Goal: Task Accomplishment & Management: Manage account settings

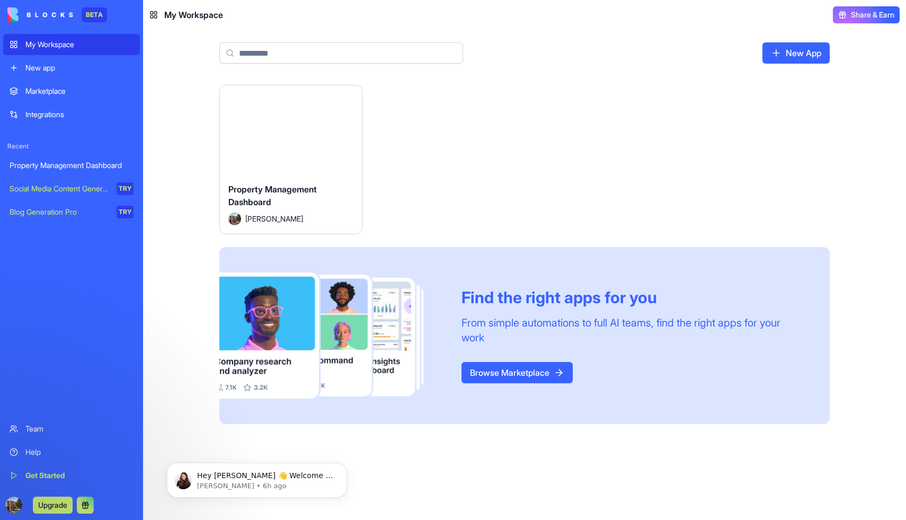
click at [93, 165] on div "Property Management Dashboard" at bounding box center [72, 165] width 124 height 11
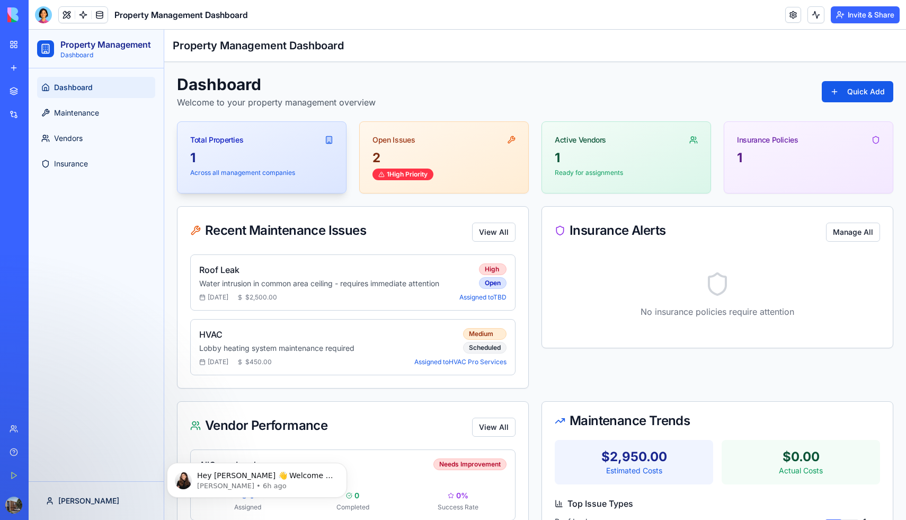
click at [292, 160] on div "1" at bounding box center [261, 157] width 143 height 17
click at [82, 141] on span "Vendors" at bounding box center [68, 138] width 29 height 11
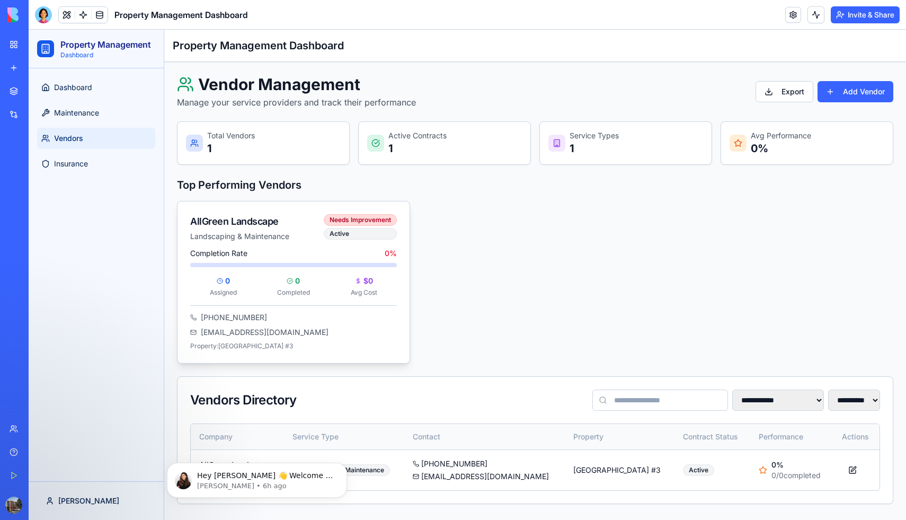
click at [254, 236] on p "Landscaping & Maintenance" at bounding box center [257, 236] width 134 height 11
click at [433, 289] on div "AllGreen Landscape Landscaping & Maintenance Needs Improvement Active Completio…" at bounding box center [535, 282] width 716 height 163
click at [475, 308] on div "AllGreen Landscape Landscaping & Maintenance Needs Improvement Active Completio…" at bounding box center [535, 282] width 716 height 163
click at [369, 221] on div "Needs Improvement" at bounding box center [360, 220] width 73 height 12
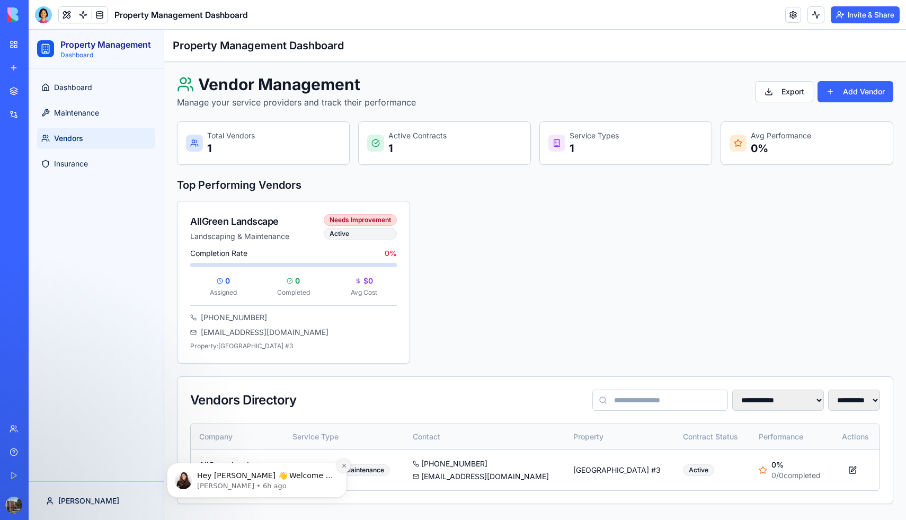
click at [343, 464] on icon "Dismiss notification" at bounding box center [344, 466] width 6 height 6
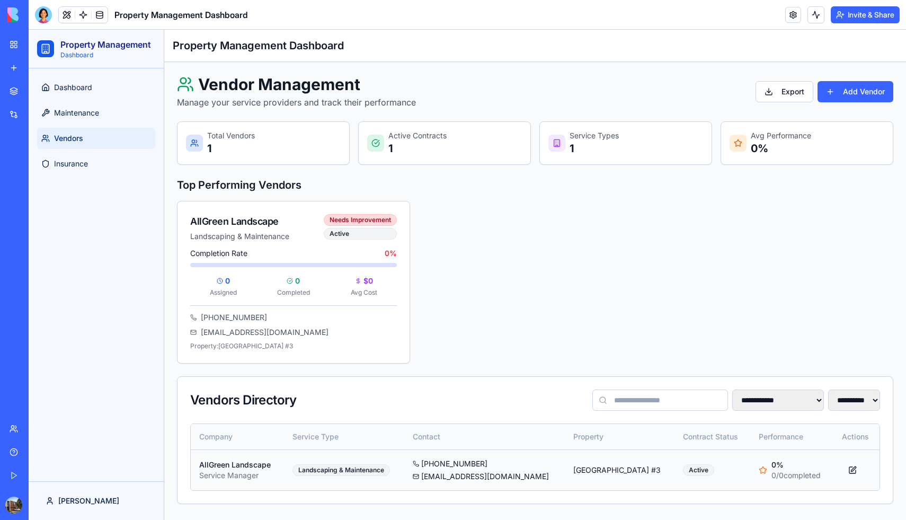
click at [329, 479] on td "Landscaping & Maintenance" at bounding box center [344, 469] width 120 height 41
click at [337, 468] on div "Landscaping & Maintenance" at bounding box center [340, 470] width 97 height 12
click at [852, 471] on button at bounding box center [852, 469] width 21 height 19
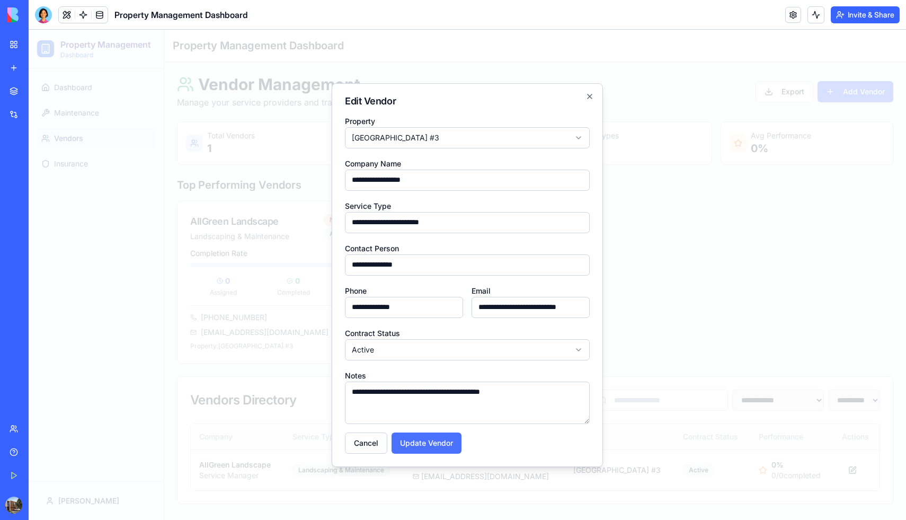
click at [437, 442] on button "Update Vendor" at bounding box center [427, 442] width 70 height 21
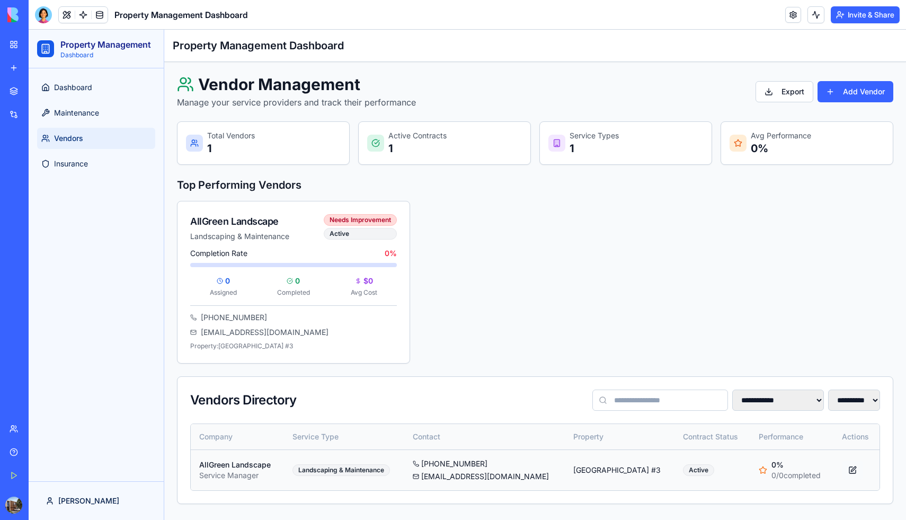
click at [855, 468] on button at bounding box center [852, 469] width 21 height 19
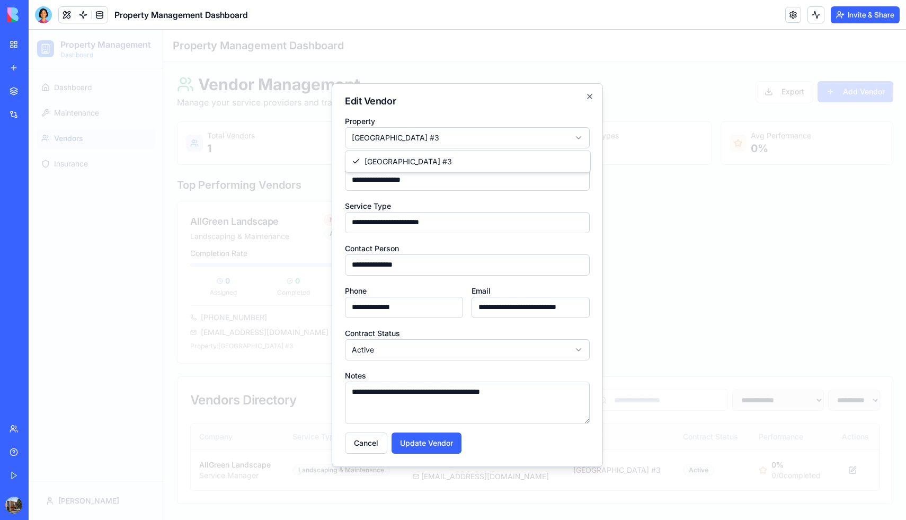
click at [579, 136] on body "**********" at bounding box center [467, 275] width 877 height 490
click at [416, 447] on button "Update Vendor" at bounding box center [427, 442] width 70 height 21
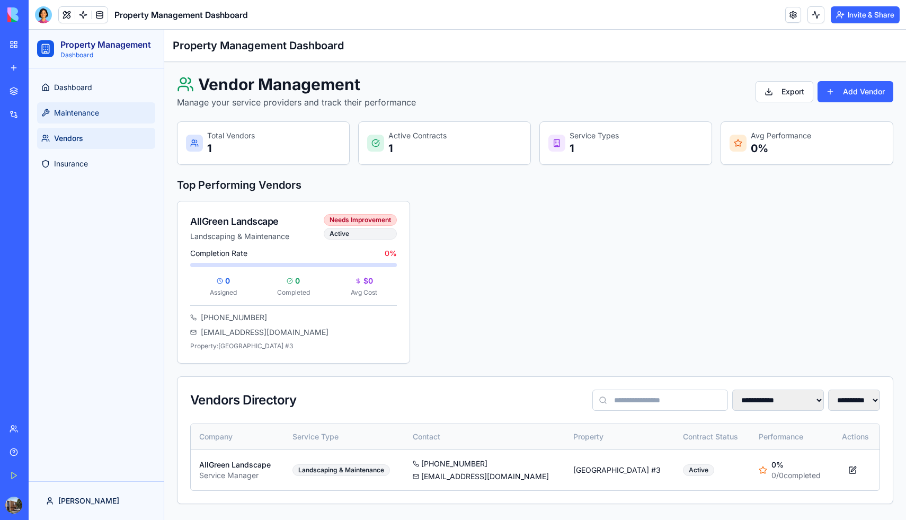
click at [88, 111] on span "Maintenance" at bounding box center [76, 113] width 45 height 11
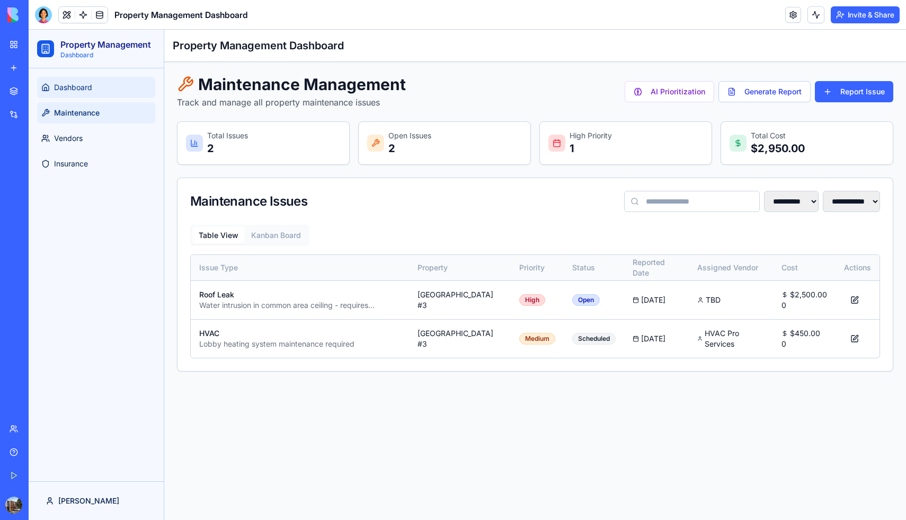
click at [69, 85] on span "Dashboard" at bounding box center [73, 87] width 38 height 11
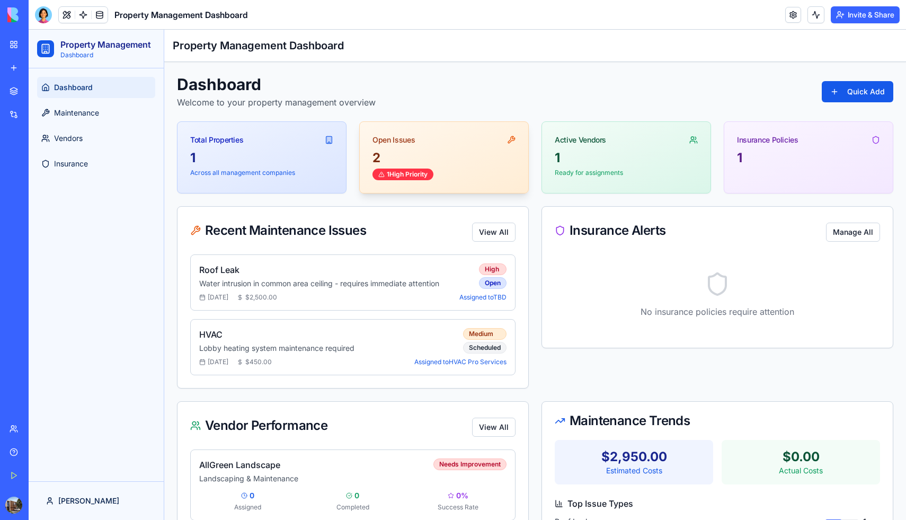
click at [511, 137] on icon at bounding box center [511, 140] width 8 height 8
click at [841, 94] on html "Property Management Dashboard Dashboard Maintenance Vendors Insurance Ray Toggl…" at bounding box center [467, 322] width 877 height 585
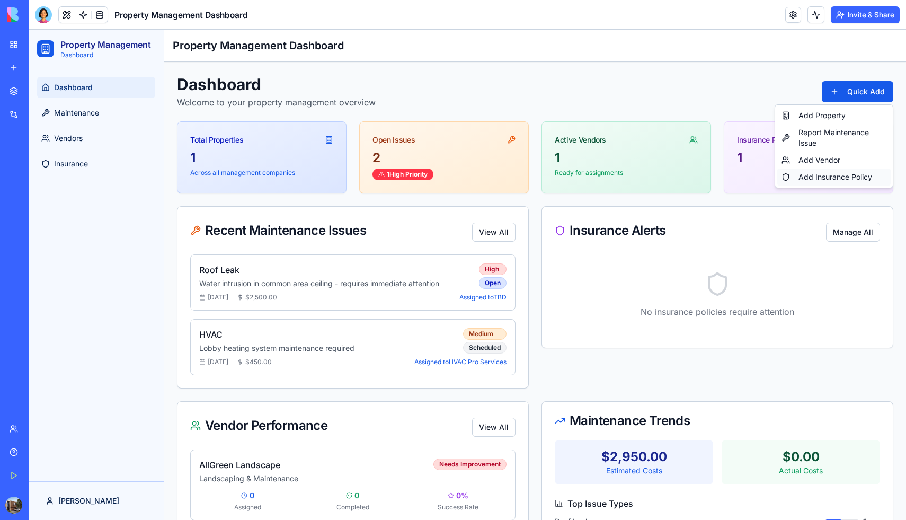
click at [836, 179] on div "Add Insurance Policy" at bounding box center [833, 176] width 113 height 17
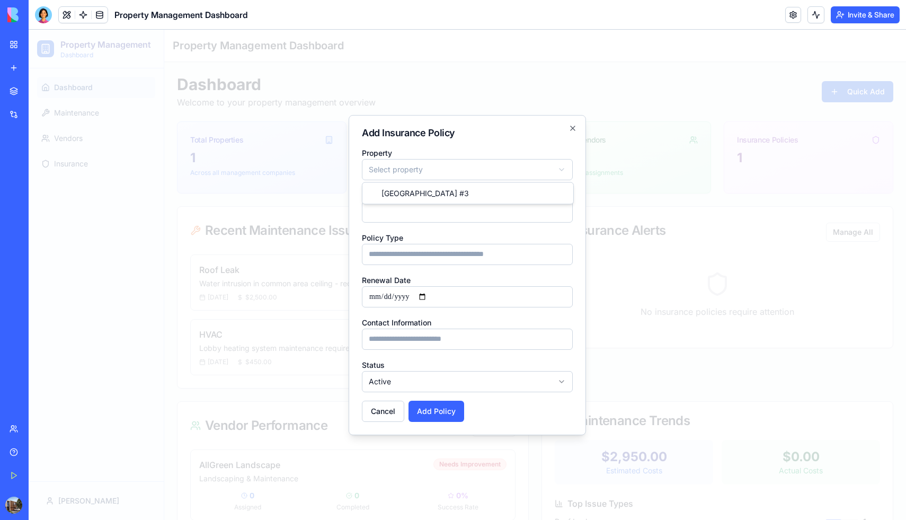
click at [557, 172] on body "**********" at bounding box center [467, 322] width 877 height 585
click at [499, 212] on input "Insurance Provider" at bounding box center [467, 211] width 211 height 21
type input "***"
click at [434, 259] on input "Policy Type" at bounding box center [467, 254] width 211 height 21
type input "**********"
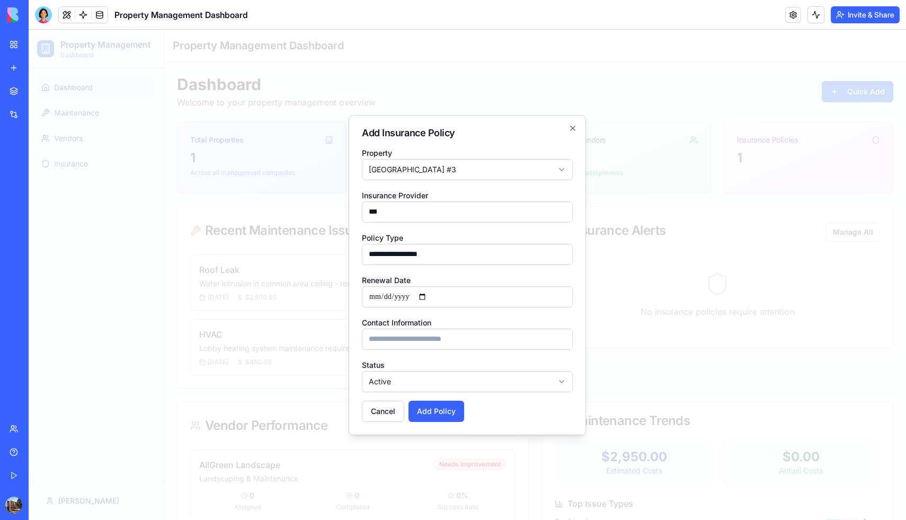
click at [469, 297] on input "Renewal Date" at bounding box center [467, 296] width 211 height 21
click at [411, 296] on input "Renewal Date" at bounding box center [467, 296] width 211 height 21
click at [374, 298] on input "Renewal Date" at bounding box center [467, 296] width 211 height 21
type input "**********"
click at [385, 296] on input "Renewal Date" at bounding box center [467, 296] width 211 height 21
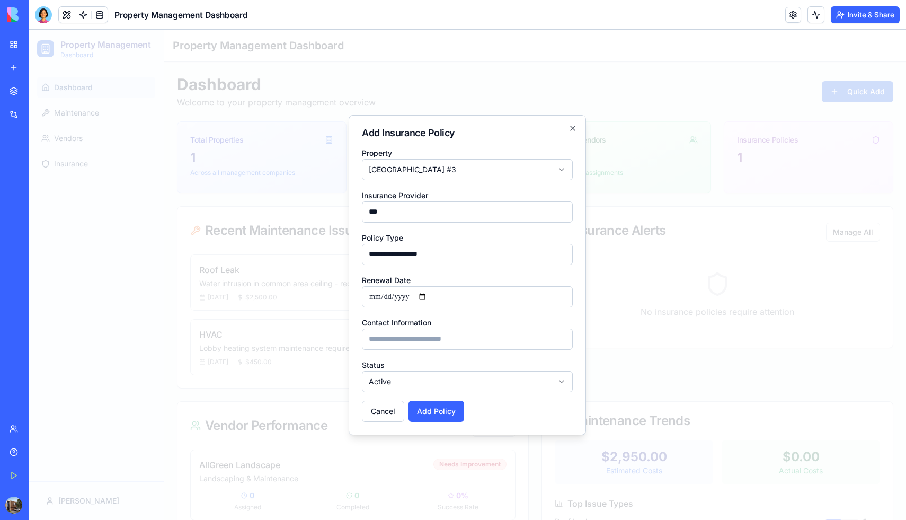
type input "**********"
click at [433, 346] on input "Contact Information" at bounding box center [467, 338] width 211 height 21
type input "**********"
click at [438, 412] on button "Add Policy" at bounding box center [437, 411] width 56 height 21
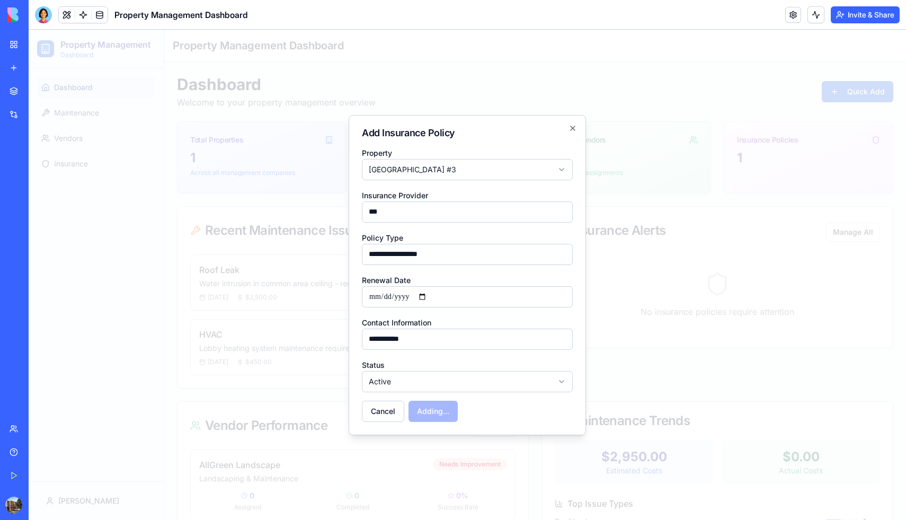
select select
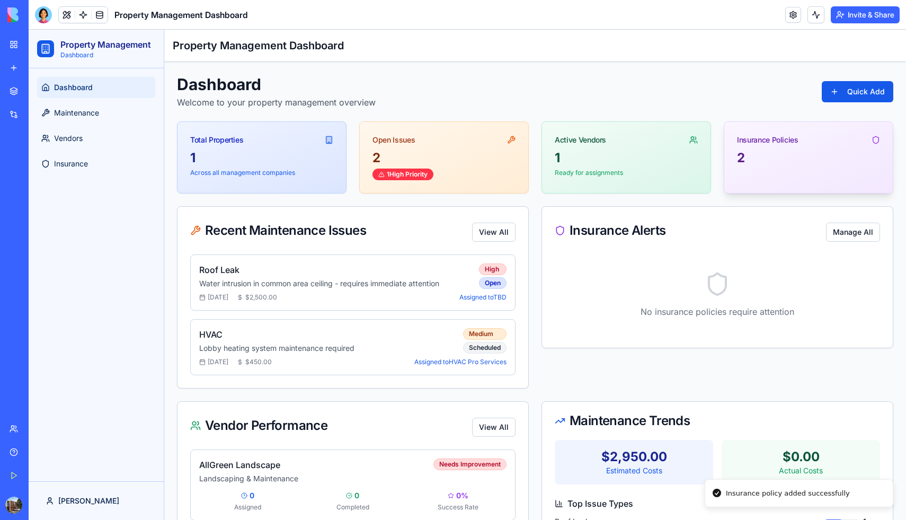
click at [778, 162] on div "2" at bounding box center [808, 157] width 143 height 17
click at [79, 106] on link "Maintenance" at bounding box center [96, 112] width 118 height 21
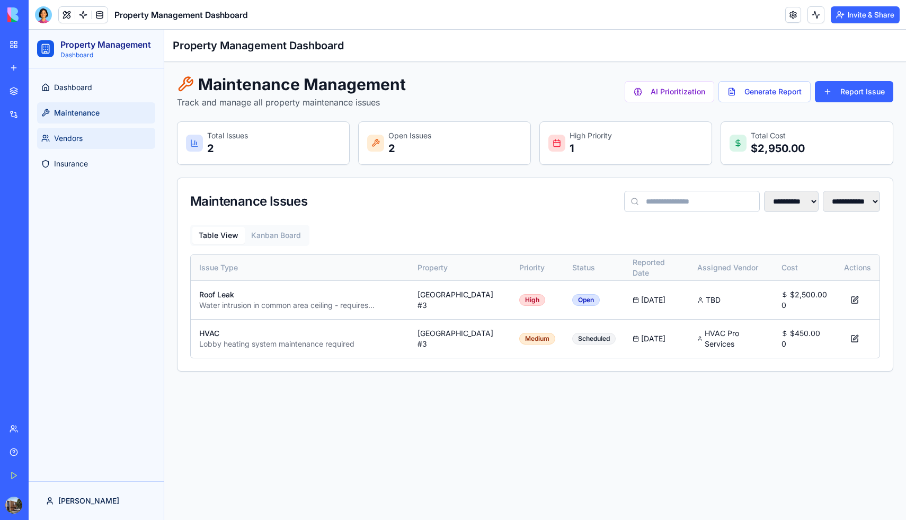
click at [75, 135] on span "Vendors" at bounding box center [68, 138] width 29 height 11
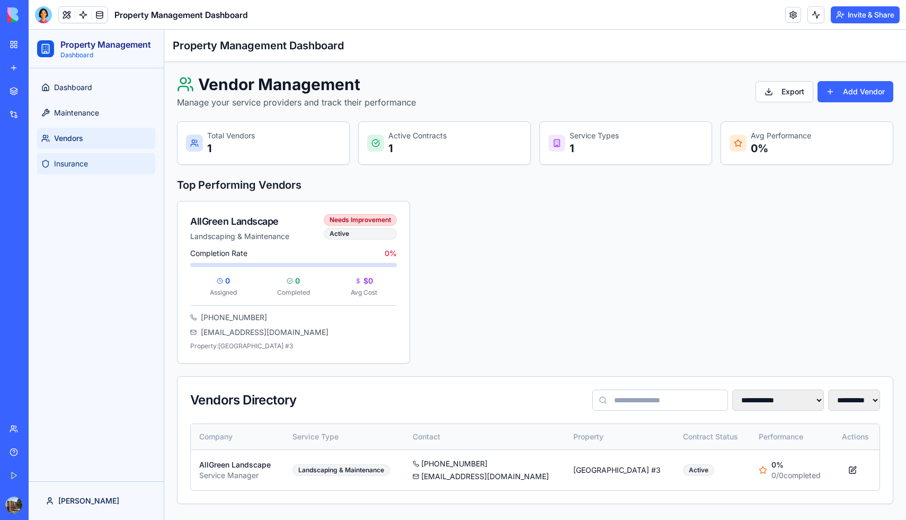
click at [72, 168] on span "Insurance" at bounding box center [71, 163] width 34 height 11
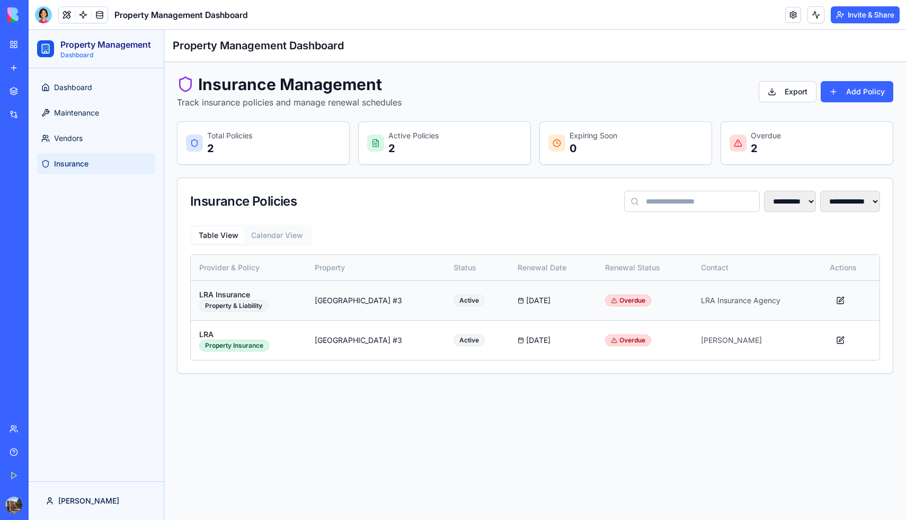
click at [843, 301] on button at bounding box center [840, 300] width 21 height 19
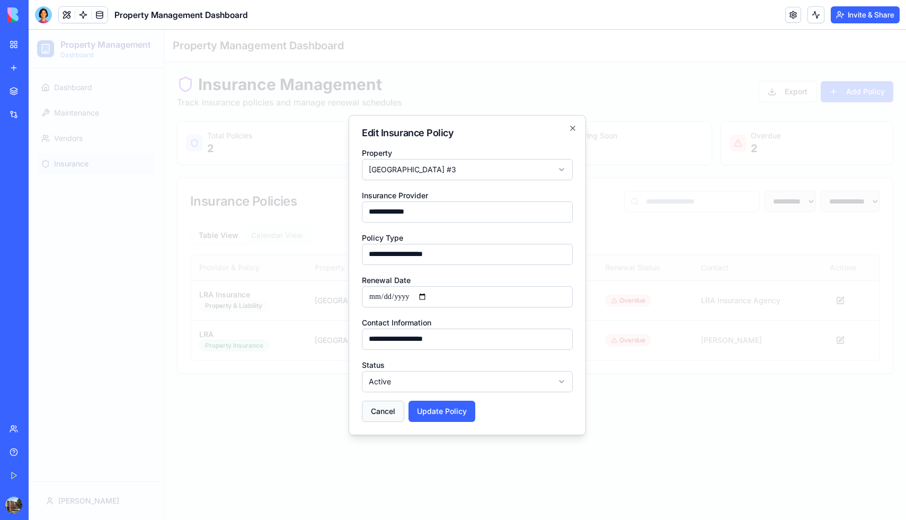
click at [385, 406] on button "Cancel" at bounding box center [383, 411] width 42 height 21
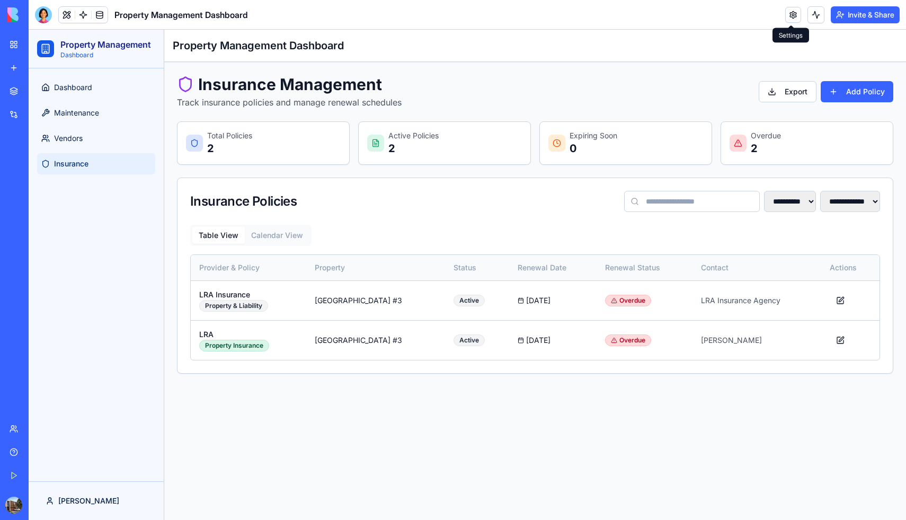
click at [789, 13] on link at bounding box center [793, 15] width 16 height 16
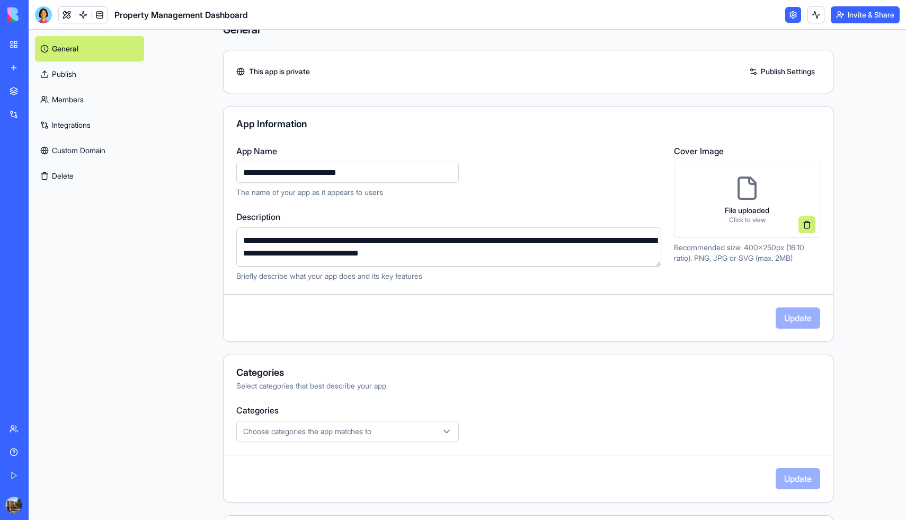
scroll to position [25, 0]
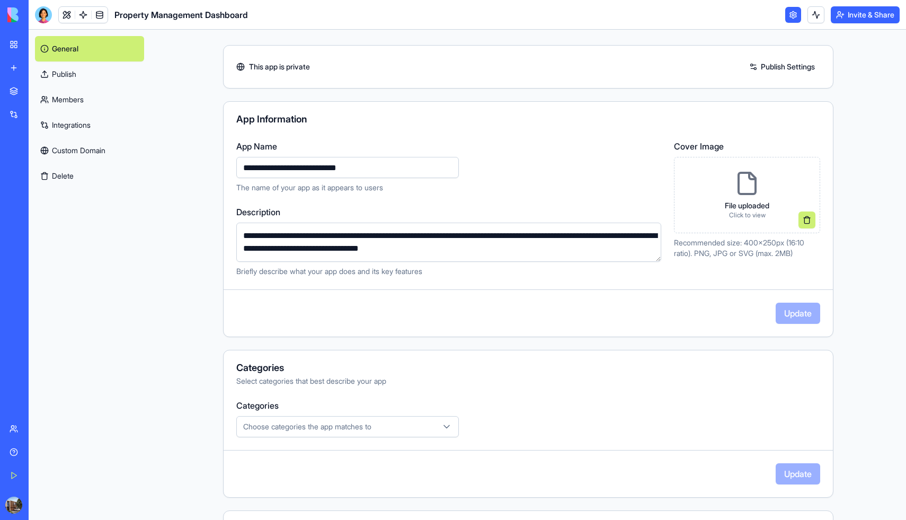
click at [743, 189] on icon at bounding box center [746, 183] width 25 height 25
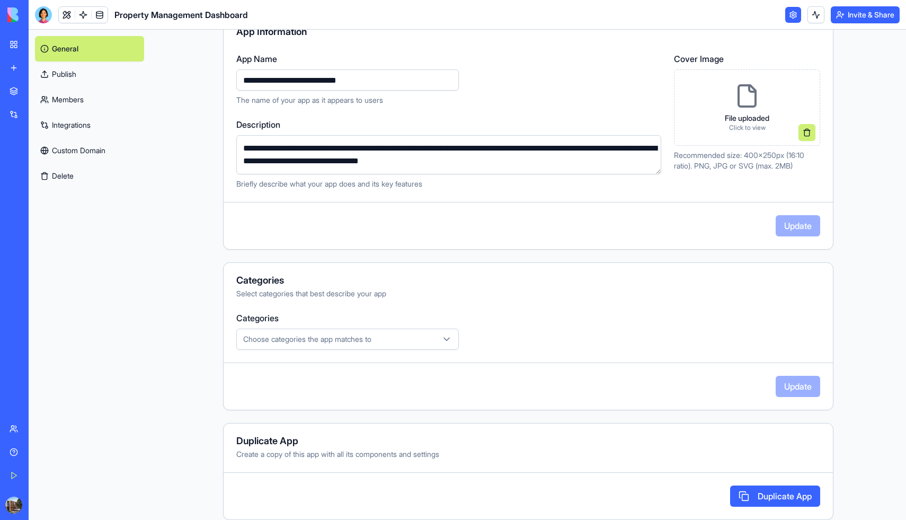
click at [445, 339] on icon "button" at bounding box center [446, 339] width 5 height 3
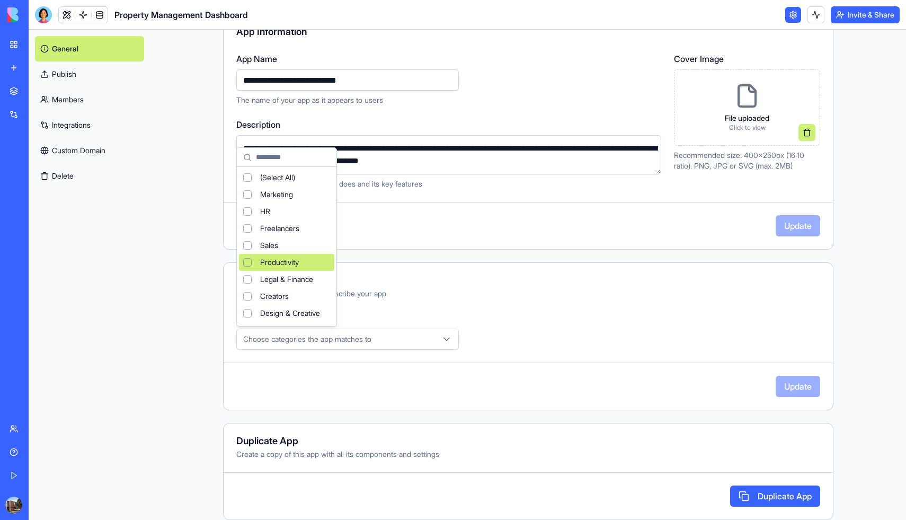
click at [296, 264] on span "Productivity" at bounding box center [279, 262] width 39 height 11
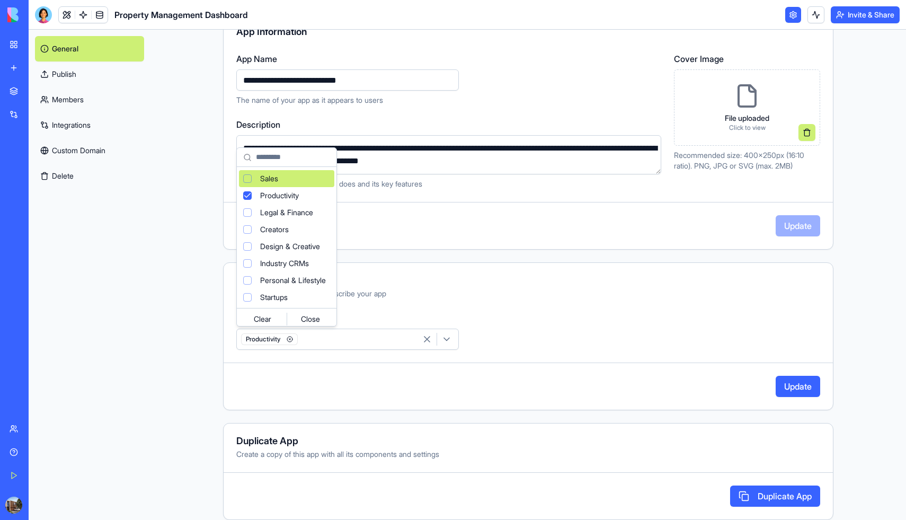
scroll to position [70, 0]
click at [412, 265] on html "**********" at bounding box center [453, 260] width 906 height 520
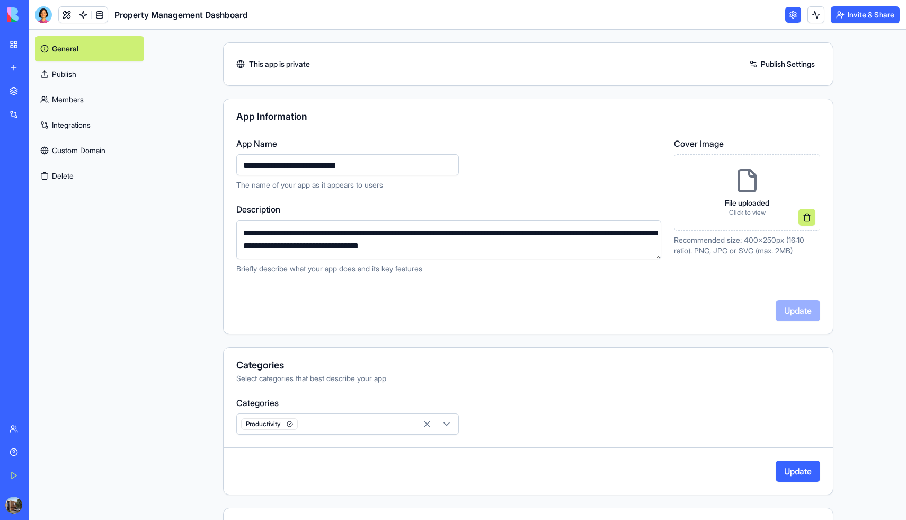
scroll to position [0, 0]
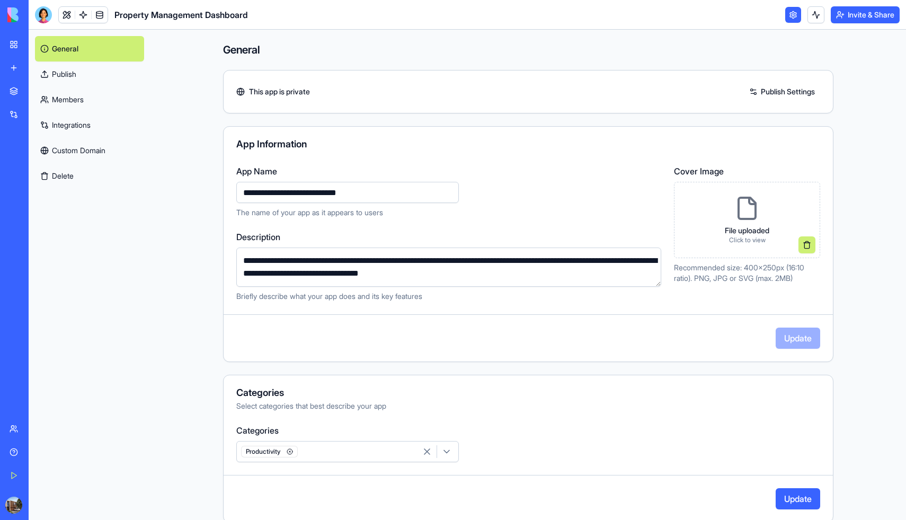
click at [84, 97] on link "Members" at bounding box center [89, 99] width 109 height 25
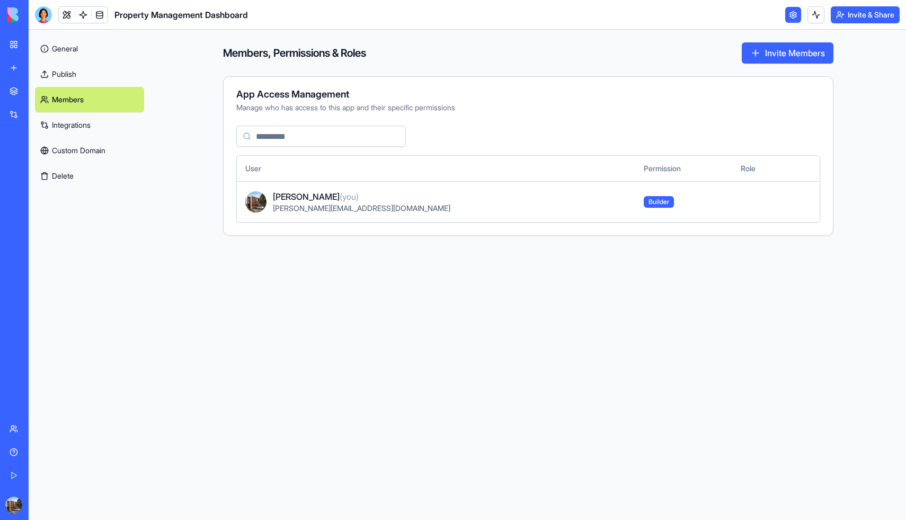
click at [15, 48] on link "My Workspace" at bounding box center [24, 44] width 42 height 21
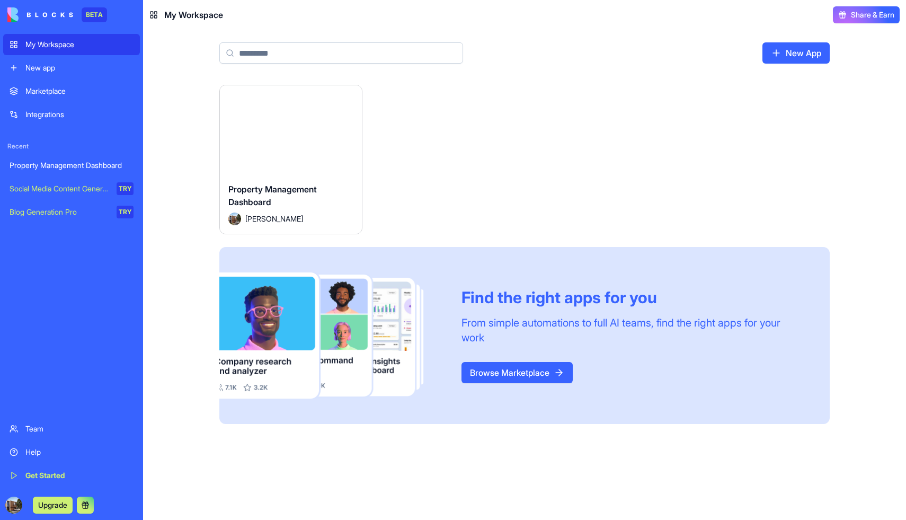
click at [77, 162] on div "Property Management Dashboard" at bounding box center [72, 165] width 124 height 11
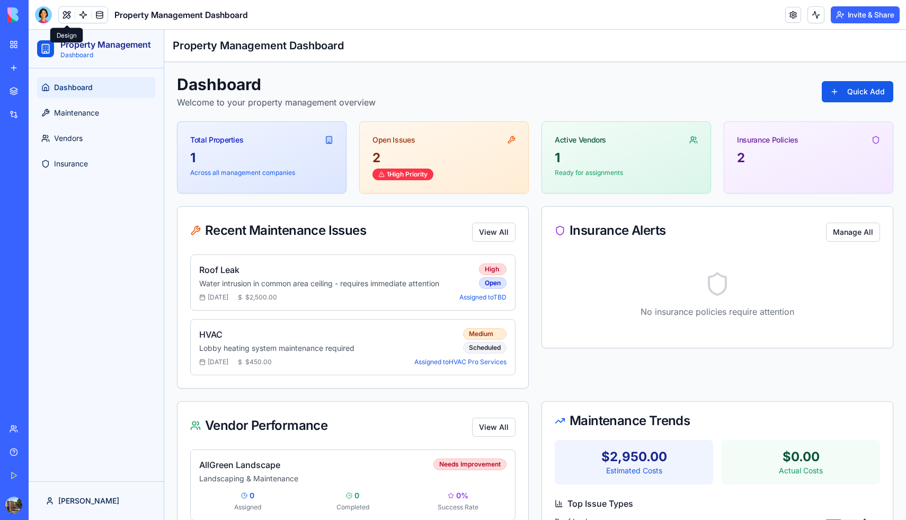
click at [64, 13] on button at bounding box center [67, 15] width 16 height 16
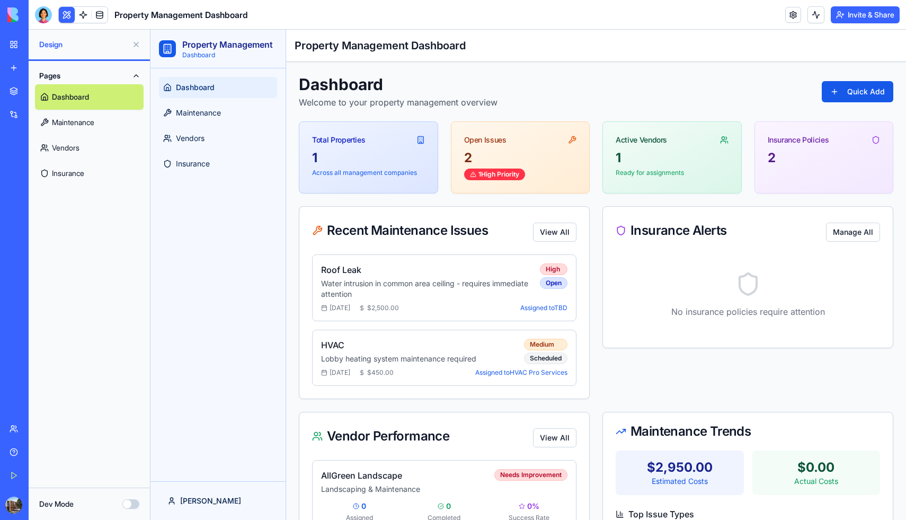
click at [92, 117] on link "Maintenance" at bounding box center [89, 122] width 109 height 25
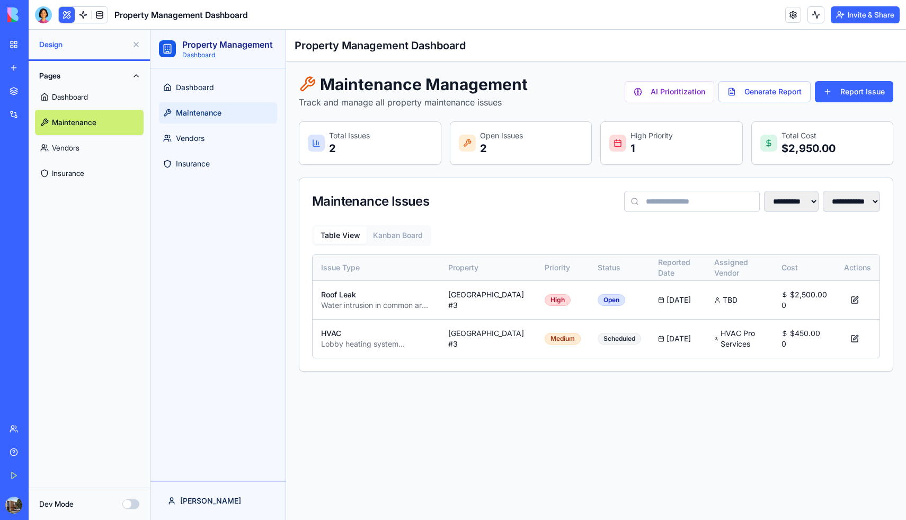
click at [88, 101] on link "Dashboard" at bounding box center [89, 96] width 109 height 25
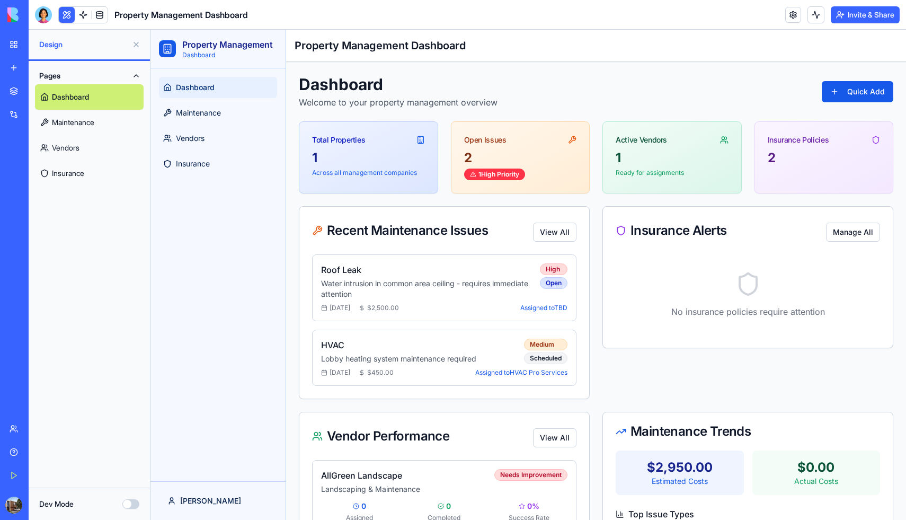
click at [84, 119] on link "Maintenance" at bounding box center [89, 122] width 109 height 25
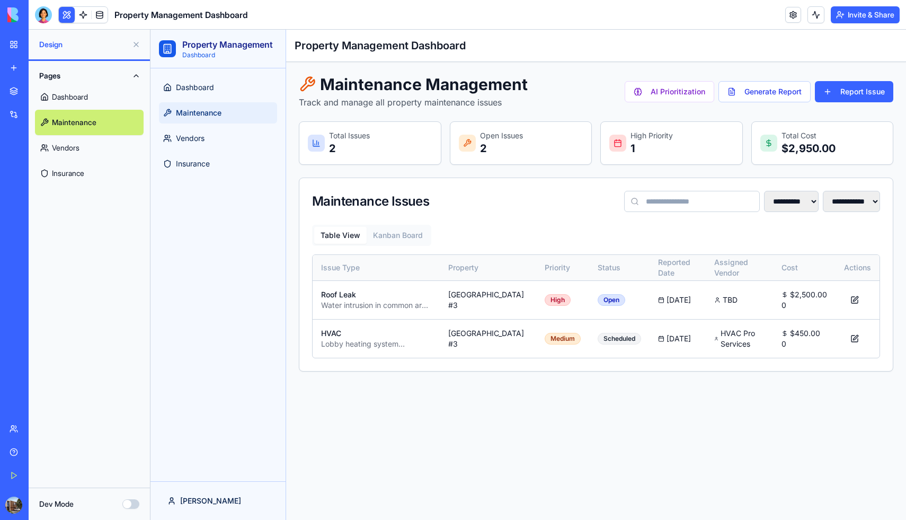
click at [74, 171] on link "Insurance" at bounding box center [89, 173] width 109 height 25
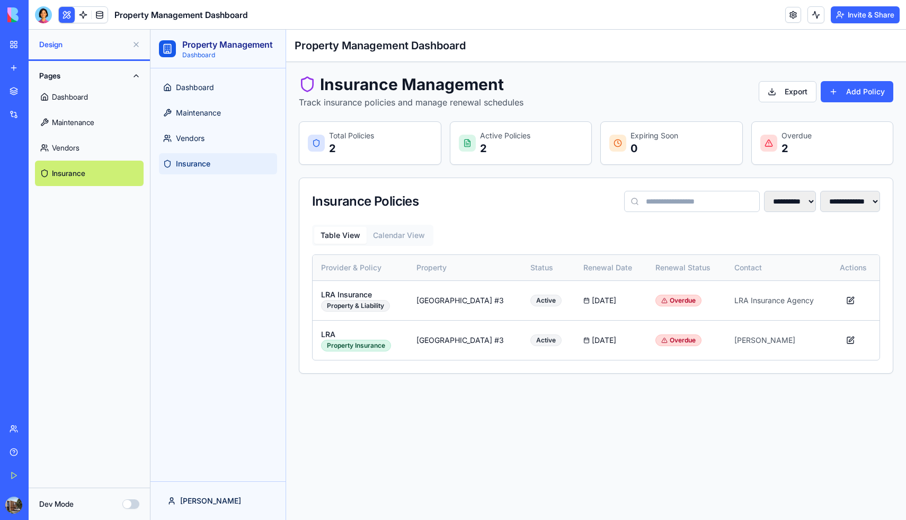
click at [136, 501] on button "Dev Mode" at bounding box center [130, 504] width 17 height 10
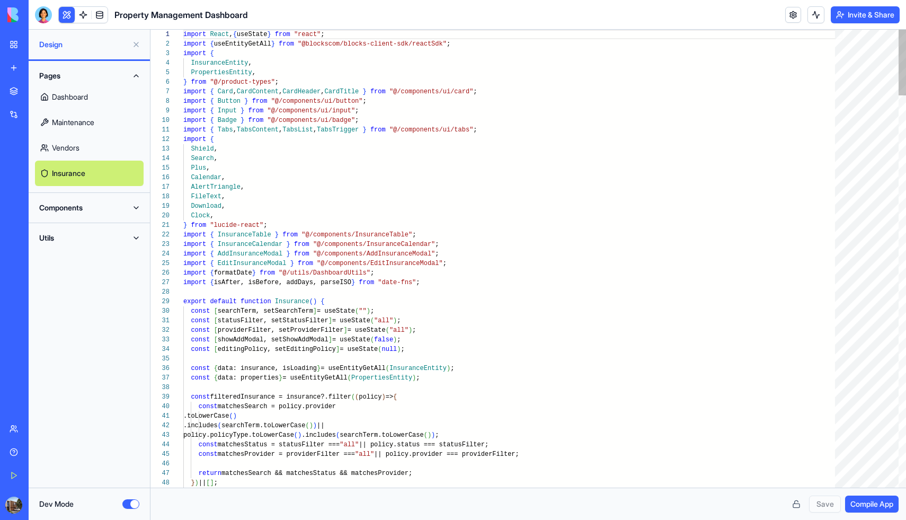
scroll to position [95, 0]
click at [124, 504] on button "Dev Mode" at bounding box center [130, 504] width 17 height 10
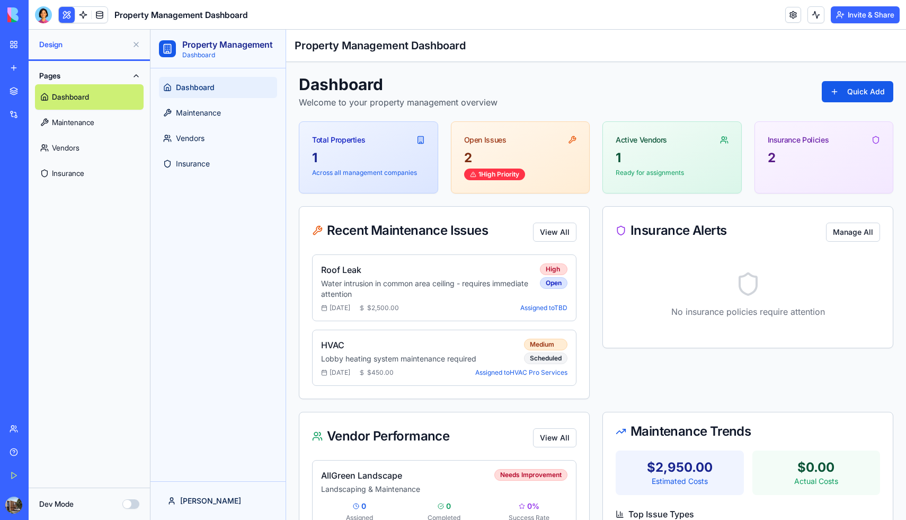
click at [208, 357] on div "Dashboard Maintenance Vendors Insurance" at bounding box center [217, 274] width 135 height 413
click at [597, 94] on div "Dashboard Welcome to your property management overview Quick Add" at bounding box center [596, 92] width 594 height 34
click at [80, 14] on link at bounding box center [83, 15] width 16 height 16
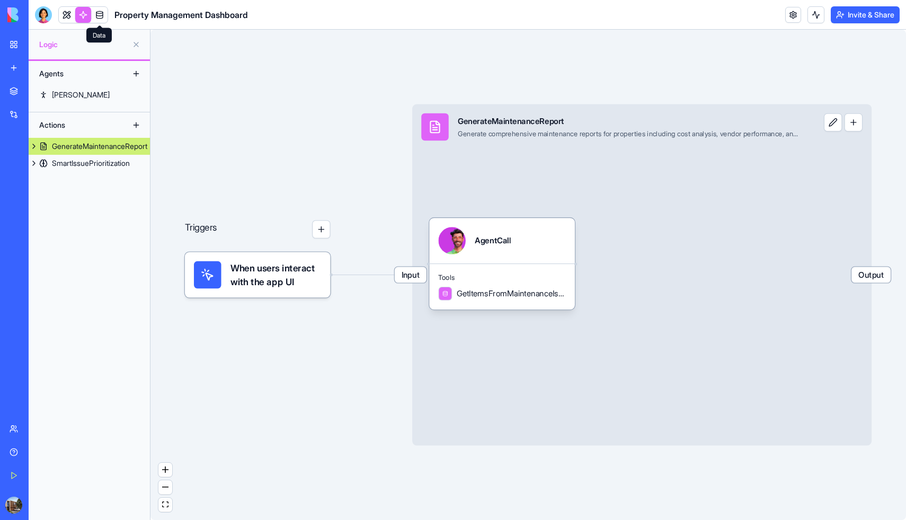
click at [100, 16] on link at bounding box center [100, 15] width 16 height 16
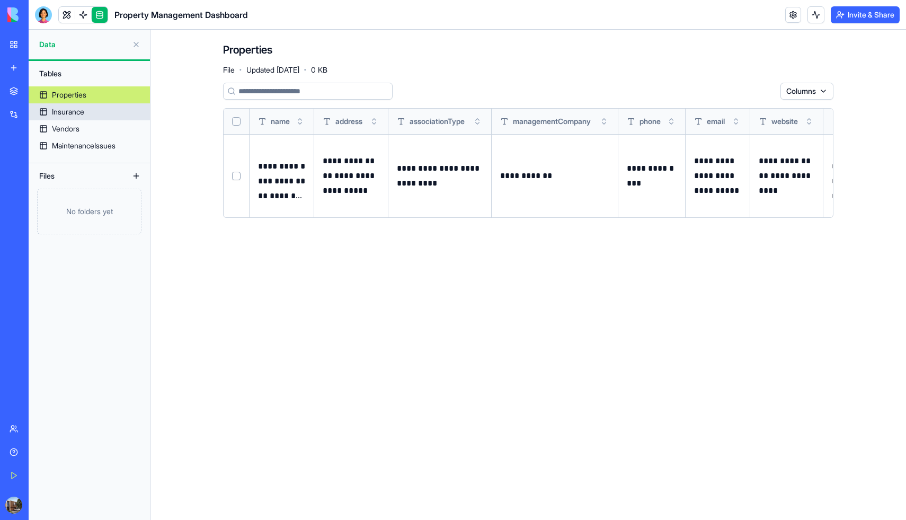
click at [59, 109] on div "Insurance" at bounding box center [68, 111] width 32 height 11
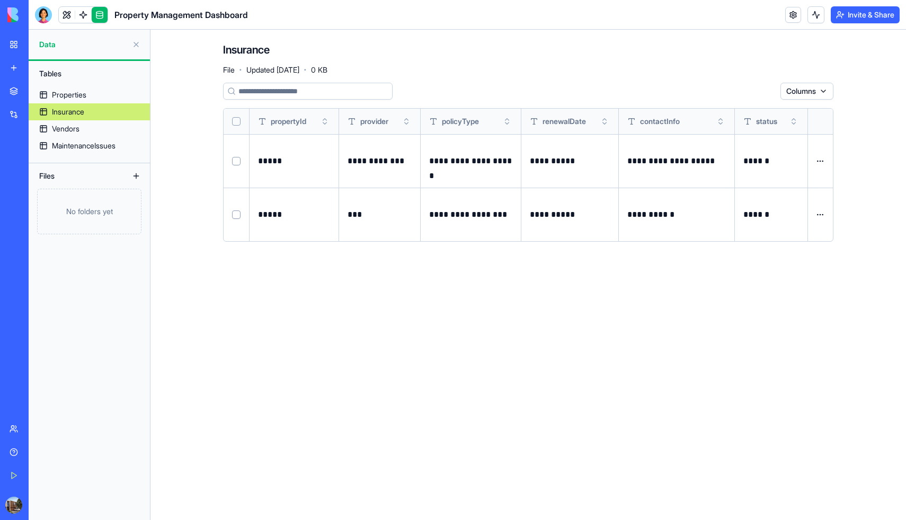
click at [821, 161] on html "**********" at bounding box center [453, 260] width 906 height 520
click at [791, 13] on link at bounding box center [793, 15] width 16 height 16
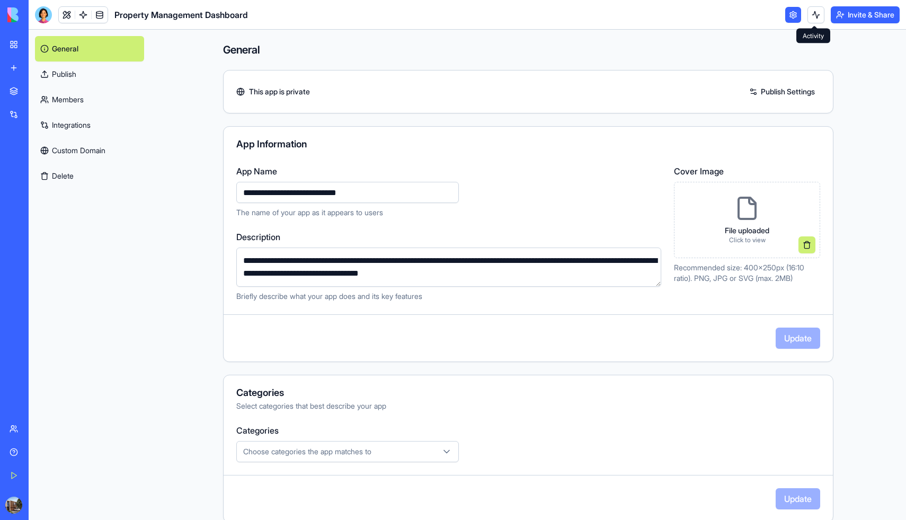
click at [813, 18] on button at bounding box center [815, 14] width 17 height 17
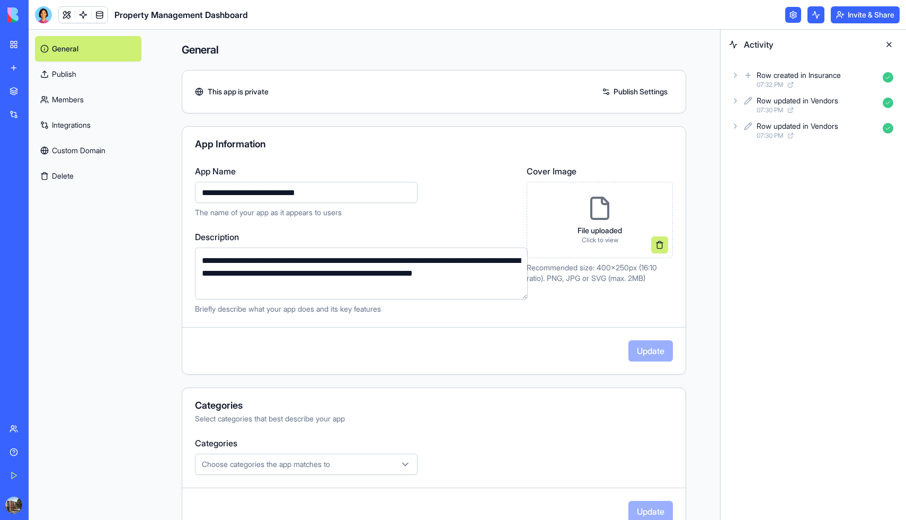
click at [793, 15] on link at bounding box center [793, 15] width 16 height 16
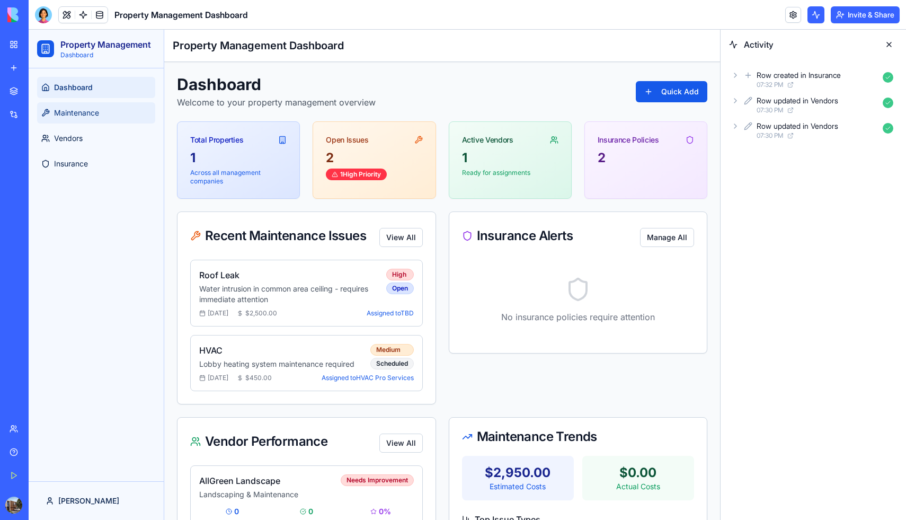
click at [85, 114] on span "Maintenance" at bounding box center [76, 113] width 45 height 11
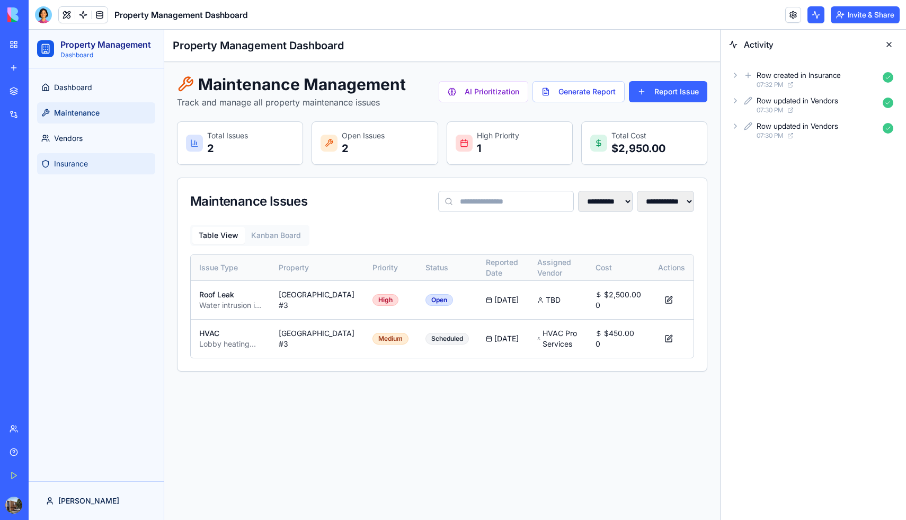
click at [77, 160] on span "Insurance" at bounding box center [71, 163] width 34 height 11
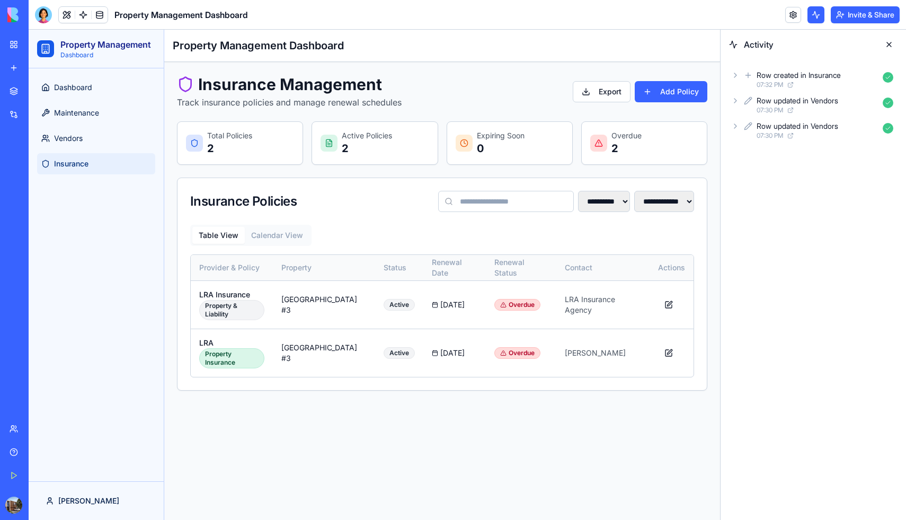
click at [890, 43] on button at bounding box center [889, 44] width 17 height 17
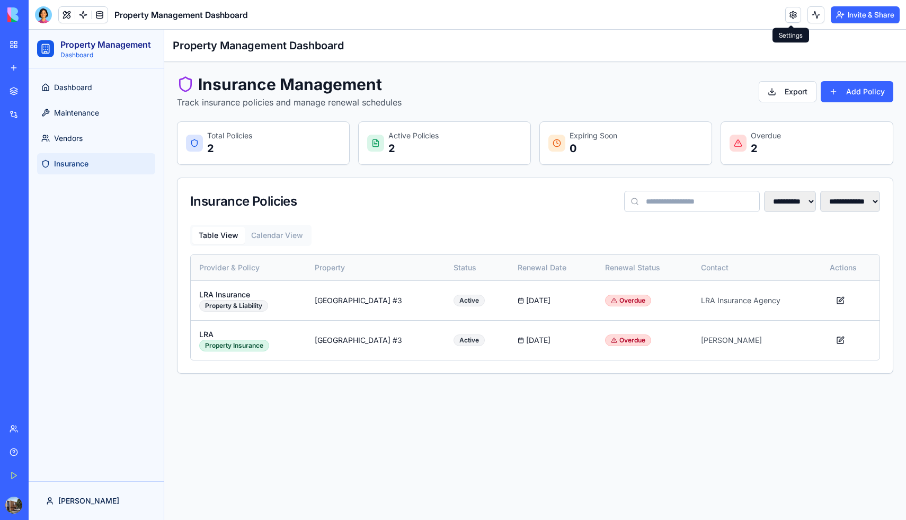
click at [788, 16] on link at bounding box center [793, 15] width 16 height 16
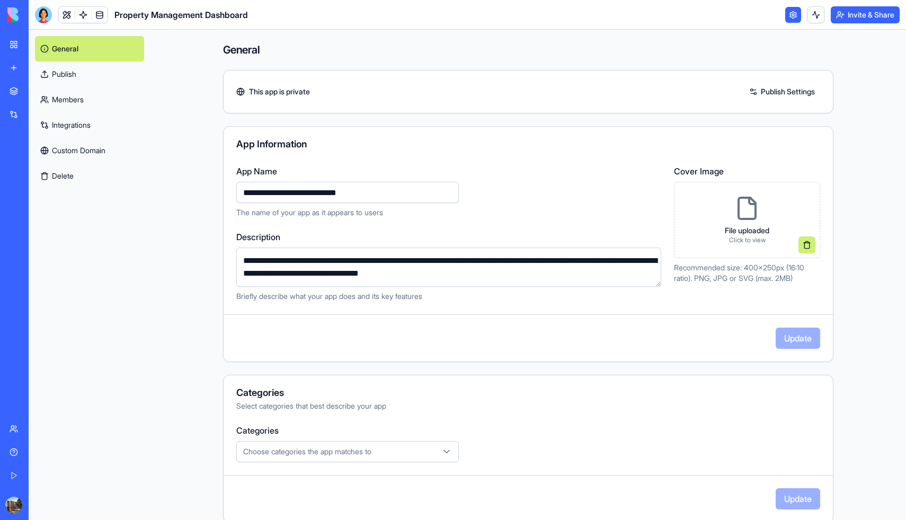
click at [788, 16] on link at bounding box center [793, 15] width 16 height 16
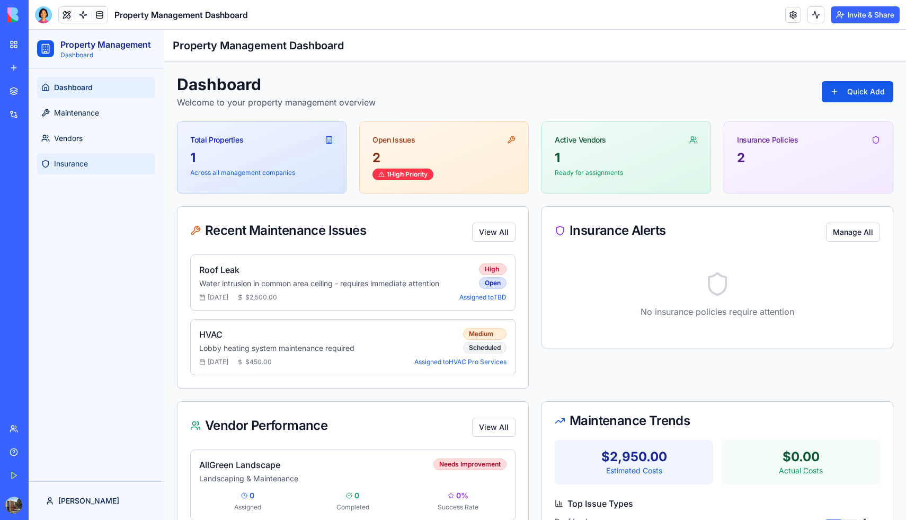
click at [55, 157] on link "Insurance" at bounding box center [96, 163] width 118 height 21
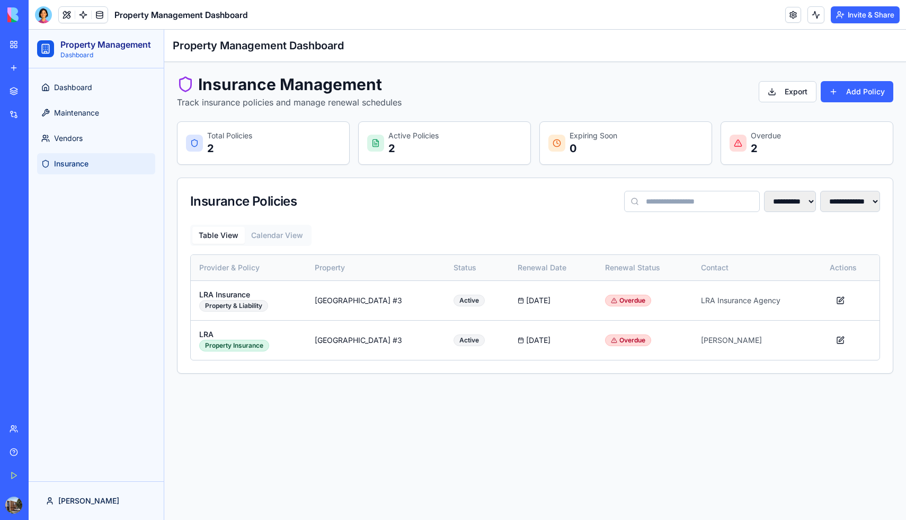
click at [33, 472] on div "Get Started" at bounding box center [32, 475] width 14 height 11
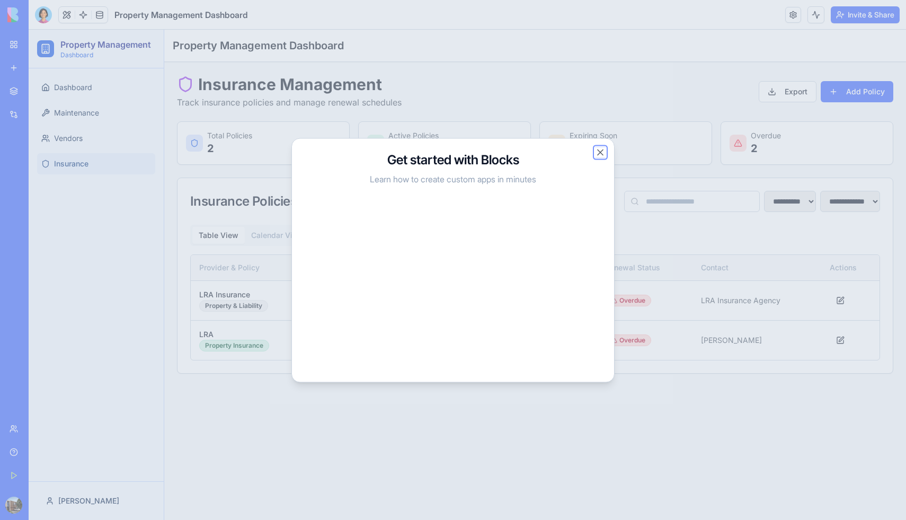
click at [602, 152] on button "Close" at bounding box center [600, 152] width 11 height 11
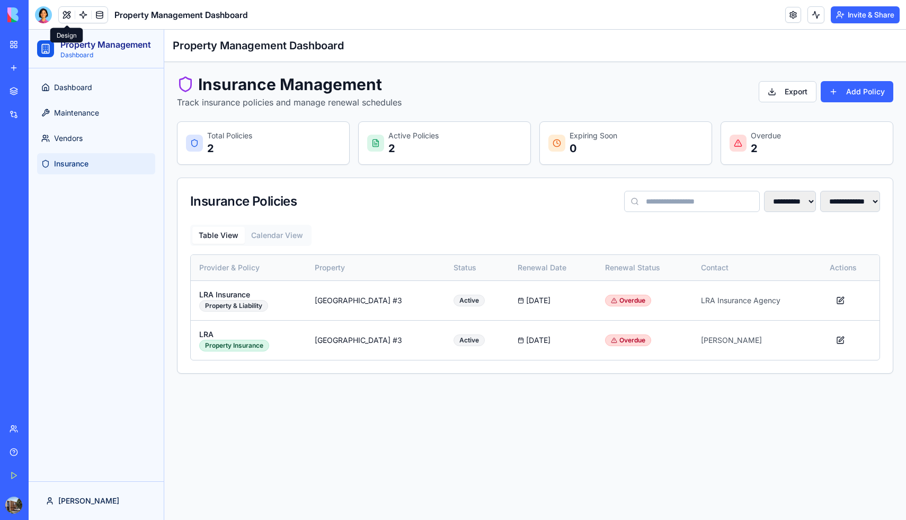
click at [65, 13] on button at bounding box center [67, 15] width 16 height 16
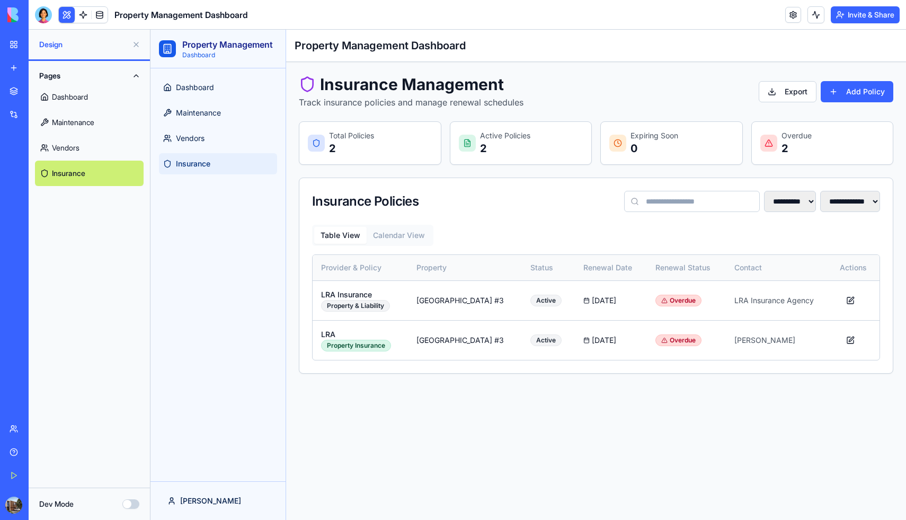
click at [192, 163] on span "Insurance" at bounding box center [193, 163] width 34 height 11
click at [81, 12] on link at bounding box center [83, 15] width 16 height 16
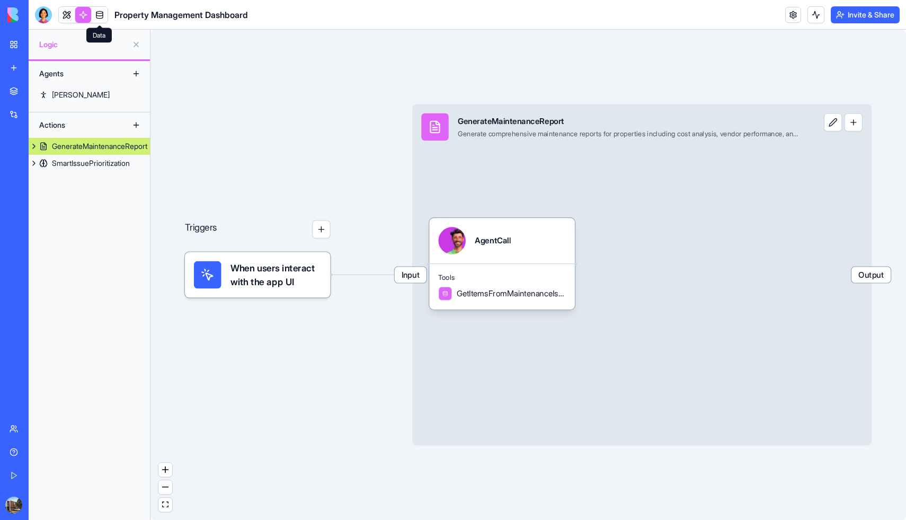
click at [99, 16] on link at bounding box center [100, 15] width 16 height 16
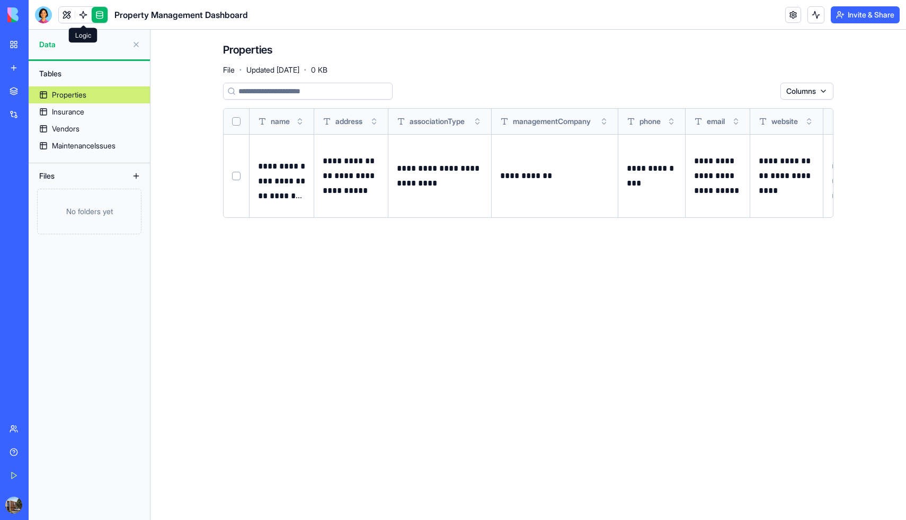
click at [78, 17] on link at bounding box center [83, 15] width 16 height 16
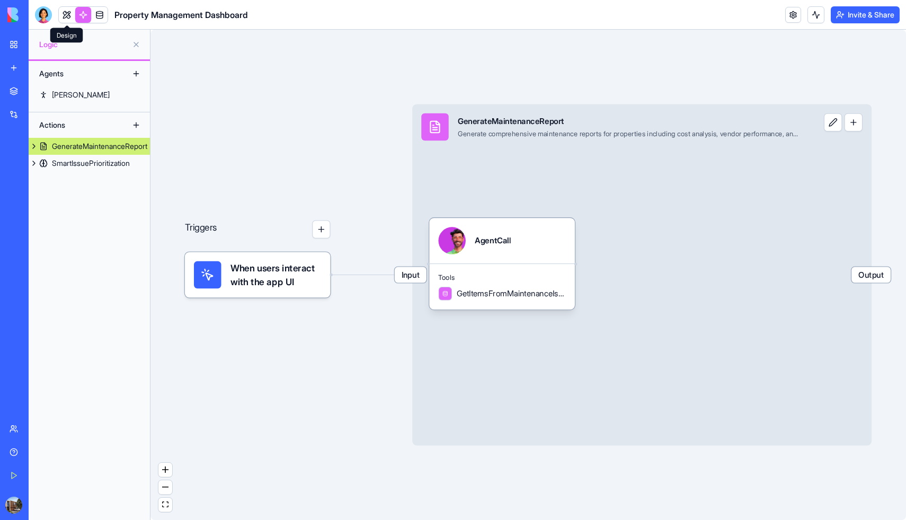
click at [63, 14] on link at bounding box center [67, 15] width 16 height 16
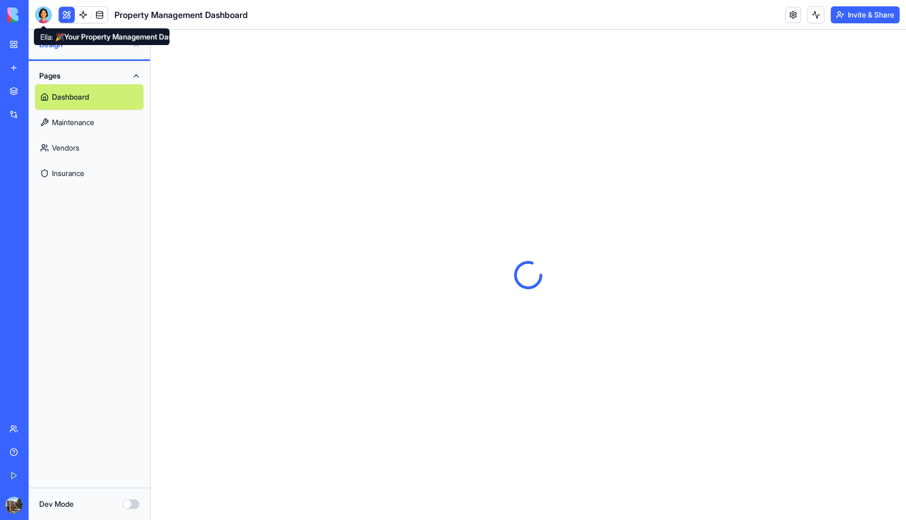
click at [42, 13] on div at bounding box center [43, 14] width 17 height 17
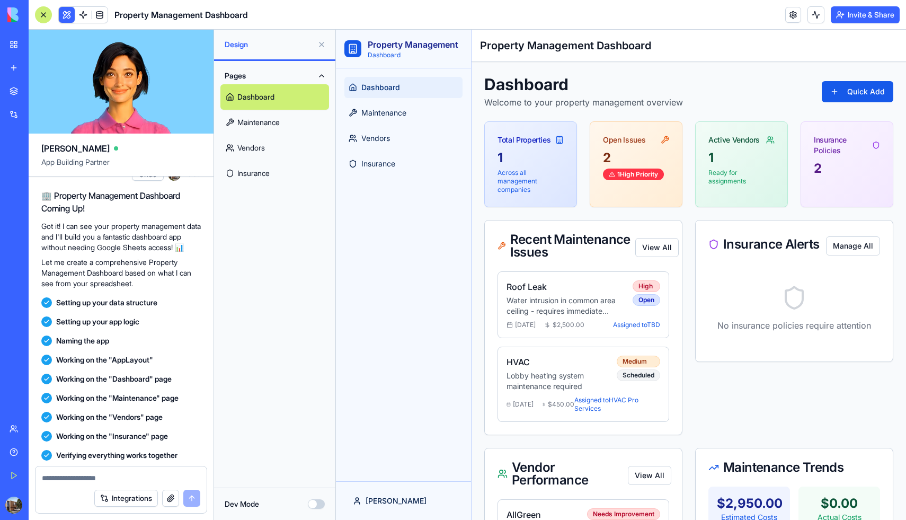
scroll to position [836, 0]
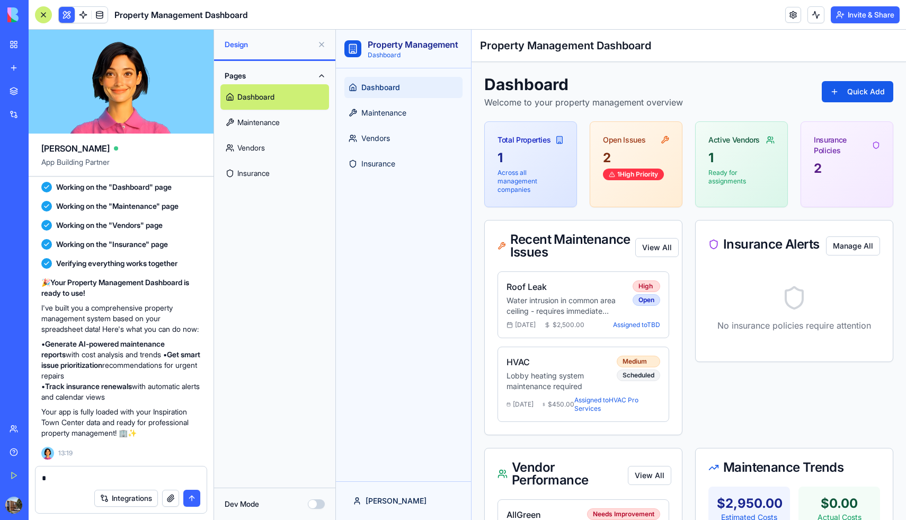
type textarea "**"
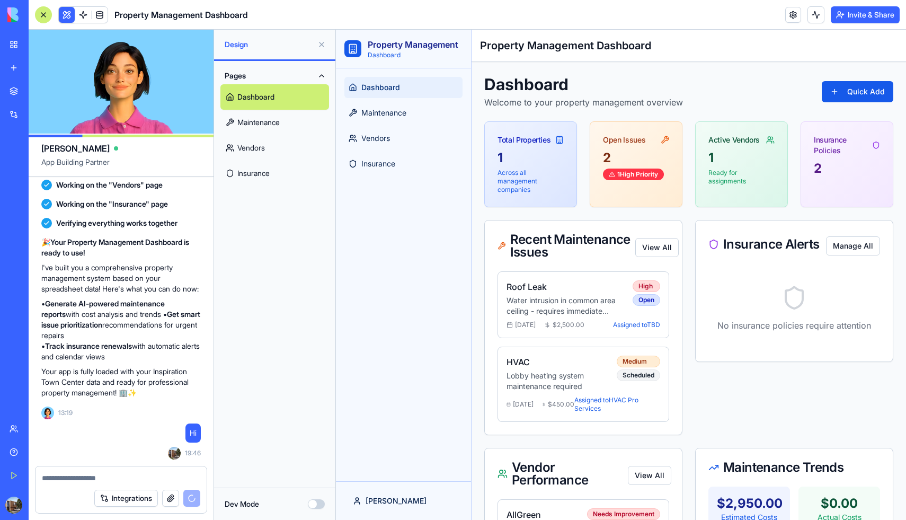
scroll to position [1040, 0]
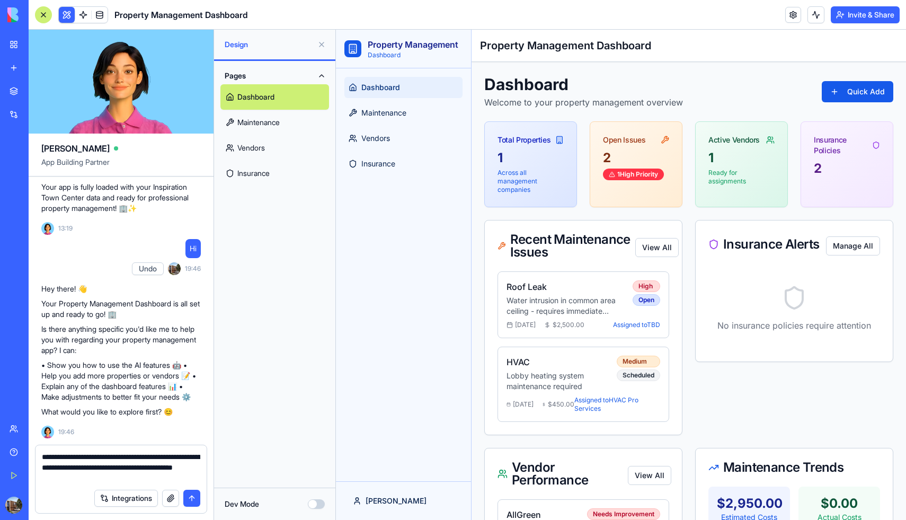
click at [75, 457] on textarea "**********" at bounding box center [121, 467] width 158 height 32
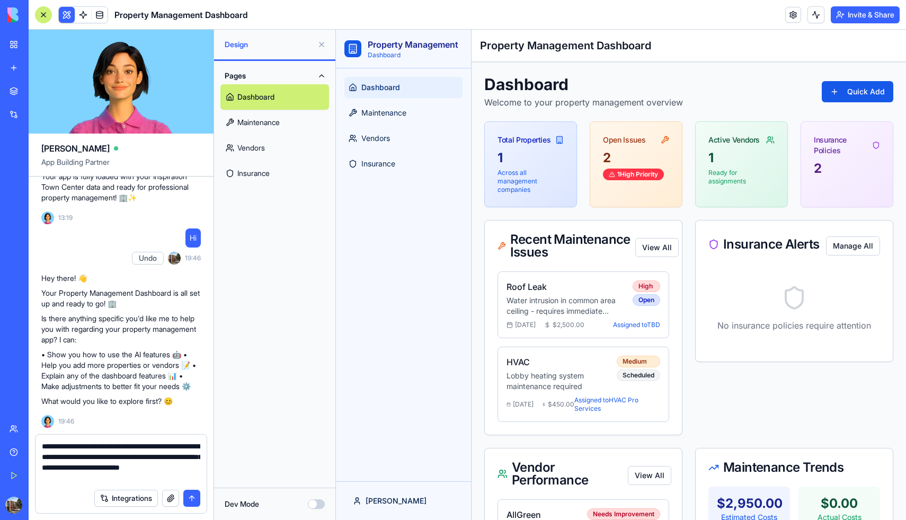
click at [66, 466] on textarea "**********" at bounding box center [121, 462] width 158 height 42
click at [171, 478] on textarea "**********" at bounding box center [121, 462] width 158 height 42
type textarea "**********"
click at [191, 502] on button "submit" at bounding box center [191, 498] width 17 height 17
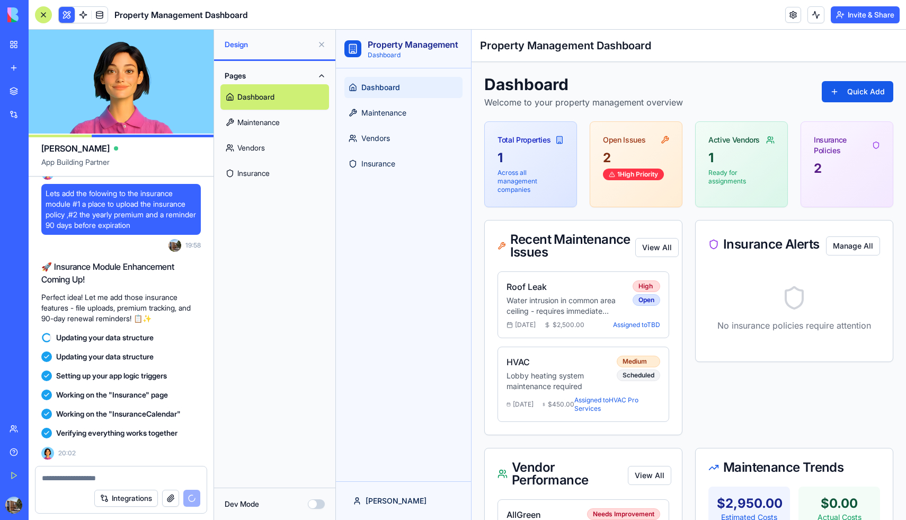
scroll to position [1567, 0]
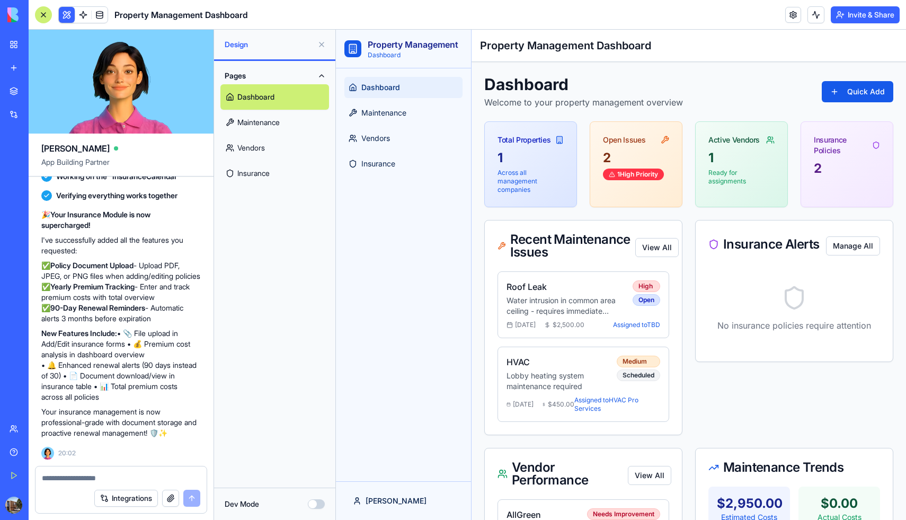
click at [65, 478] on textarea at bounding box center [121, 478] width 158 height 11
type textarea "**********"
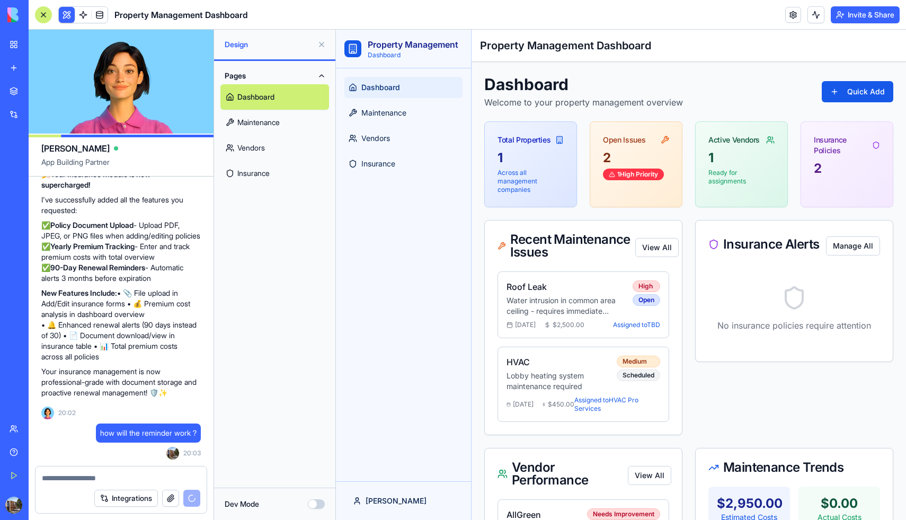
scroll to position [1608, 0]
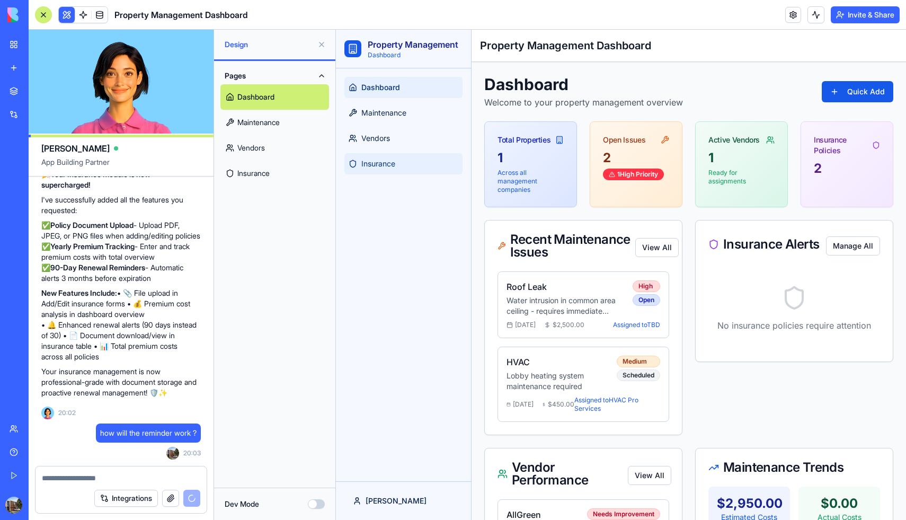
click at [366, 169] on link "Insurance" at bounding box center [403, 163] width 118 height 21
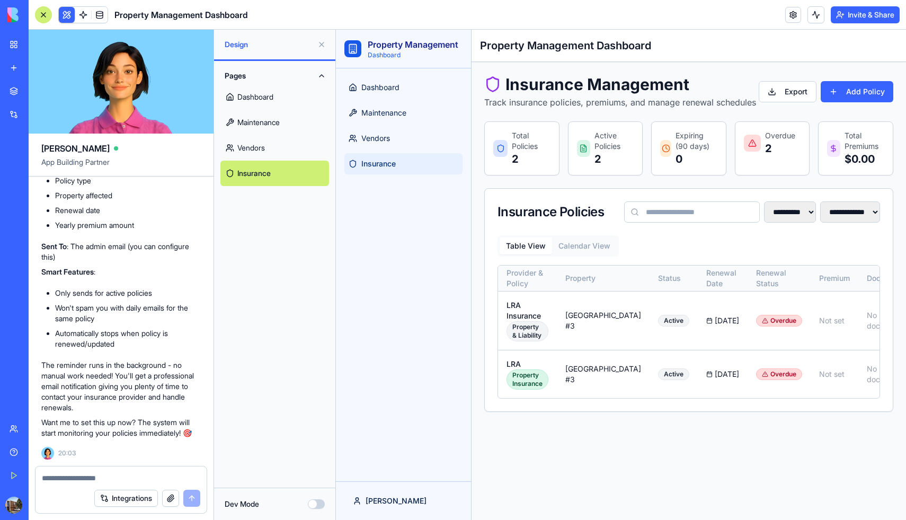
scroll to position [2059, 0]
click at [110, 482] on textarea at bounding box center [121, 478] width 158 height 11
type textarea "**********"
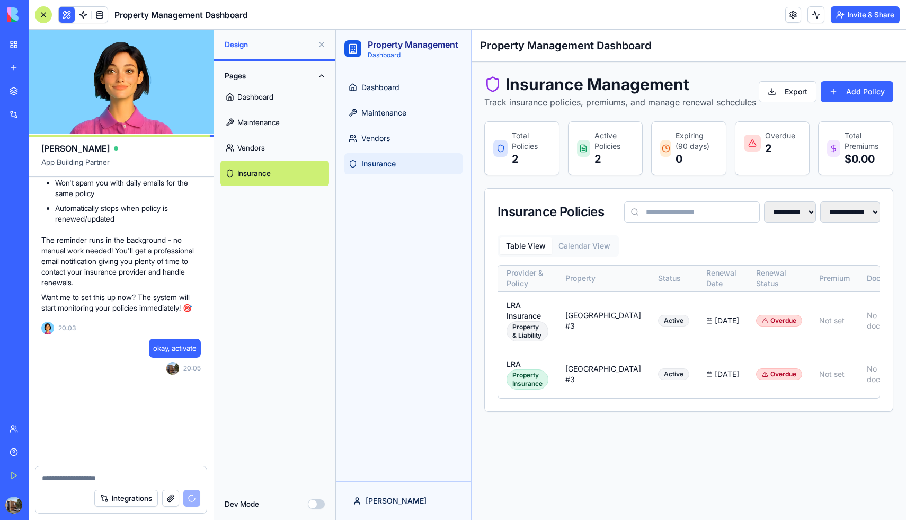
scroll to position [2828, 0]
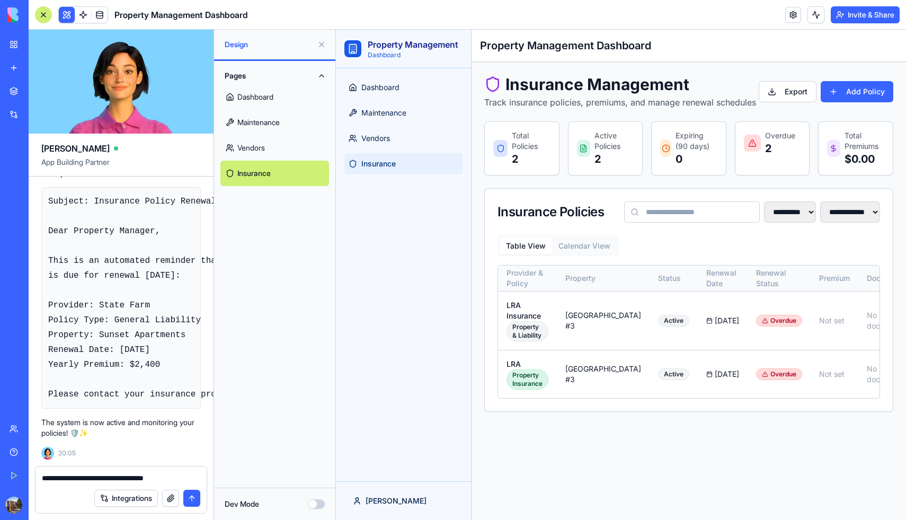
type textarea "**********"
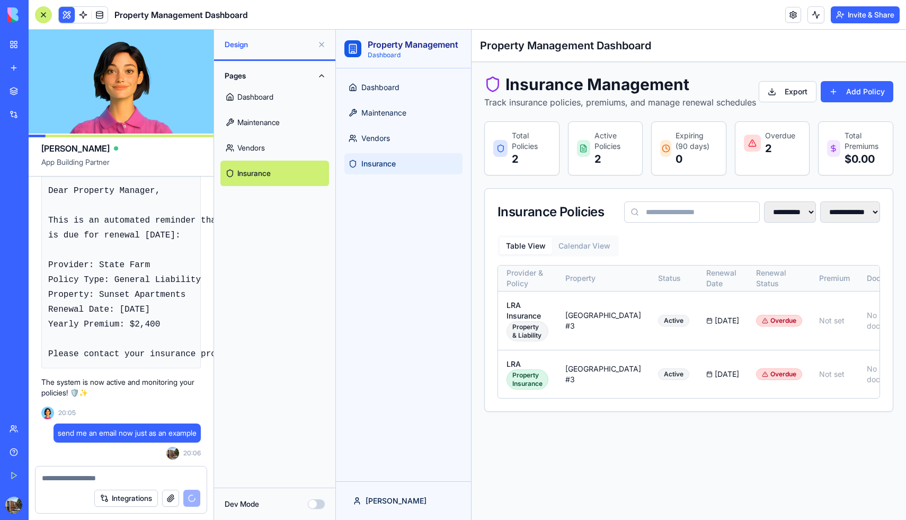
scroll to position [3001, 0]
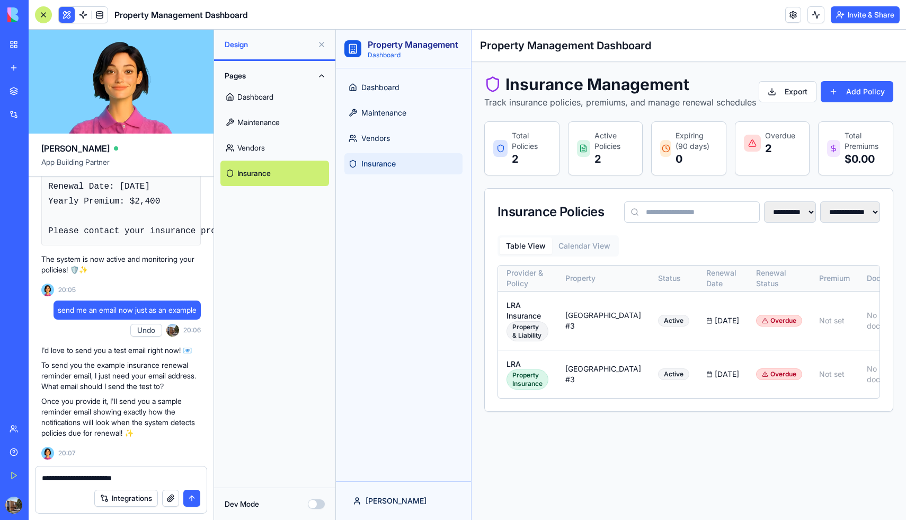
type textarea "**********"
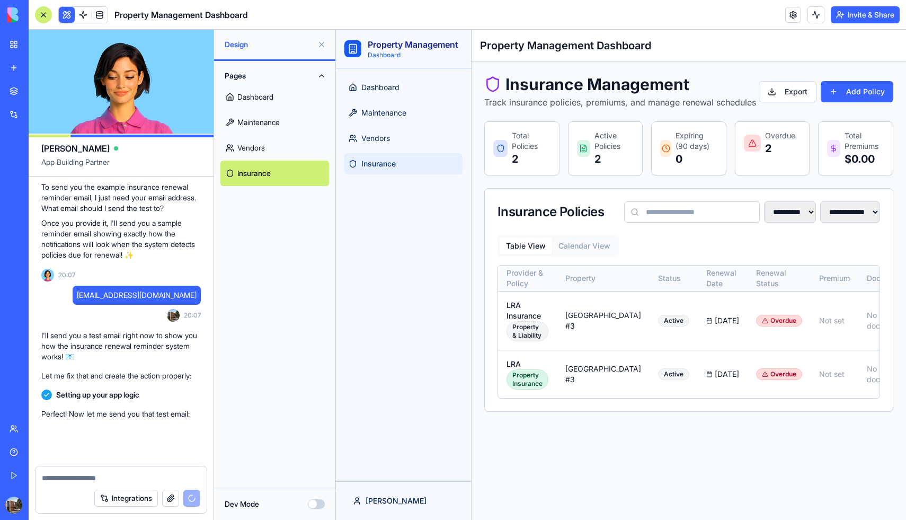
scroll to position [3190, 0]
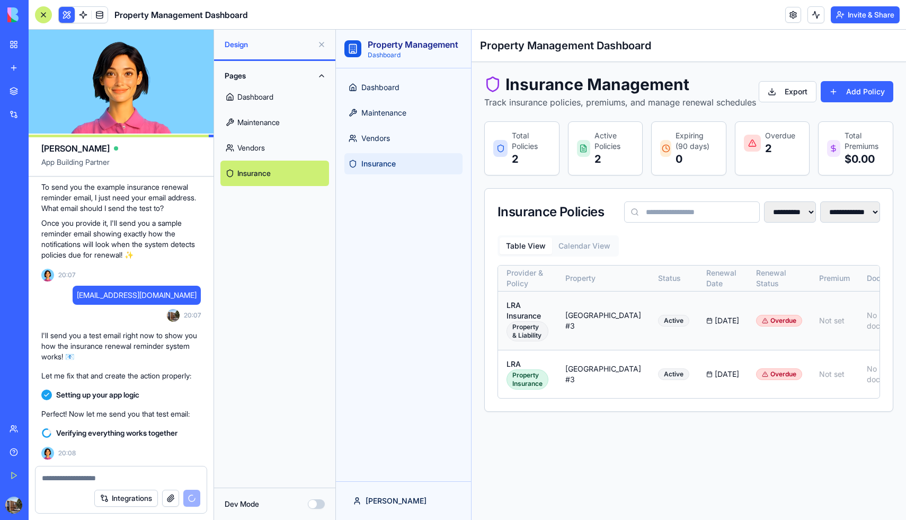
click at [650, 348] on td "Active" at bounding box center [674, 320] width 48 height 59
click at [362, 166] on span "Insurance" at bounding box center [378, 163] width 34 height 11
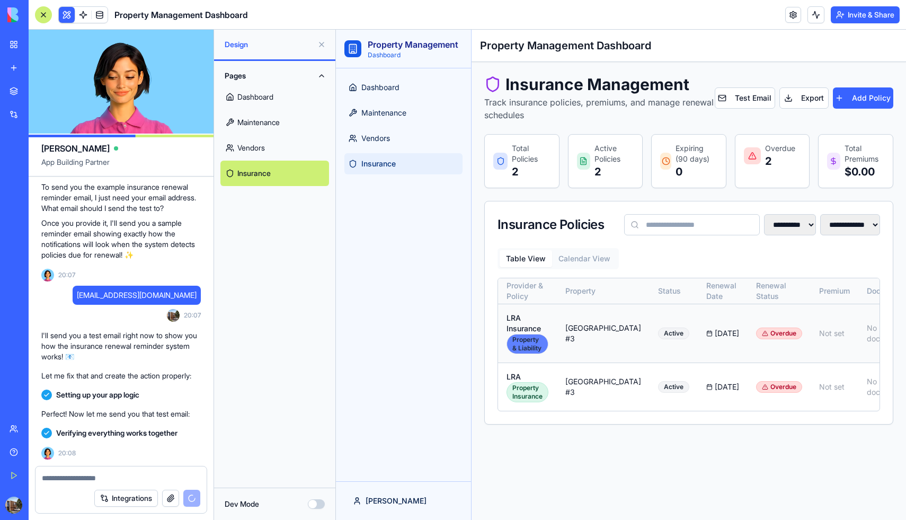
click at [526, 354] on div "Property & Liability" at bounding box center [528, 344] width 42 height 20
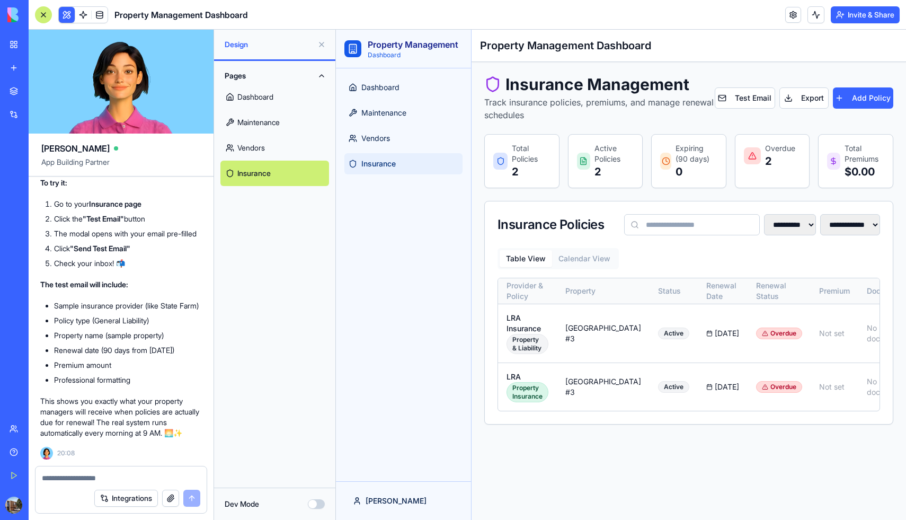
scroll to position [3678, 1]
click at [385, 349] on div "Dashboard Maintenance Vendors Insurance" at bounding box center [403, 274] width 135 height 413
click at [261, 91] on link "Dashboard" at bounding box center [274, 96] width 109 height 25
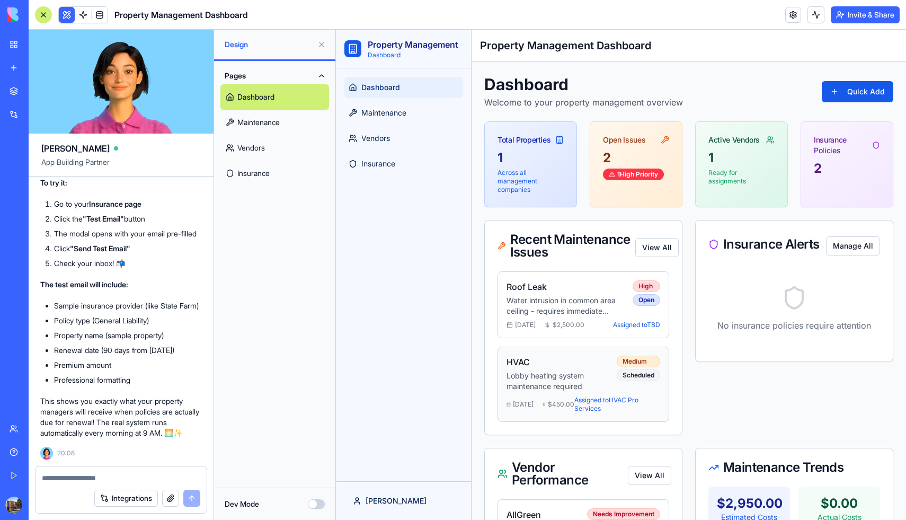
scroll to position [141, 0]
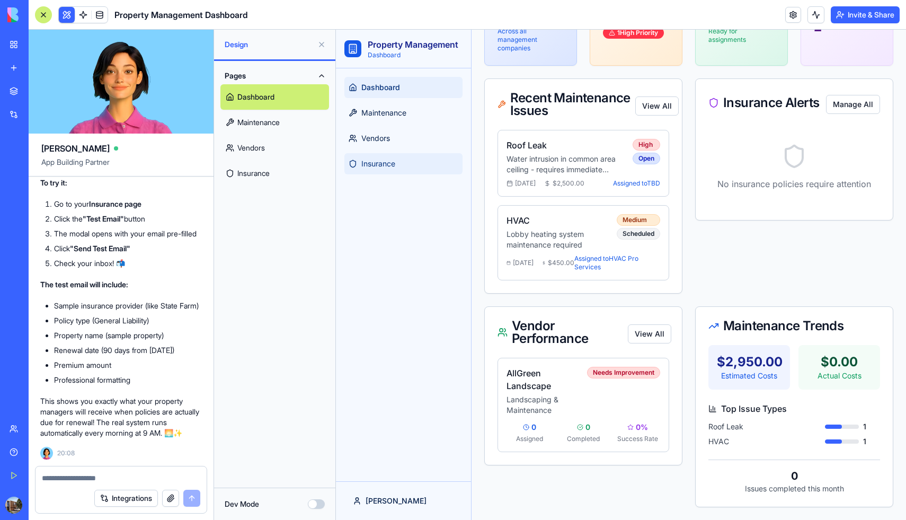
click at [366, 159] on span "Insurance" at bounding box center [378, 163] width 34 height 11
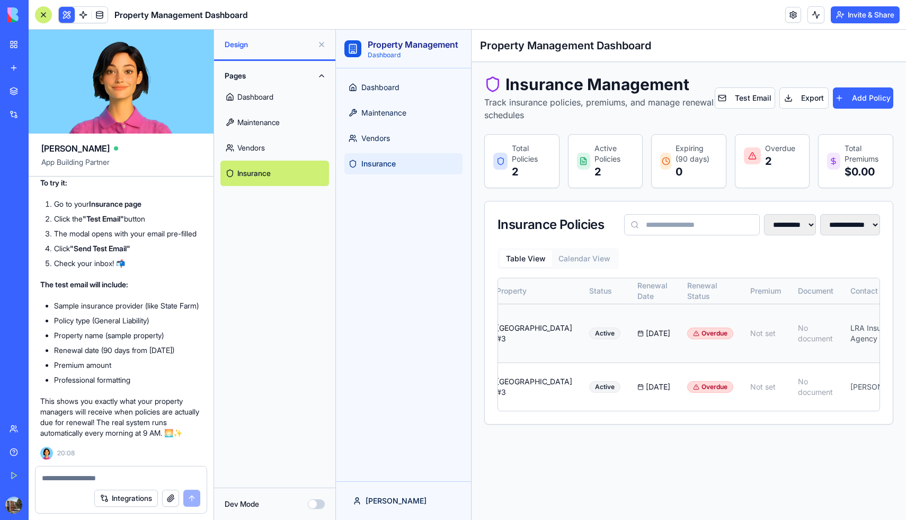
scroll to position [0, 86]
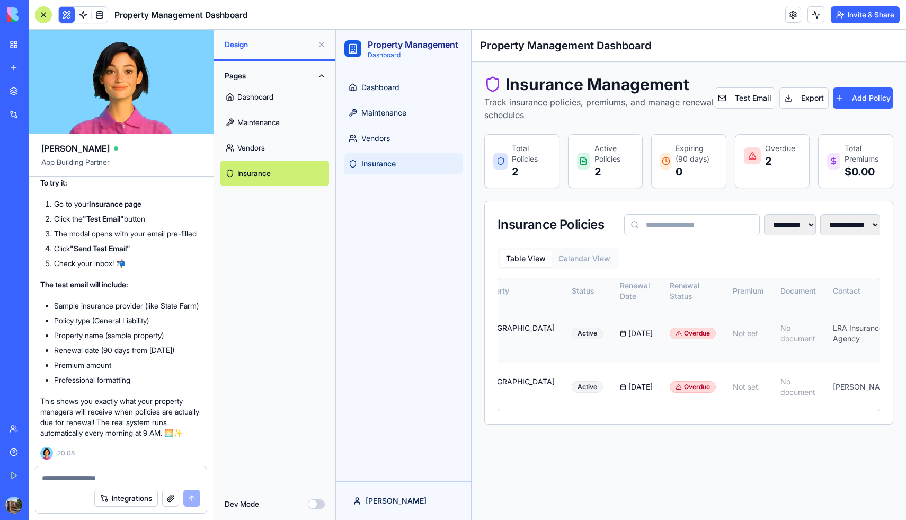
click at [905, 343] on button at bounding box center [921, 333] width 21 height 19
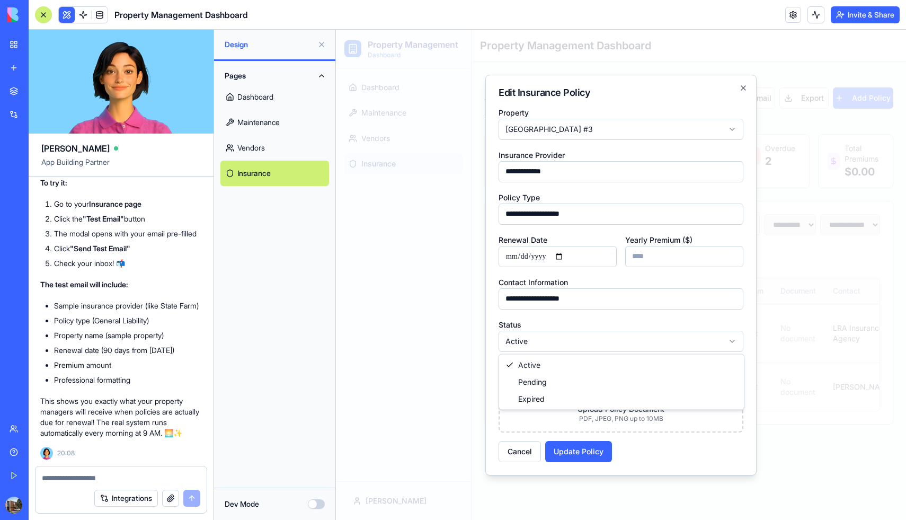
click at [638, 343] on body "**********" at bounding box center [621, 275] width 570 height 490
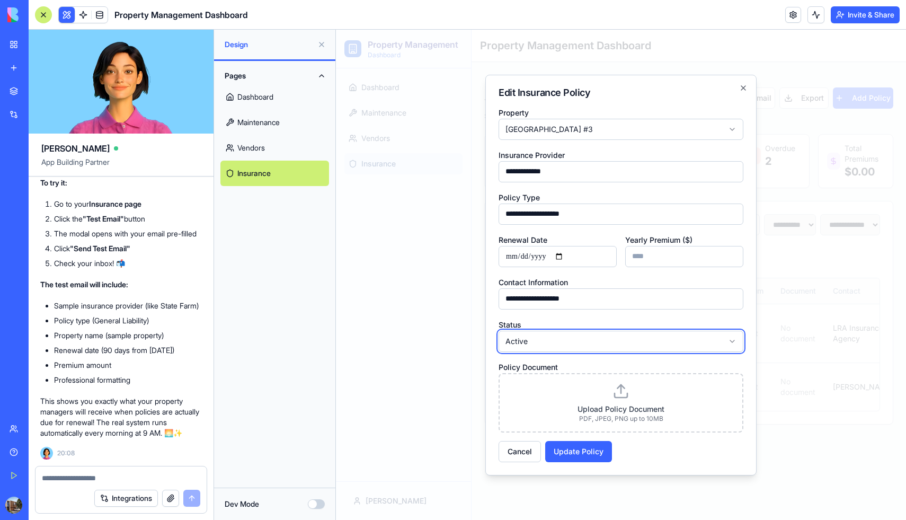
click at [638, 343] on body "**********" at bounding box center [621, 275] width 570 height 490
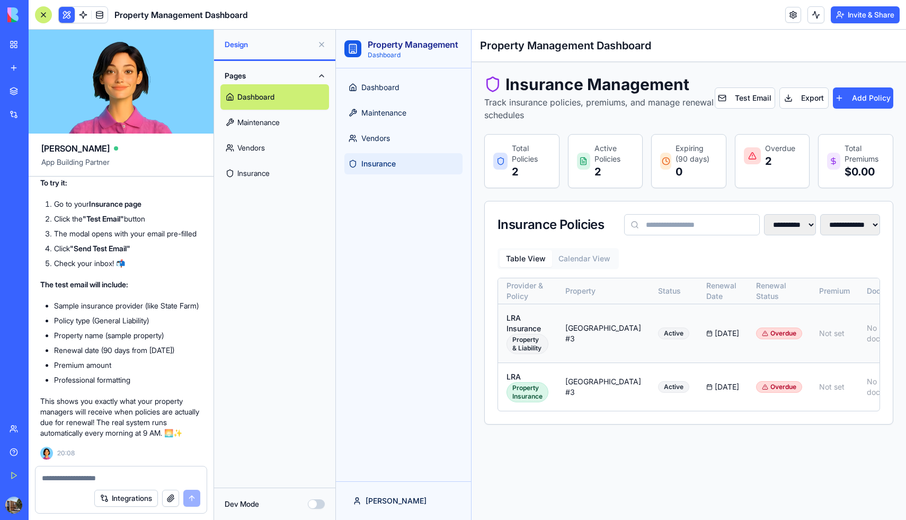
scroll to position [141, 0]
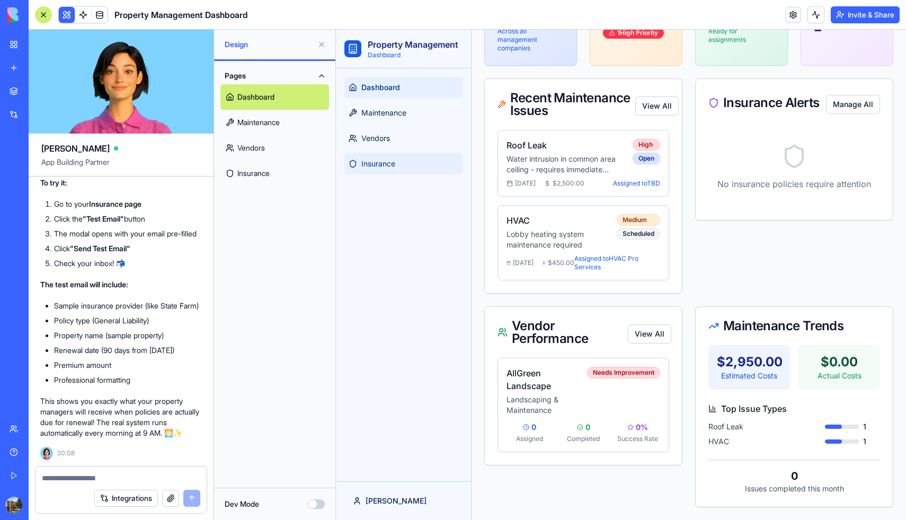
click at [374, 166] on span "Insurance" at bounding box center [378, 163] width 34 height 11
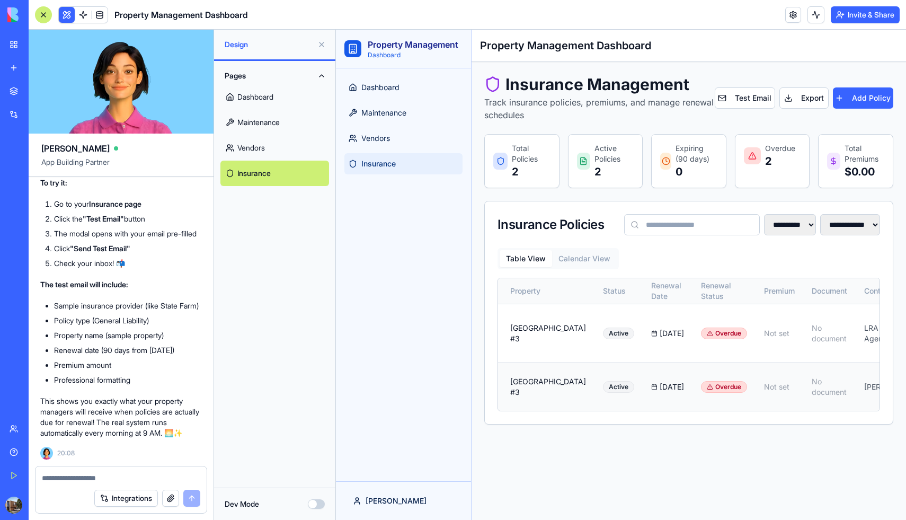
scroll to position [0, 86]
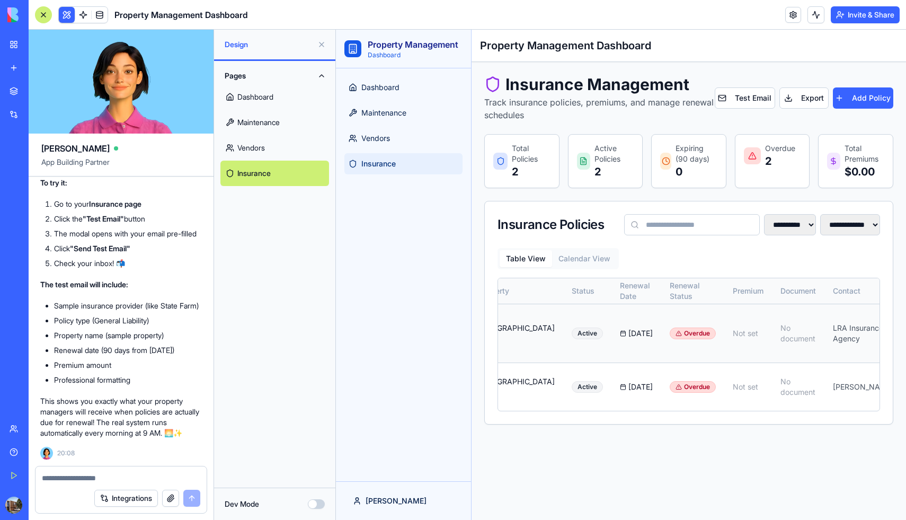
click at [905, 343] on button at bounding box center [921, 333] width 21 height 19
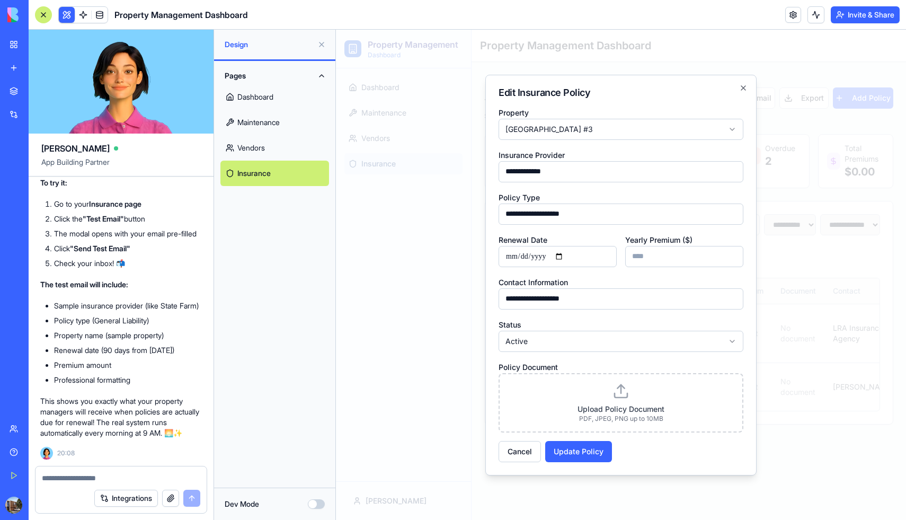
scroll to position [3611, 1]
click at [293, 331] on div "Pages Dashboard Maintenance Vendors Insurance" at bounding box center [274, 274] width 121 height 427
click at [747, 87] on icon "button" at bounding box center [743, 88] width 8 height 8
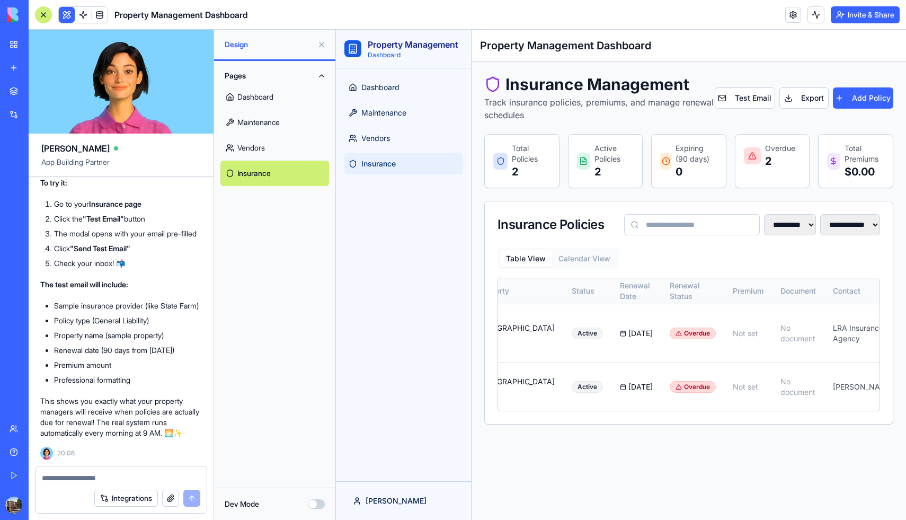
scroll to position [141, 0]
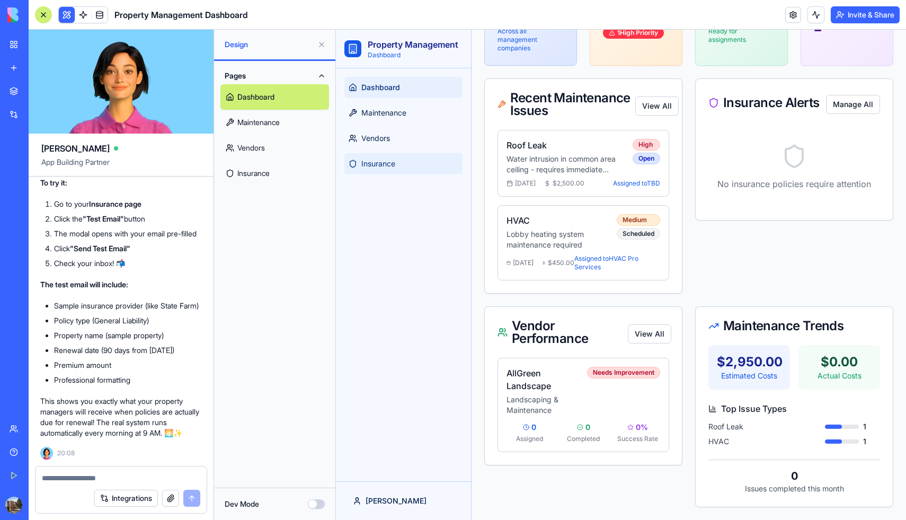
click at [361, 167] on span "Insurance" at bounding box center [378, 163] width 34 height 11
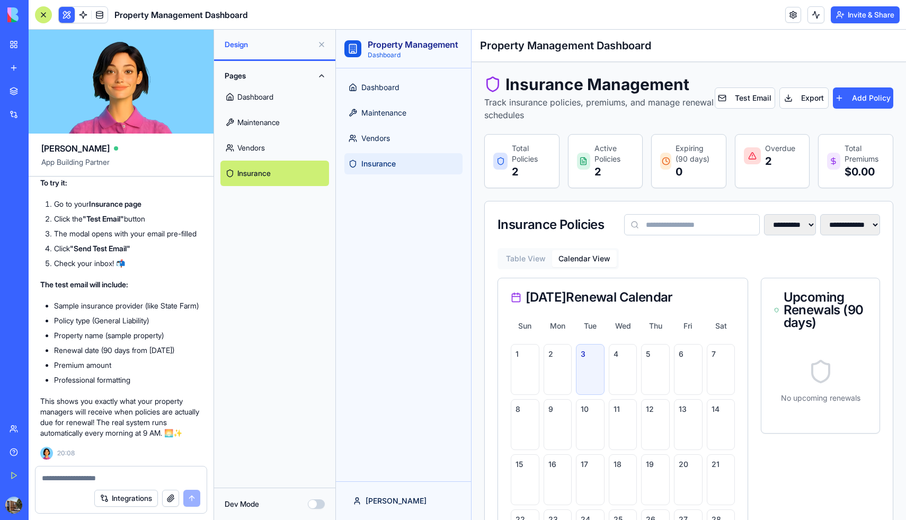
click at [590, 267] on button "Calendar View" at bounding box center [584, 258] width 65 height 17
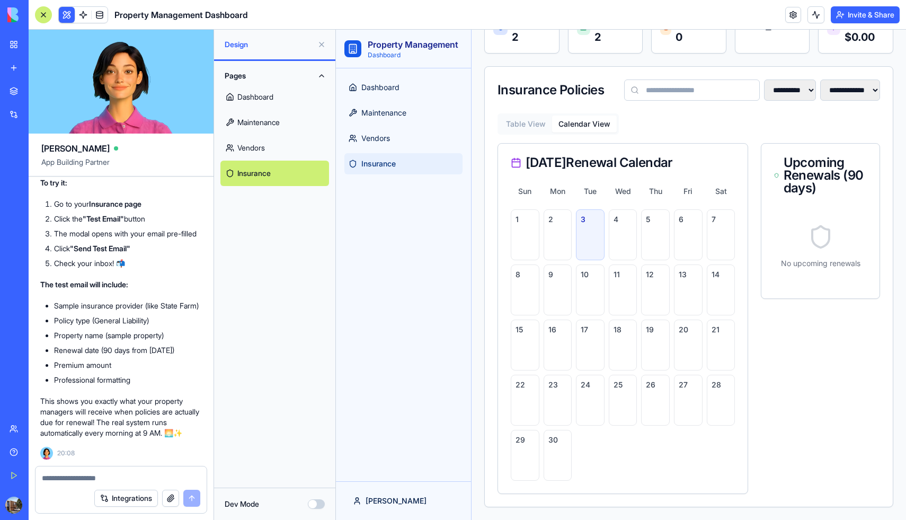
scroll to position [158, 0]
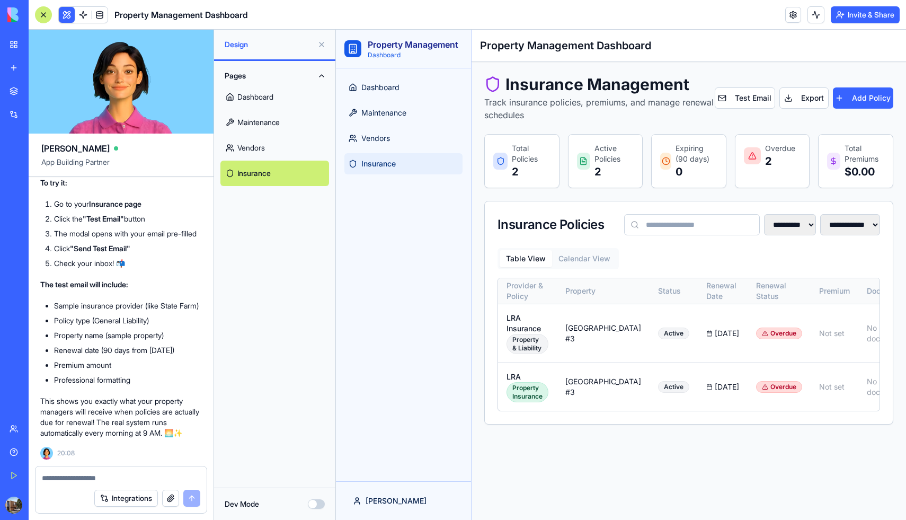
click at [535, 126] on div "**********" at bounding box center [688, 250] width 409 height 350
click at [748, 99] on button "Test Email" at bounding box center [745, 97] width 60 height 21
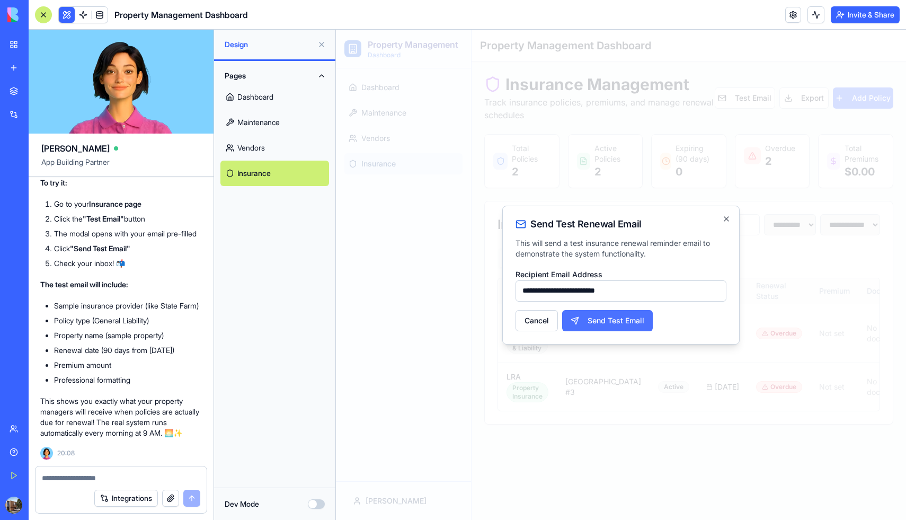
click at [619, 329] on button "Send Test Email" at bounding box center [607, 320] width 91 height 21
click at [102, 477] on textarea at bounding box center [121, 478] width 158 height 11
paste textarea "**********"
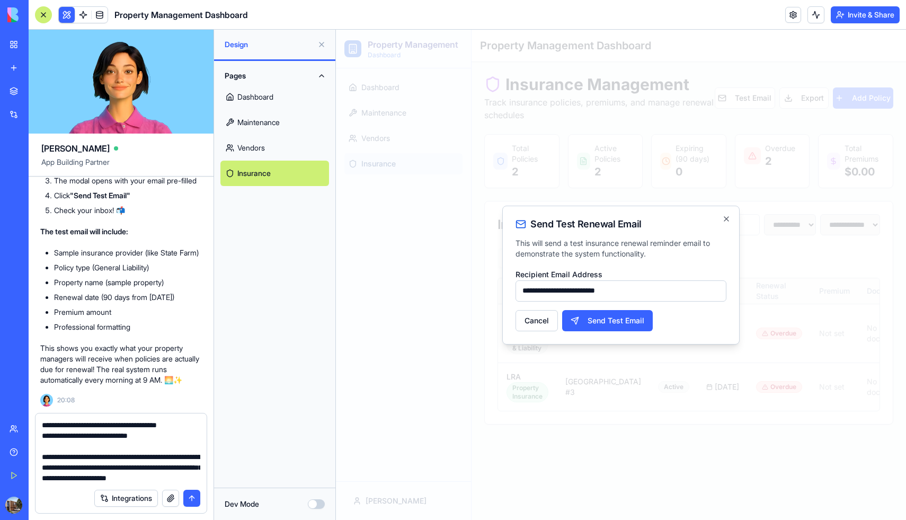
scroll to position [41, 0]
type textarea "**********"
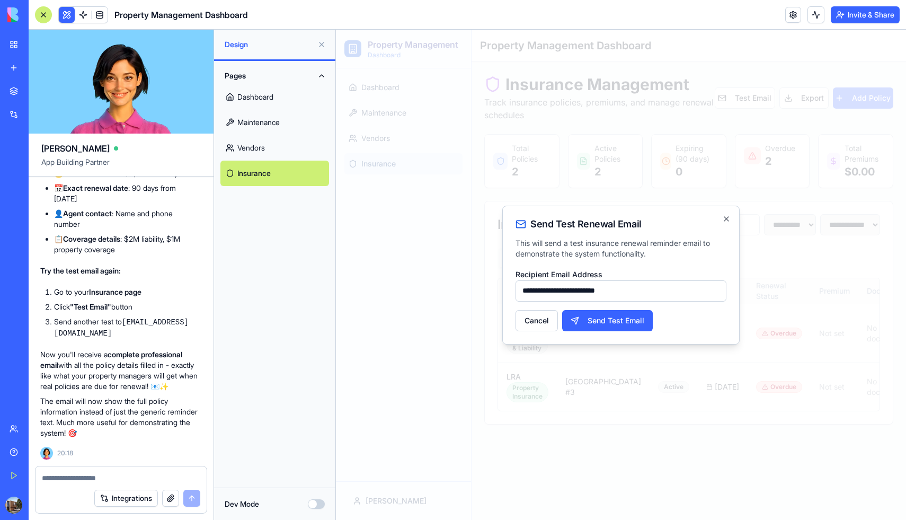
scroll to position [4301, 1]
type textarea "*"
click at [533, 321] on button "Cancel" at bounding box center [537, 320] width 42 height 21
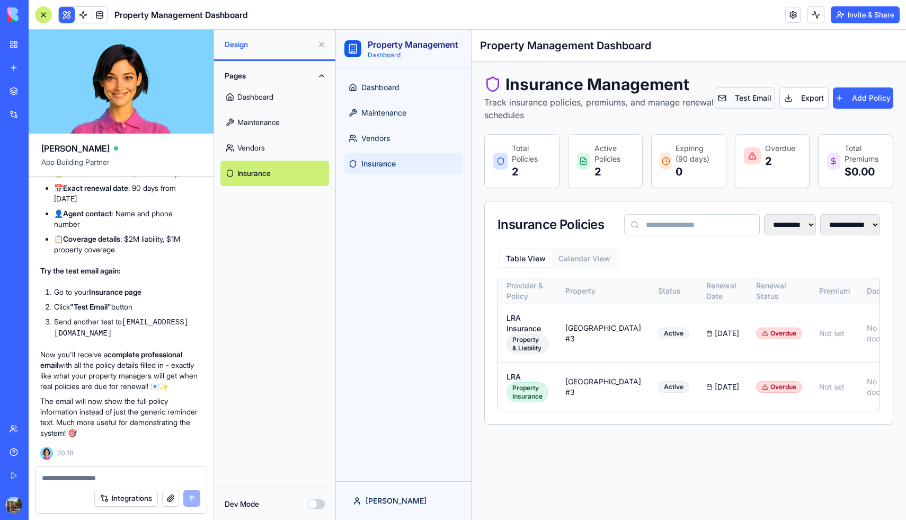
click at [742, 101] on button "Test Email" at bounding box center [745, 97] width 60 height 21
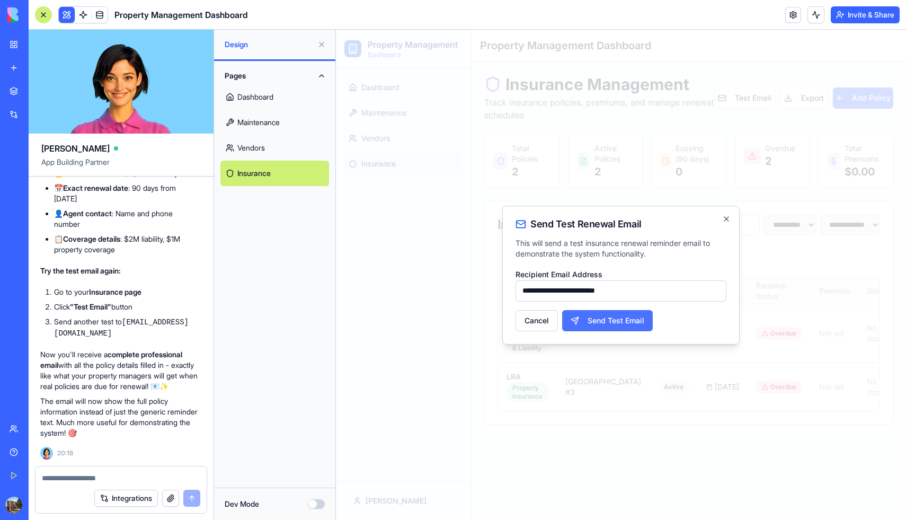
click at [605, 321] on button "Send Test Email" at bounding box center [607, 320] width 91 height 21
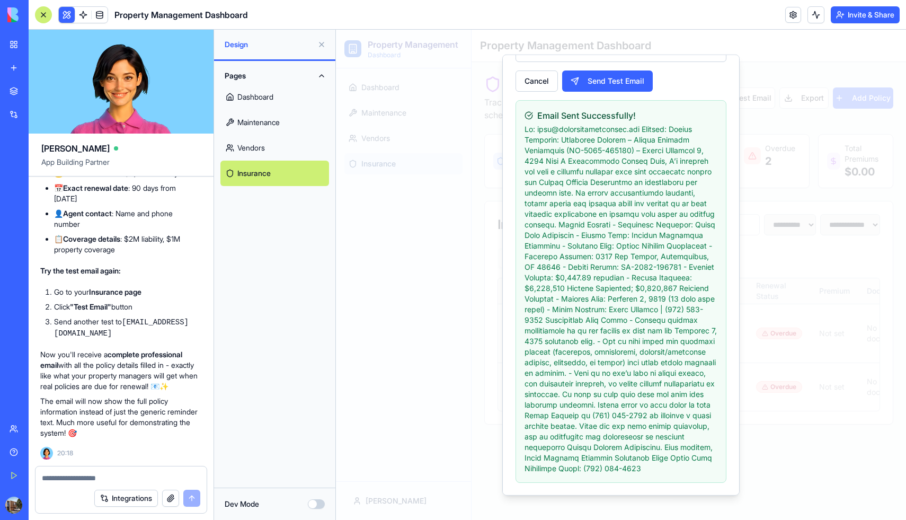
scroll to position [0, 0]
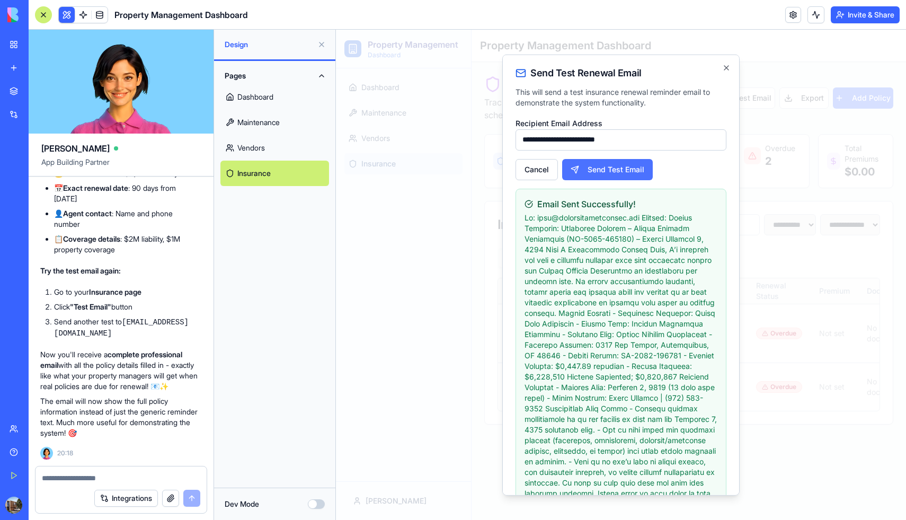
click at [599, 170] on button "Send Test Email" at bounding box center [607, 168] width 91 height 21
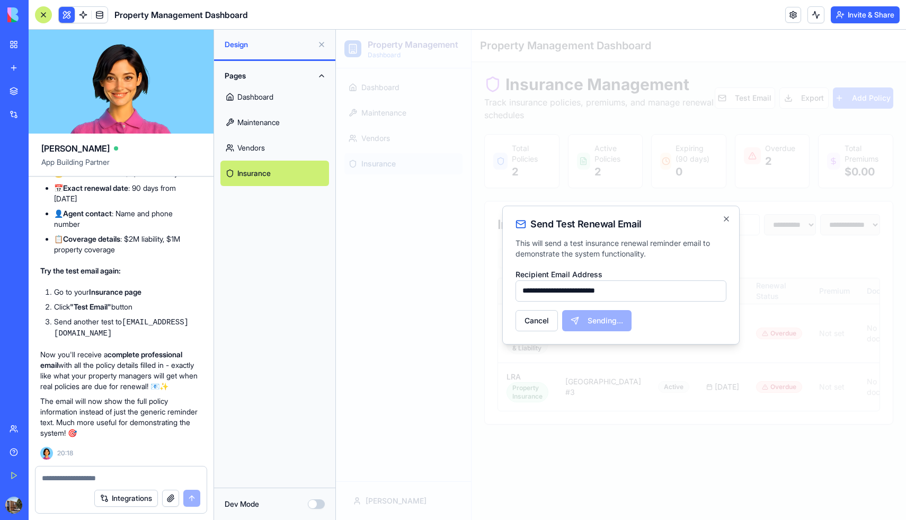
click at [493, 251] on div at bounding box center [621, 275] width 570 height 490
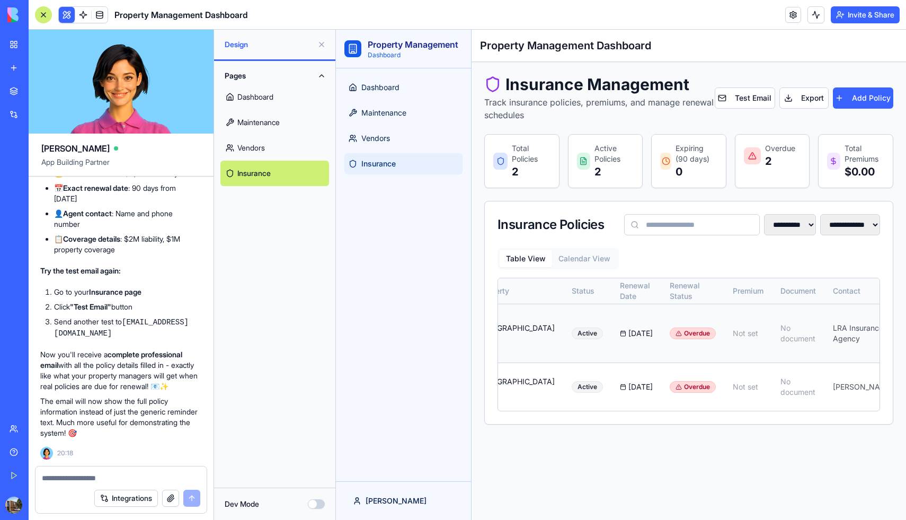
scroll to position [0, 86]
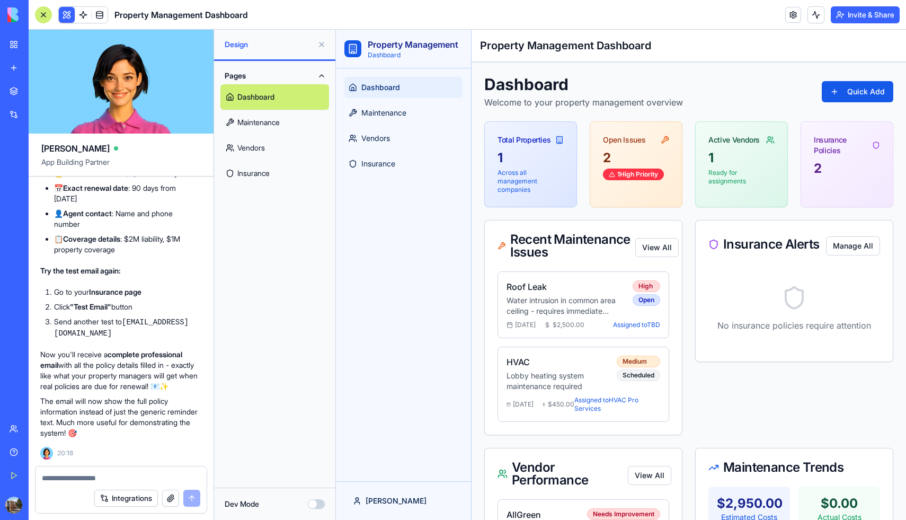
click at [243, 128] on link "Maintenance" at bounding box center [274, 122] width 109 height 25
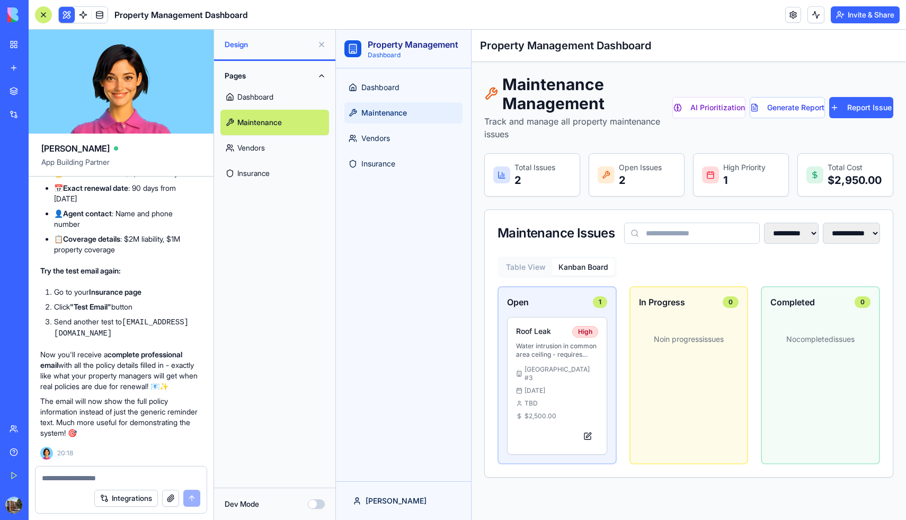
click at [582, 276] on button "Kanban Board" at bounding box center [583, 267] width 63 height 17
click at [526, 276] on button "Table View" at bounding box center [526, 267] width 52 height 17
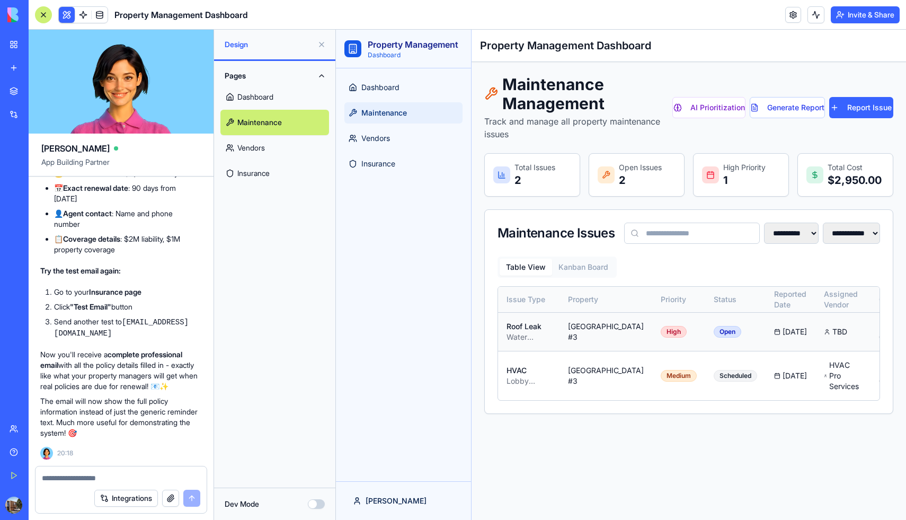
scroll to position [0, 59]
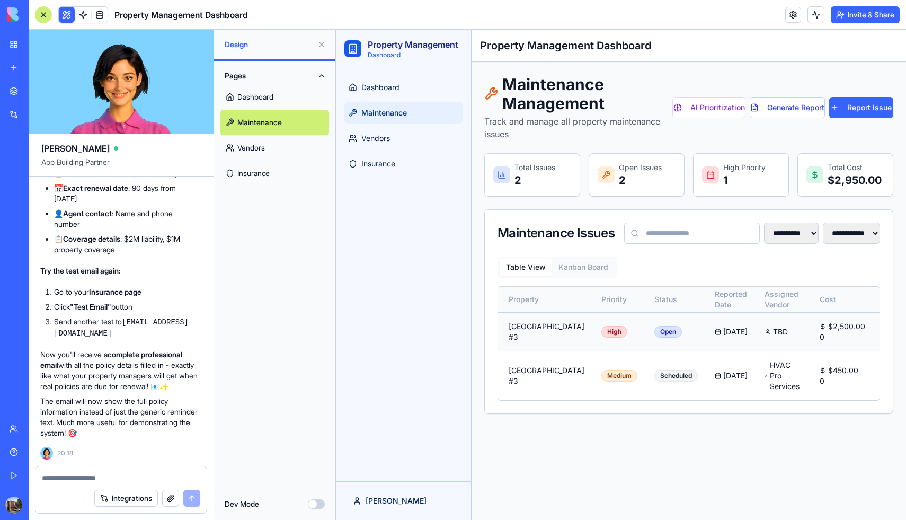
click at [882, 341] on button at bounding box center [892, 331] width 21 height 19
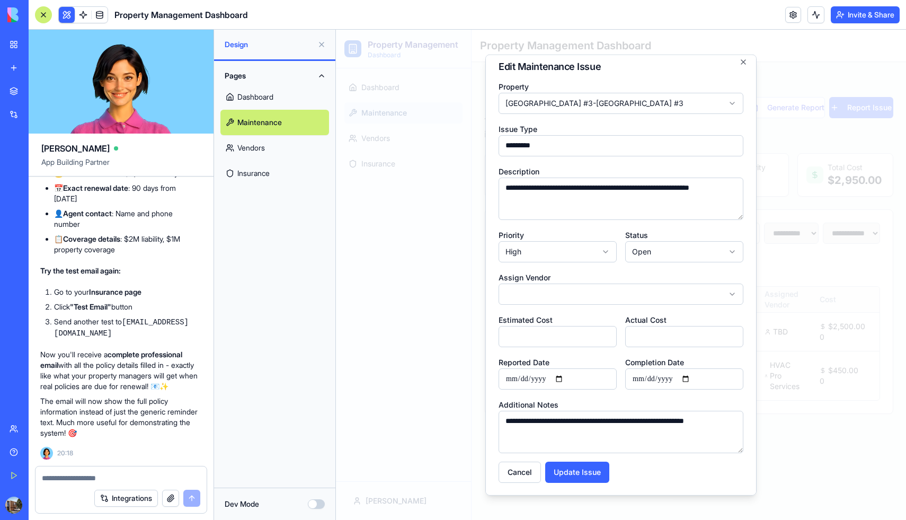
scroll to position [0, 0]
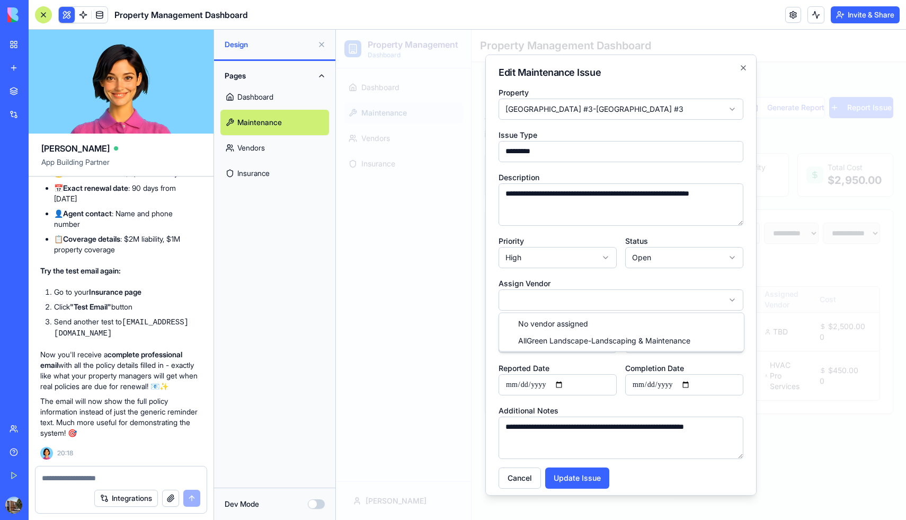
click at [729, 298] on body "**********" at bounding box center [621, 275] width 570 height 490
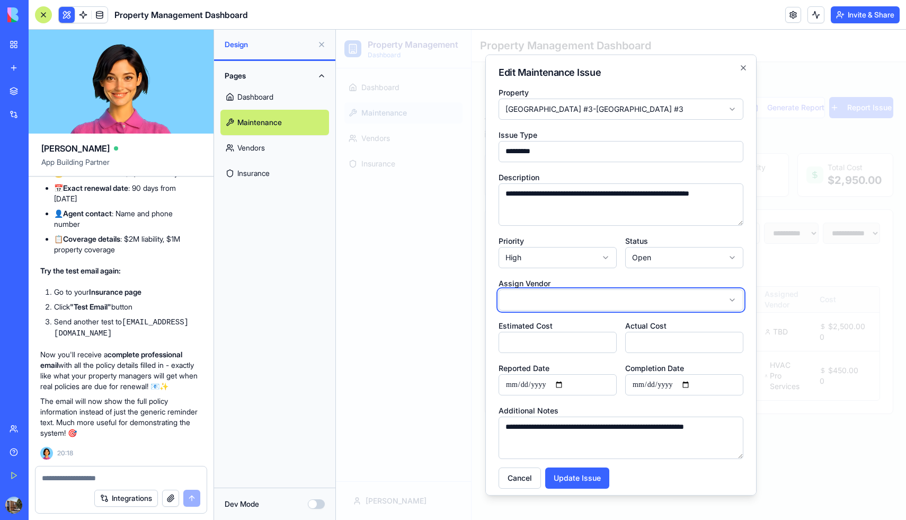
click at [729, 298] on body "**********" at bounding box center [621, 275] width 570 height 490
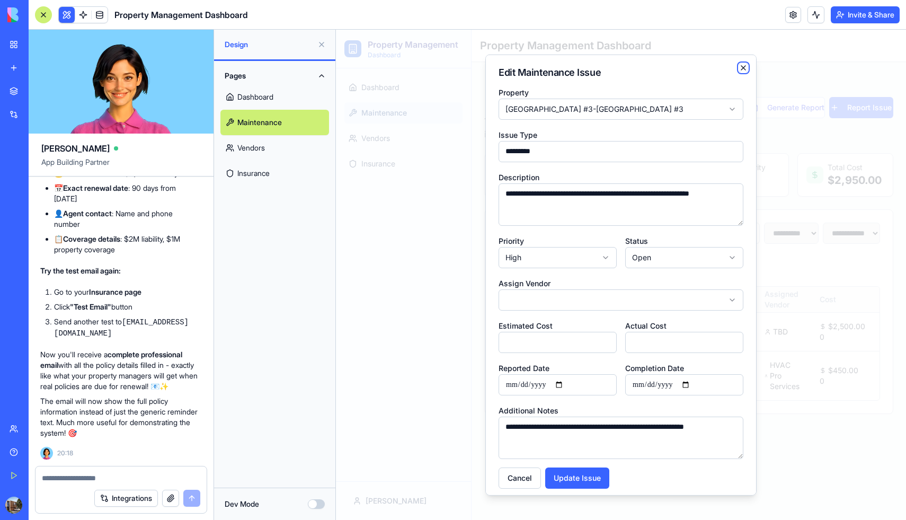
click at [742, 66] on icon "button" at bounding box center [743, 67] width 4 height 4
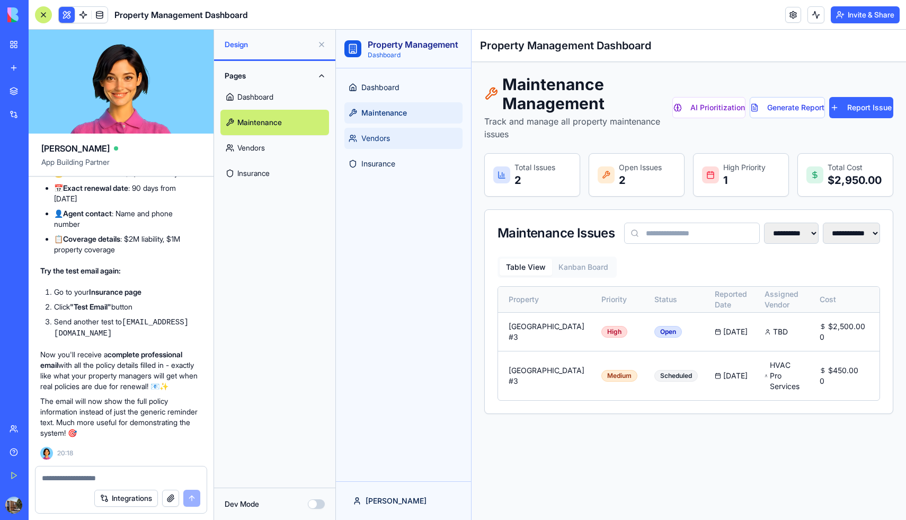
click at [363, 137] on span "Vendors" at bounding box center [375, 138] width 29 height 11
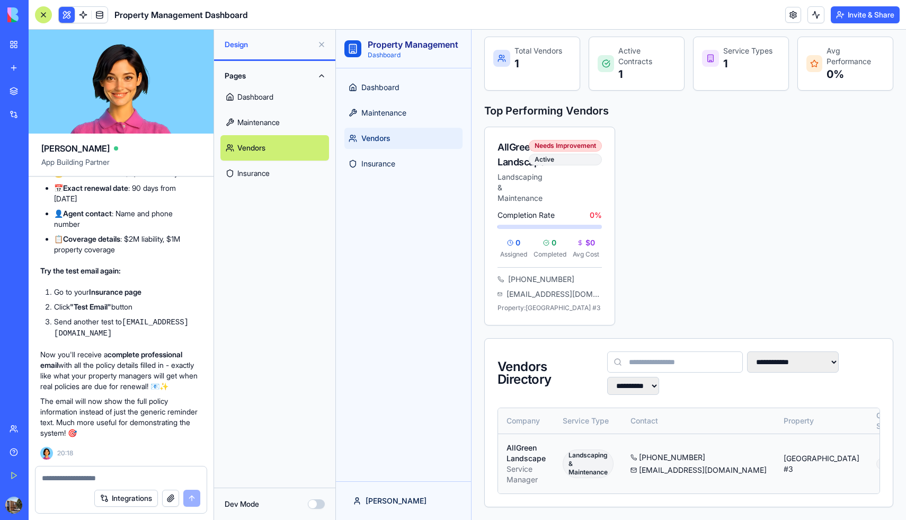
scroll to position [0, 95]
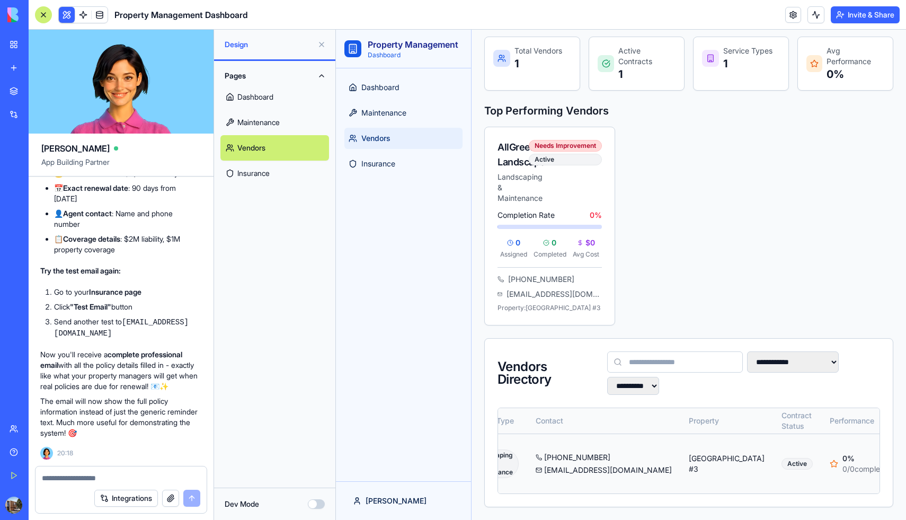
click at [905, 457] on button at bounding box center [919, 463] width 21 height 19
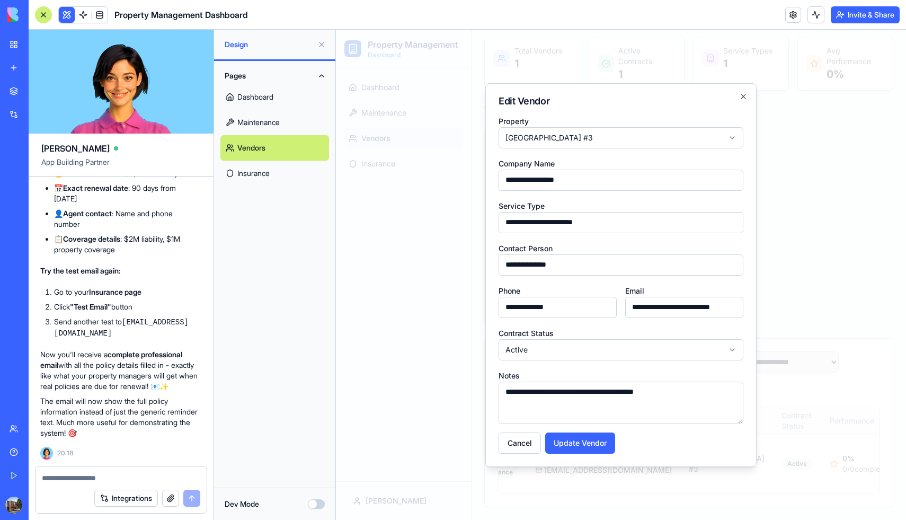
click at [730, 137] on body "**********" at bounding box center [621, 232] width 570 height 575
click at [369, 224] on div at bounding box center [621, 275] width 570 height 490
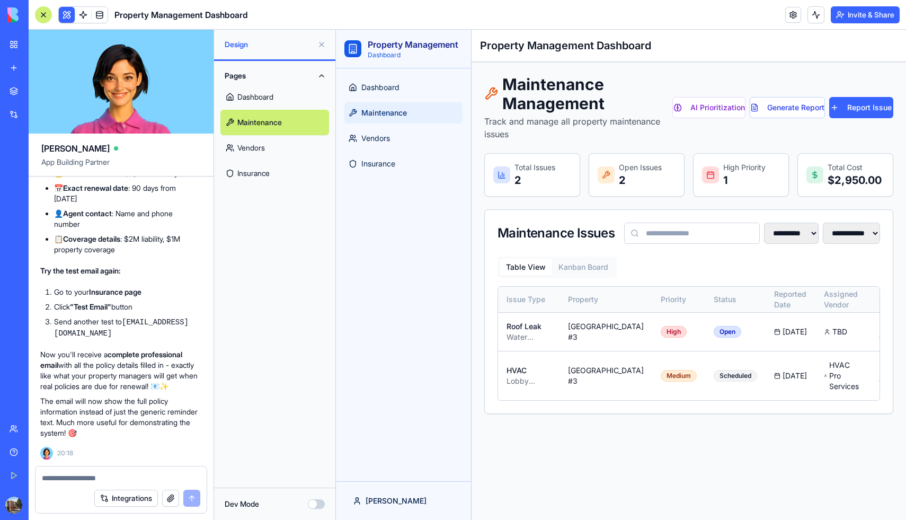
click at [256, 96] on link "Dashboard" at bounding box center [274, 96] width 109 height 25
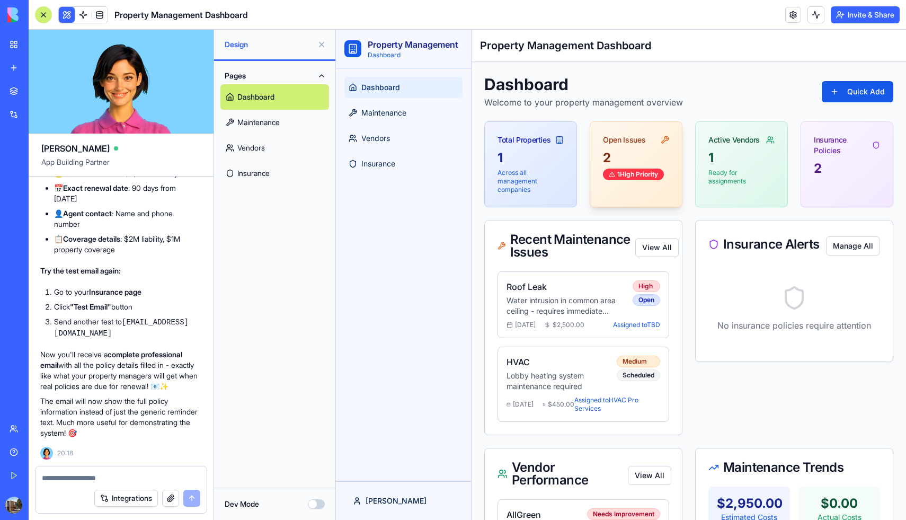
click at [665, 138] on icon at bounding box center [665, 140] width 8 height 8
click at [646, 249] on button "View All" at bounding box center [656, 247] width 43 height 19
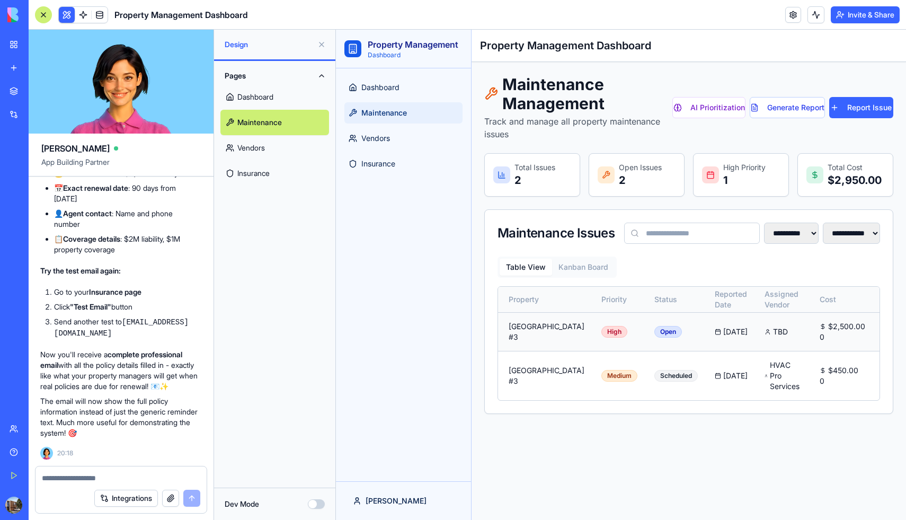
scroll to position [0, 59]
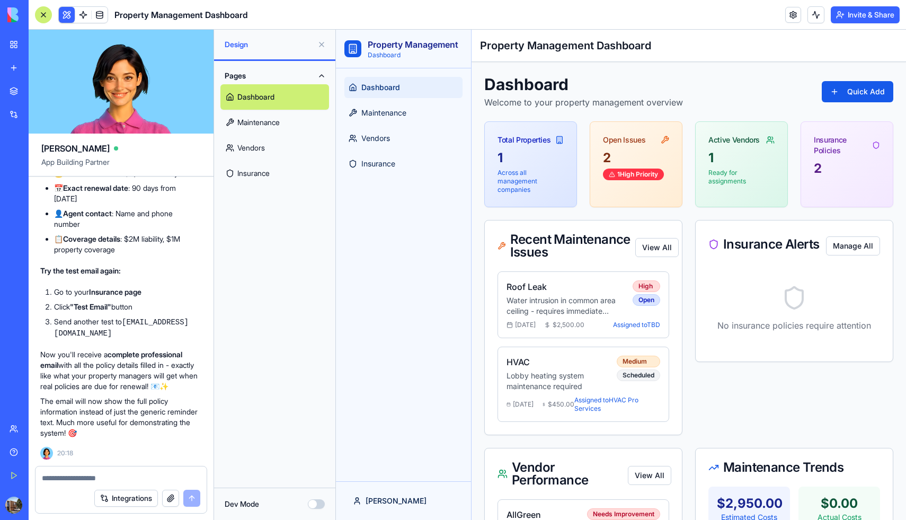
click at [110, 478] on textarea at bounding box center [121, 478] width 158 height 11
type textarea "**********"
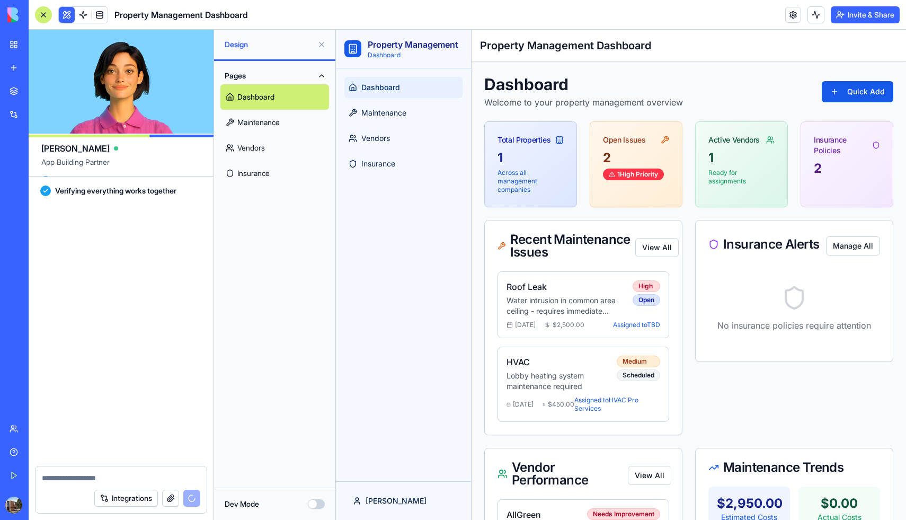
scroll to position [4835, 1]
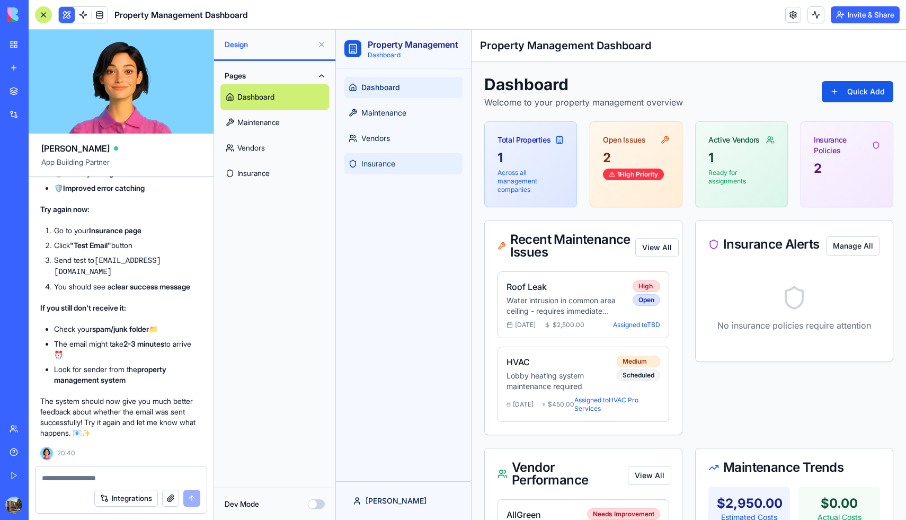
click at [385, 163] on span "Insurance" at bounding box center [378, 163] width 34 height 11
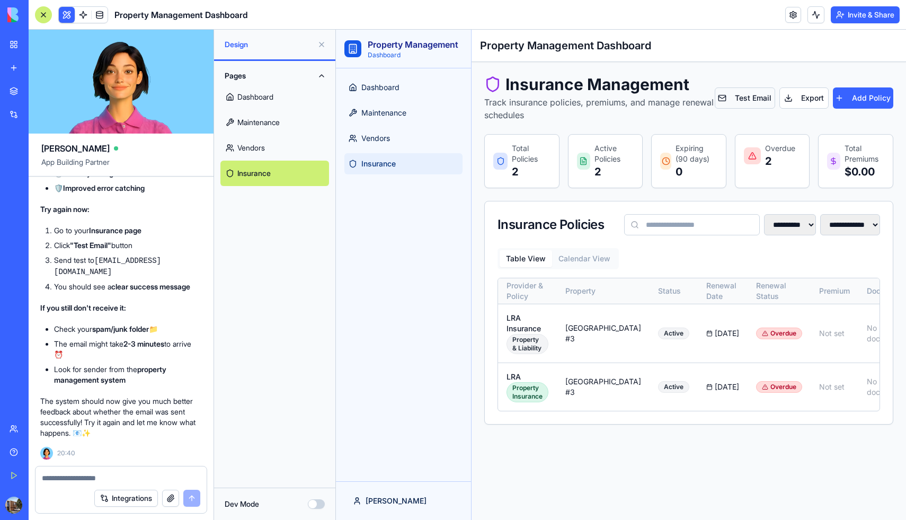
click at [750, 97] on button "Test Email" at bounding box center [745, 97] width 60 height 21
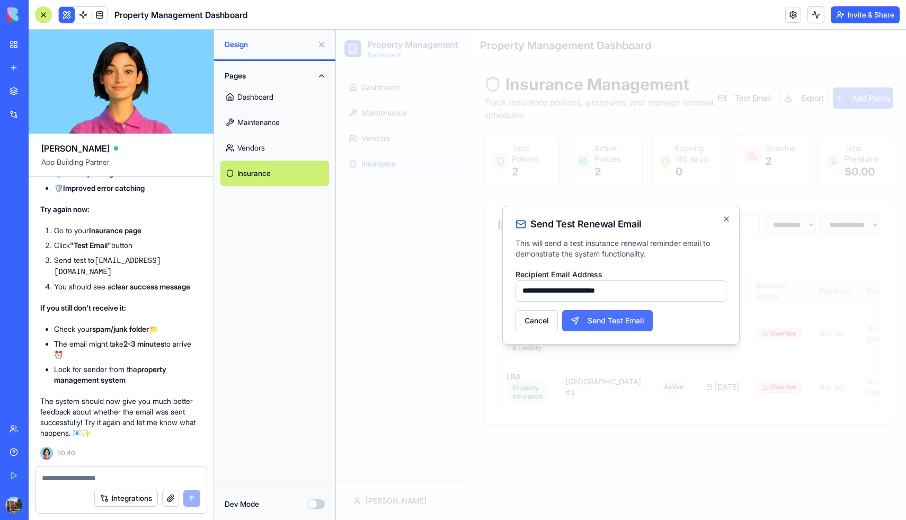
click at [617, 321] on button "Send Test Email" at bounding box center [607, 320] width 91 height 21
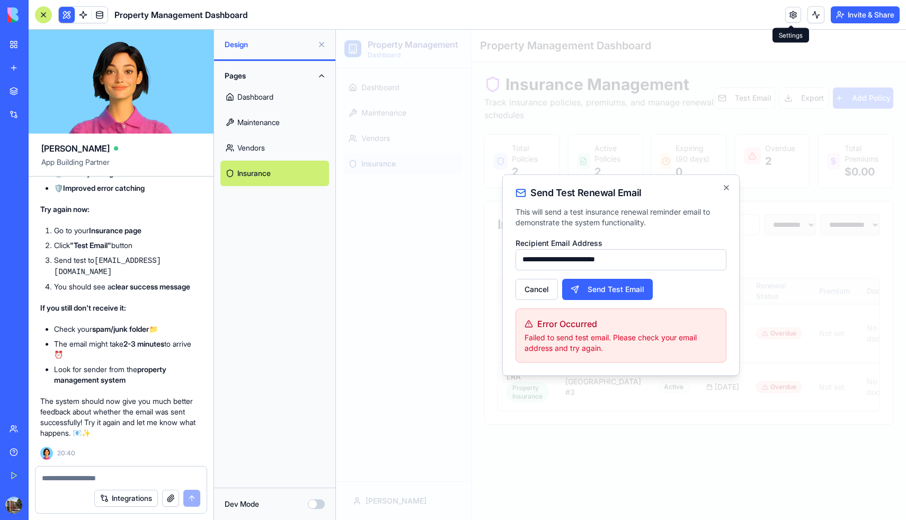
click at [669, 259] on input "**********" at bounding box center [621, 259] width 211 height 21
click at [632, 283] on button "Send Test Email" at bounding box center [607, 289] width 91 height 21
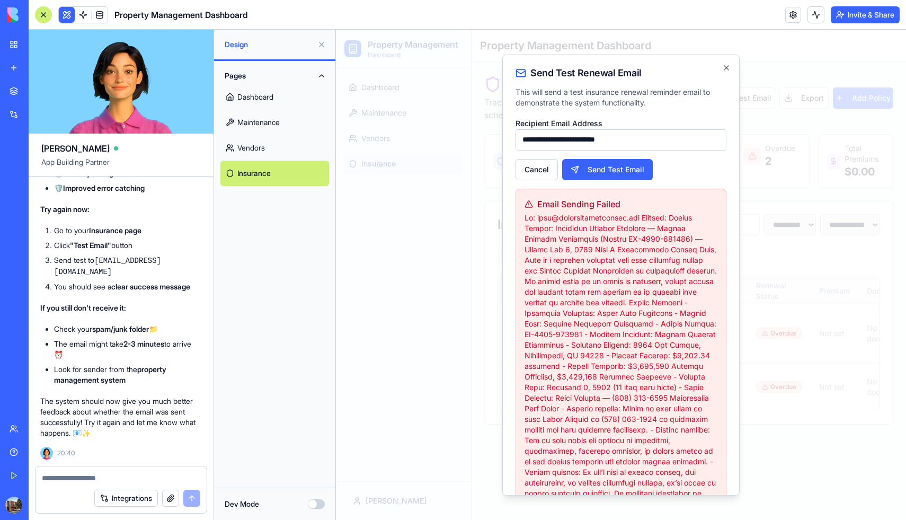
drag, startPoint x: 627, startPoint y: 138, endPoint x: 478, endPoint y: 121, distance: 150.4
click at [478, 121] on body "**********" at bounding box center [621, 275] width 570 height 490
click at [536, 141] on input "**********" at bounding box center [621, 139] width 211 height 21
drag, startPoint x: 536, startPoint y: 141, endPoint x: 510, endPoint y: 139, distance: 26.5
click at [510, 139] on div "**********" at bounding box center [620, 274] width 237 height 441
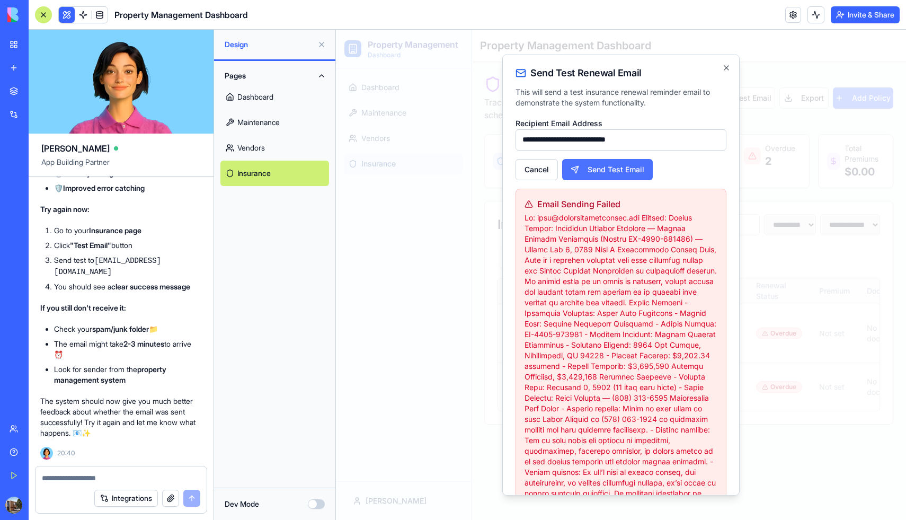
click at [609, 166] on button "Send Test Email" at bounding box center [607, 168] width 91 height 21
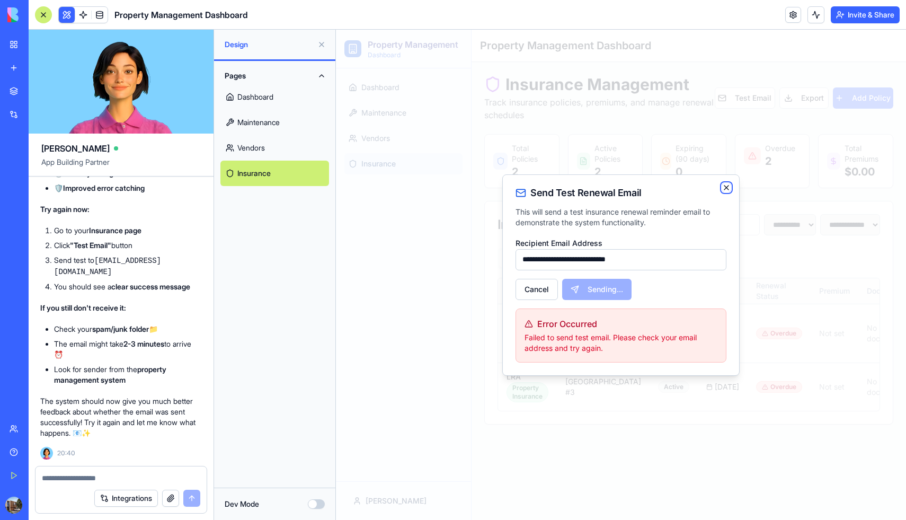
click at [729, 187] on icon "button" at bounding box center [726, 187] width 8 height 8
type input "**********"
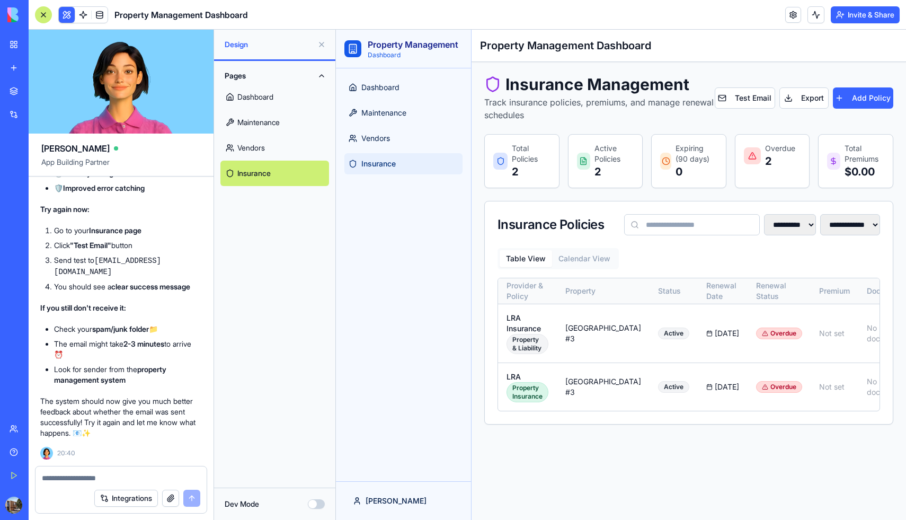
click at [102, 474] on textarea at bounding box center [121, 478] width 158 height 11
type textarea "*"
type textarea "**********"
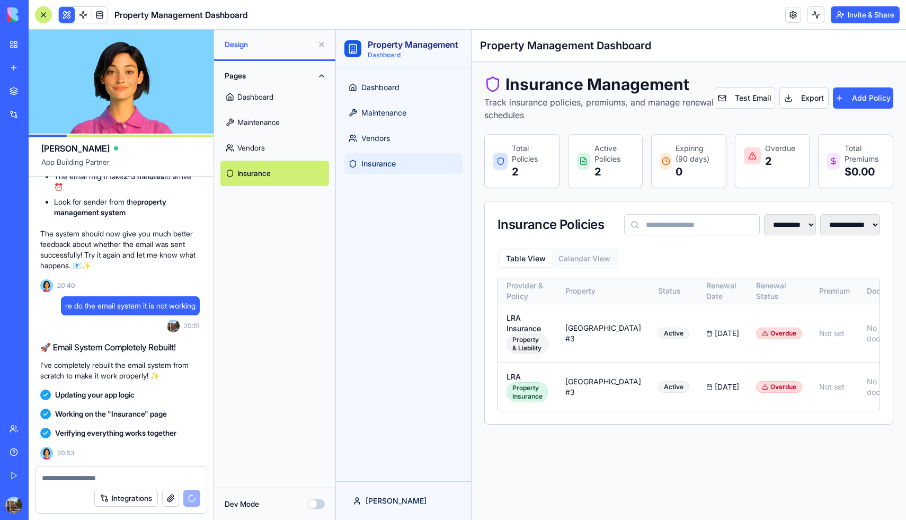
scroll to position [5465, 1]
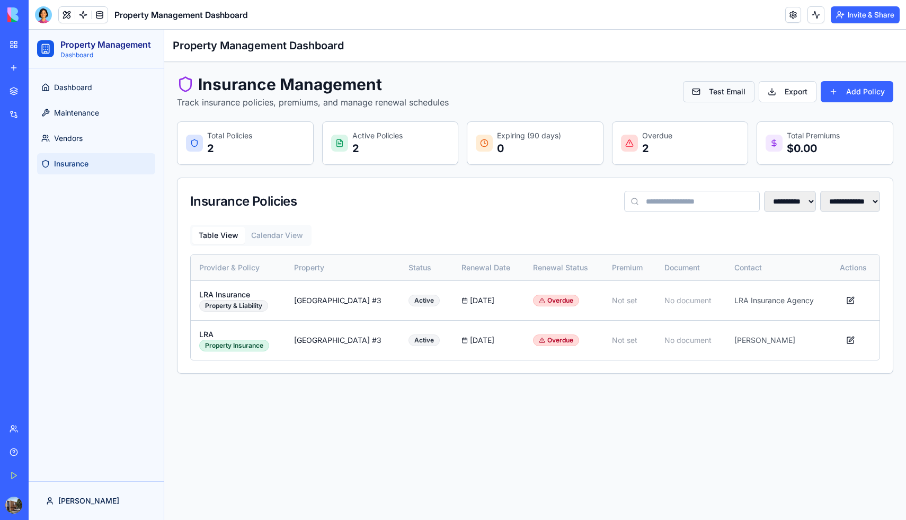
click at [723, 91] on button "Test Email" at bounding box center [719, 91] width 72 height 21
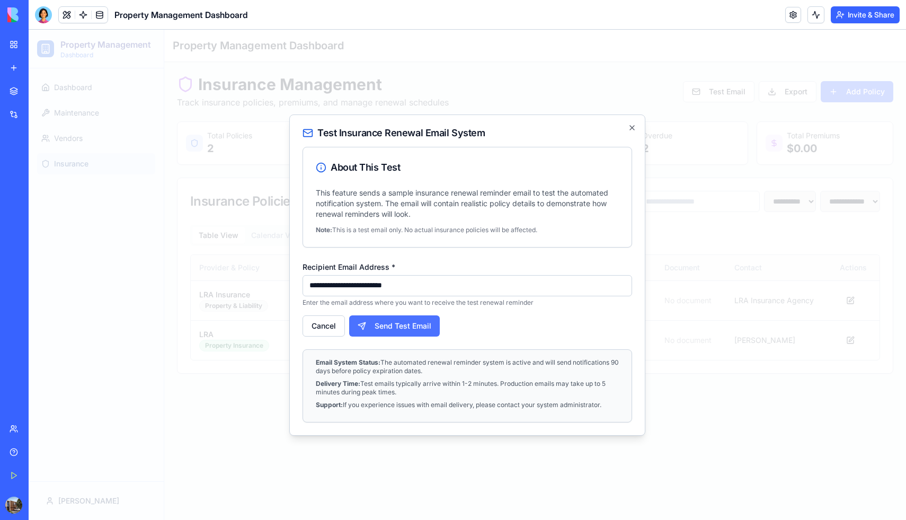
click at [420, 323] on button "Send Test Email" at bounding box center [394, 325] width 91 height 21
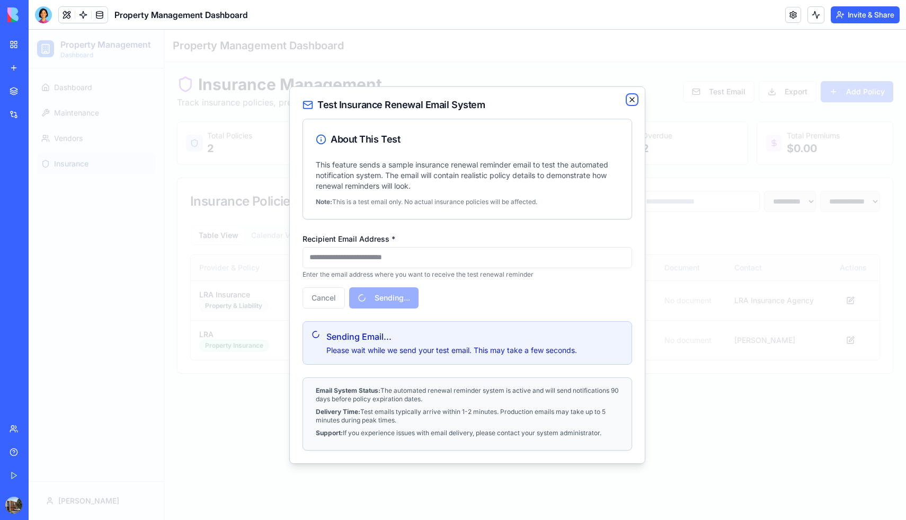
click at [633, 98] on icon "button" at bounding box center [632, 99] width 8 height 8
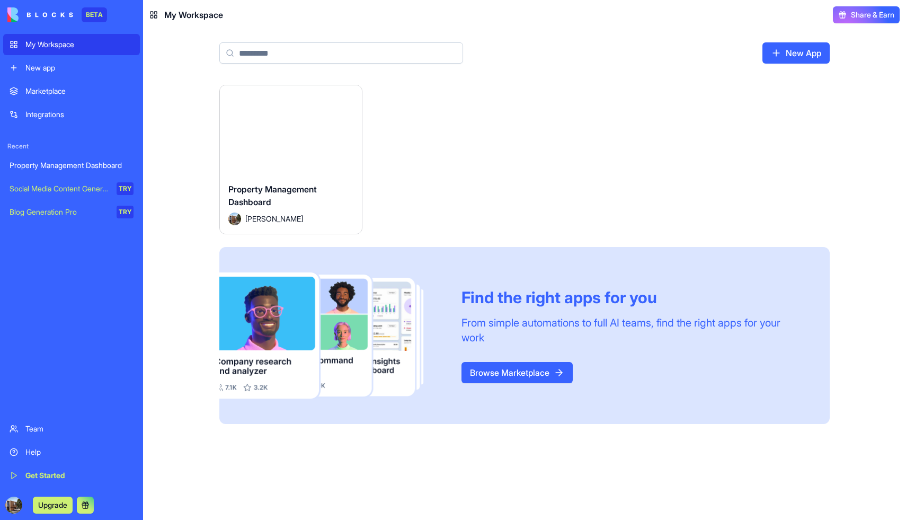
click at [319, 164] on div "Launch" at bounding box center [291, 129] width 142 height 89
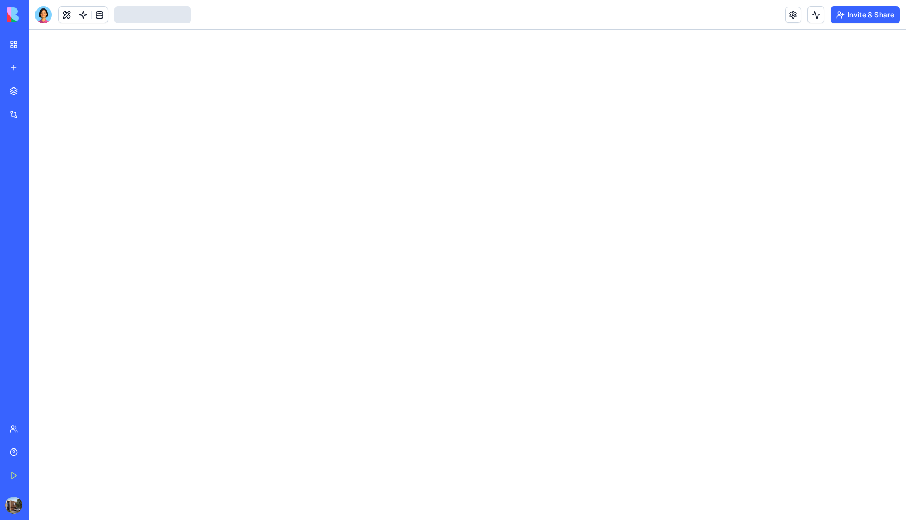
click at [319, 164] on div at bounding box center [467, 275] width 877 height 490
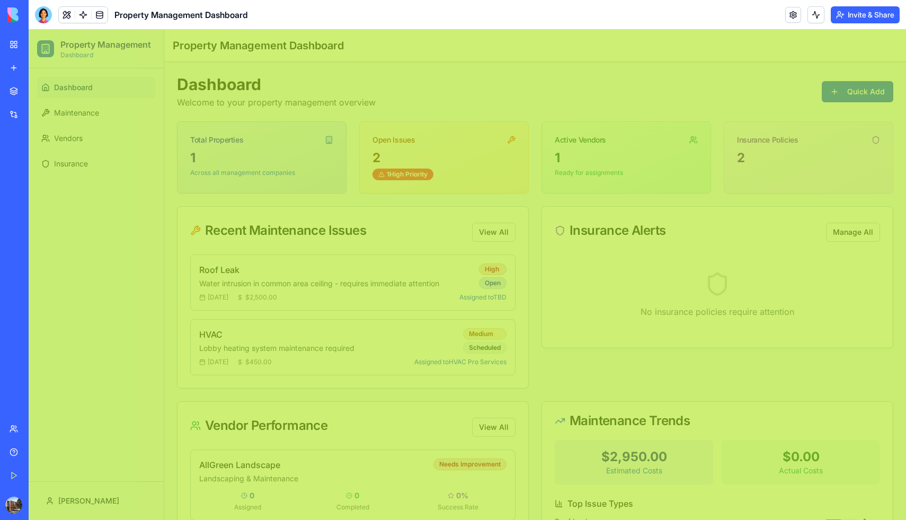
click at [433, 78] on div "Dashboard Welcome to your property management overview Quick Add" at bounding box center [535, 92] width 716 height 34
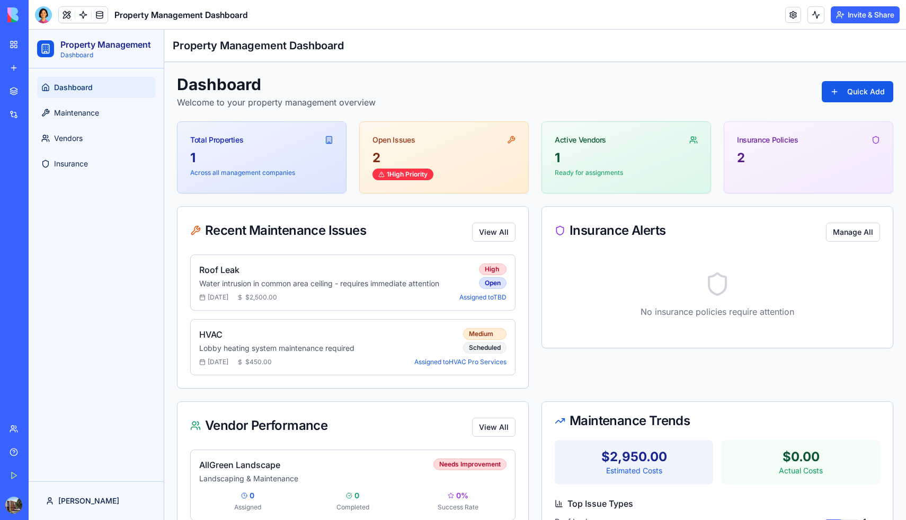
click at [447, 13] on header "Property Management Dashboard Invite & Share" at bounding box center [467, 15] width 877 height 30
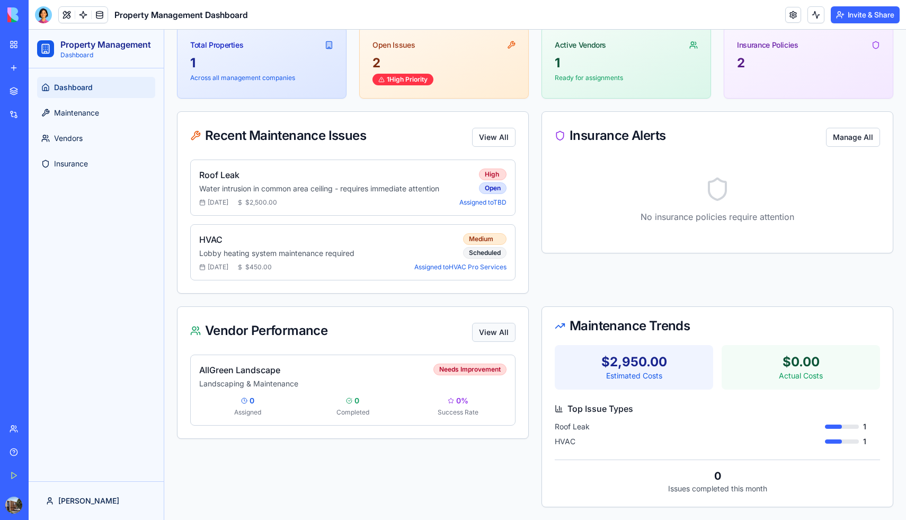
click at [485, 332] on button "View All" at bounding box center [493, 332] width 43 height 19
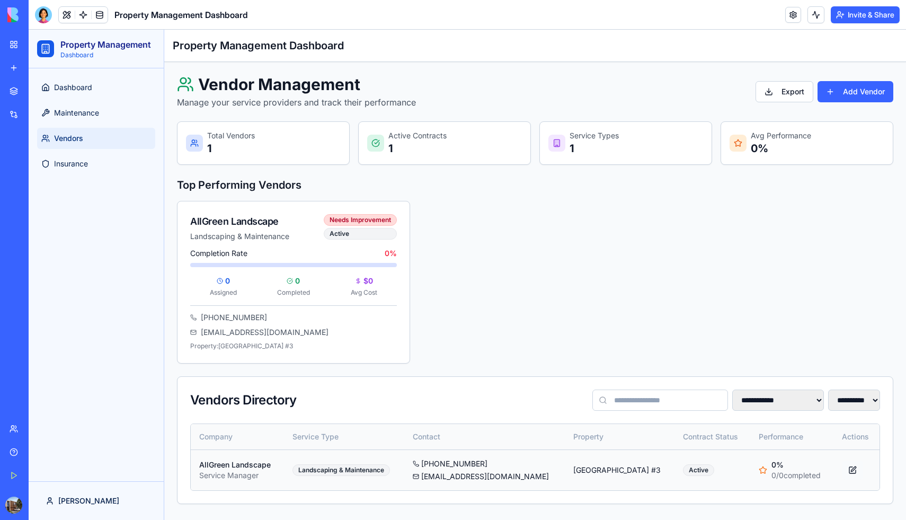
click at [853, 468] on button at bounding box center [852, 469] width 21 height 19
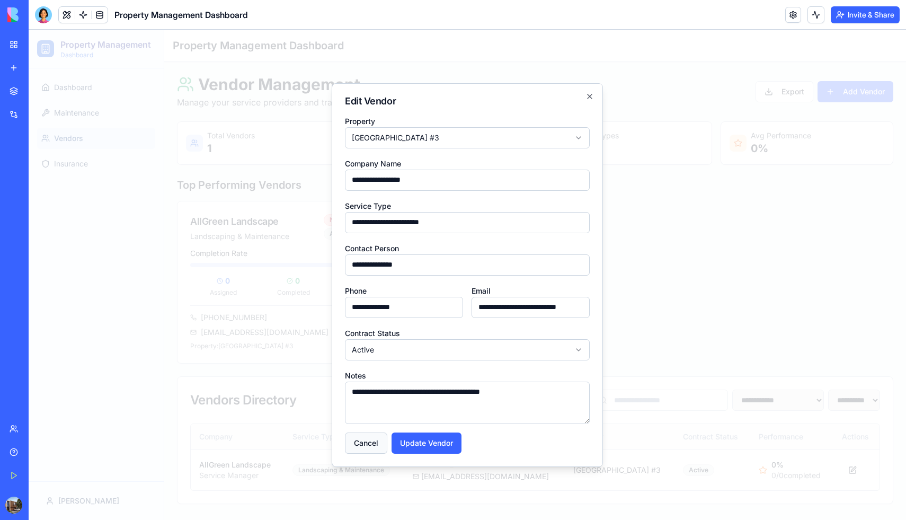
click at [368, 439] on button "Cancel" at bounding box center [366, 442] width 42 height 21
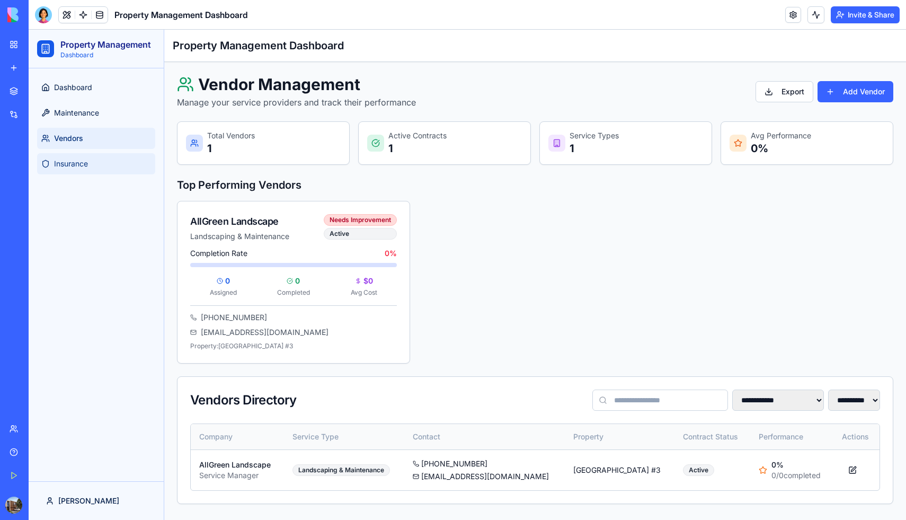
click at [91, 163] on link "Insurance" at bounding box center [96, 163] width 118 height 21
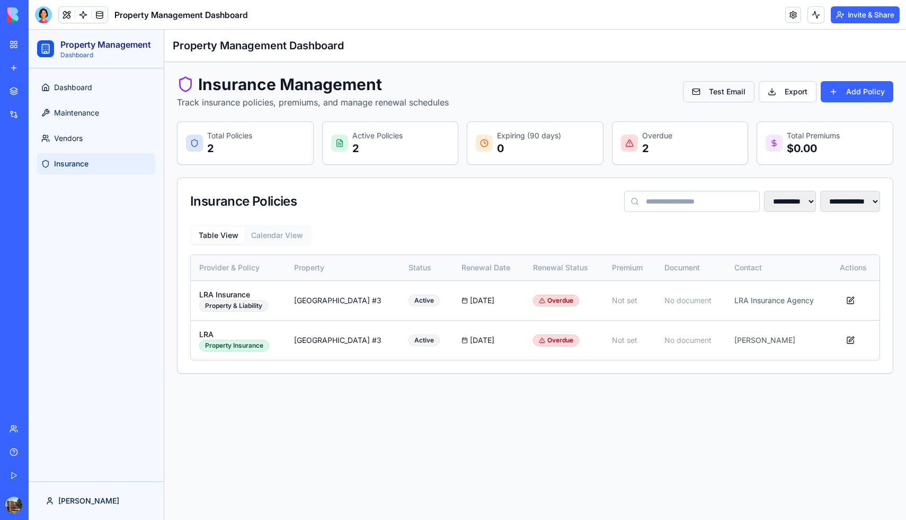
click at [719, 86] on button "Test Email" at bounding box center [719, 91] width 72 height 21
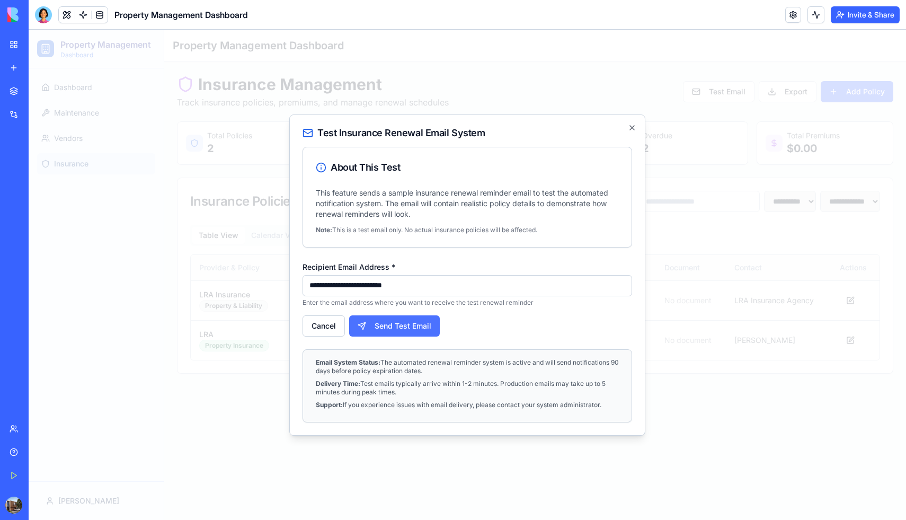
click at [414, 326] on button "Send Test Email" at bounding box center [394, 325] width 91 height 21
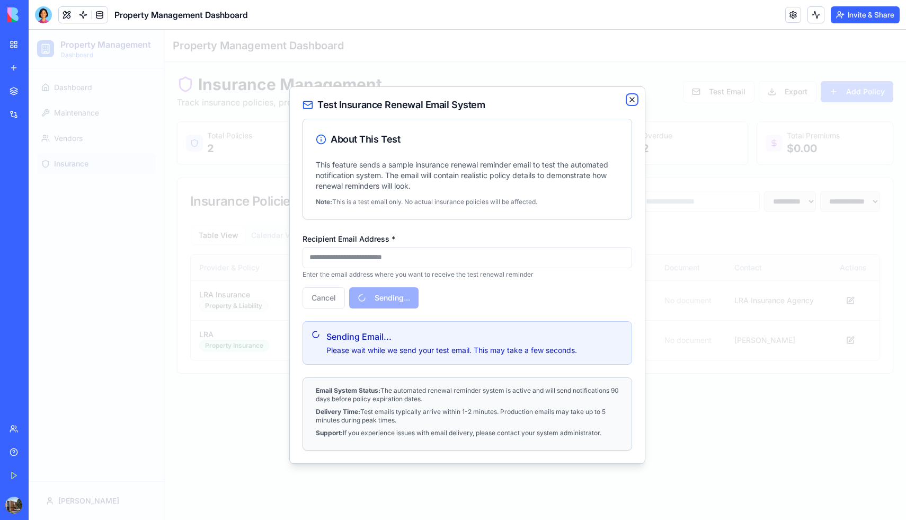
click at [632, 101] on icon "button" at bounding box center [632, 99] width 8 height 8
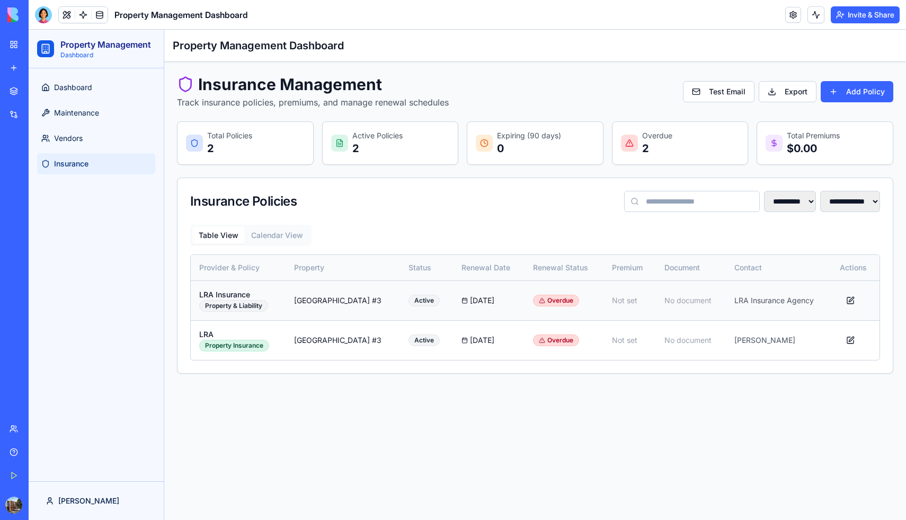
click at [259, 286] on td "LRA Insurance Property & Liability" at bounding box center [238, 300] width 95 height 40
click at [44, 13] on div at bounding box center [43, 14] width 17 height 17
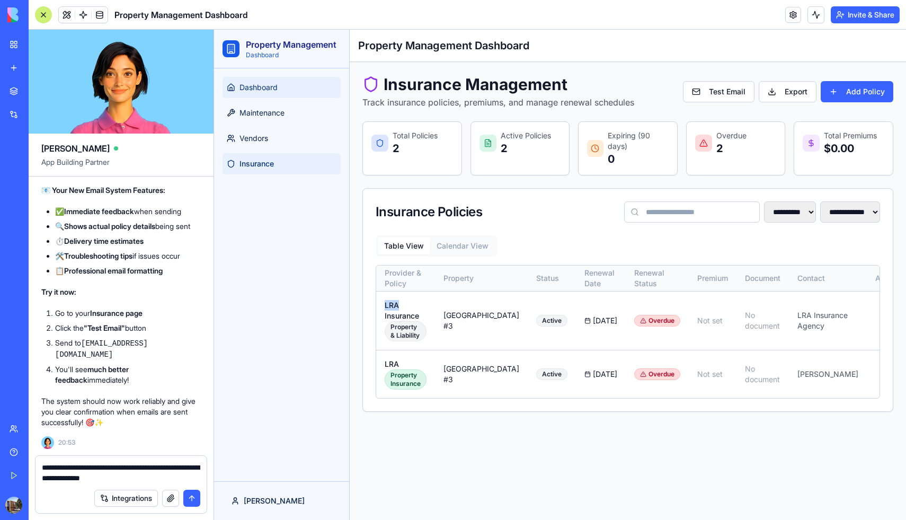
click at [291, 91] on link "Dashboard" at bounding box center [282, 87] width 118 height 21
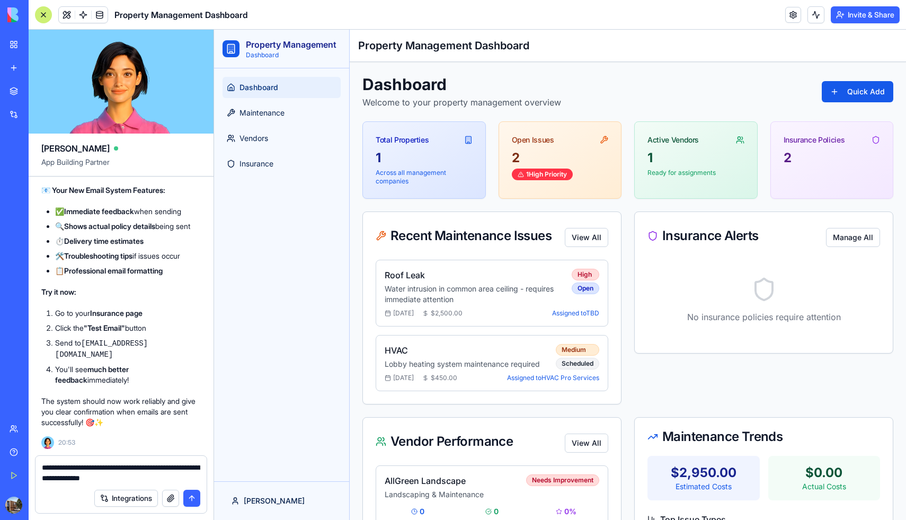
click at [159, 479] on textarea "**********" at bounding box center [121, 472] width 158 height 21
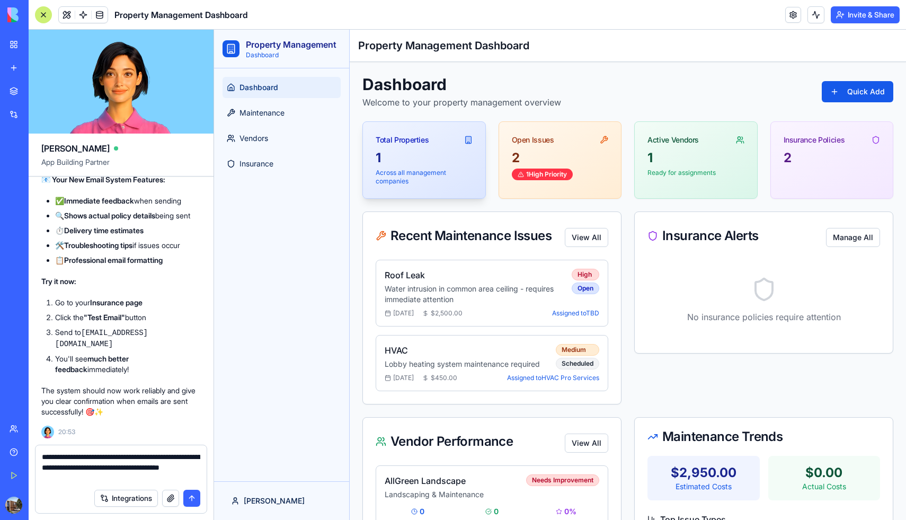
click at [379, 171] on p "Across all management companies" at bounding box center [424, 176] width 97 height 17
click at [468, 139] on icon at bounding box center [468, 140] width 8 height 8
click at [113, 484] on div "Integrations" at bounding box center [120, 498] width 171 height 30
click at [105, 479] on textarea "**********" at bounding box center [121, 467] width 158 height 32
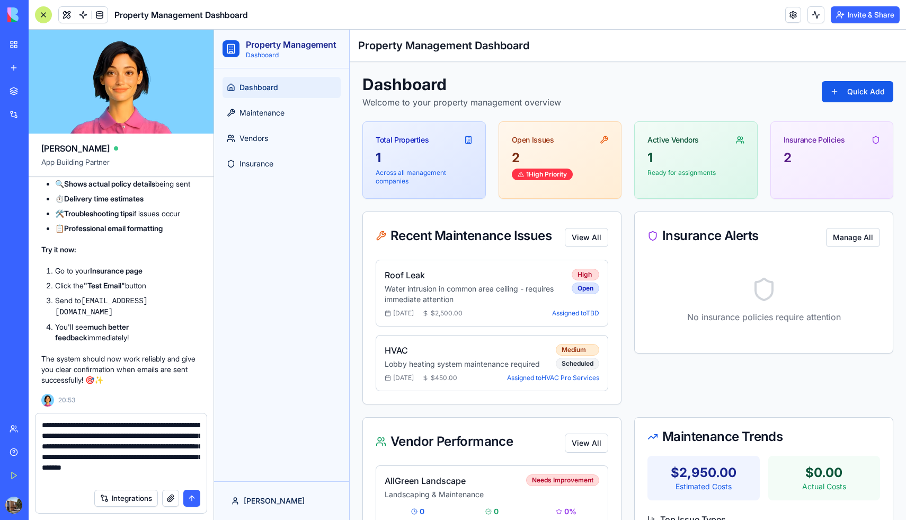
scroll to position [10, 0]
paste textarea "**********"
type textarea "**********"
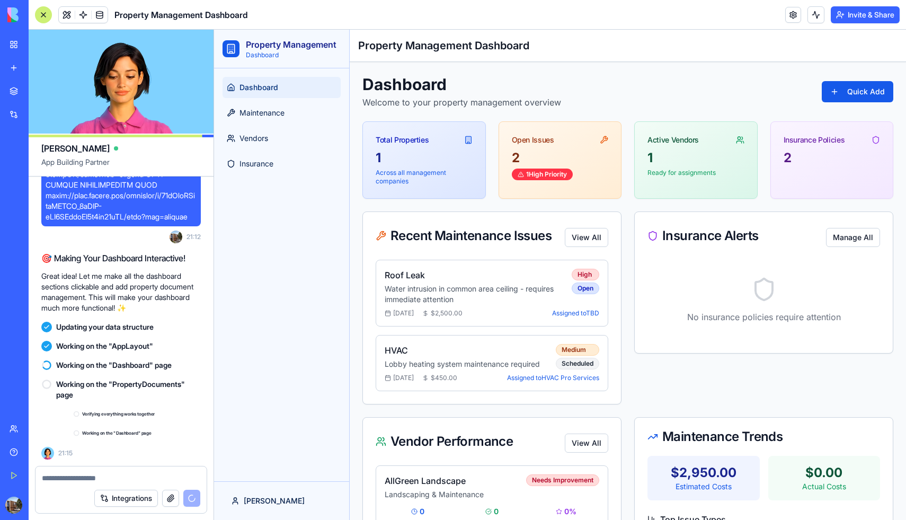
scroll to position [6061, 0]
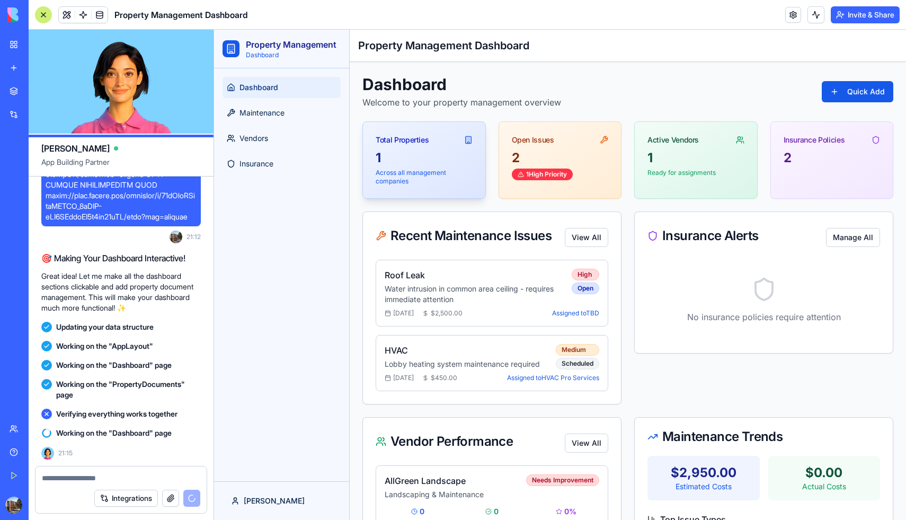
click at [414, 159] on div "1" at bounding box center [424, 157] width 97 height 17
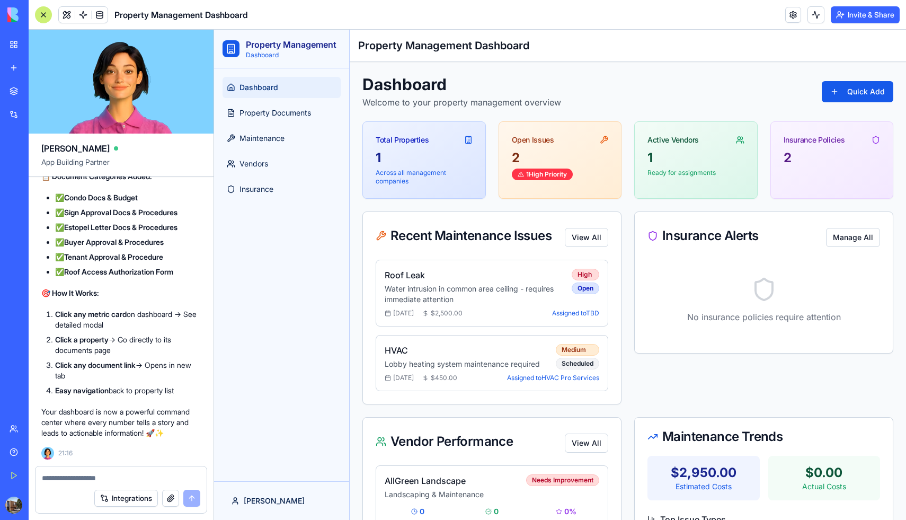
scroll to position [6618, 0]
click at [421, 159] on div "1" at bounding box center [424, 157] width 97 height 17
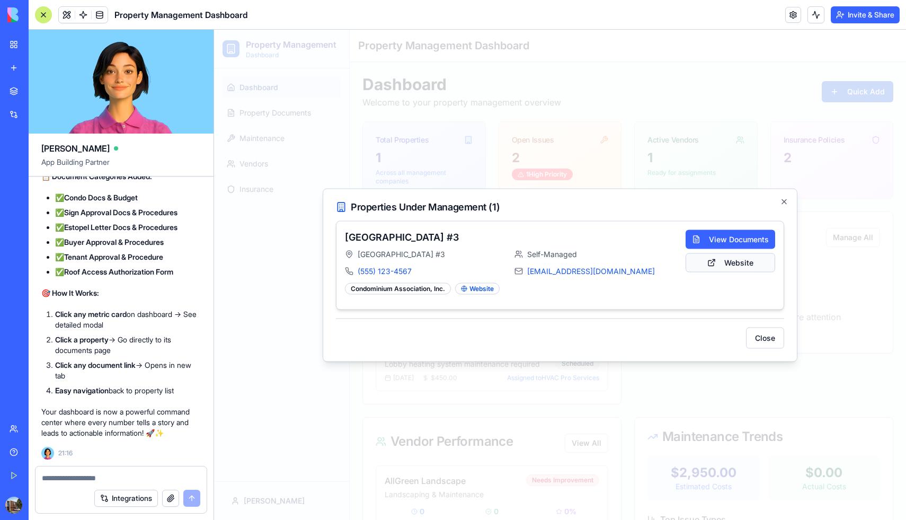
click at [732, 263] on button "Website" at bounding box center [731, 262] width 90 height 19
click at [740, 240] on button "View Documents" at bounding box center [731, 238] width 90 height 19
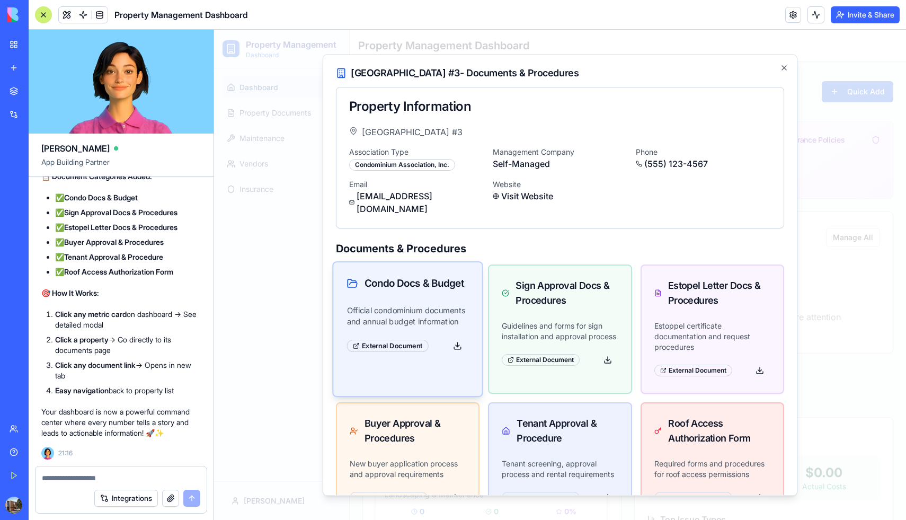
click at [456, 288] on div "Condo Docs & Budget" at bounding box center [407, 283] width 149 height 42
click at [551, 300] on div "Sign Approval Docs & Procedures" at bounding box center [560, 291] width 149 height 58
click at [763, 362] on button at bounding box center [762, 372] width 22 height 20
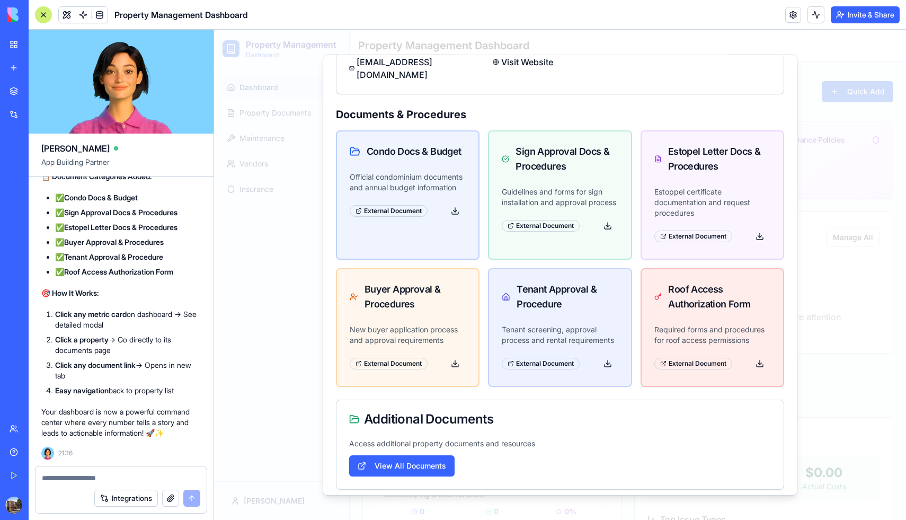
scroll to position [167, 0]
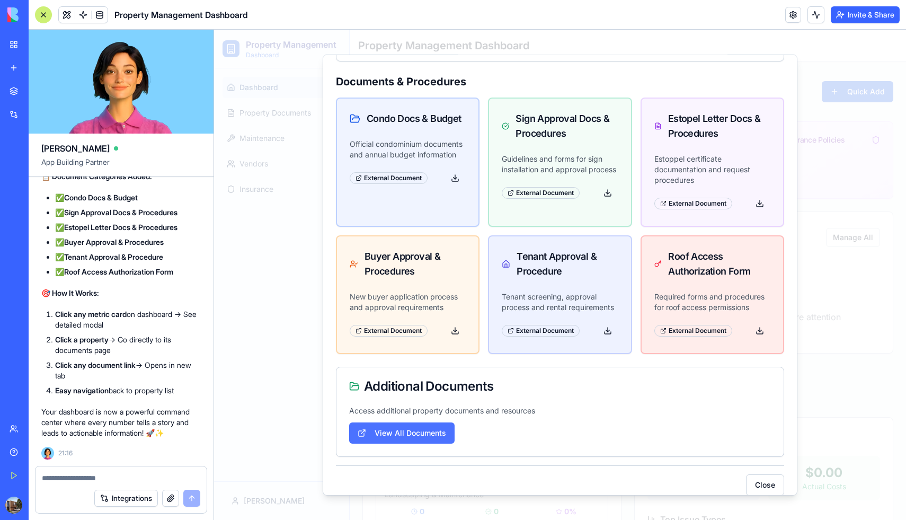
click at [436, 422] on button "View All Documents" at bounding box center [401, 432] width 105 height 21
click at [766, 474] on button "Close" at bounding box center [765, 484] width 38 height 21
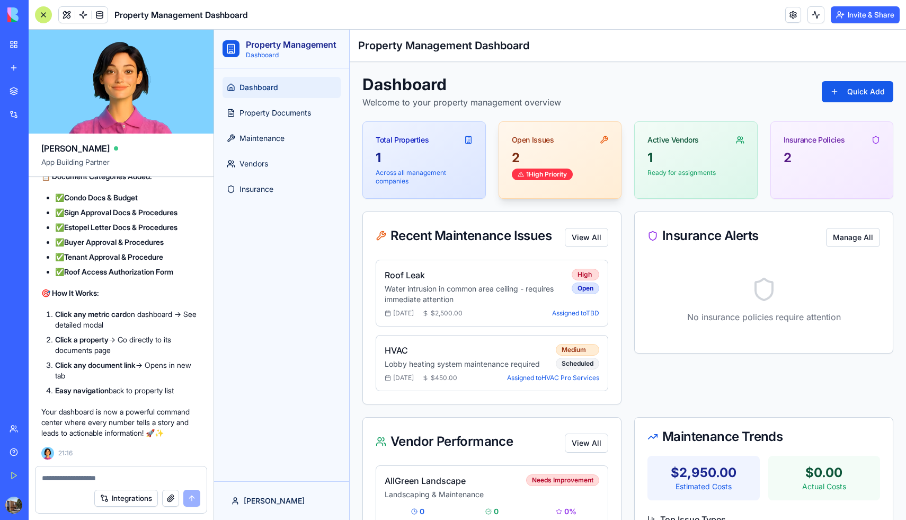
click at [567, 150] on div "2" at bounding box center [560, 157] width 97 height 17
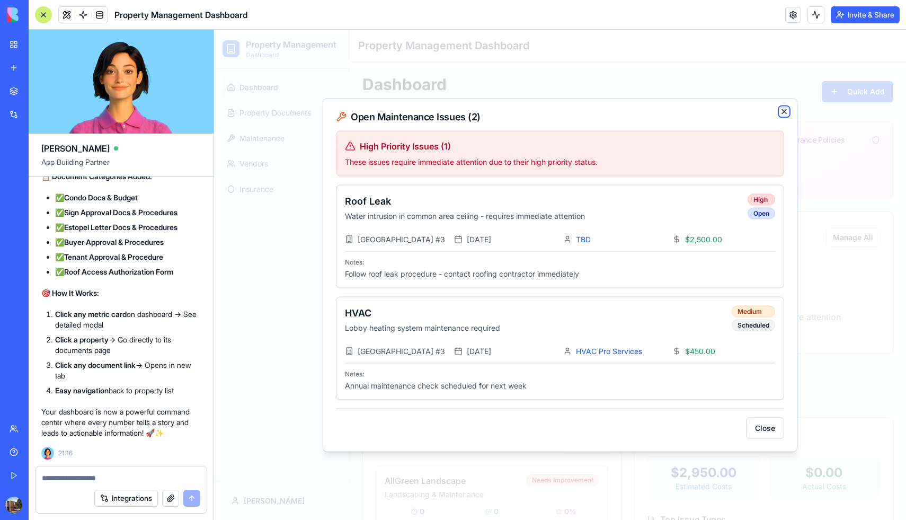
click at [783, 107] on icon "button" at bounding box center [784, 111] width 8 height 8
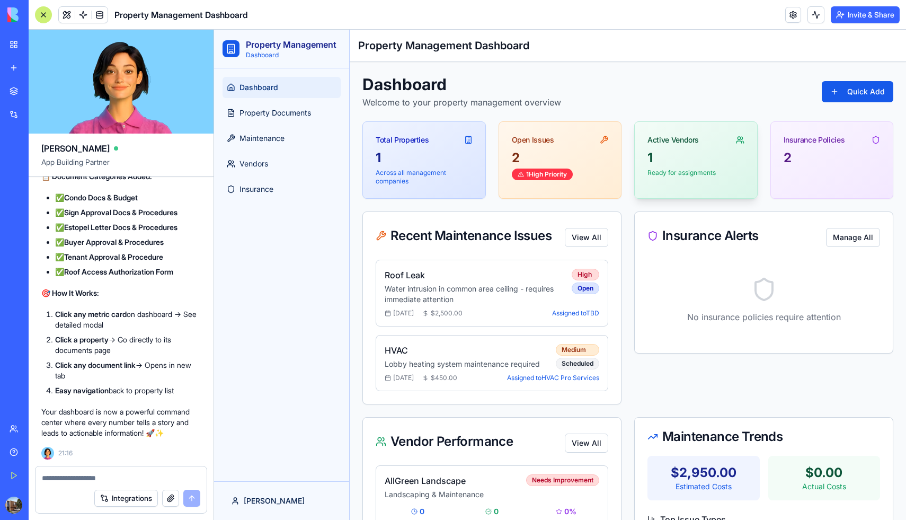
click at [683, 146] on div "Active Vendors" at bounding box center [696, 136] width 122 height 28
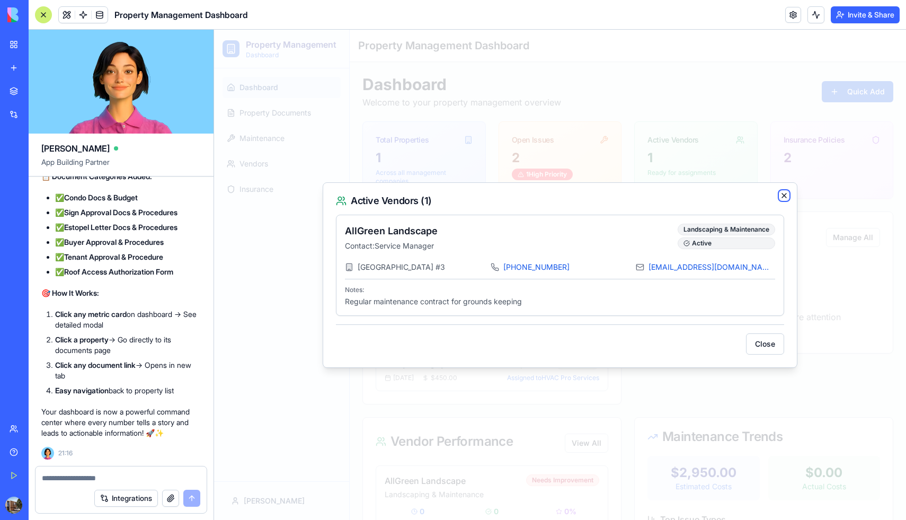
click at [784, 197] on icon "button" at bounding box center [784, 195] width 8 height 8
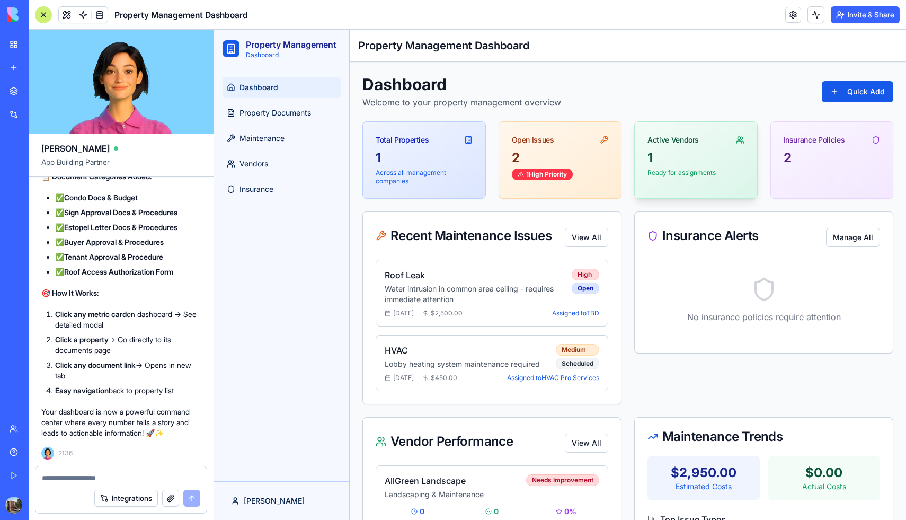
click at [724, 146] on div "Active Vendors" at bounding box center [696, 136] width 122 height 28
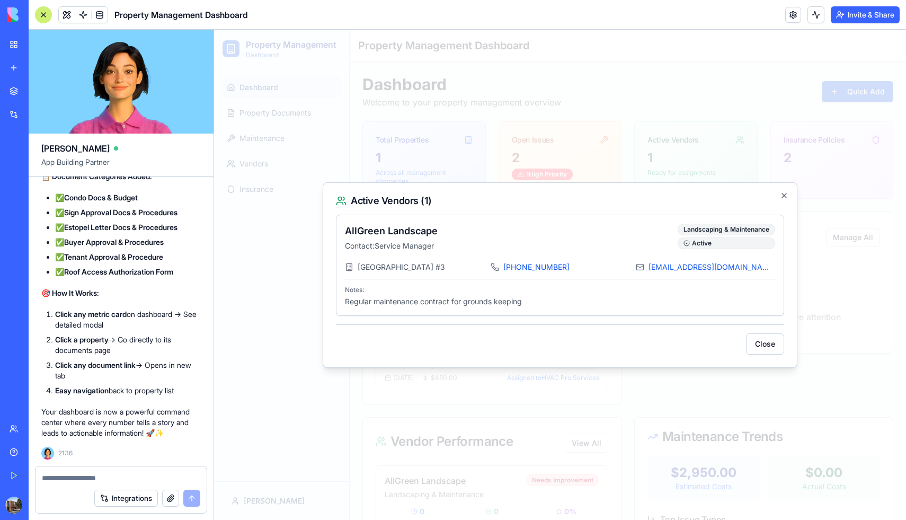
click at [810, 176] on div at bounding box center [560, 275] width 692 height 490
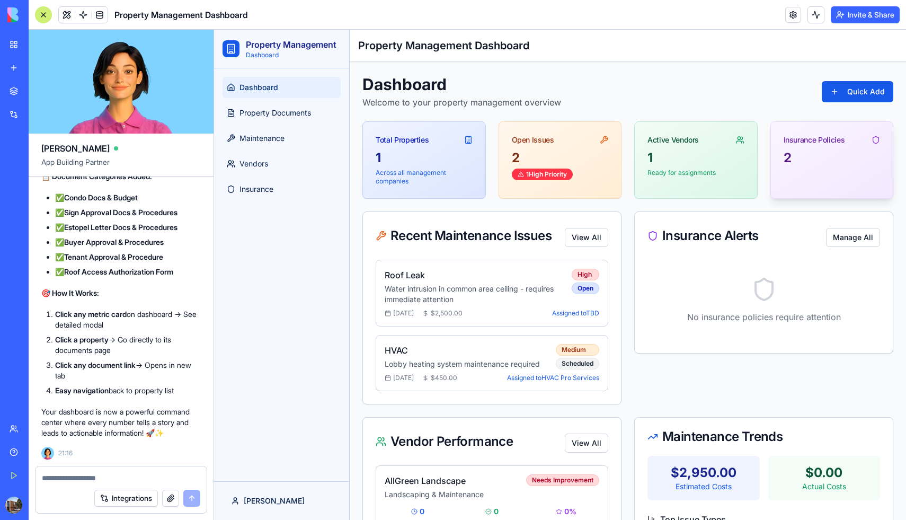
click at [837, 172] on div "2" at bounding box center [832, 165] width 122 height 32
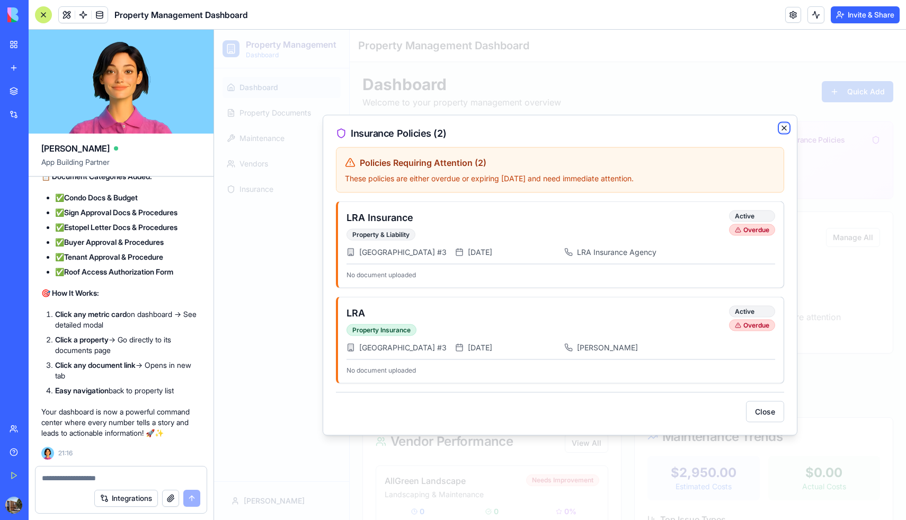
click at [784, 123] on icon "button" at bounding box center [784, 127] width 8 height 8
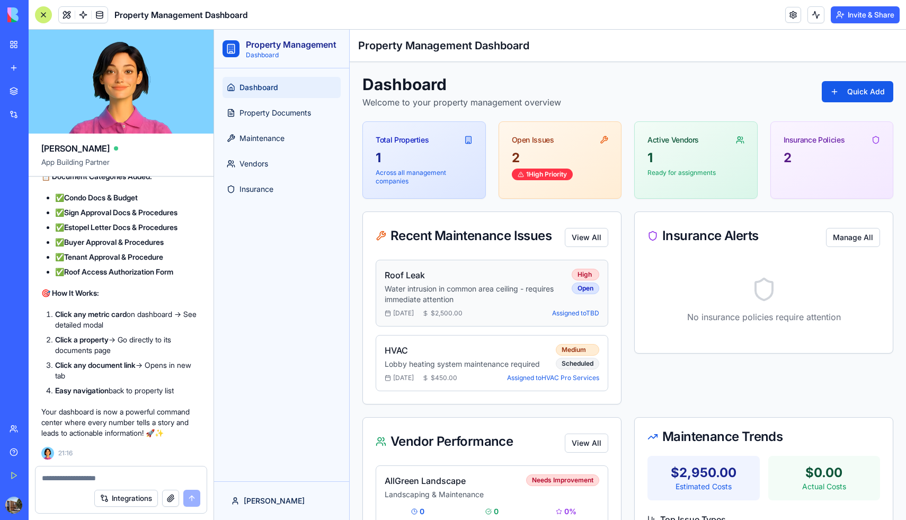
click at [529, 274] on h4 "Roof Leak" at bounding box center [474, 275] width 179 height 13
click at [530, 287] on p "Water intrusion in common area ceiling - requires immediate attention" at bounding box center [474, 293] width 179 height 21
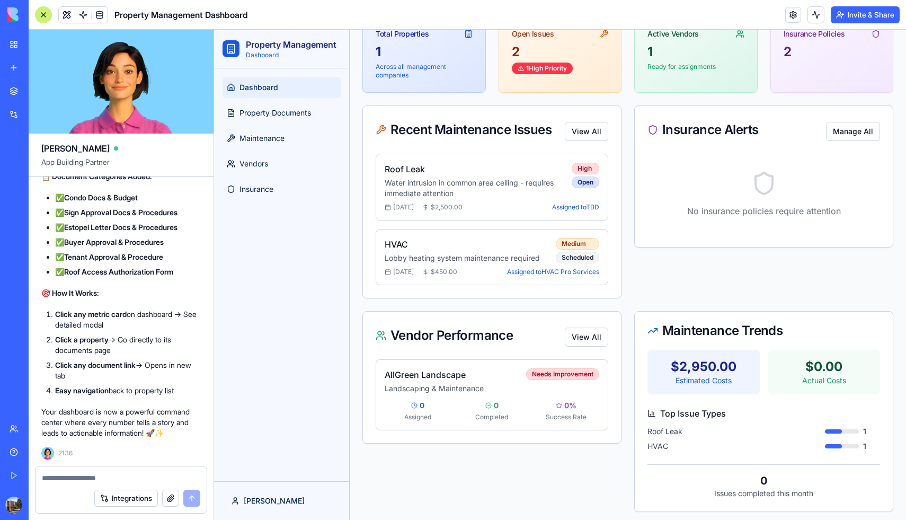
scroll to position [111, 0]
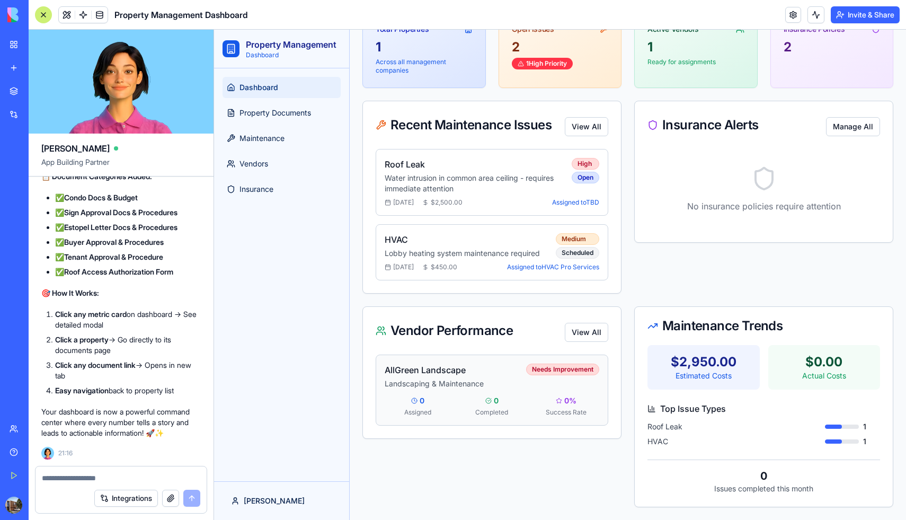
click at [461, 378] on div "AllGreen Landscape Landscaping & Maintenance" at bounding box center [455, 375] width 141 height 25
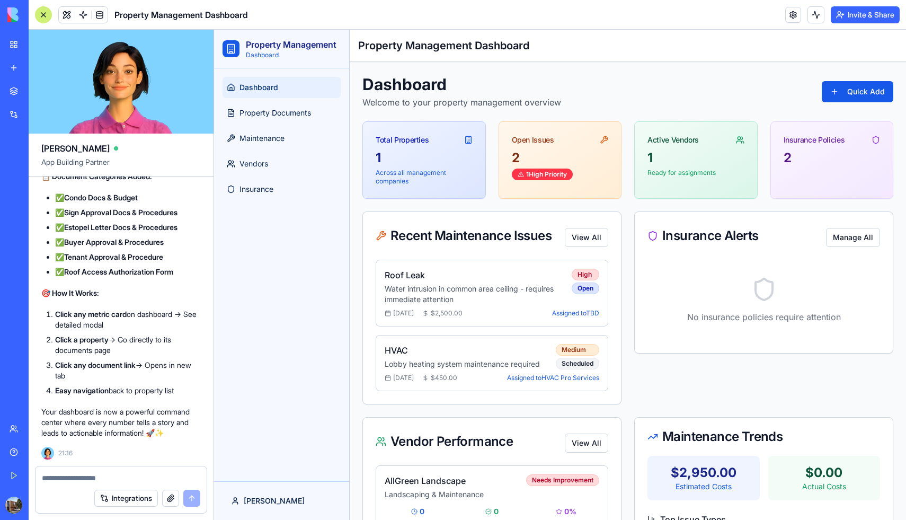
click at [65, 472] on div at bounding box center [120, 474] width 171 height 17
click at [64, 474] on textarea at bounding box center [121, 478] width 158 height 11
type textarea "****"
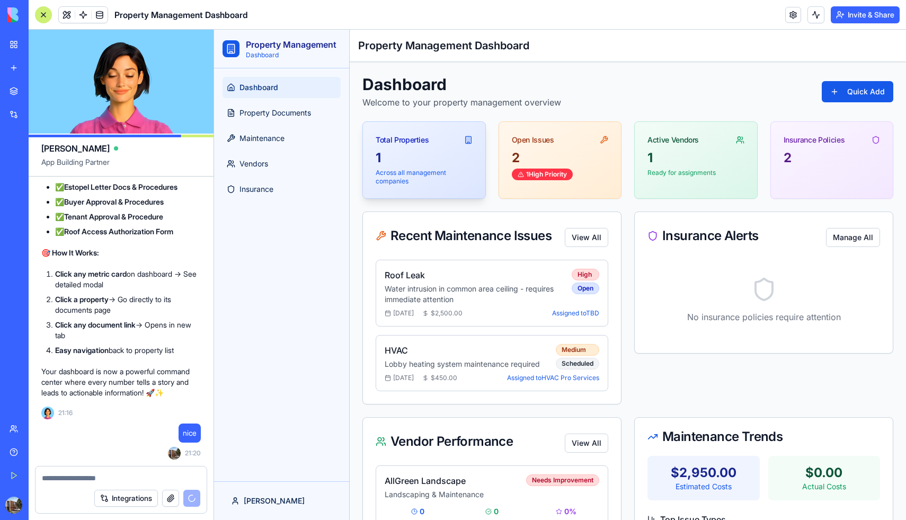
click at [417, 152] on div "1" at bounding box center [424, 157] width 97 height 17
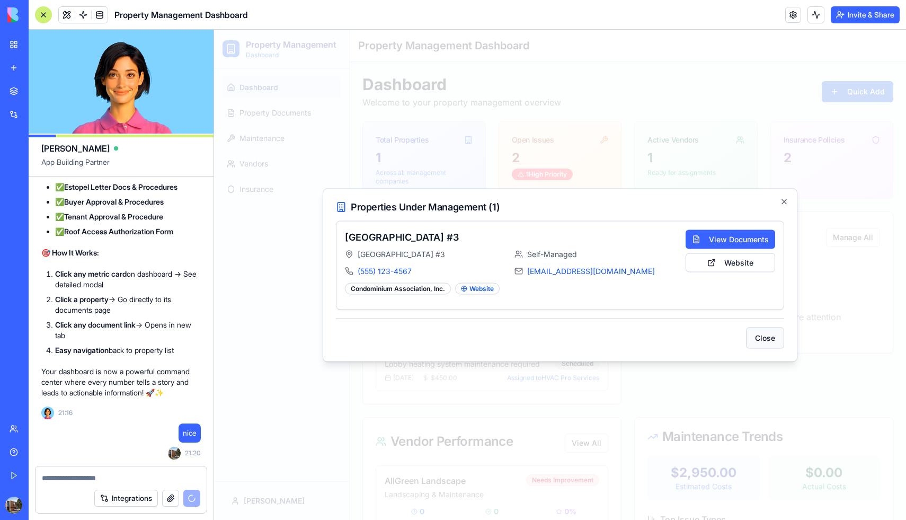
scroll to position [6904, 0]
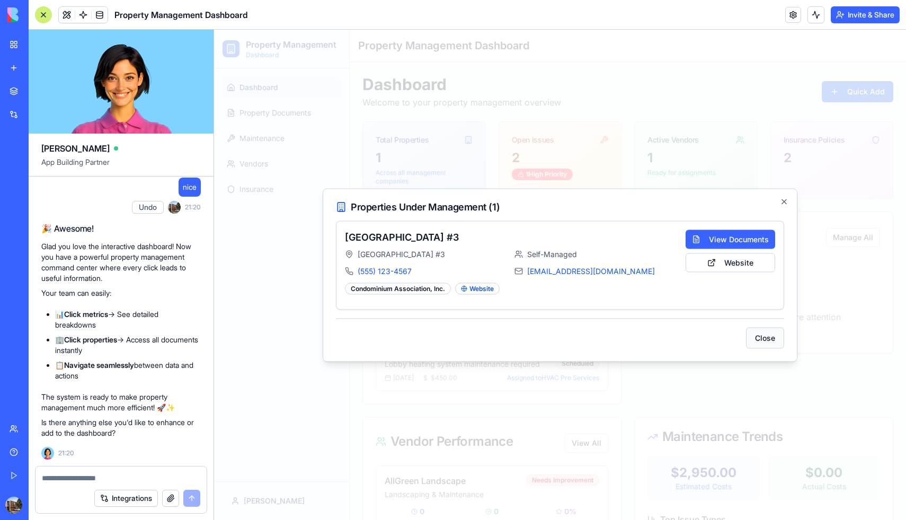
click at [766, 337] on button "Close" at bounding box center [765, 337] width 38 height 21
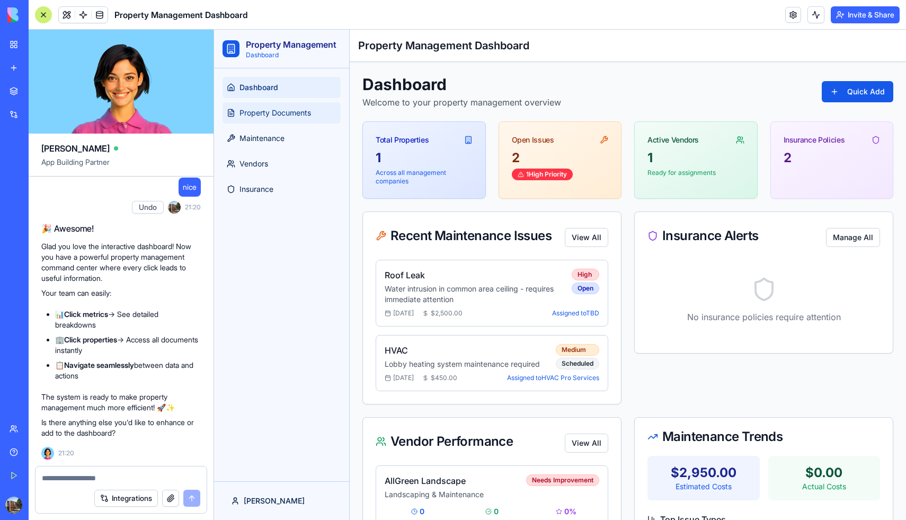
click at [267, 114] on span "Property Documents" at bounding box center [275, 113] width 72 height 11
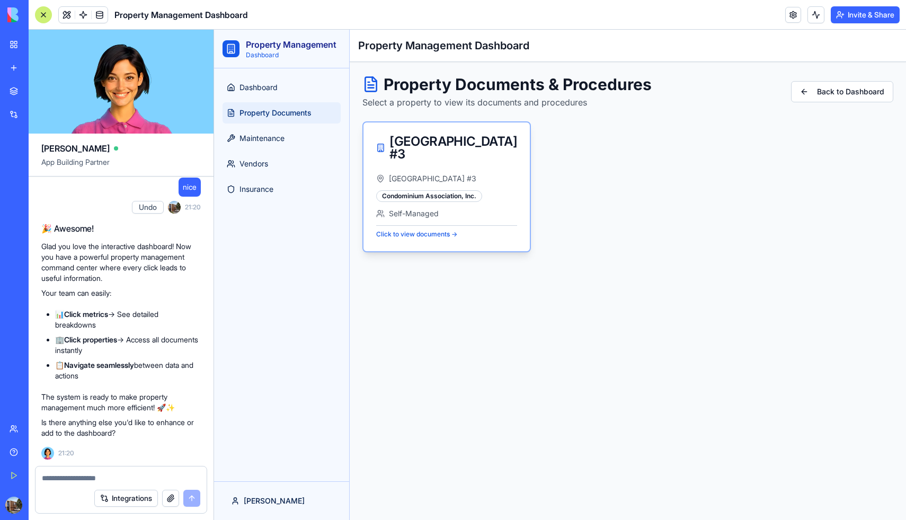
click at [423, 155] on div "[GEOGRAPHIC_DATA] #3" at bounding box center [446, 147] width 141 height 25
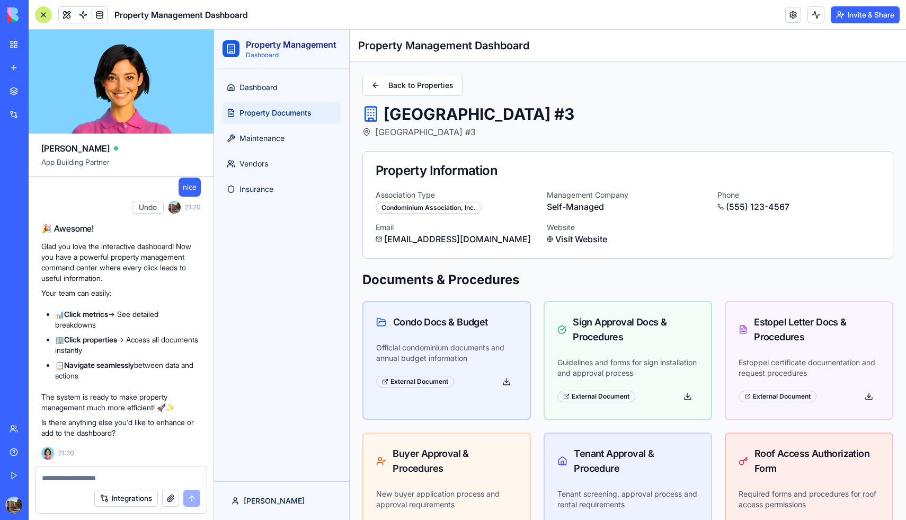
click at [258, 112] on span "Property Documents" at bounding box center [275, 113] width 72 height 11
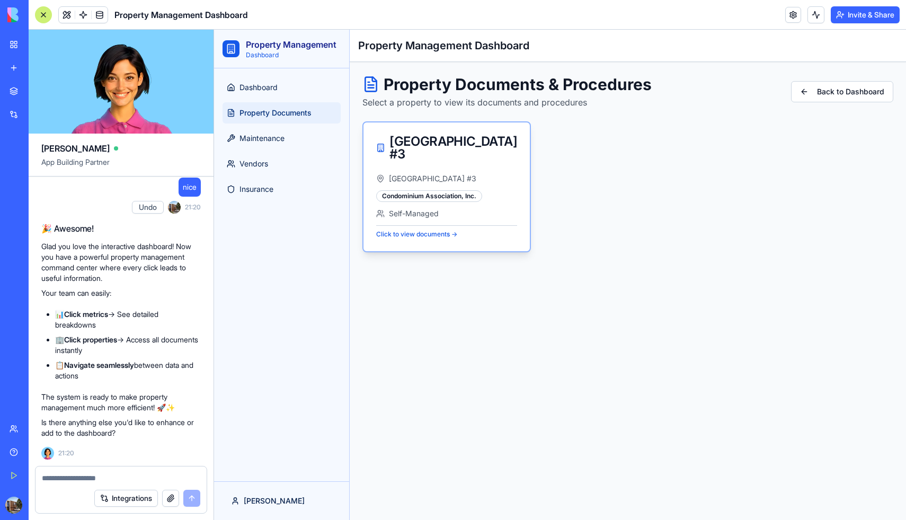
click at [441, 235] on p "Click to view documents →" at bounding box center [446, 234] width 141 height 8
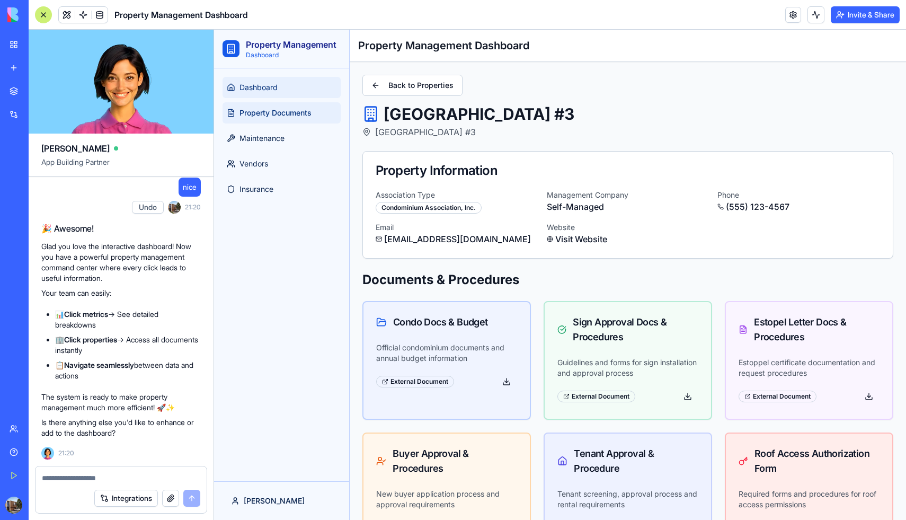
click at [275, 85] on span "Dashboard" at bounding box center [258, 87] width 38 height 11
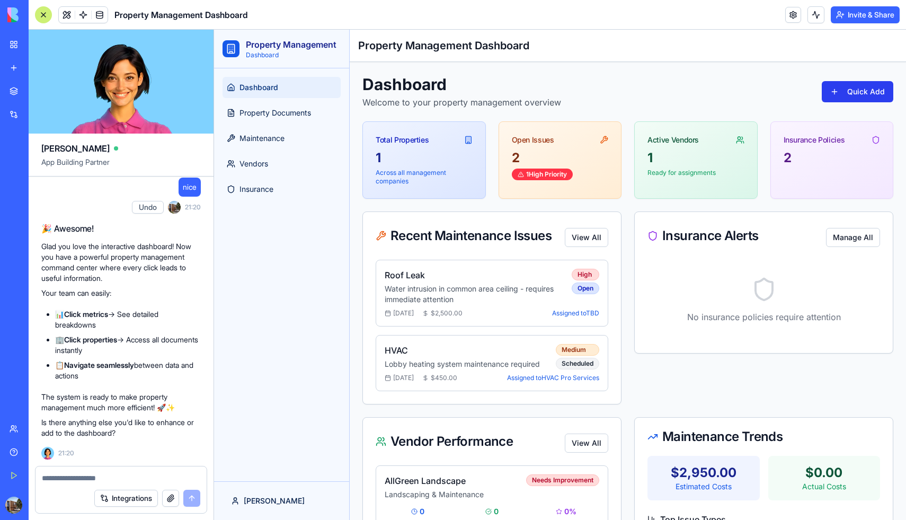
click at [853, 94] on html "Property Management Dashboard Dashboard Property Documents Maintenance Vendors …" at bounding box center [560, 330] width 692 height 601
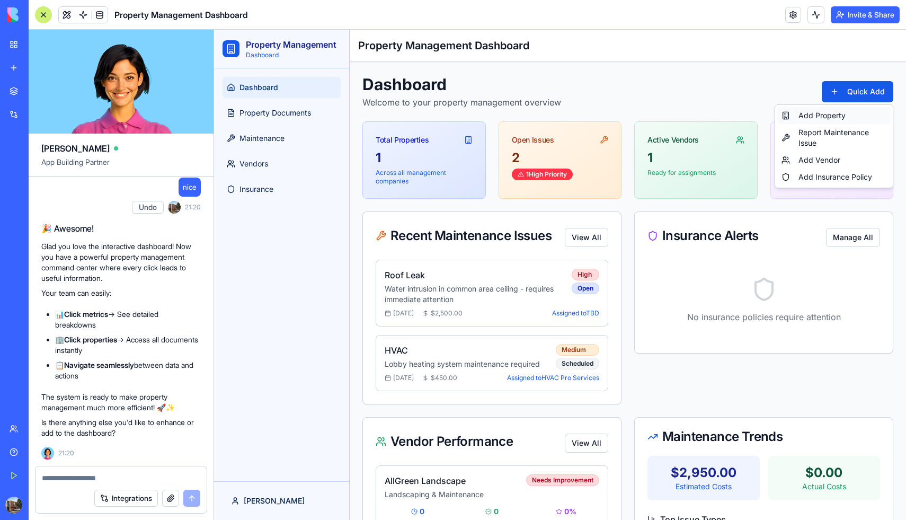
click at [827, 114] on div "Add Property" at bounding box center [833, 115] width 113 height 17
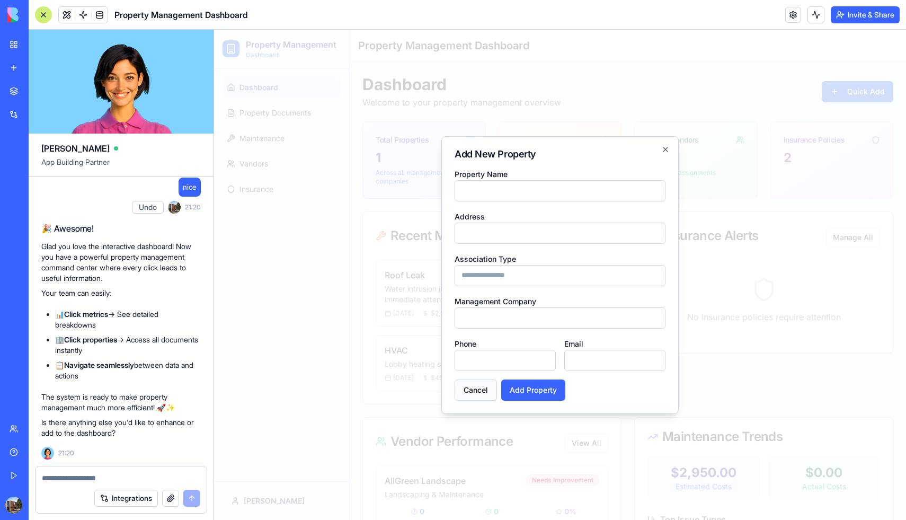
click at [475, 393] on button "Cancel" at bounding box center [476, 389] width 42 height 21
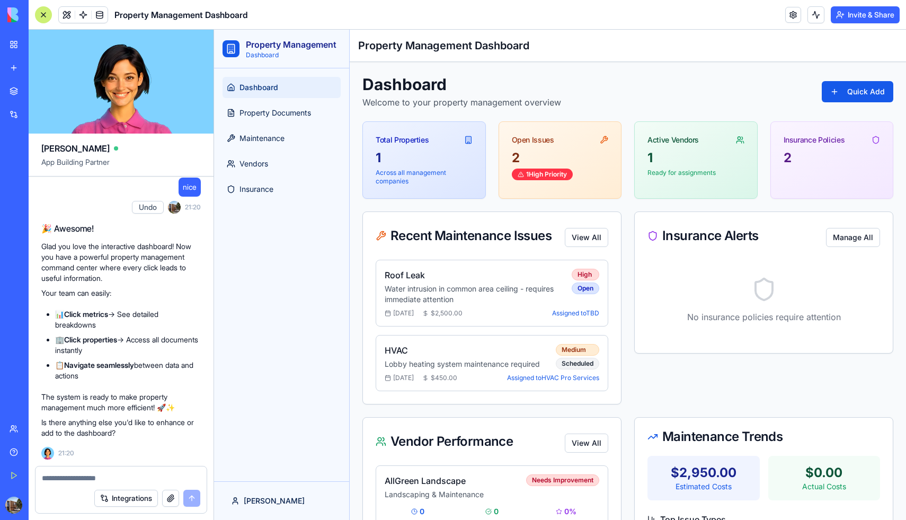
click at [88, 475] on textarea at bounding box center [121, 478] width 158 height 11
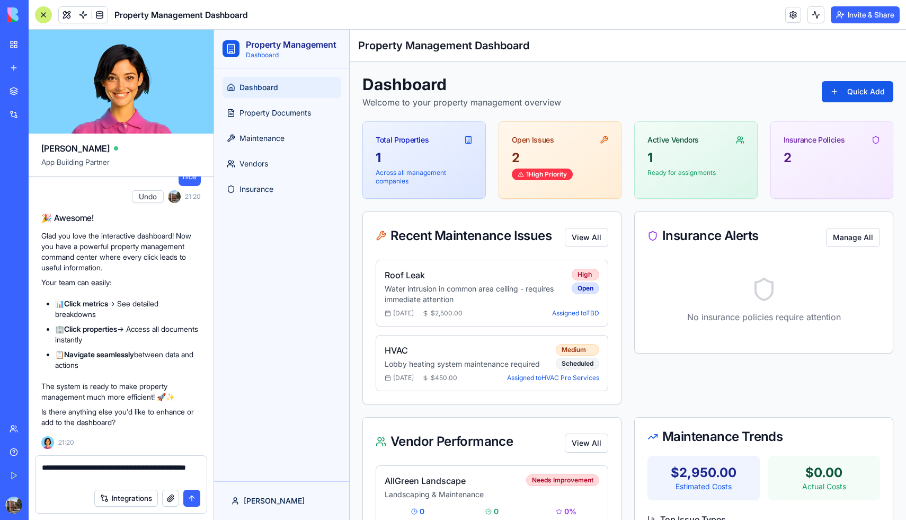
type textarea "**********"
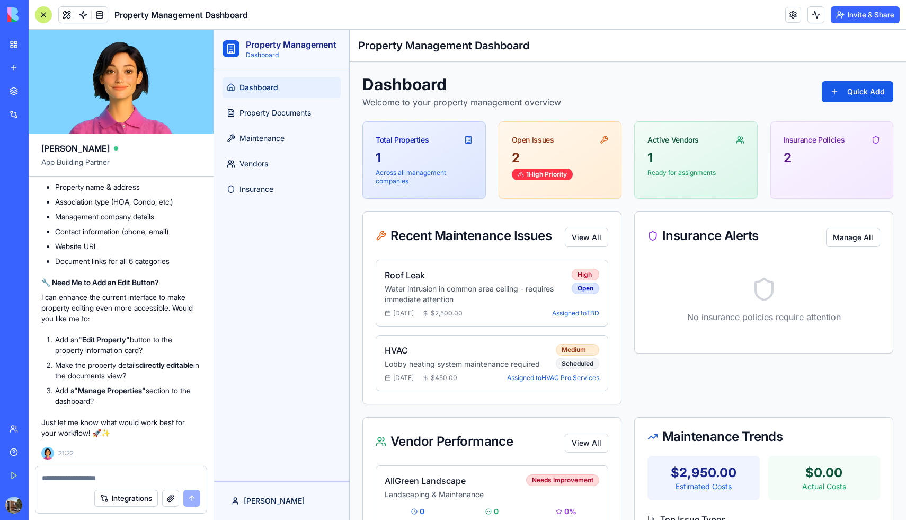
scroll to position [7253, 0]
click at [409, 159] on div "1" at bounding box center [424, 157] width 97 height 17
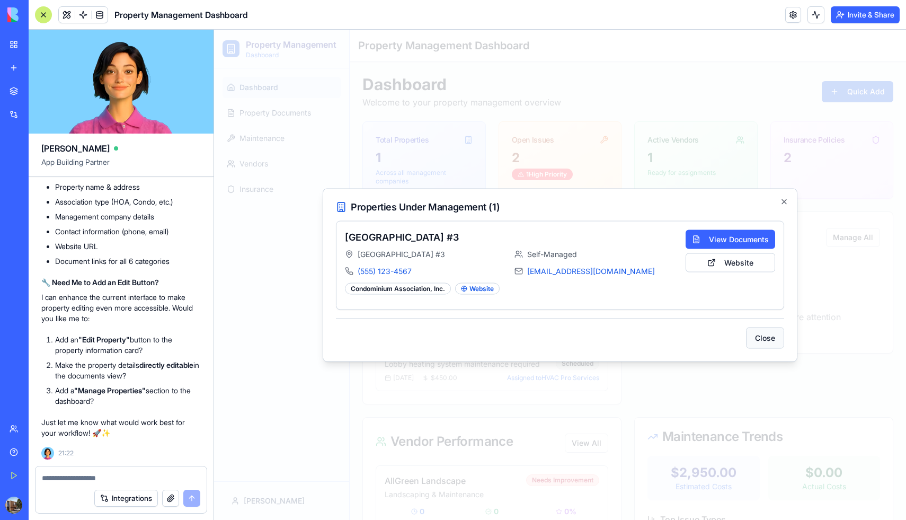
click at [763, 332] on button "Close" at bounding box center [765, 337] width 38 height 21
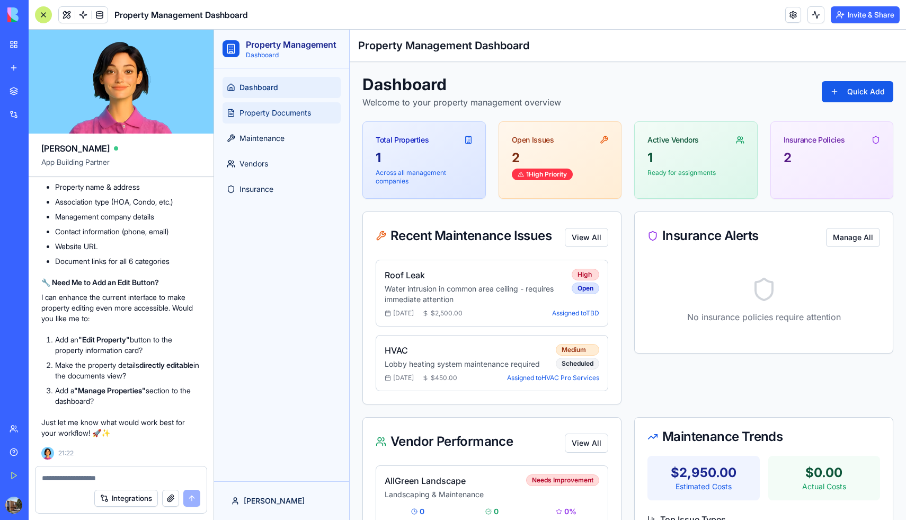
click at [281, 120] on link "Property Documents" at bounding box center [282, 112] width 118 height 21
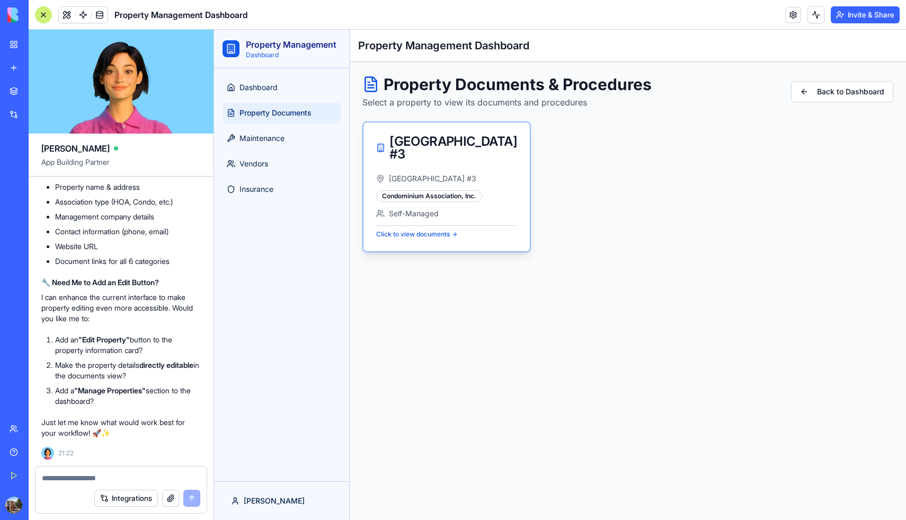
click at [498, 211] on div "Self-Managed" at bounding box center [446, 213] width 141 height 11
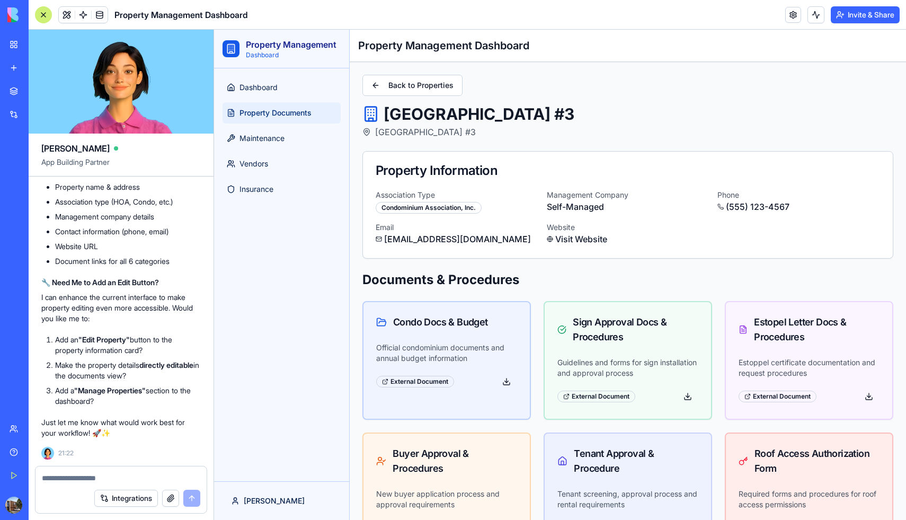
click at [376, 115] on rect at bounding box center [370, 114] width 11 height 14
click at [245, 85] on span "Dashboard" at bounding box center [258, 87] width 38 height 11
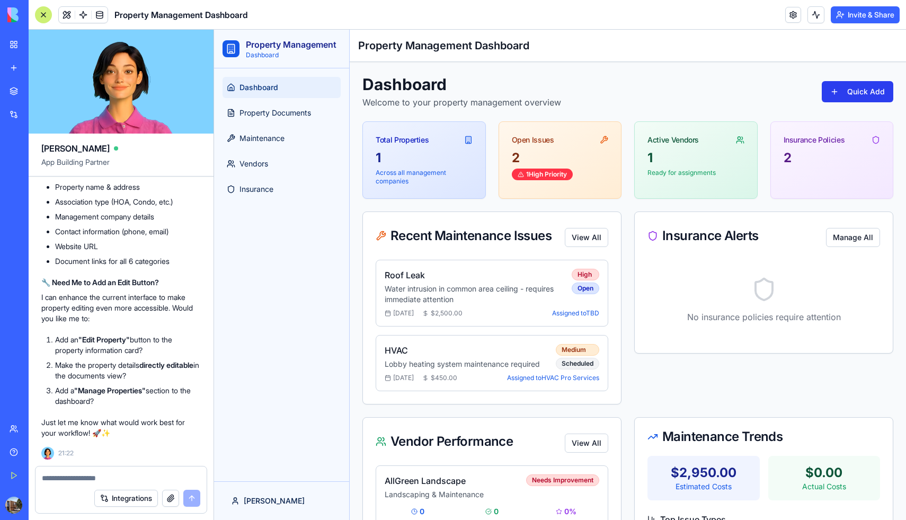
click at [845, 91] on html "Property Management Dashboard Dashboard Property Documents Maintenance Vendors …" at bounding box center [560, 330] width 692 height 601
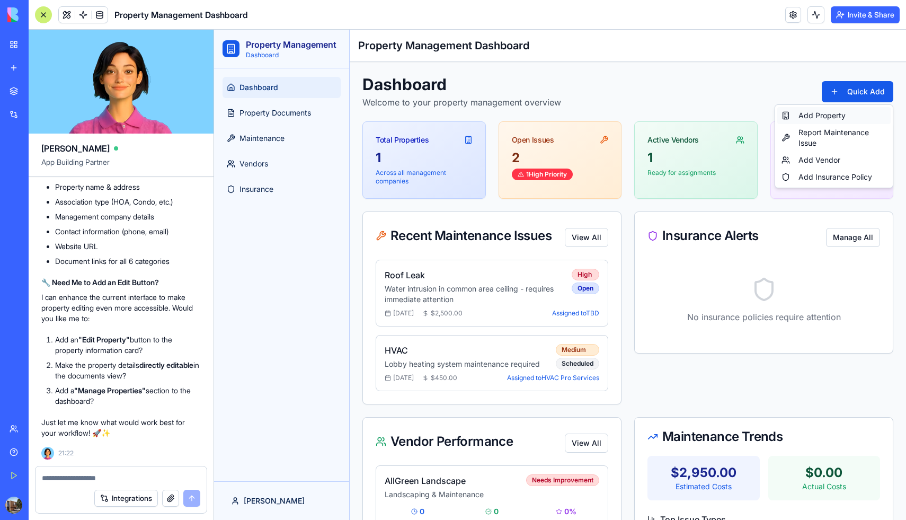
click at [832, 119] on div "Add Property" at bounding box center [833, 115] width 113 height 17
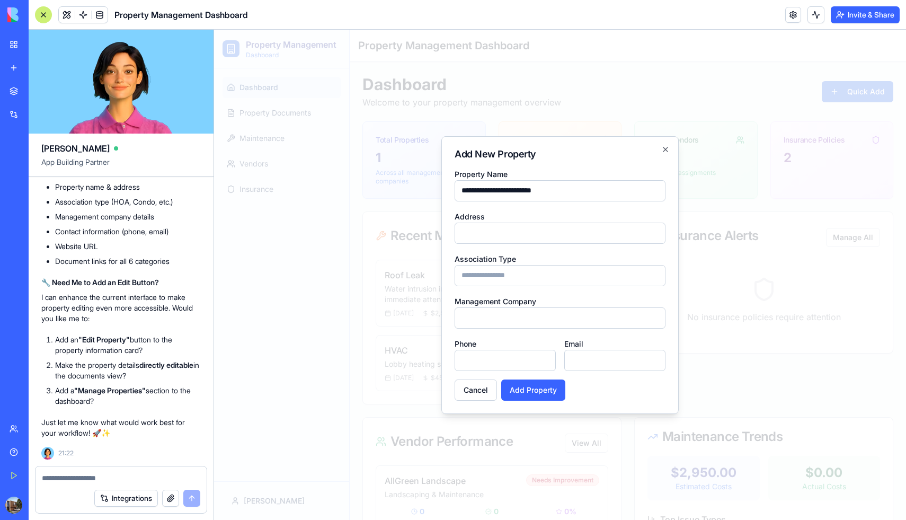
type input "**********"
click at [501, 379] on button "Add Property" at bounding box center [533, 389] width 64 height 21
type input "*"
paste input "**********"
type input "**********"
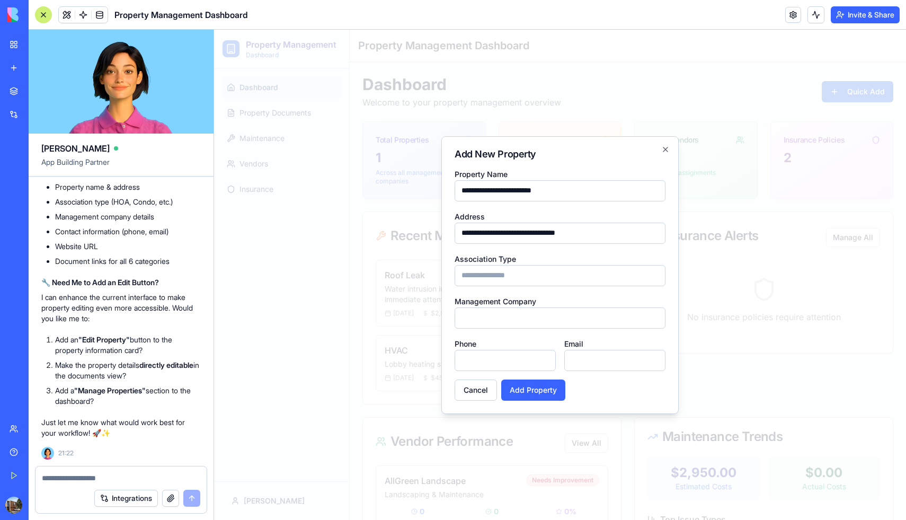
click at [535, 277] on input "Association Type" at bounding box center [560, 275] width 211 height 21
click at [459, 273] on input "**********" at bounding box center [560, 275] width 211 height 21
type input "**********"
click at [495, 318] on input "Management Company" at bounding box center [560, 317] width 211 height 21
type input "**********"
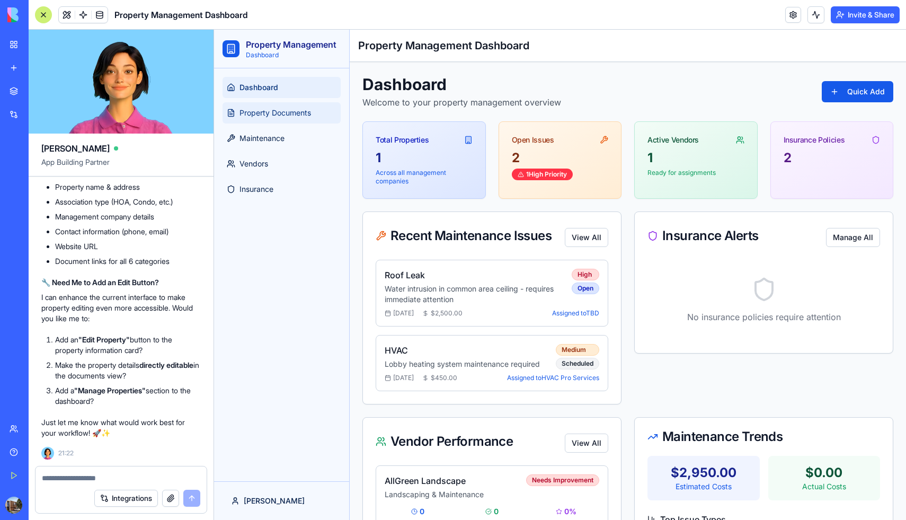
click at [254, 109] on span "Property Documents" at bounding box center [275, 113] width 72 height 11
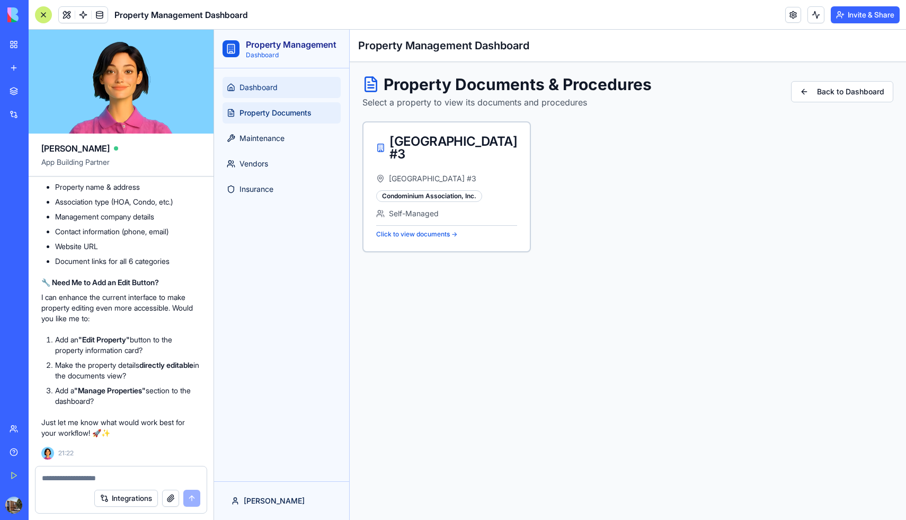
click at [256, 89] on span "Dashboard" at bounding box center [258, 87] width 38 height 11
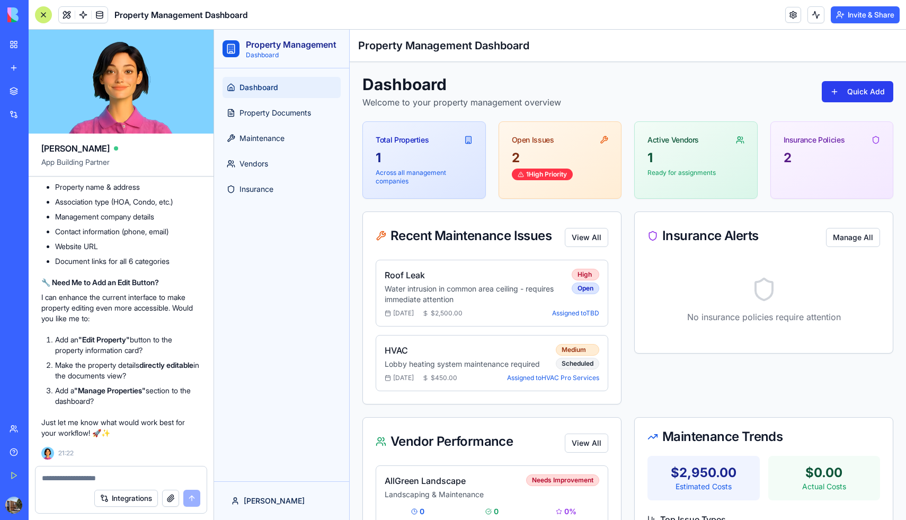
click at [871, 87] on html "Property Management Dashboard Dashboard Property Documents Maintenance Vendors …" at bounding box center [560, 330] width 692 height 601
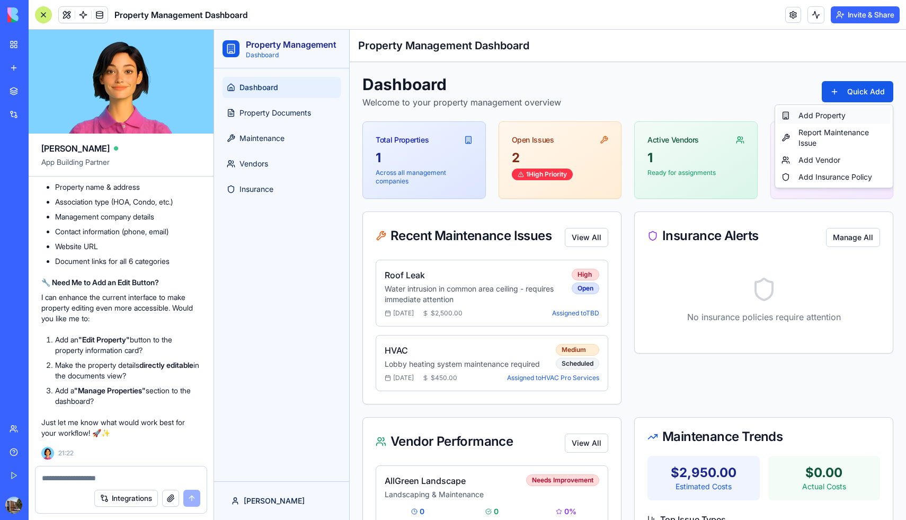
click at [848, 113] on div "Add Property" at bounding box center [833, 115] width 113 height 17
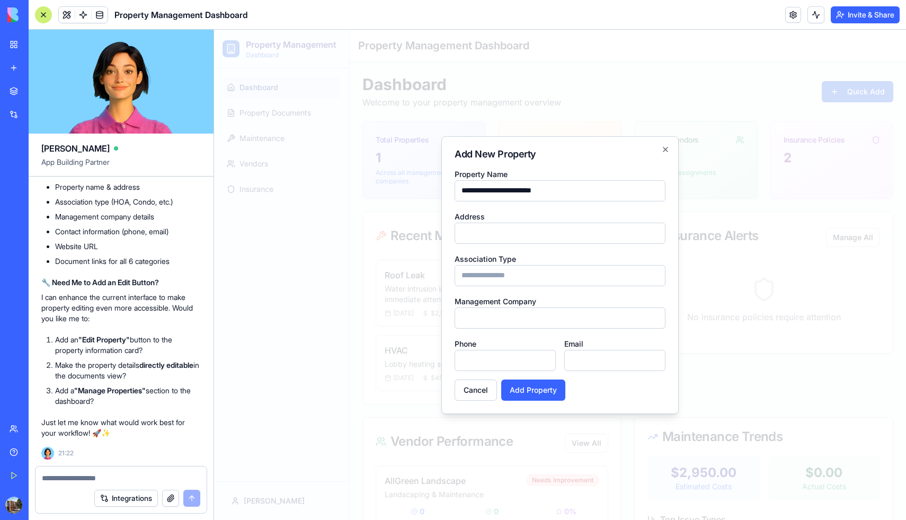
type input "**********"
click at [623, 238] on input "Address" at bounding box center [560, 233] width 211 height 21
paste input "**********"
type input "**********"
click at [512, 277] on input "Association Type" at bounding box center [560, 275] width 211 height 21
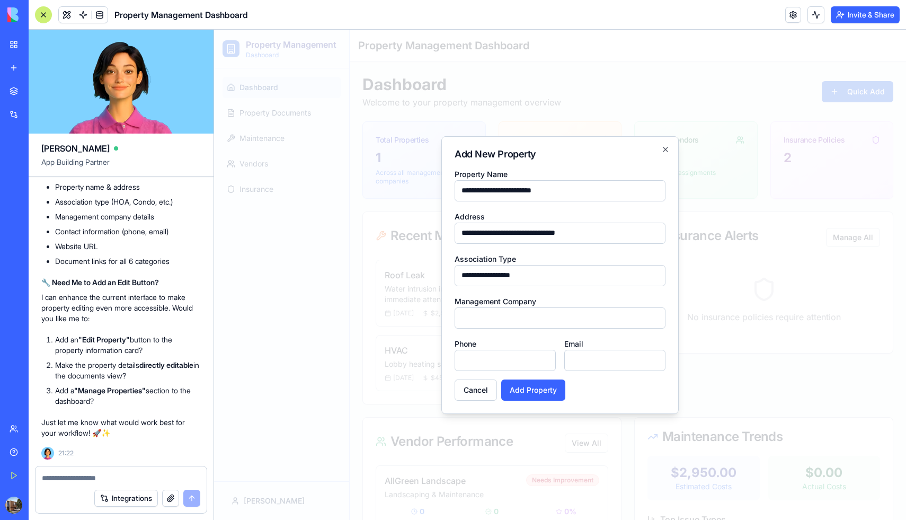
click at [463, 274] on input "**********" at bounding box center [560, 275] width 211 height 21
type input "**********"
click at [486, 319] on input "Management Company" at bounding box center [560, 317] width 211 height 21
type input "**********"
click at [471, 356] on input "Phone" at bounding box center [505, 360] width 101 height 21
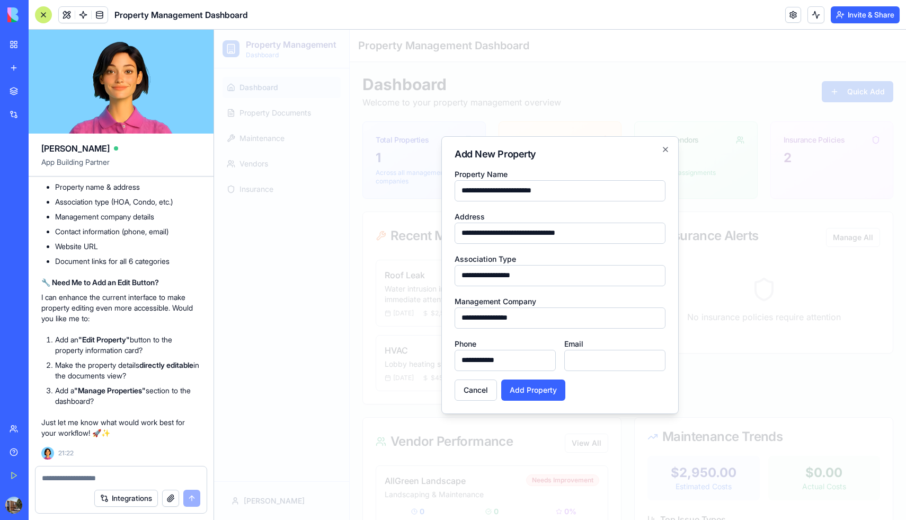
type input "**********"
click at [586, 352] on input "Email" at bounding box center [614, 360] width 101 height 21
type input "**********"
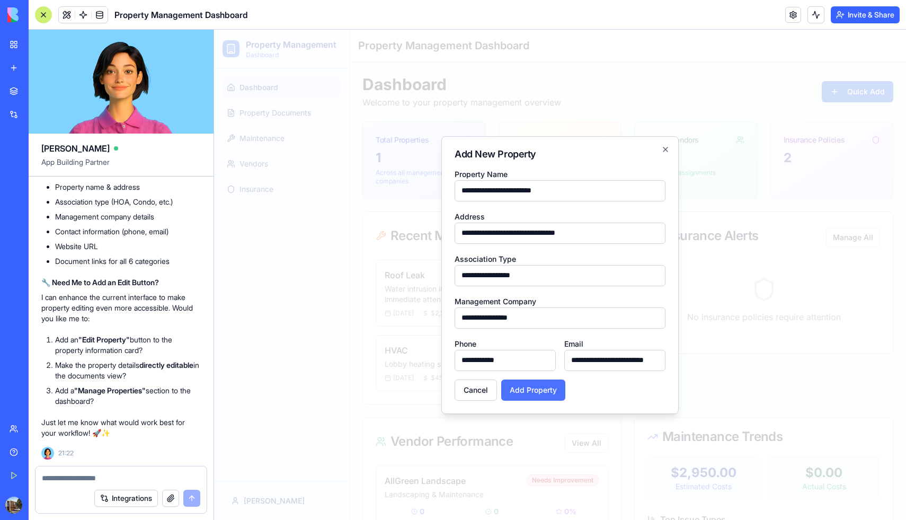
click at [539, 389] on button "Add Property" at bounding box center [533, 389] width 64 height 21
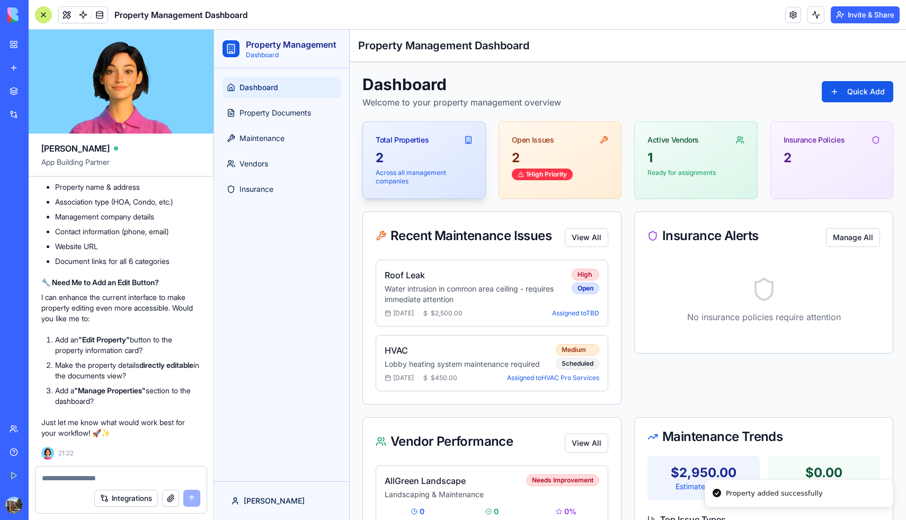
click at [443, 157] on div "2" at bounding box center [424, 157] width 97 height 17
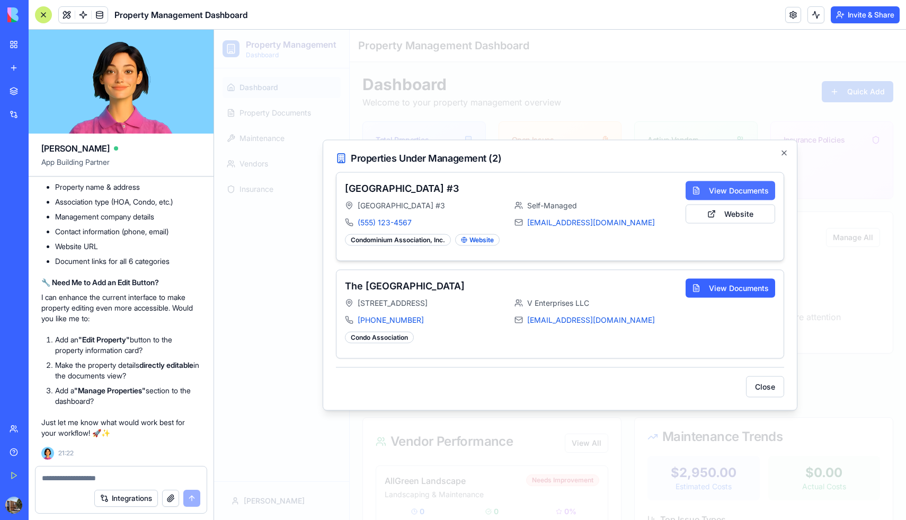
click at [731, 188] on button "View Documents" at bounding box center [731, 190] width 90 height 19
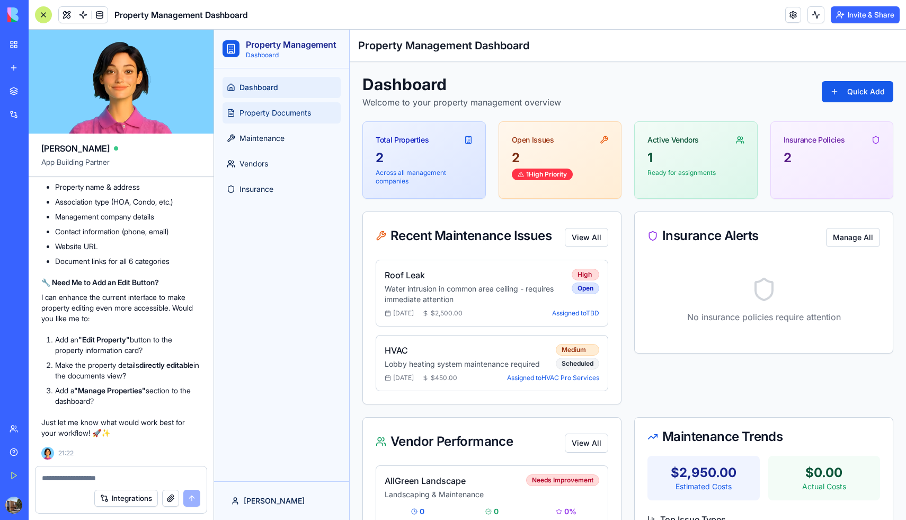
click at [304, 115] on span "Property Documents" at bounding box center [275, 113] width 72 height 11
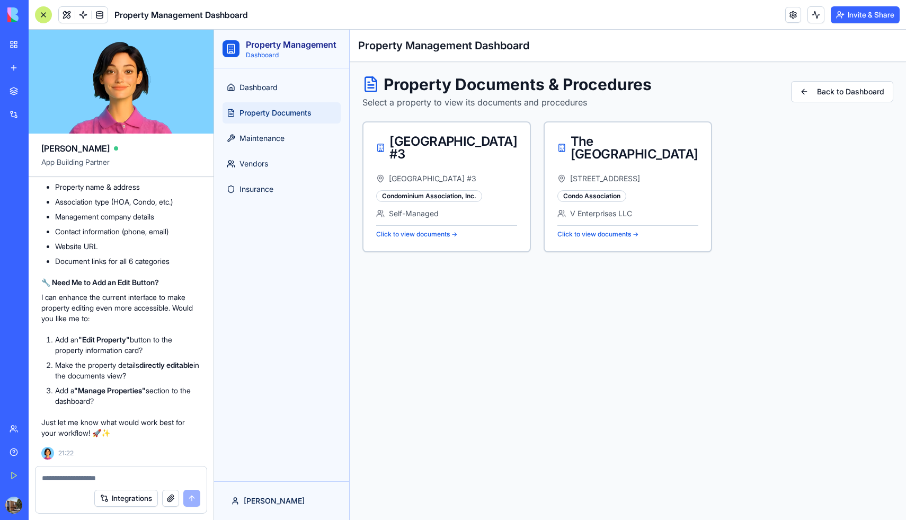
scroll to position [7525, 0]
click at [113, 476] on textarea at bounding box center [121, 478] width 158 height 11
type textarea "*"
type textarea "**********"
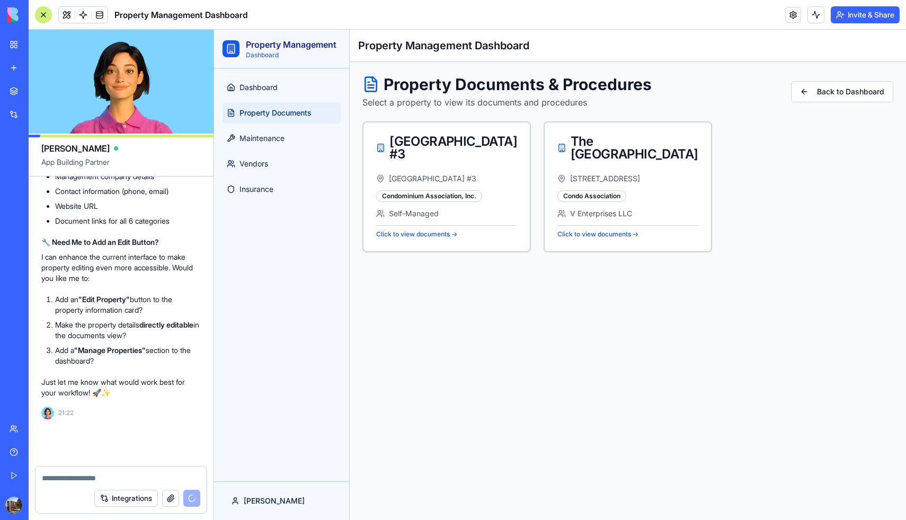
scroll to position [7565, 0]
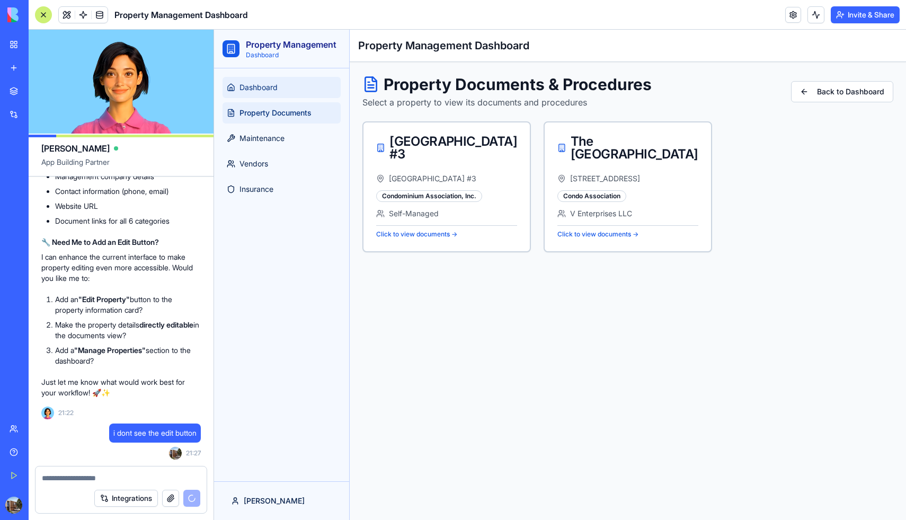
click at [253, 86] on span "Dashboard" at bounding box center [258, 87] width 38 height 11
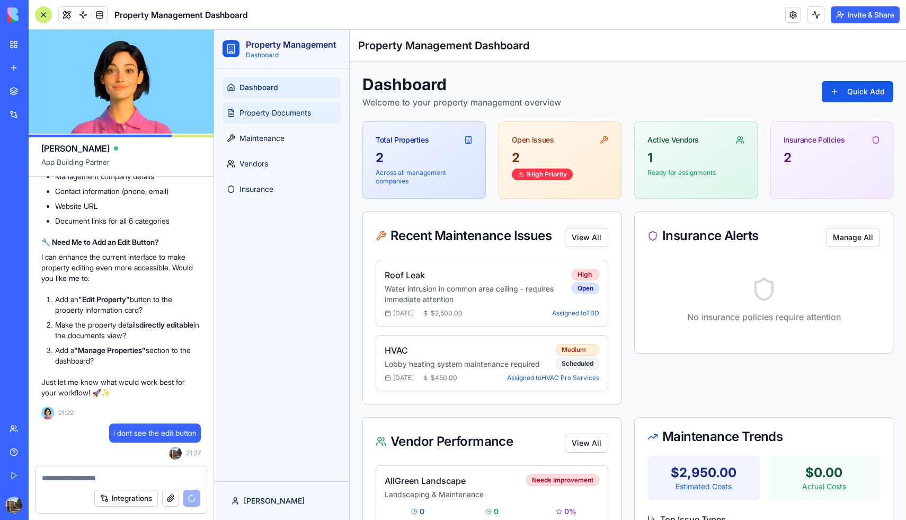
click at [262, 112] on span "Property Documents" at bounding box center [275, 113] width 72 height 11
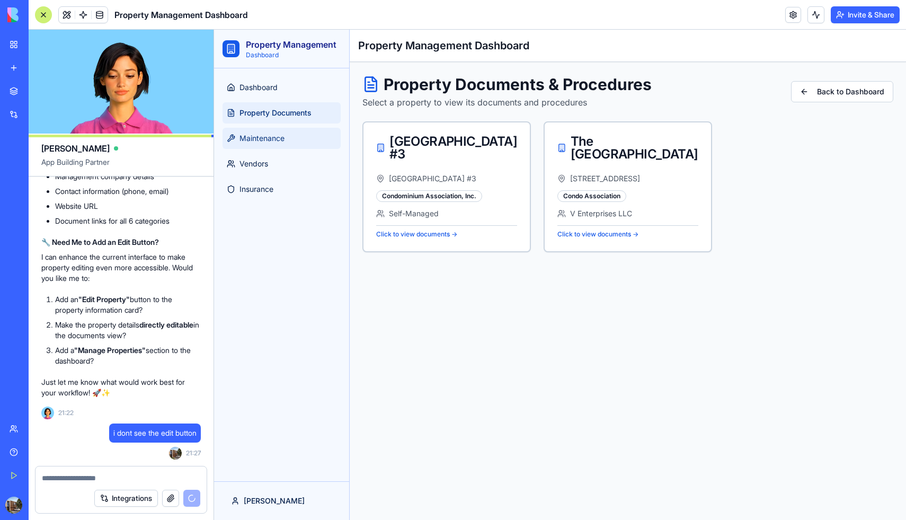
click at [262, 136] on span "Maintenance" at bounding box center [261, 138] width 45 height 11
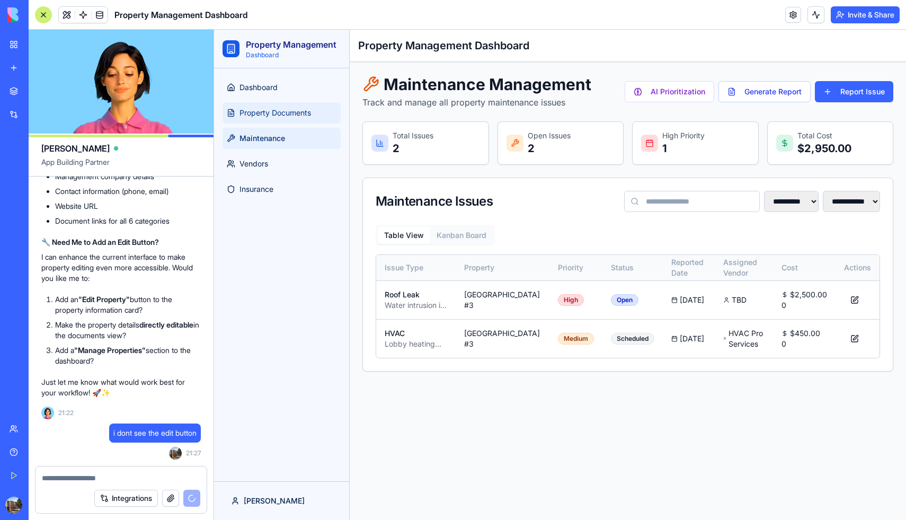
click at [267, 118] on span "Property Documents" at bounding box center [275, 113] width 72 height 11
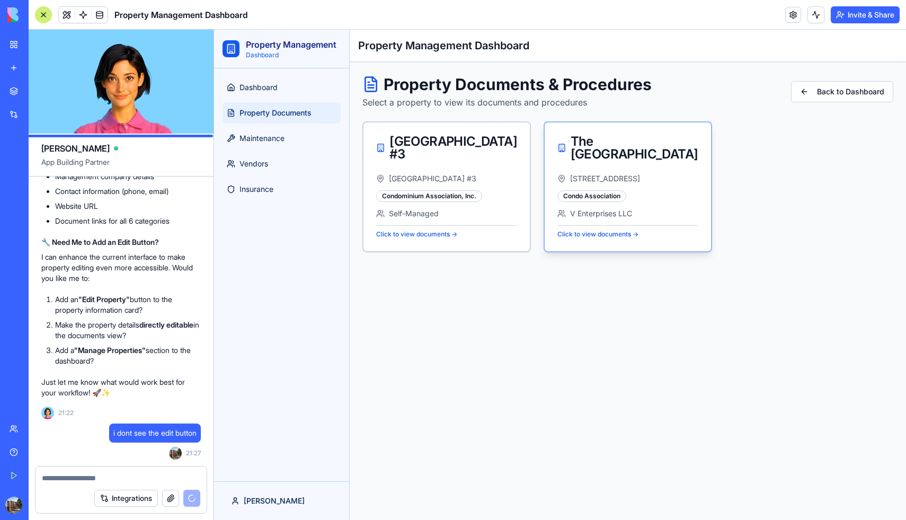
click at [621, 157] on div "The [GEOGRAPHIC_DATA]" at bounding box center [627, 147] width 141 height 25
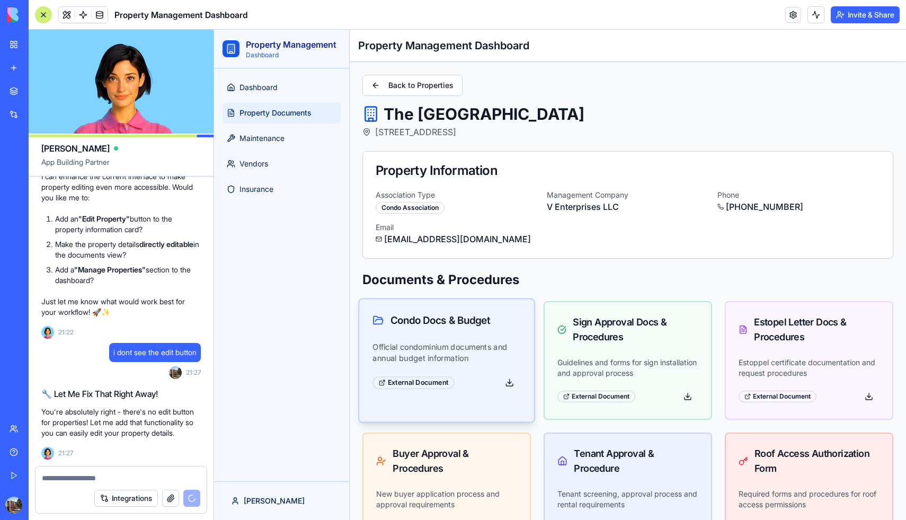
scroll to position [7686, 0]
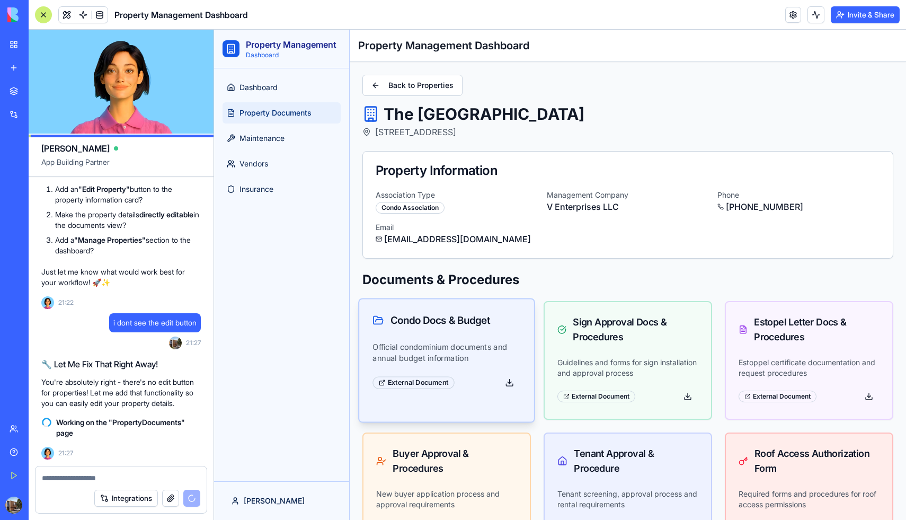
click at [425, 353] on p "Official condominium documents and annual budget information" at bounding box center [446, 352] width 148 height 22
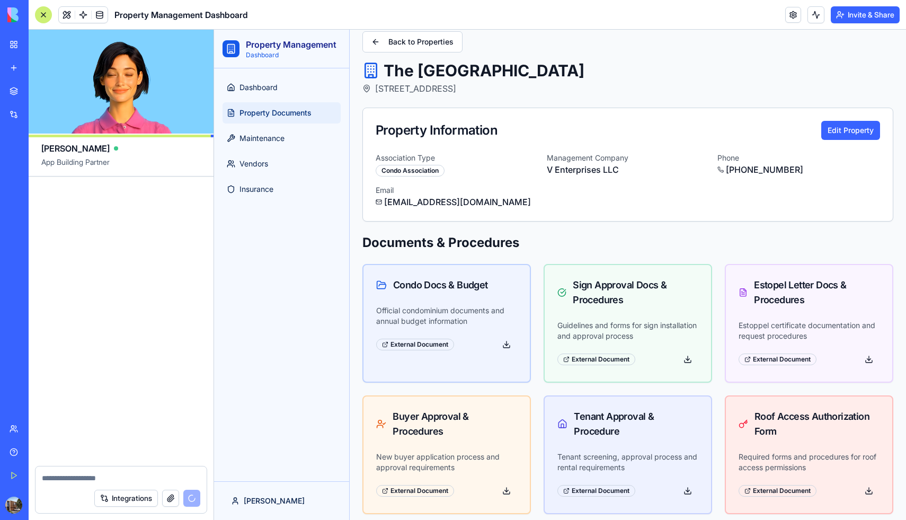
scroll to position [8159, 0]
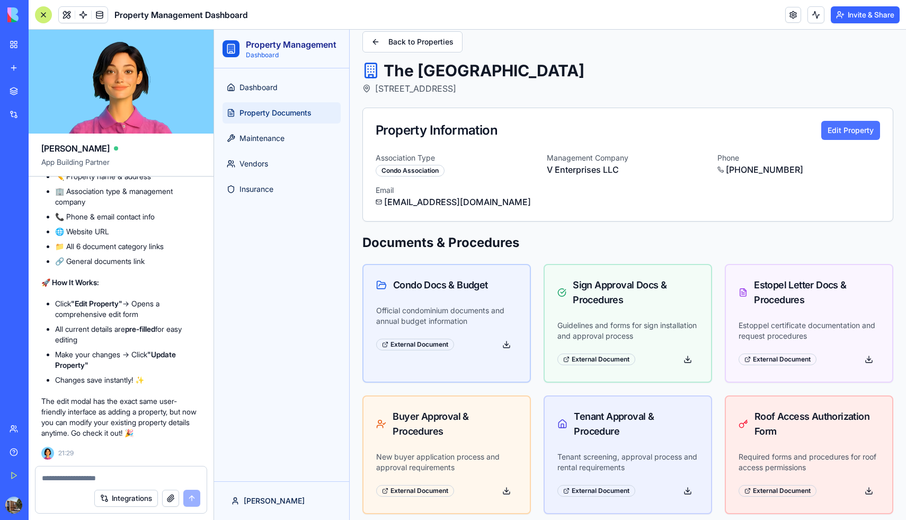
click at [840, 128] on button "Edit Property" at bounding box center [850, 130] width 59 height 19
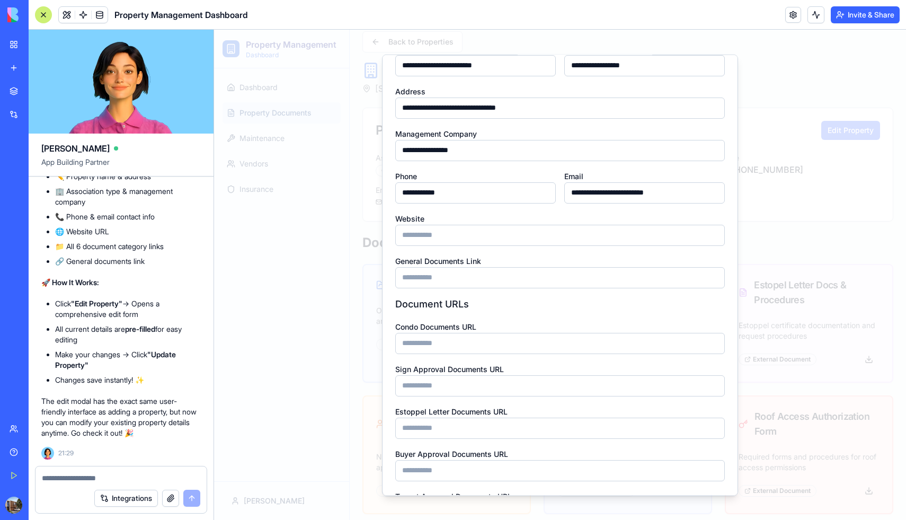
scroll to position [0, 0]
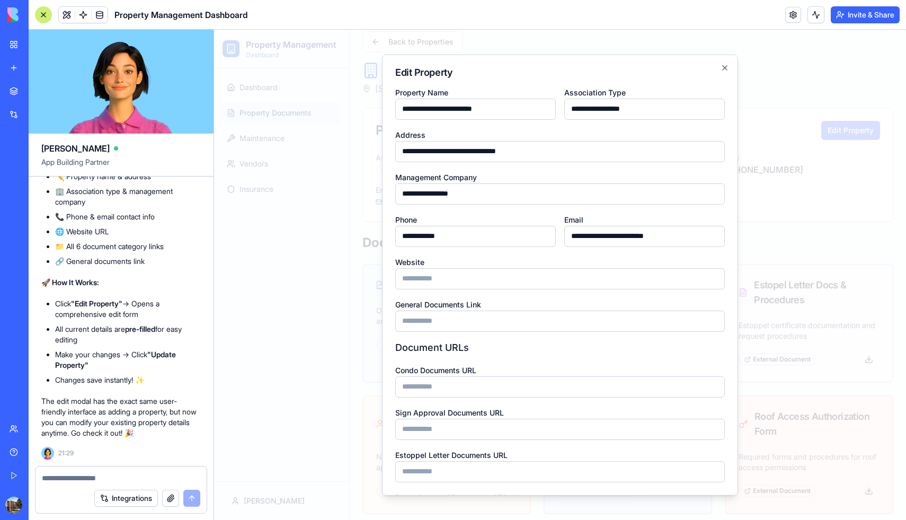
click at [305, 350] on div at bounding box center [560, 275] width 692 height 490
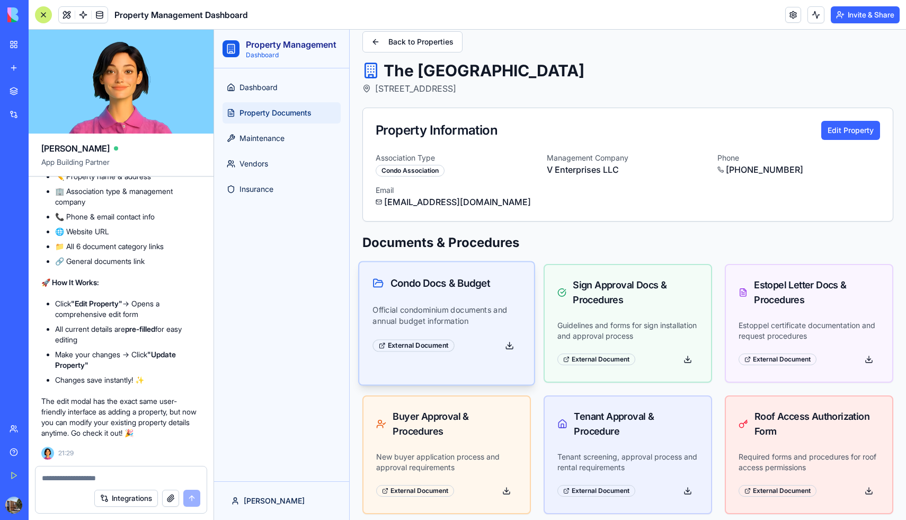
click at [422, 316] on p "Official condominium documents and annual budget information" at bounding box center [446, 315] width 148 height 22
click at [257, 86] on span "Dashboard" at bounding box center [258, 87] width 38 height 11
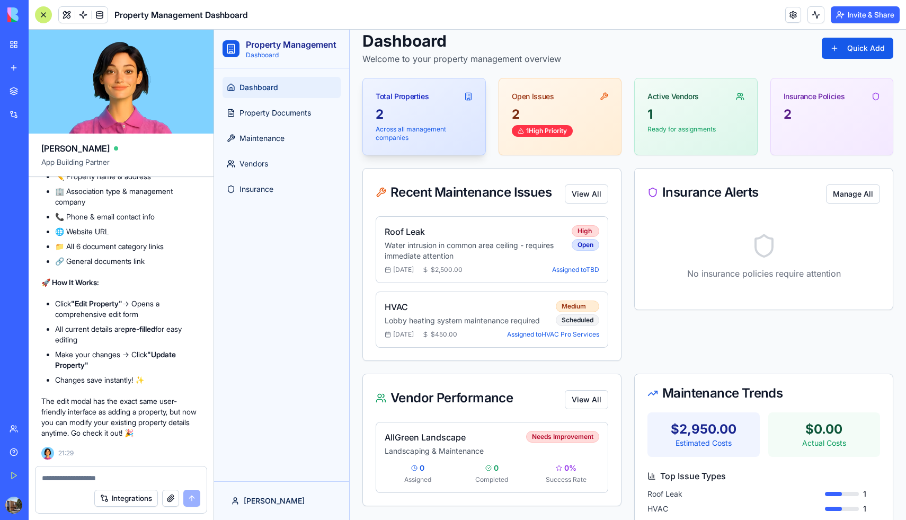
click at [401, 100] on div "Total Properties" at bounding box center [402, 96] width 53 height 11
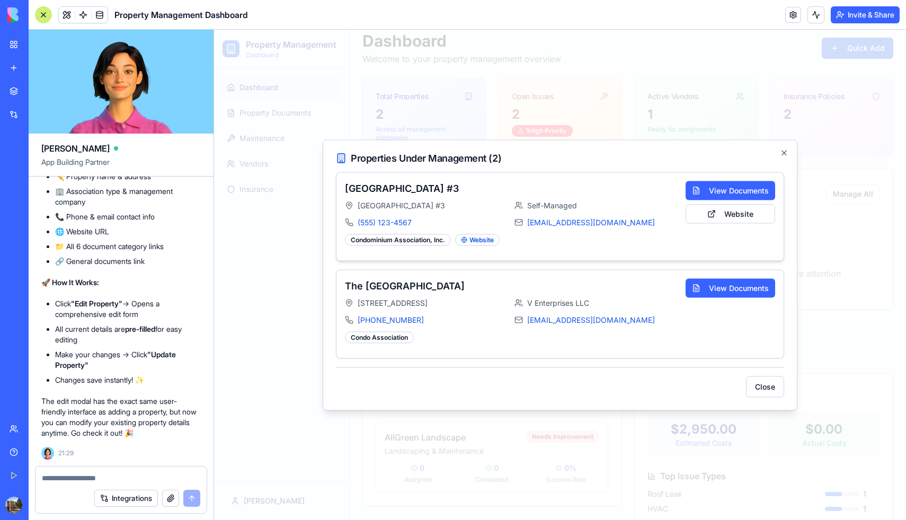
click at [484, 204] on div "[GEOGRAPHIC_DATA] #3" at bounding box center [426, 205] width 163 height 11
click at [695, 192] on button "View Documents" at bounding box center [731, 190] width 90 height 19
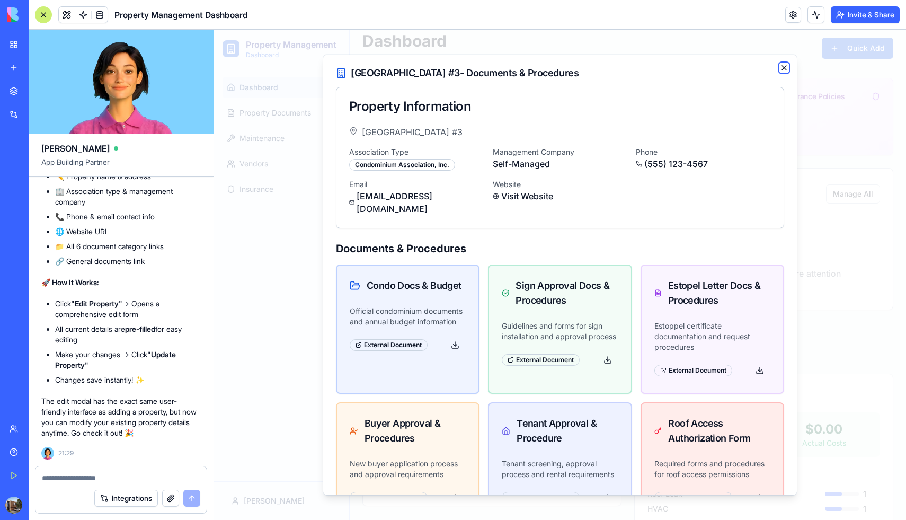
click at [783, 71] on icon "button" at bounding box center [784, 67] width 8 height 8
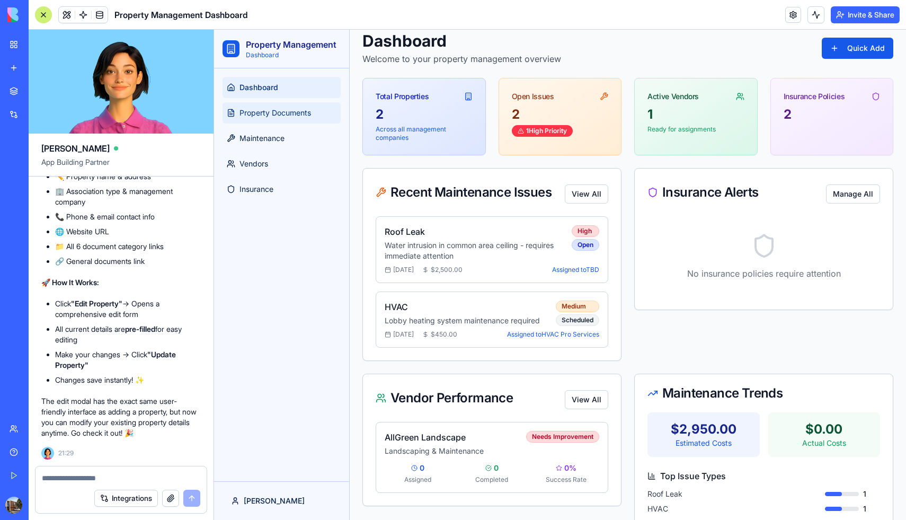
click at [269, 106] on link "Property Documents" at bounding box center [282, 112] width 118 height 21
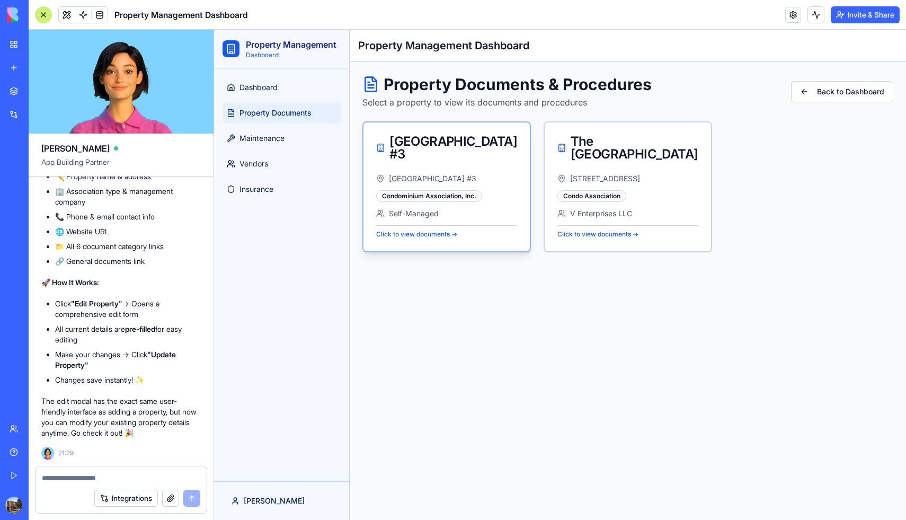
click at [470, 161] on div "[GEOGRAPHIC_DATA] #3" at bounding box center [446, 147] width 141 height 25
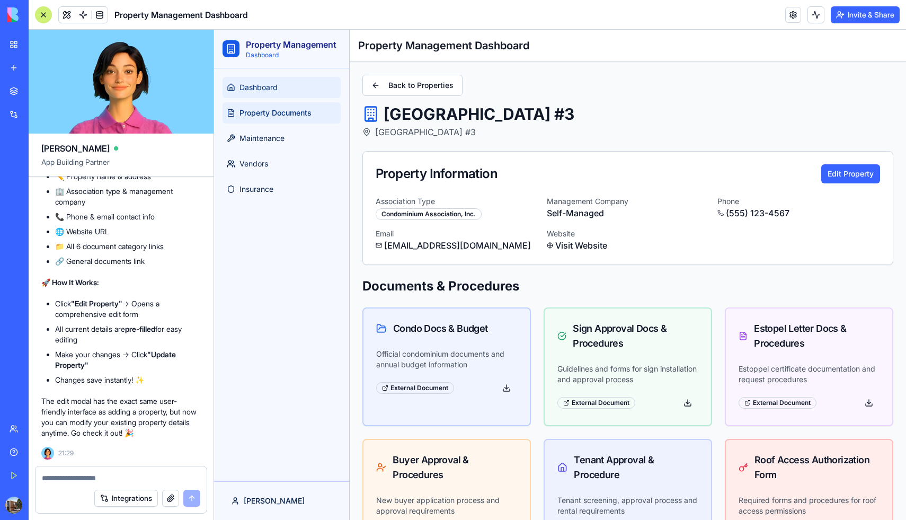
click at [265, 81] on link "Dashboard" at bounding box center [282, 87] width 118 height 21
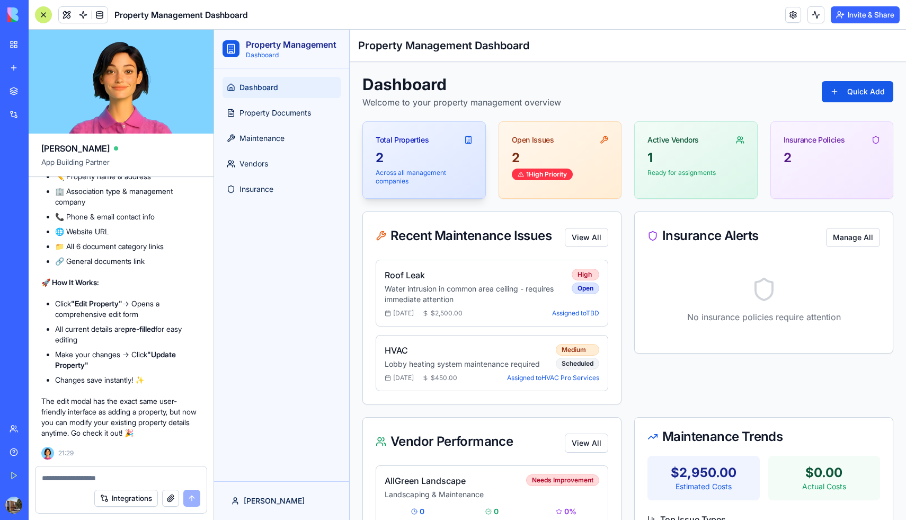
click at [427, 150] on div "2" at bounding box center [424, 157] width 97 height 17
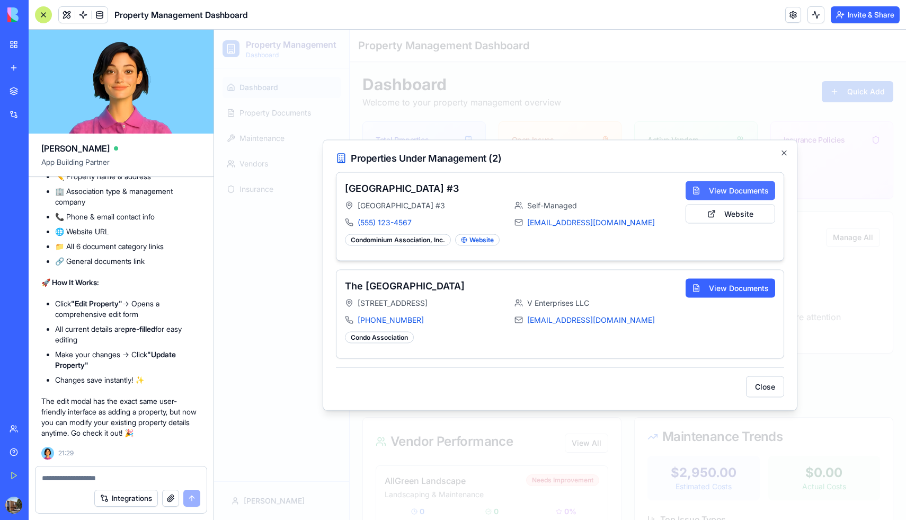
click at [712, 185] on button "View Documents" at bounding box center [731, 190] width 90 height 19
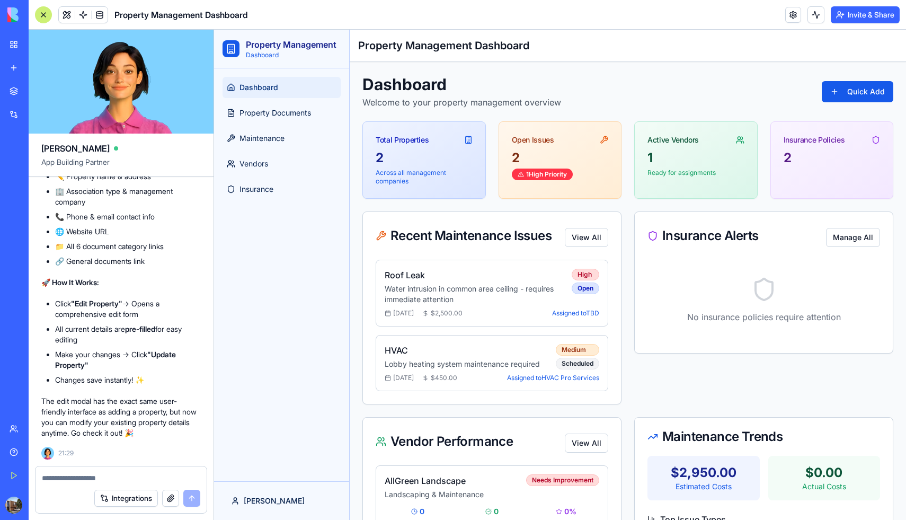
click at [94, 477] on textarea at bounding box center [121, 478] width 158 height 11
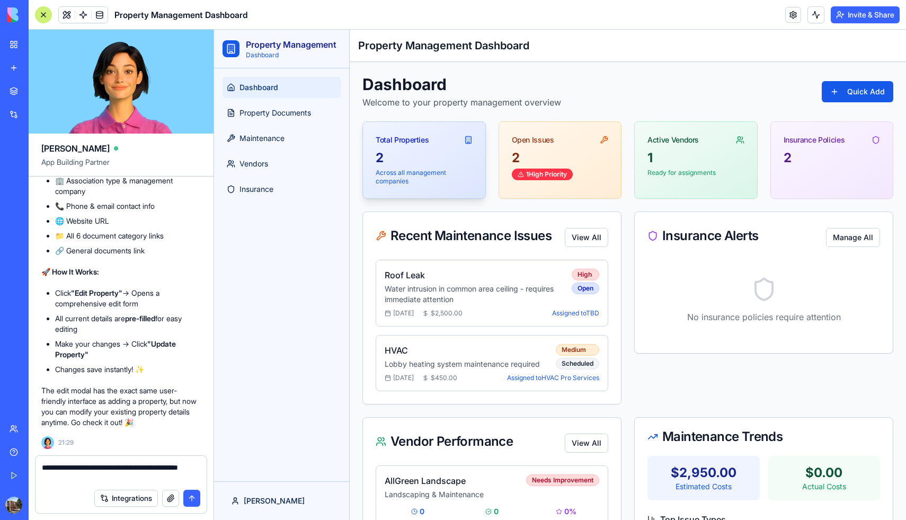
click at [450, 135] on div "Total Properties" at bounding box center [424, 136] width 122 height 28
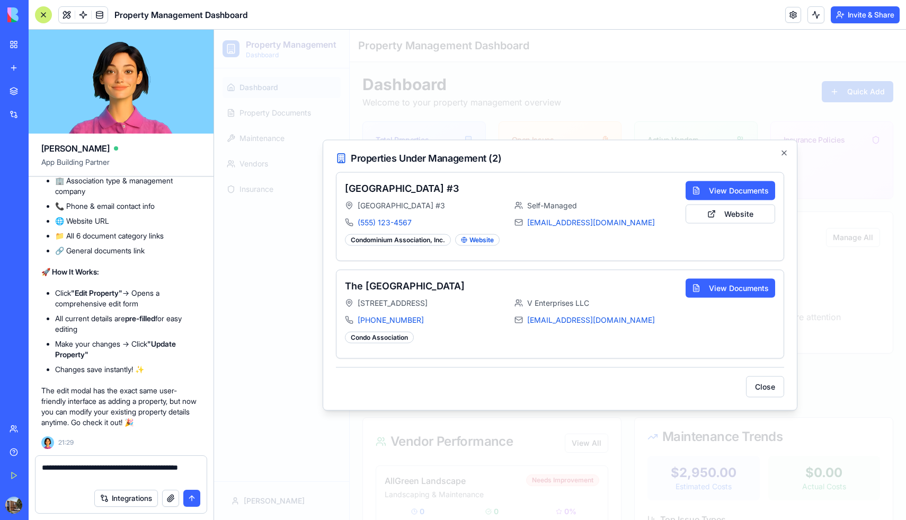
click at [93, 479] on textarea "**********" at bounding box center [121, 472] width 158 height 21
click at [41, 464] on div "**********" at bounding box center [120, 470] width 171 height 28
click at [43, 466] on textarea "**********" at bounding box center [121, 472] width 158 height 21
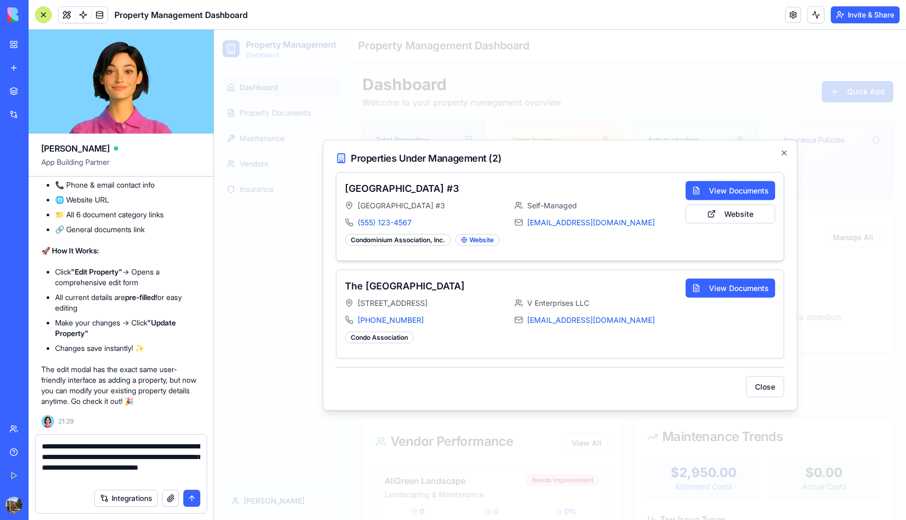
click at [553, 196] on div "[GEOGRAPHIC_DATA] #3 Inspiration Town Center Building #3 Self-Managed (555) 123…" at bounding box center [511, 216] width 332 height 71
drag, startPoint x: 110, startPoint y: 467, endPoint x: 162, endPoint y: 476, distance: 52.8
click at [162, 476] on textarea "**********" at bounding box center [121, 462] width 158 height 42
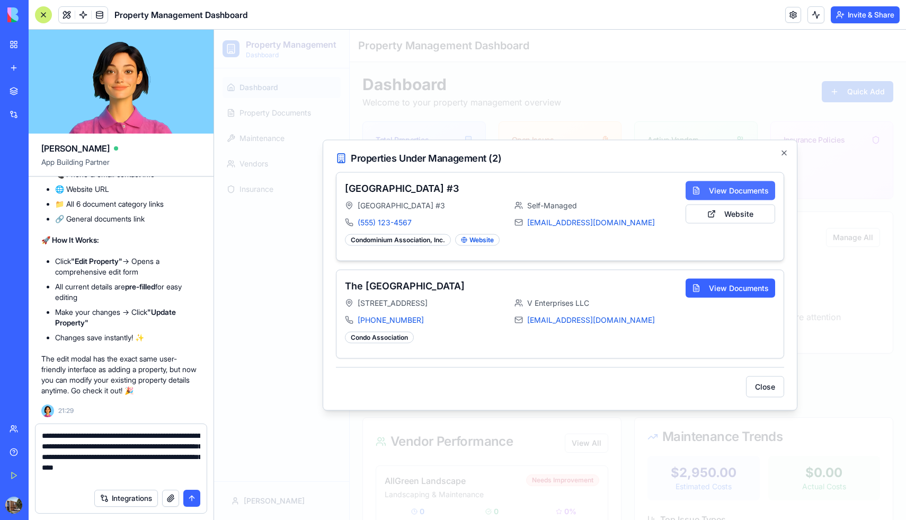
click at [726, 189] on button "View Documents" at bounding box center [731, 190] width 90 height 19
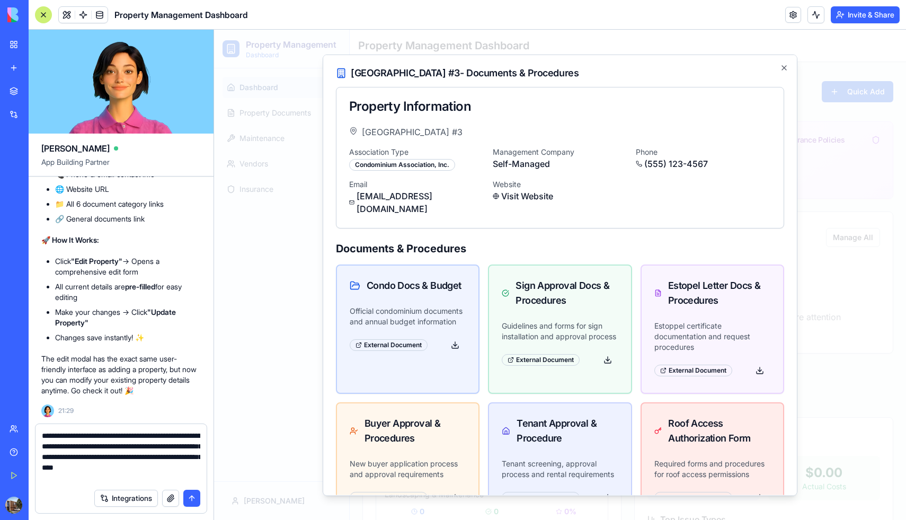
click at [123, 475] on textarea "**********" at bounding box center [121, 456] width 158 height 53
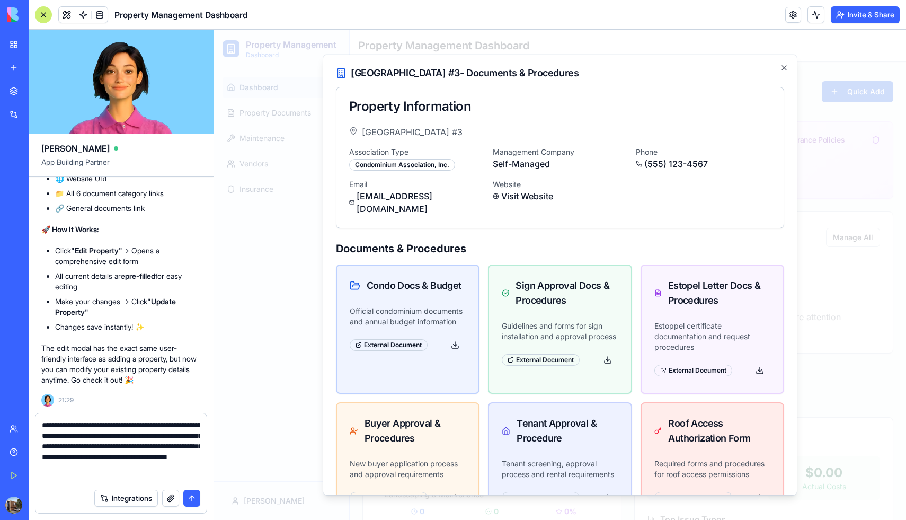
type textarea "**********"
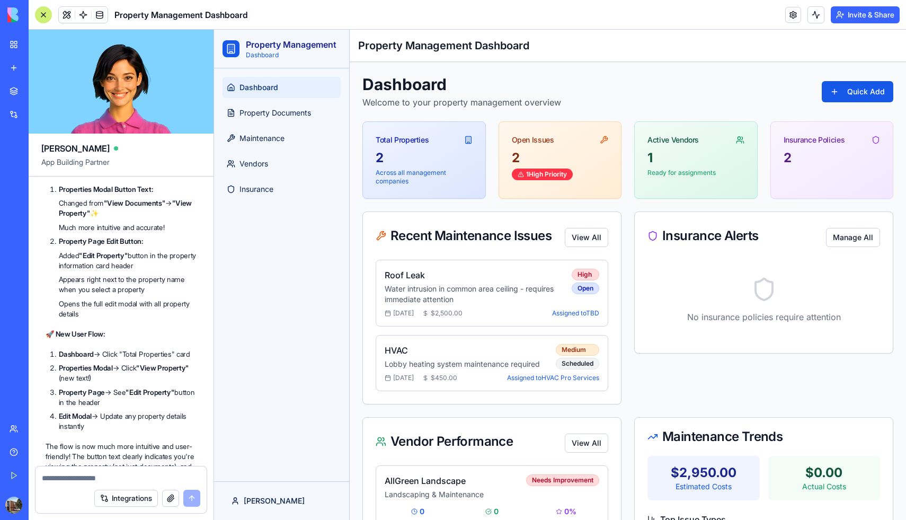
scroll to position [8848, 0]
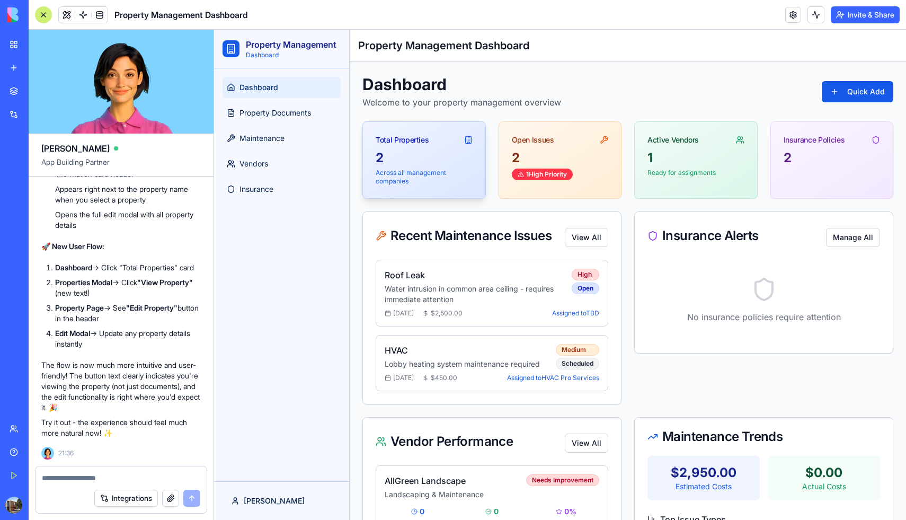
click at [437, 163] on div "2" at bounding box center [424, 157] width 97 height 17
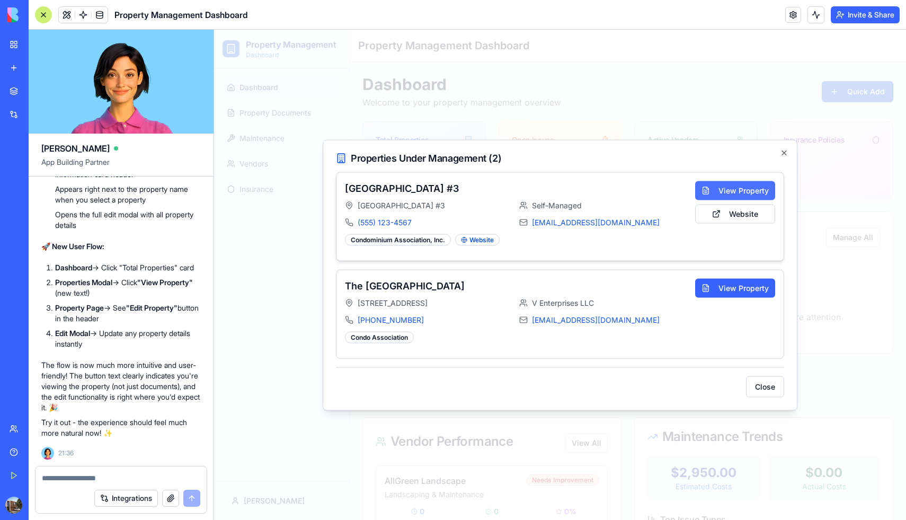
click at [723, 191] on button "View Property" at bounding box center [735, 190] width 80 height 19
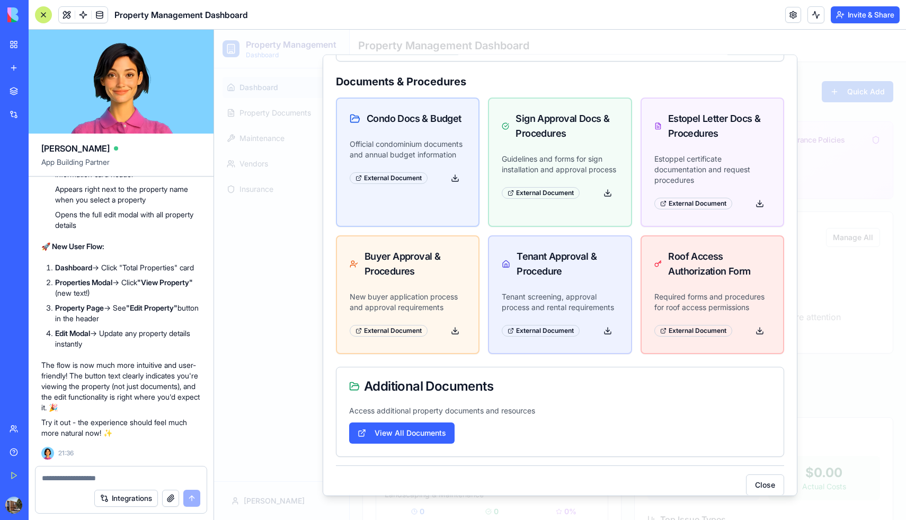
scroll to position [0, 0]
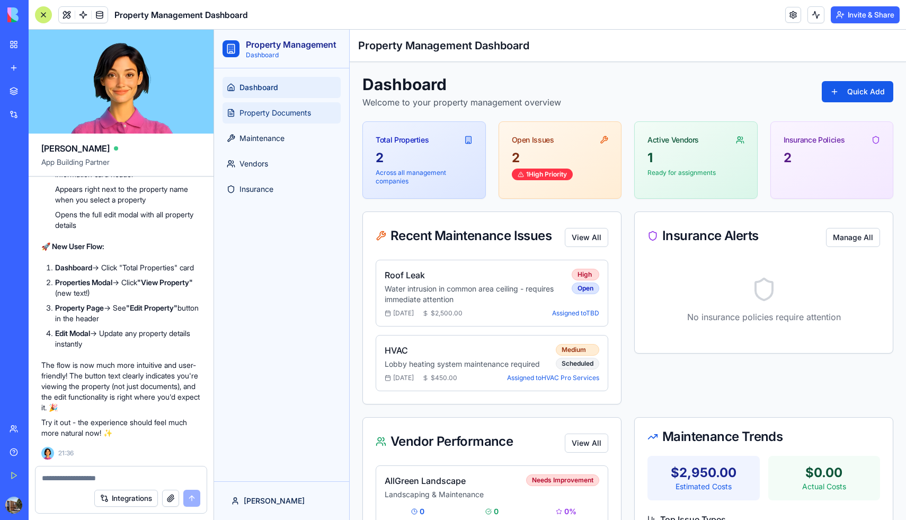
click at [273, 121] on link "Property Documents" at bounding box center [282, 112] width 118 height 21
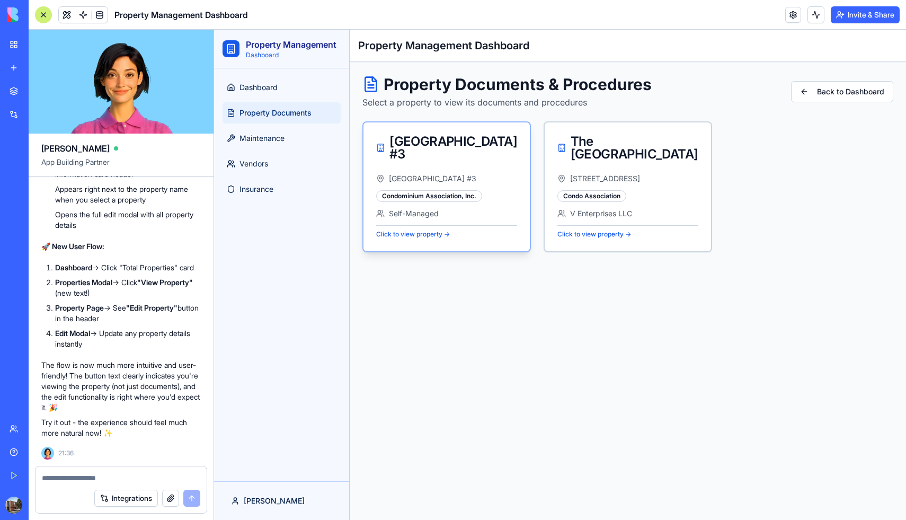
click at [473, 163] on div "[GEOGRAPHIC_DATA] #3" at bounding box center [446, 147] width 166 height 51
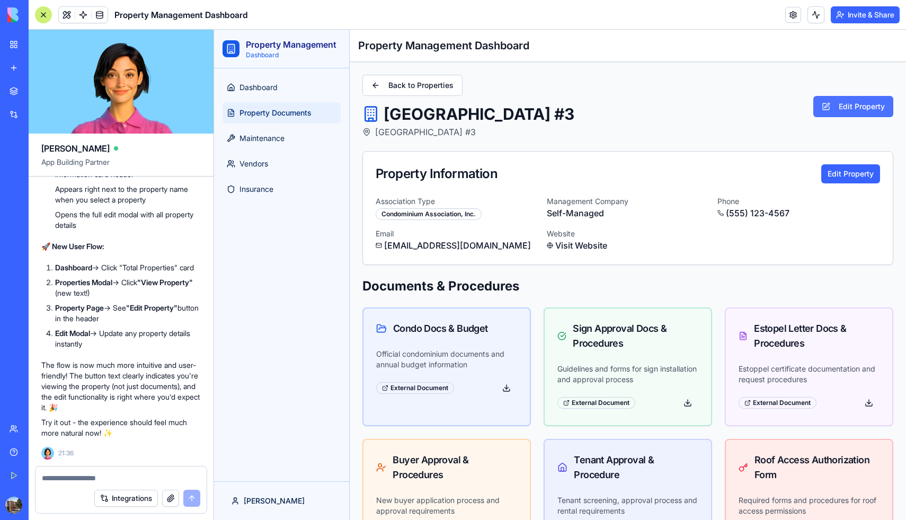
click at [860, 112] on button "Edit Property" at bounding box center [853, 106] width 80 height 21
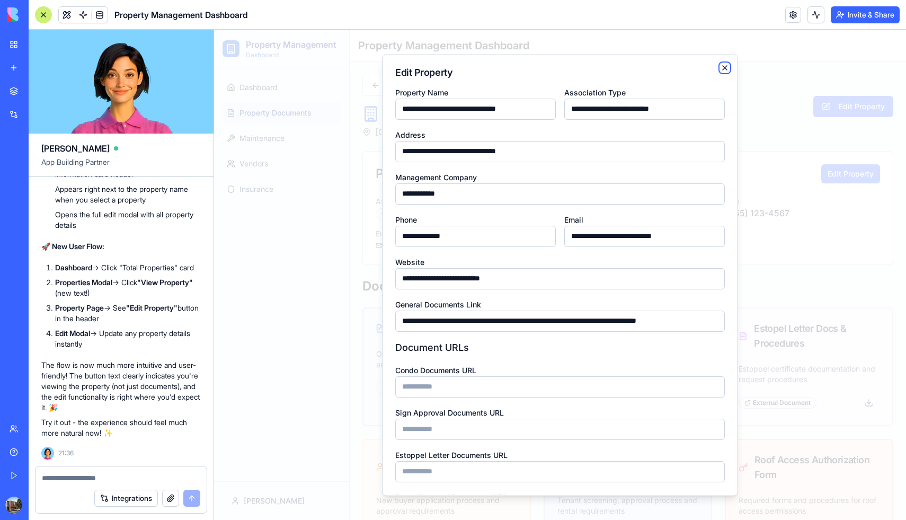
click at [726, 65] on icon "button" at bounding box center [725, 67] width 4 height 4
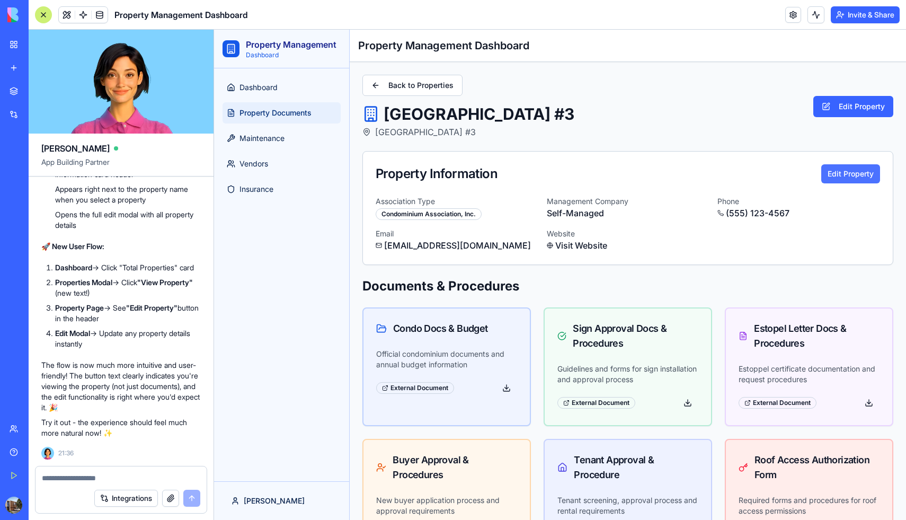
click at [850, 175] on button "Edit Property" at bounding box center [850, 173] width 59 height 19
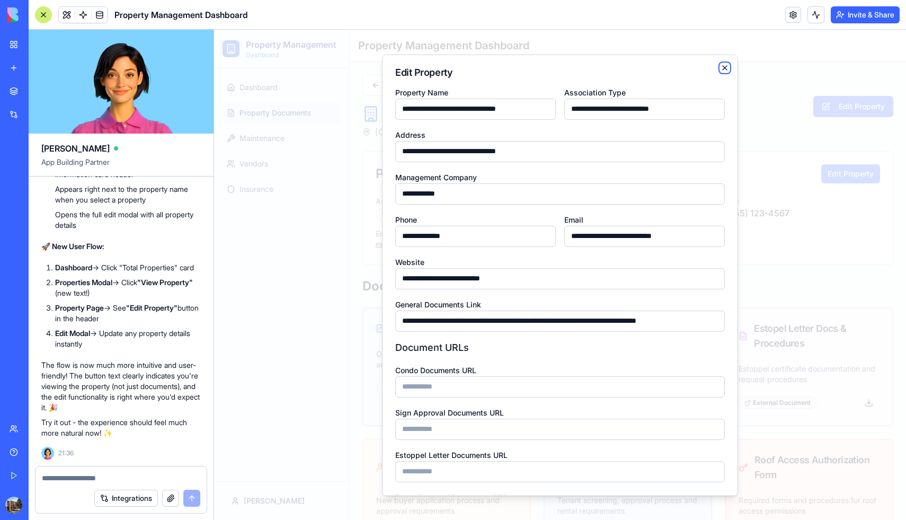
click at [726, 69] on icon "button" at bounding box center [725, 67] width 8 height 8
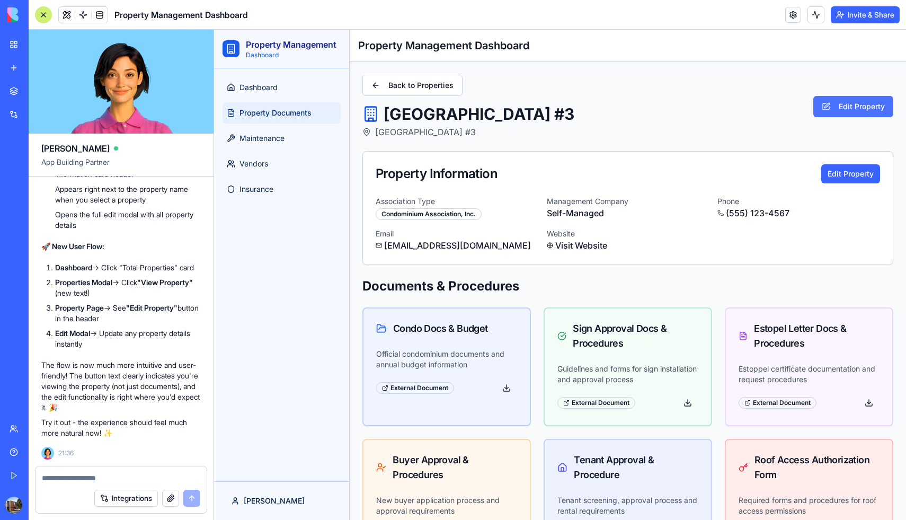
click at [847, 116] on button "Edit Property" at bounding box center [853, 106] width 80 height 21
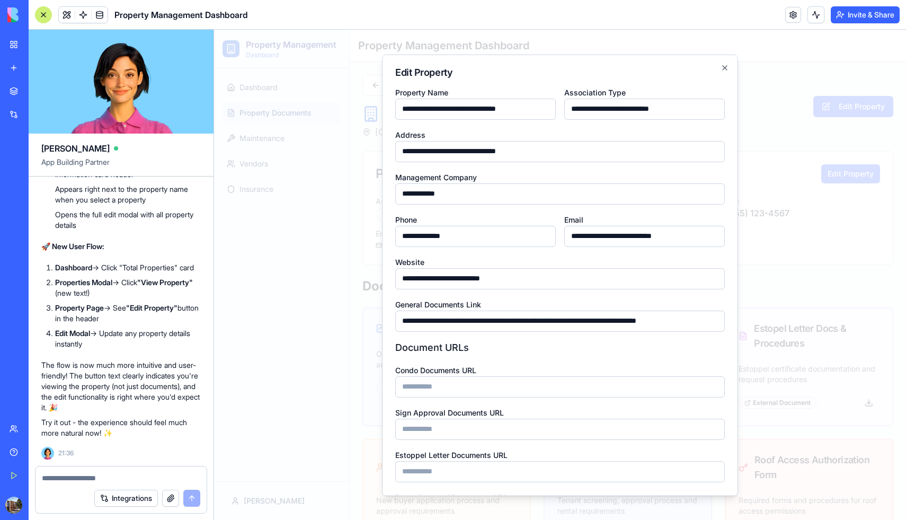
click at [769, 106] on div at bounding box center [560, 275] width 692 height 490
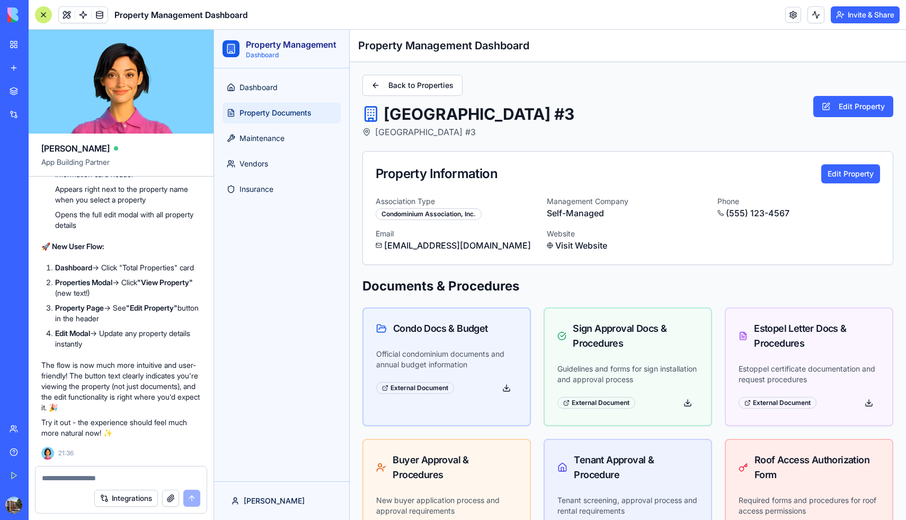
click at [100, 484] on div "Integrations" at bounding box center [120, 498] width 171 height 30
click at [100, 481] on textarea at bounding box center [121, 478] width 158 height 11
click at [137, 478] on textarea at bounding box center [121, 478] width 158 height 11
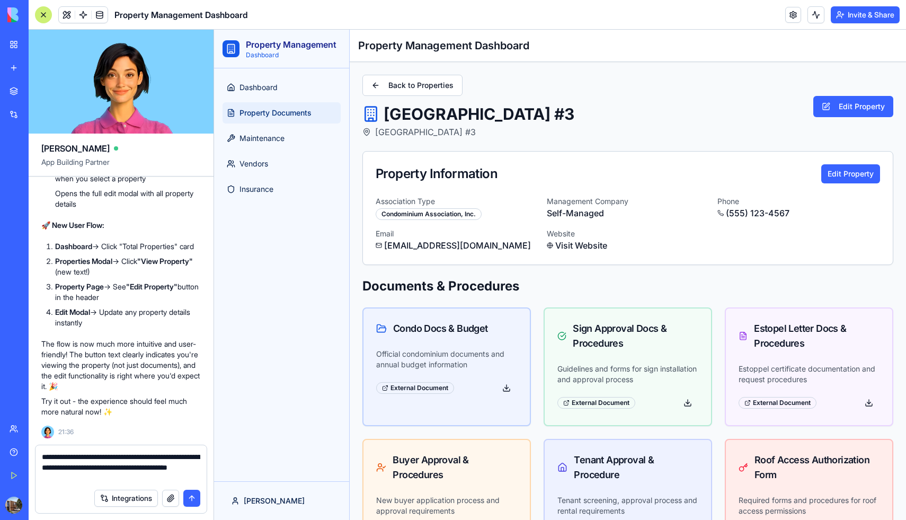
click at [255, 114] on span "Property Documents" at bounding box center [275, 113] width 72 height 11
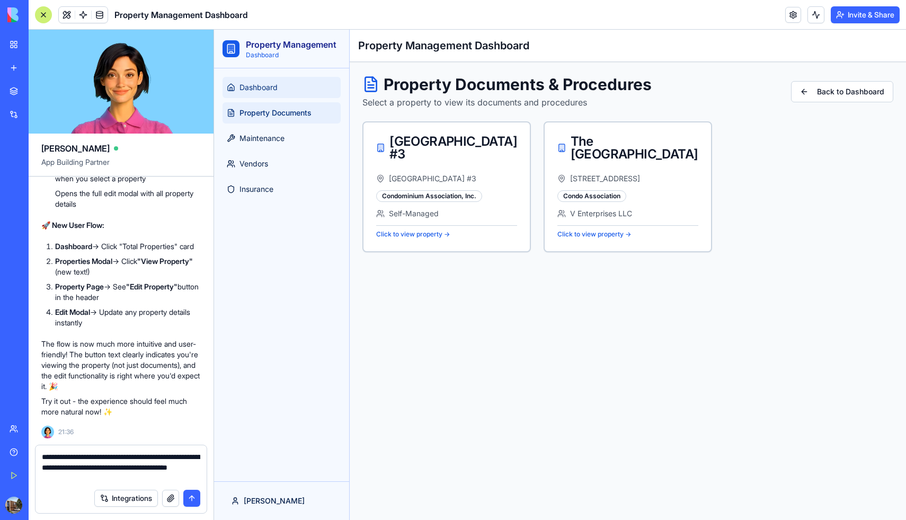
click at [262, 83] on span "Dashboard" at bounding box center [258, 87] width 38 height 11
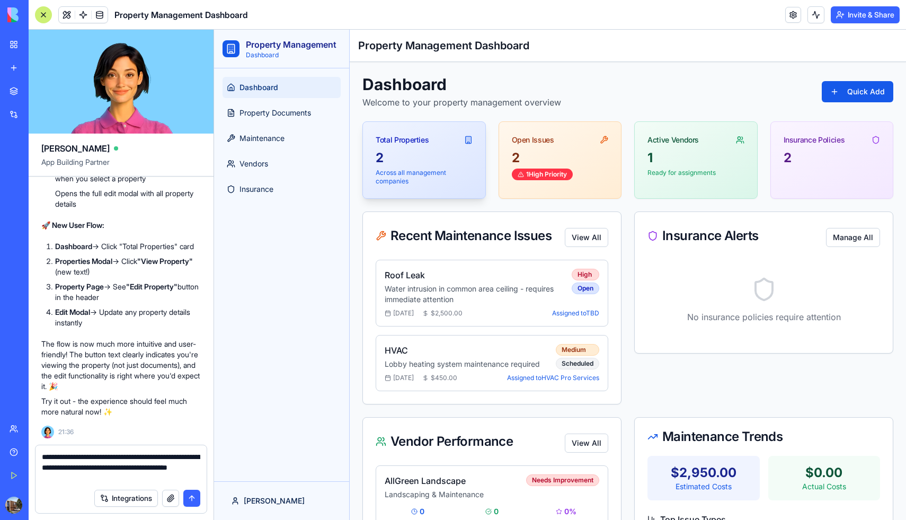
click at [415, 154] on div "2" at bounding box center [424, 157] width 97 height 17
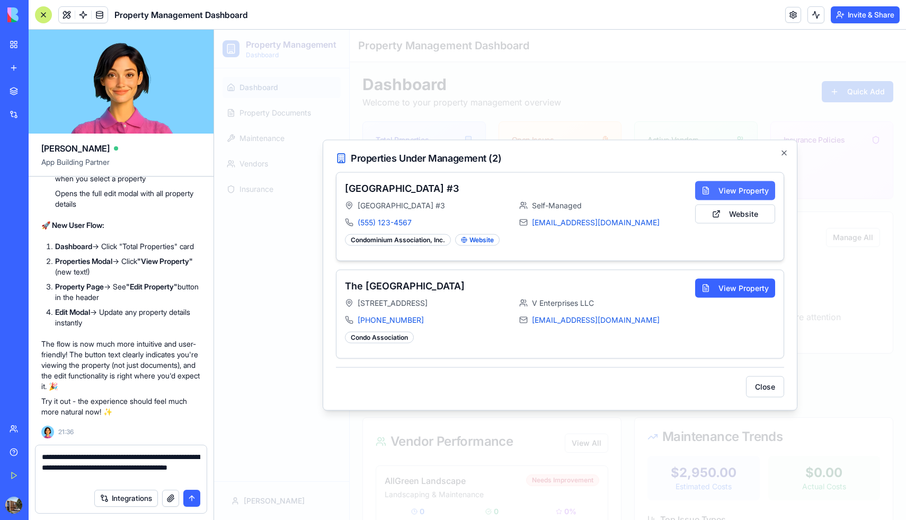
click at [739, 191] on button "View Property" at bounding box center [735, 190] width 80 height 19
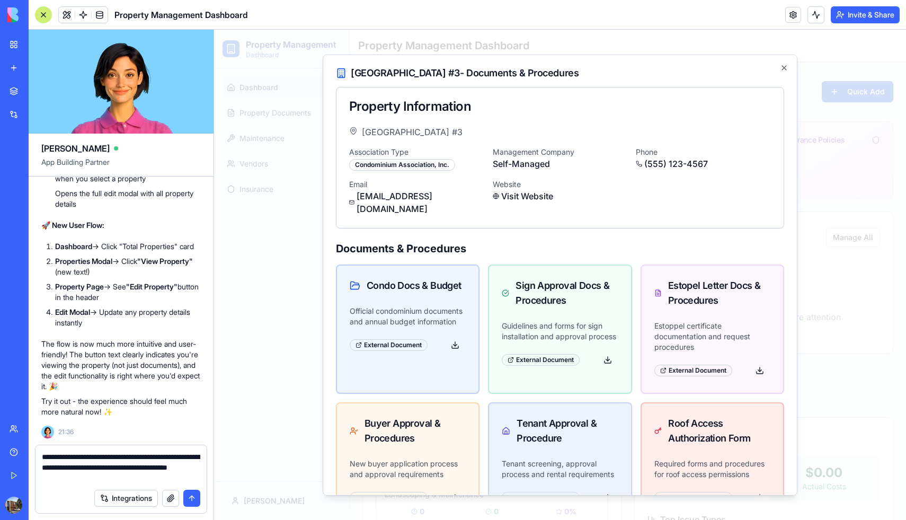
click at [150, 475] on textarea "**********" at bounding box center [121, 467] width 158 height 32
type textarea "**********"
click at [785, 68] on icon "button" at bounding box center [784, 67] width 4 height 4
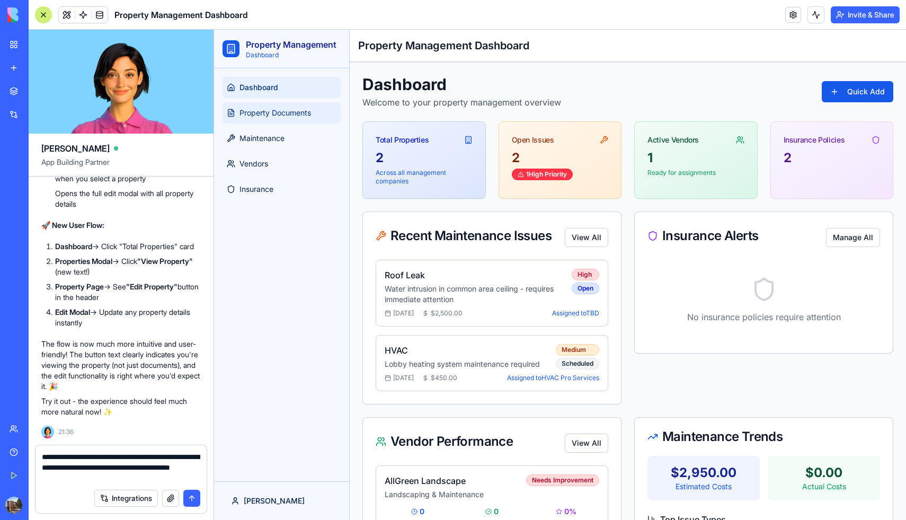
click at [276, 110] on span "Property Documents" at bounding box center [275, 113] width 72 height 11
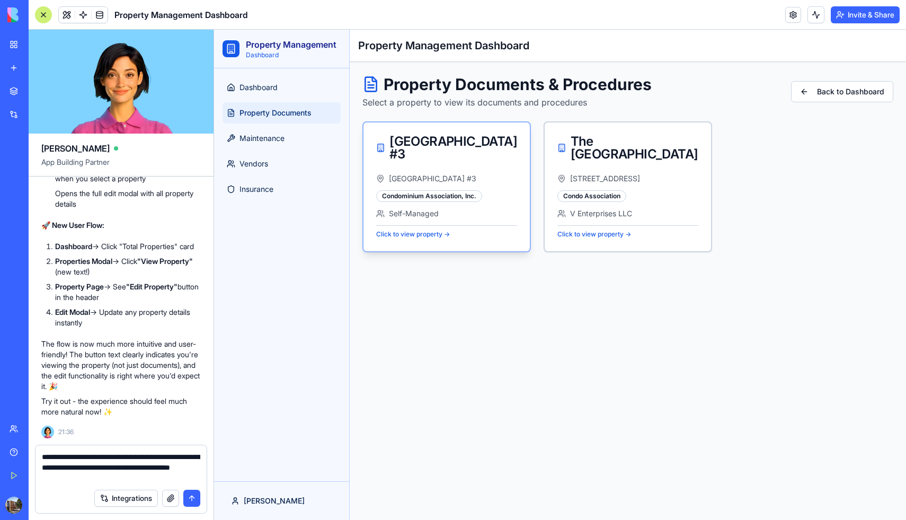
click at [489, 163] on div "[GEOGRAPHIC_DATA] #3" at bounding box center [446, 147] width 166 height 51
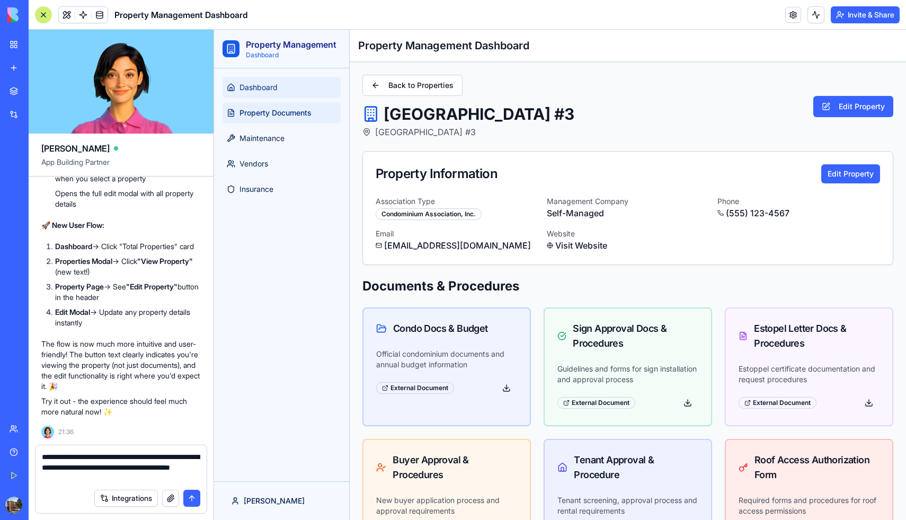
click at [270, 84] on span "Dashboard" at bounding box center [258, 87] width 38 height 11
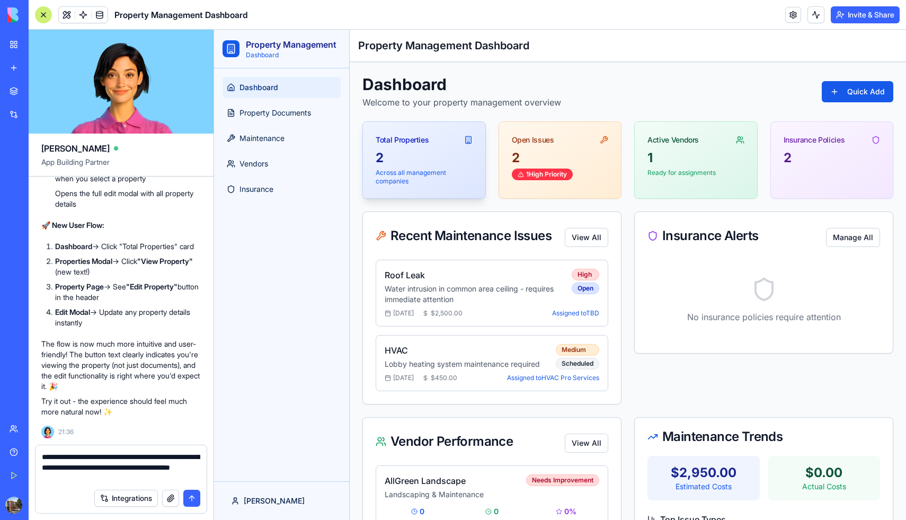
click at [432, 159] on div "2" at bounding box center [424, 157] width 97 height 17
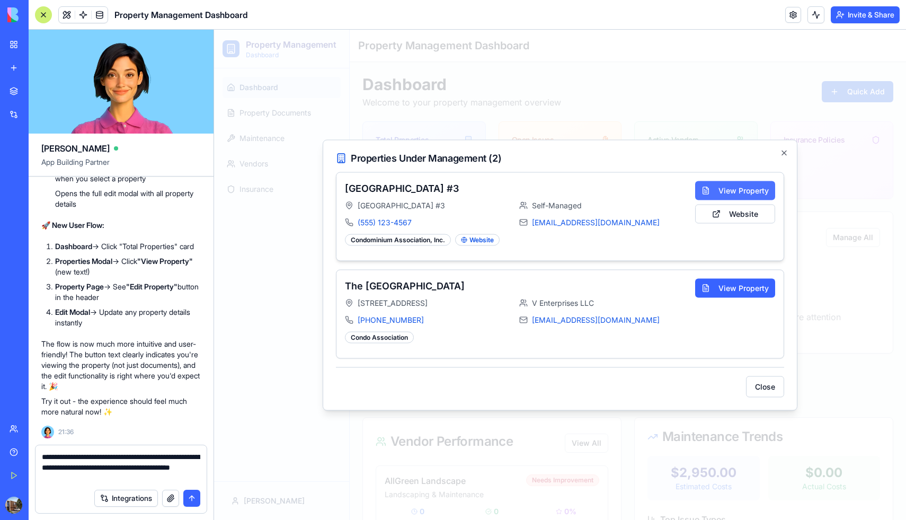
click at [724, 191] on button "View Property" at bounding box center [735, 190] width 80 height 19
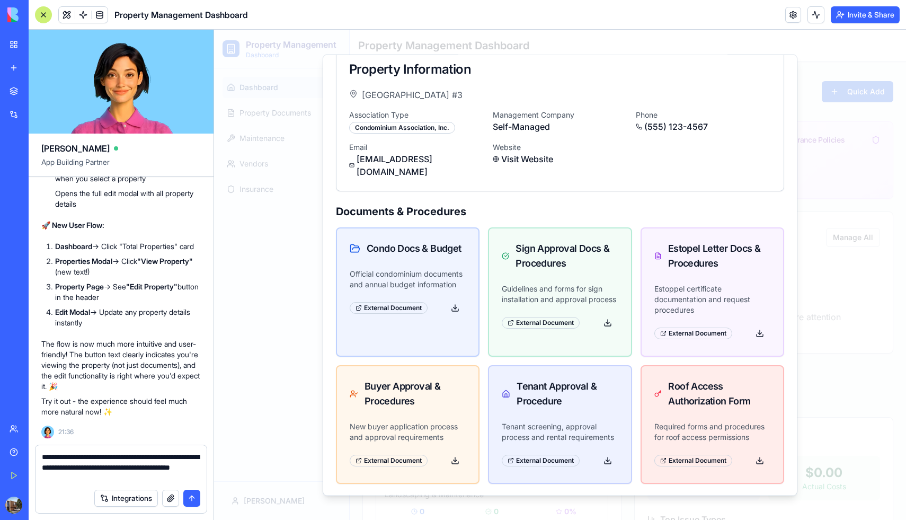
scroll to position [13, 0]
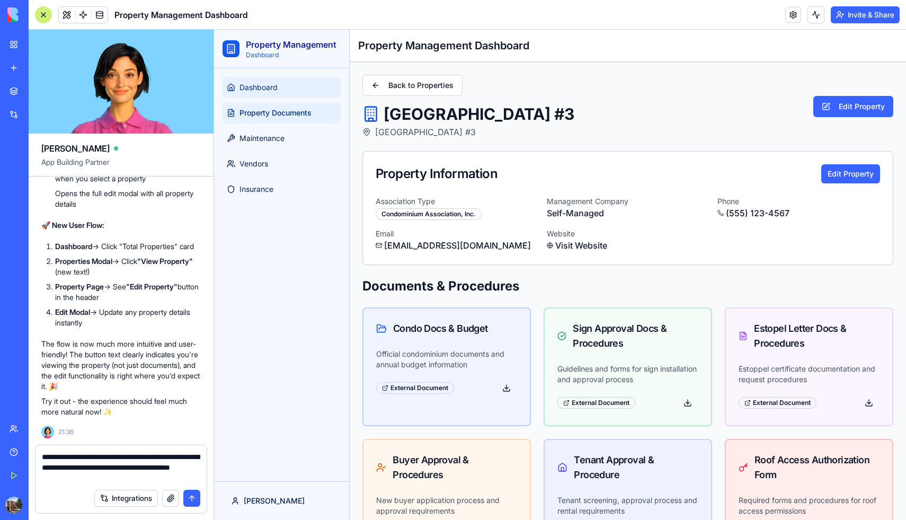
click at [275, 85] on span "Dashboard" at bounding box center [258, 87] width 38 height 11
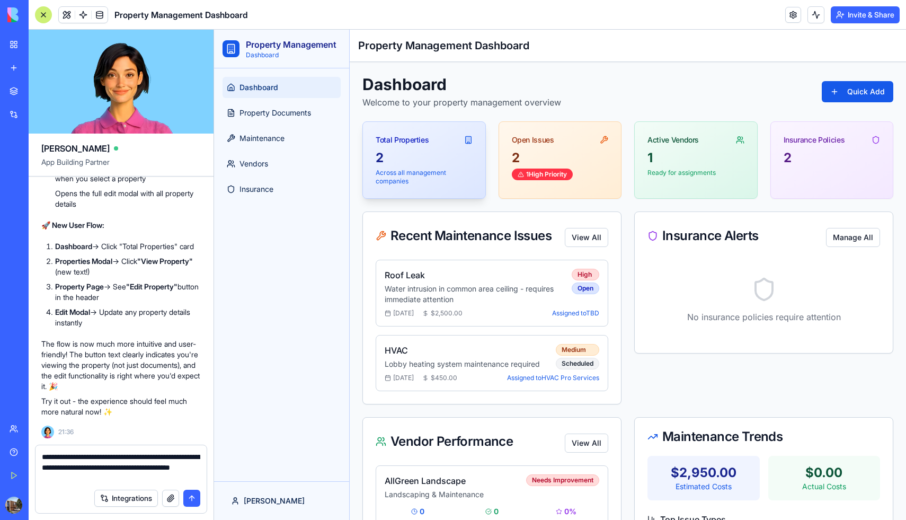
click at [423, 154] on div "2" at bounding box center [424, 157] width 97 height 17
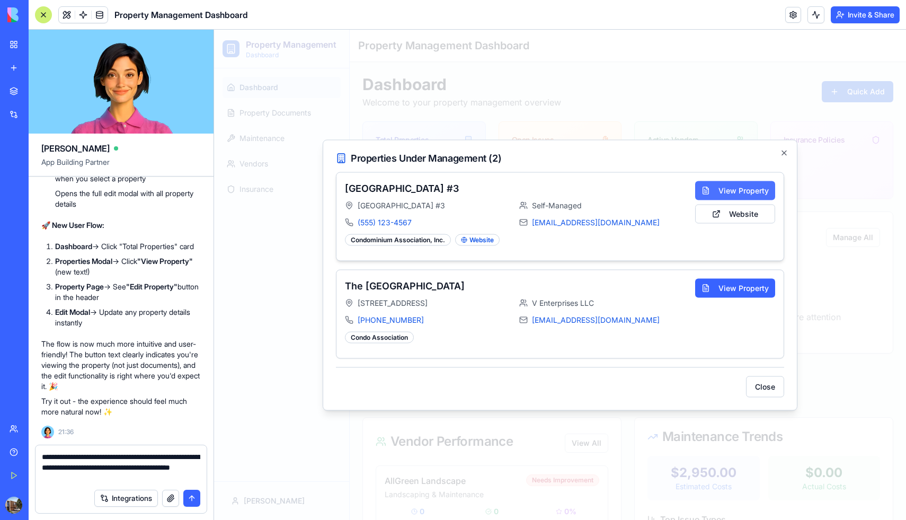
click at [726, 193] on button "View Property" at bounding box center [735, 190] width 80 height 19
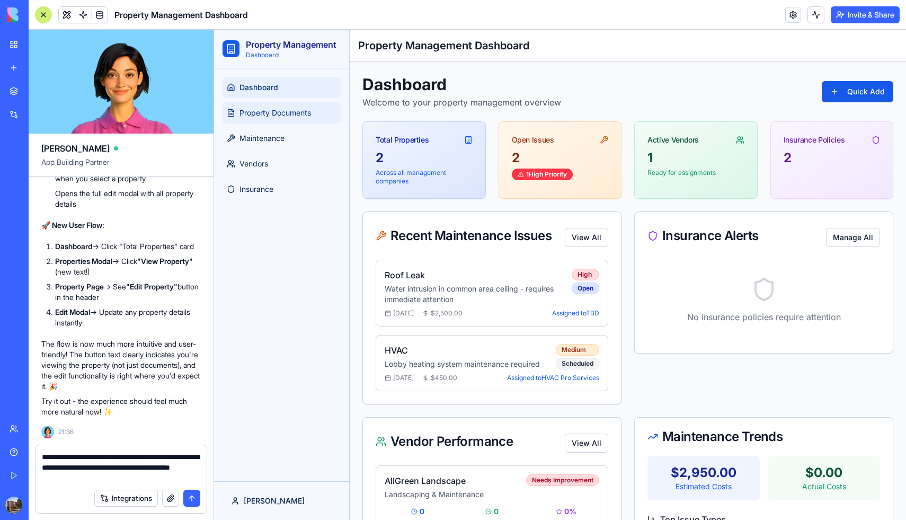
click at [285, 113] on span "Property Documents" at bounding box center [275, 113] width 72 height 11
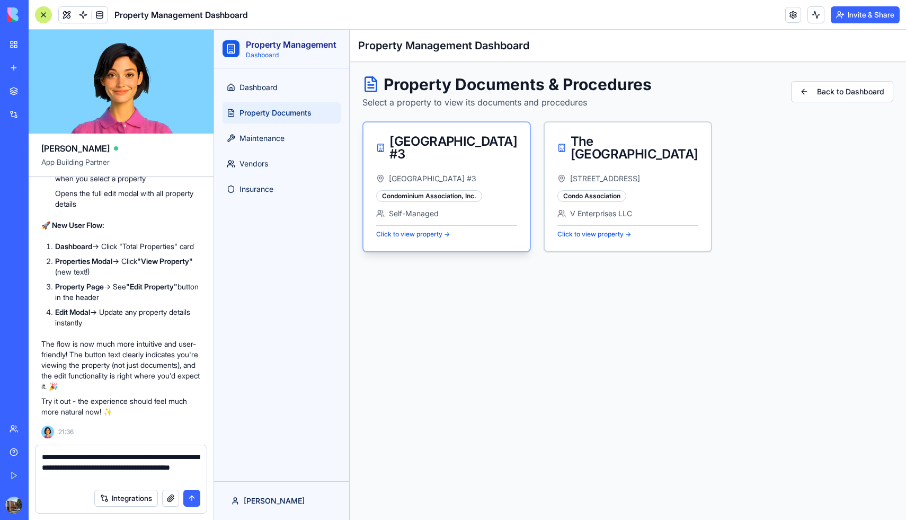
click at [455, 153] on div "[GEOGRAPHIC_DATA] #3" at bounding box center [446, 147] width 141 height 25
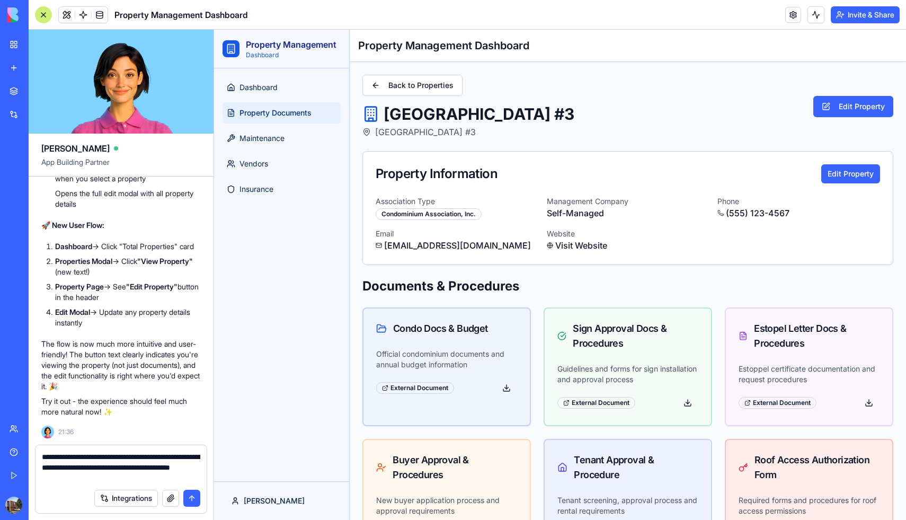
click at [171, 499] on button "button" at bounding box center [170, 498] width 17 height 17
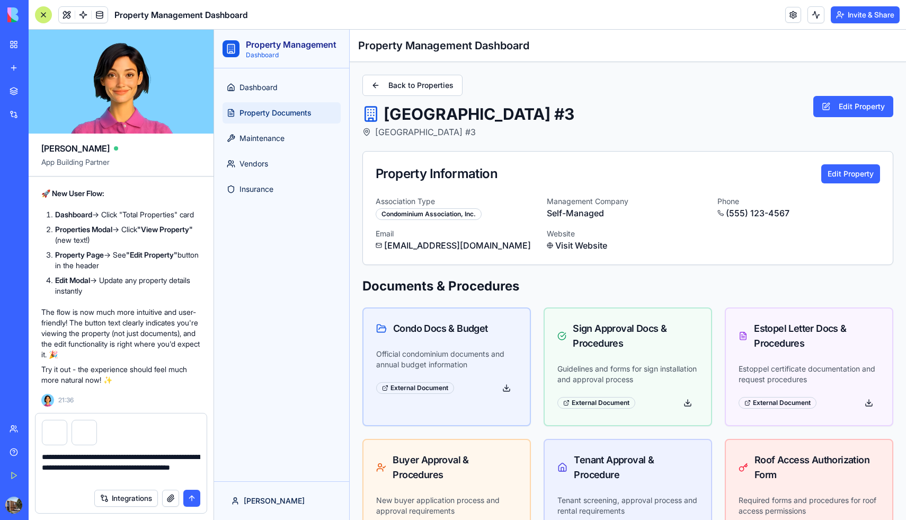
drag, startPoint x: 147, startPoint y: 481, endPoint x: 42, endPoint y: 466, distance: 106.6
click at [42, 466] on textarea "**********" at bounding box center [121, 467] width 158 height 32
type textarea "**********"
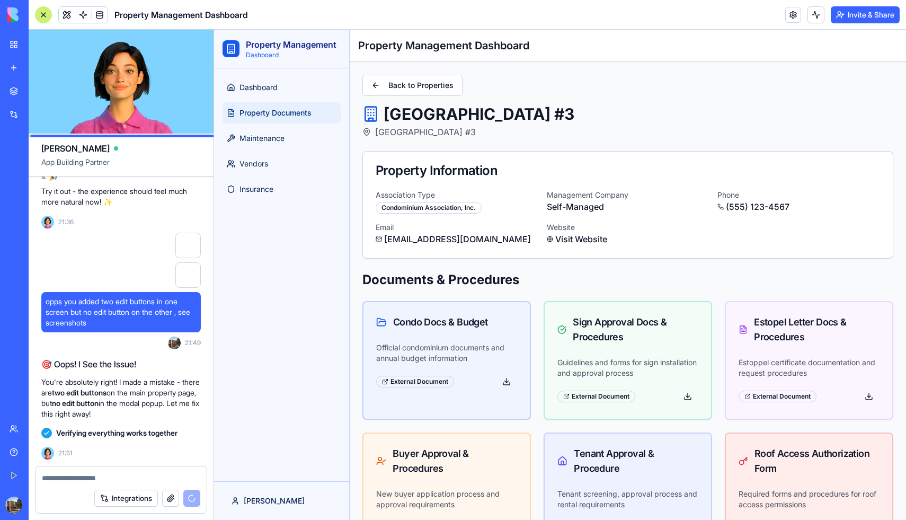
scroll to position [9397, 0]
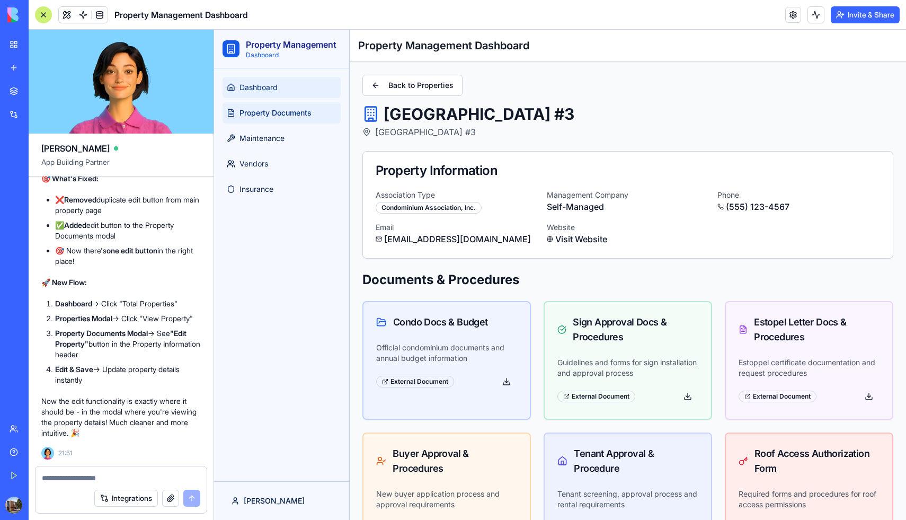
click at [267, 94] on link "Dashboard" at bounding box center [282, 87] width 118 height 21
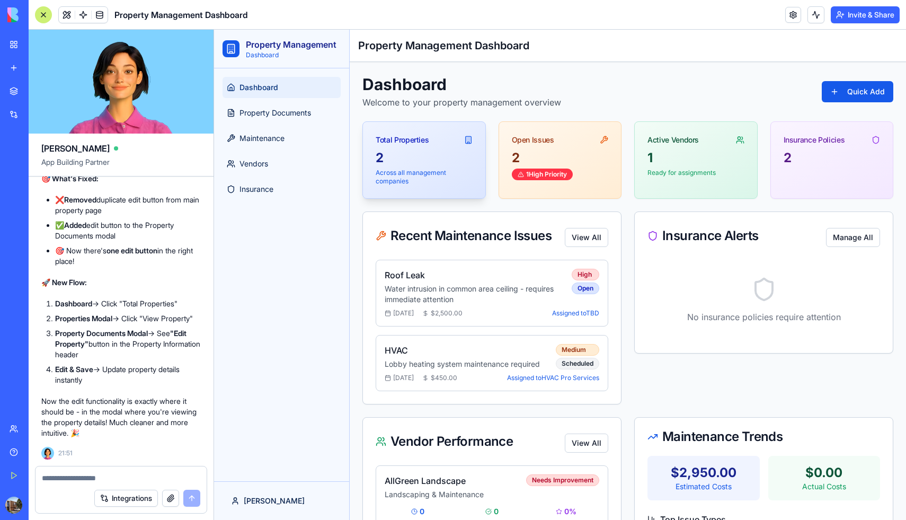
click at [419, 166] on div "2" at bounding box center [424, 157] width 97 height 17
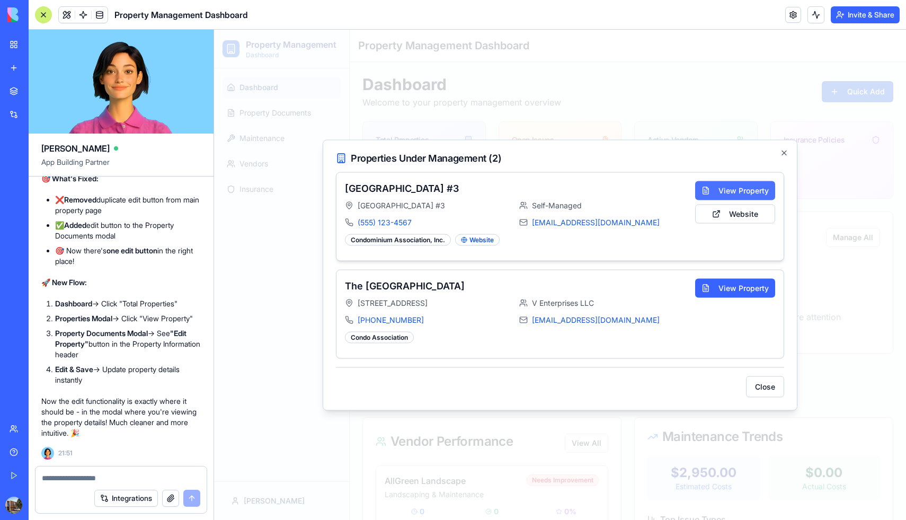
click at [729, 194] on button "View Property" at bounding box center [735, 190] width 80 height 19
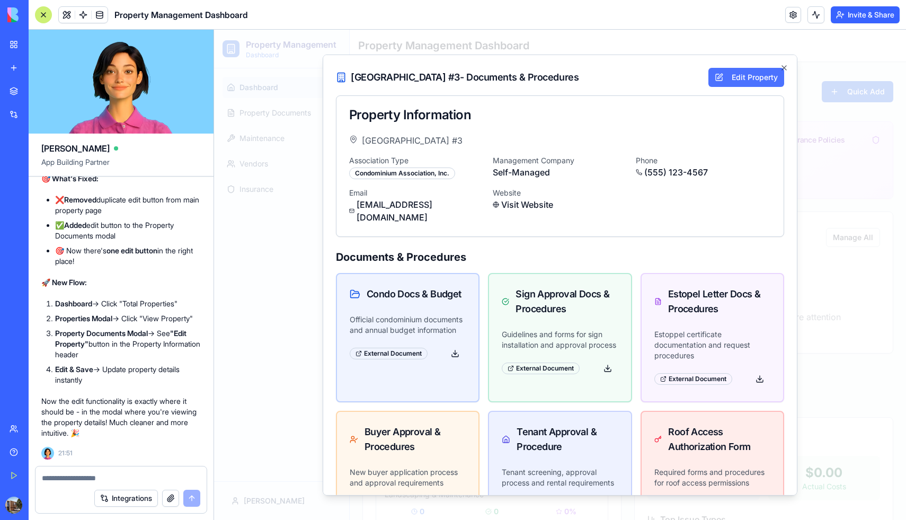
click at [738, 73] on button "Edit Property" at bounding box center [746, 76] width 76 height 19
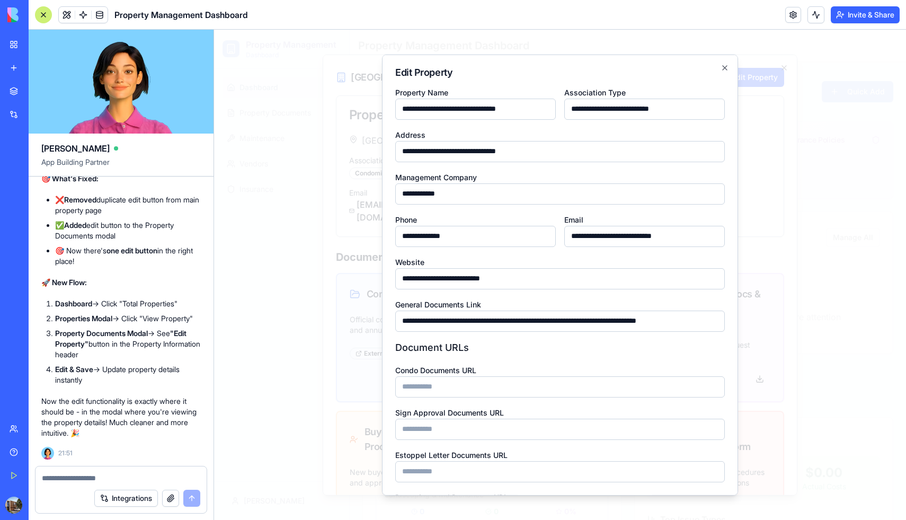
click at [478, 235] on input "**********" at bounding box center [475, 235] width 161 height 21
click at [420, 234] on input "**********" at bounding box center [475, 235] width 161 height 21
click at [467, 234] on input "**********" at bounding box center [475, 235] width 161 height 21
type input "**********"
click at [674, 215] on div "**********" at bounding box center [644, 229] width 161 height 34
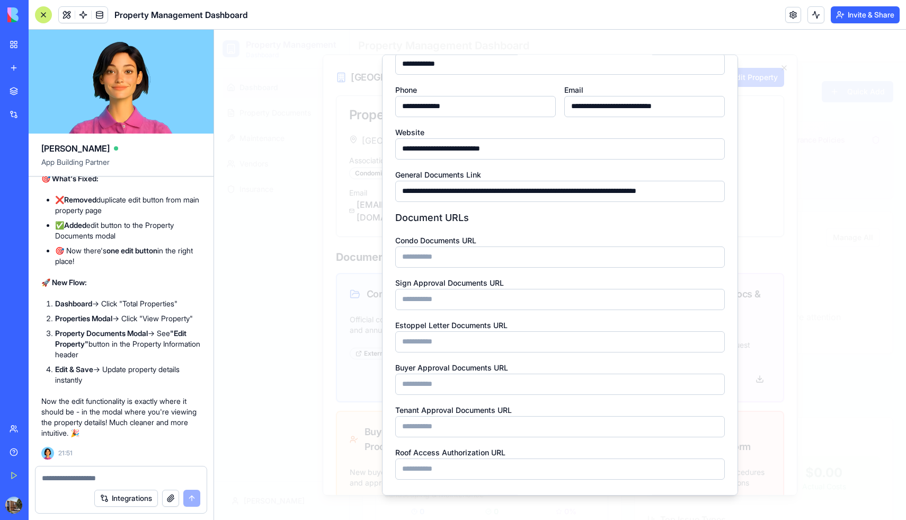
scroll to position [165, 0]
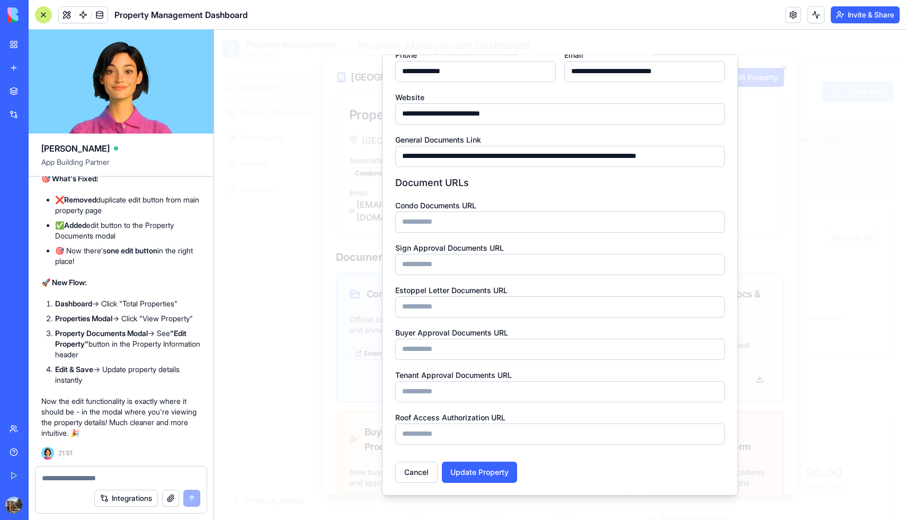
click at [401, 154] on input "**********" at bounding box center [560, 155] width 330 height 21
click at [484, 471] on button "Update Property" at bounding box center [479, 471] width 75 height 21
drag, startPoint x: 535, startPoint y: 115, endPoint x: 360, endPoint y: 105, distance: 175.7
click at [359, 105] on body "Property Management Dashboard Dashboard Property Documents Maintenance Vendors …" at bounding box center [560, 330] width 692 height 601
click at [507, 468] on button "Update Property" at bounding box center [479, 471] width 75 height 21
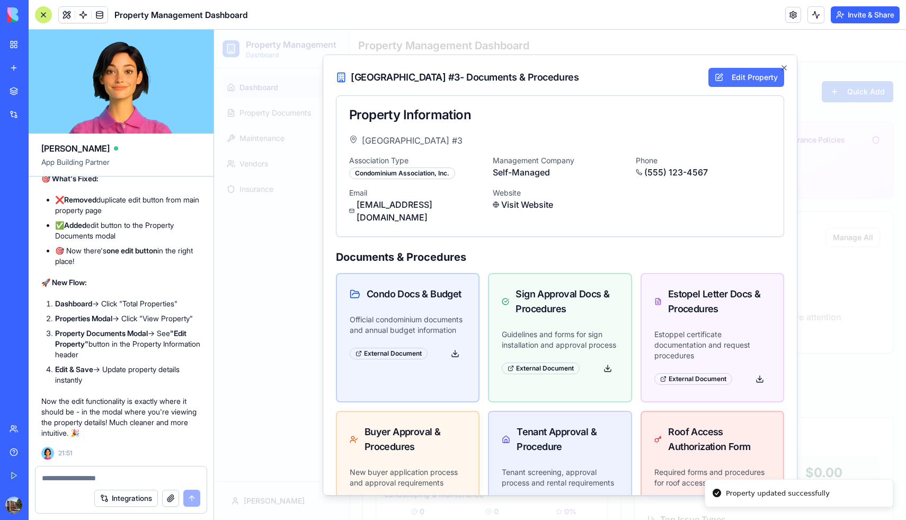
click at [745, 75] on button "Edit Property" at bounding box center [746, 76] width 76 height 19
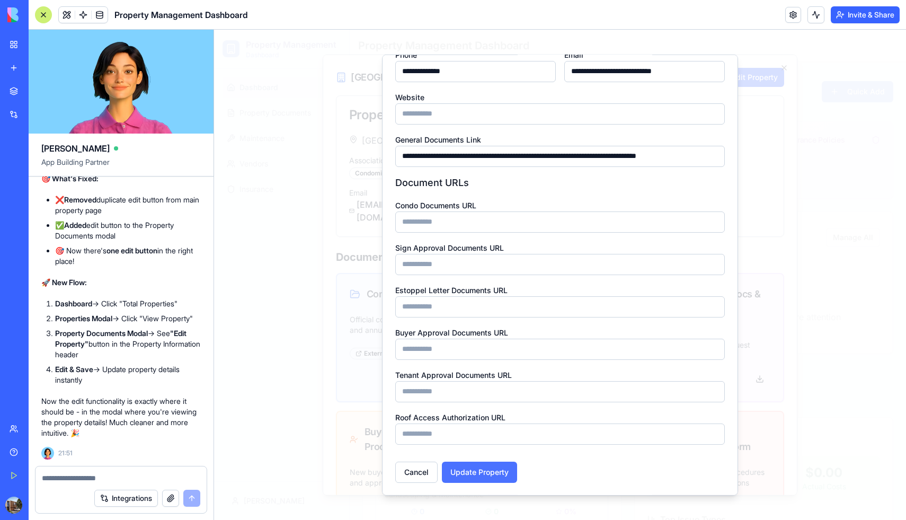
click at [487, 473] on button "Update Property" at bounding box center [479, 471] width 75 height 21
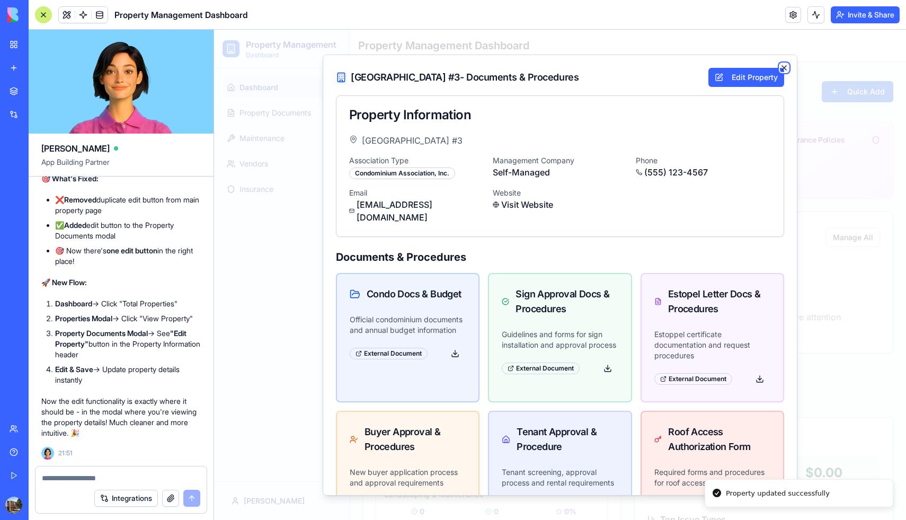
click at [780, 69] on icon "button" at bounding box center [784, 67] width 8 height 8
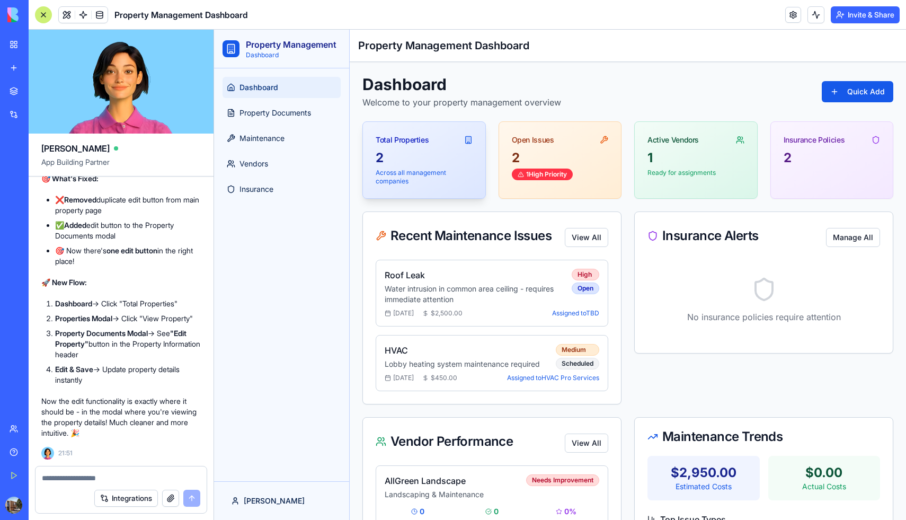
click at [428, 161] on div "2" at bounding box center [424, 157] width 97 height 17
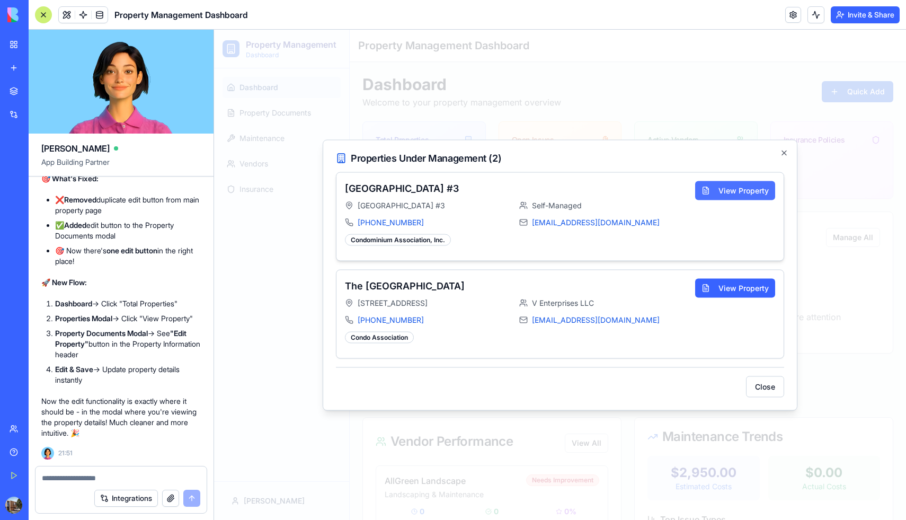
click at [731, 189] on button "View Property" at bounding box center [735, 190] width 80 height 19
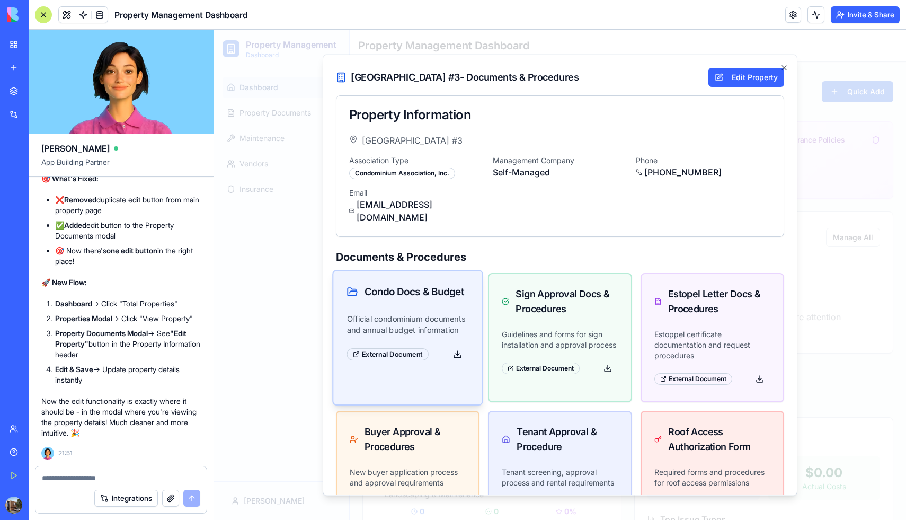
click at [454, 283] on span "Condo Docs & Budget" at bounding box center [415, 290] width 100 height 15
click at [576, 301] on span "Sign Approval Docs & Procedures" at bounding box center [567, 298] width 108 height 31
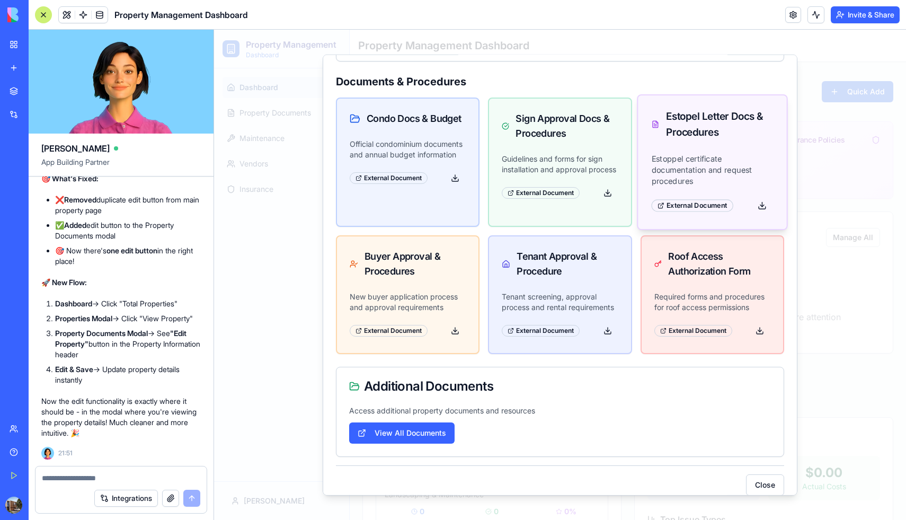
scroll to position [0, 0]
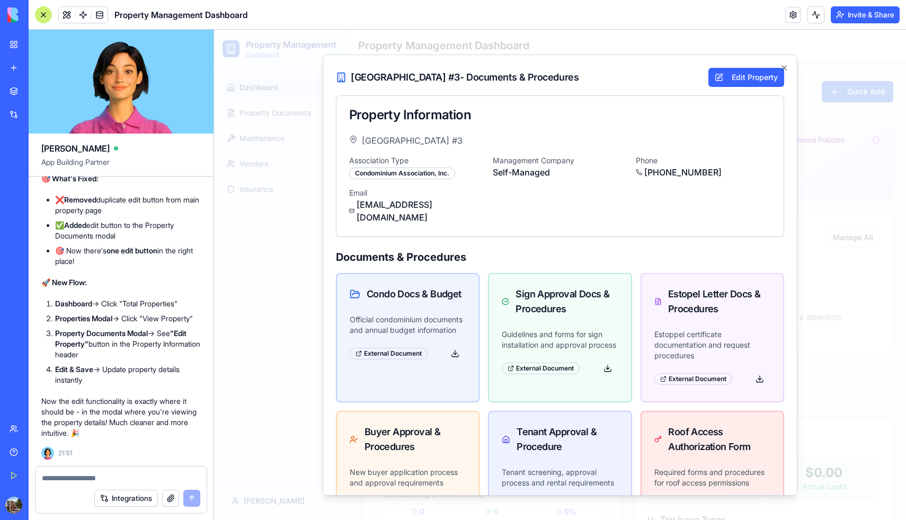
click at [170, 499] on button "button" at bounding box center [170, 498] width 17 height 17
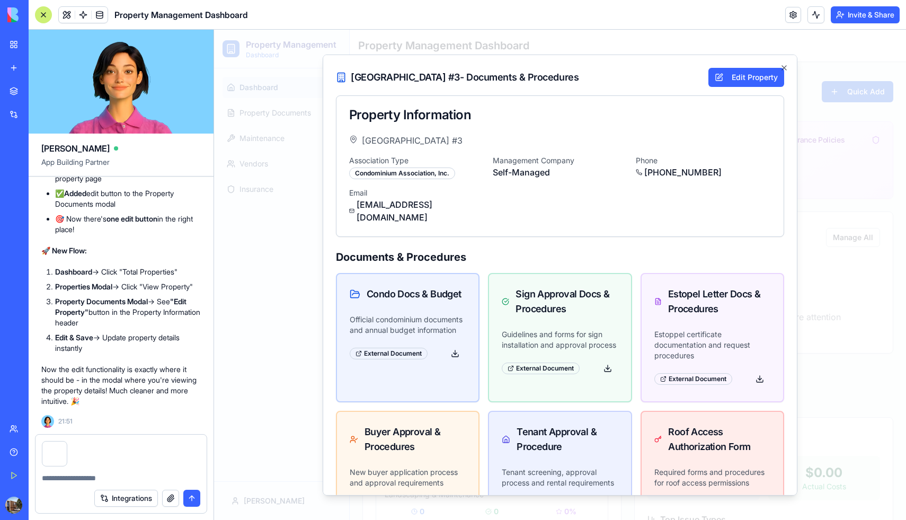
click at [91, 474] on textarea at bounding box center [121, 478] width 158 height 11
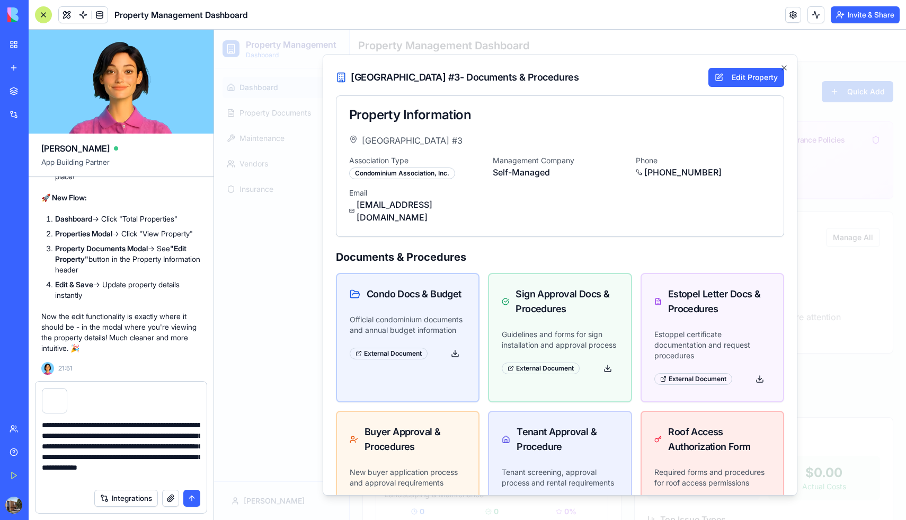
type textarea "**********"
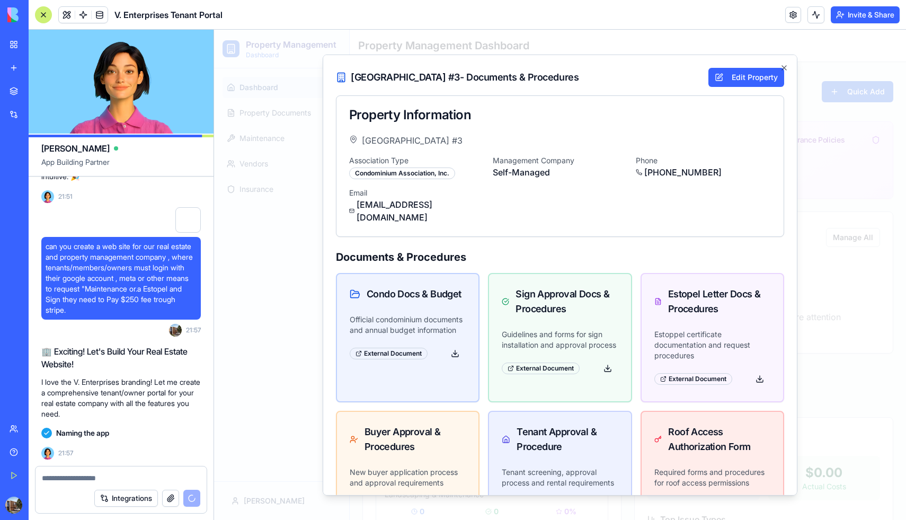
scroll to position [9808, 0]
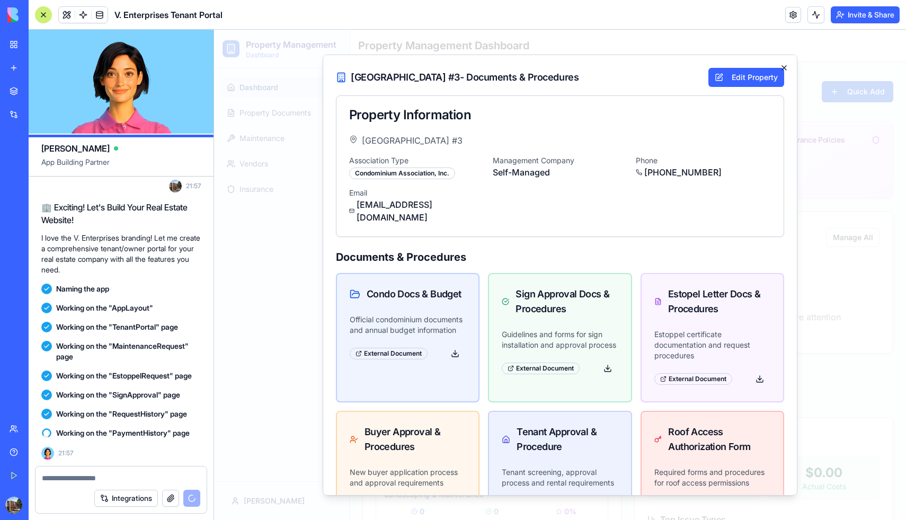
click at [784, 67] on icon "button" at bounding box center [784, 67] width 4 height 4
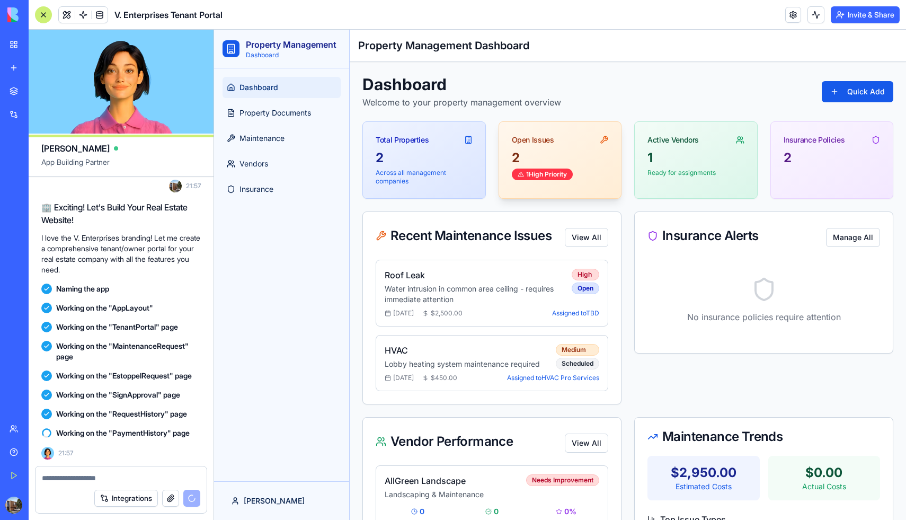
click at [562, 157] on div "2" at bounding box center [560, 157] width 97 height 17
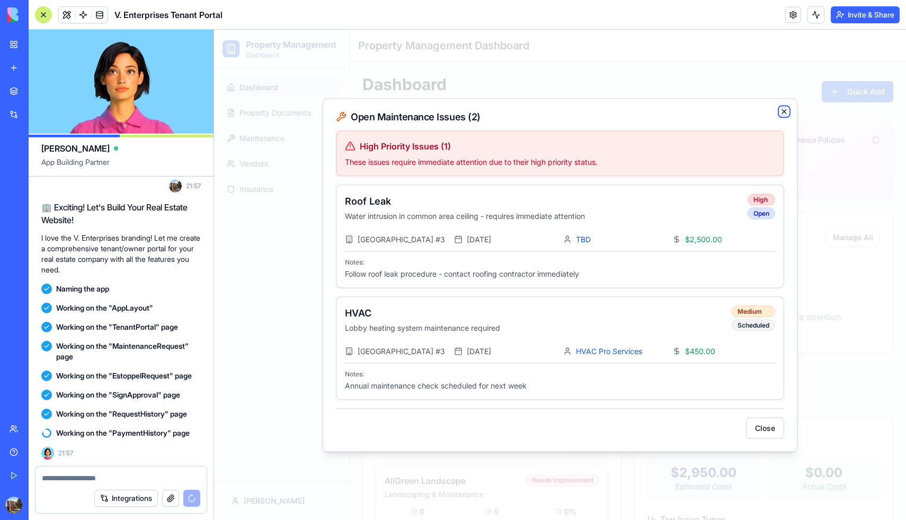
click at [781, 107] on icon "button" at bounding box center [784, 111] width 8 height 8
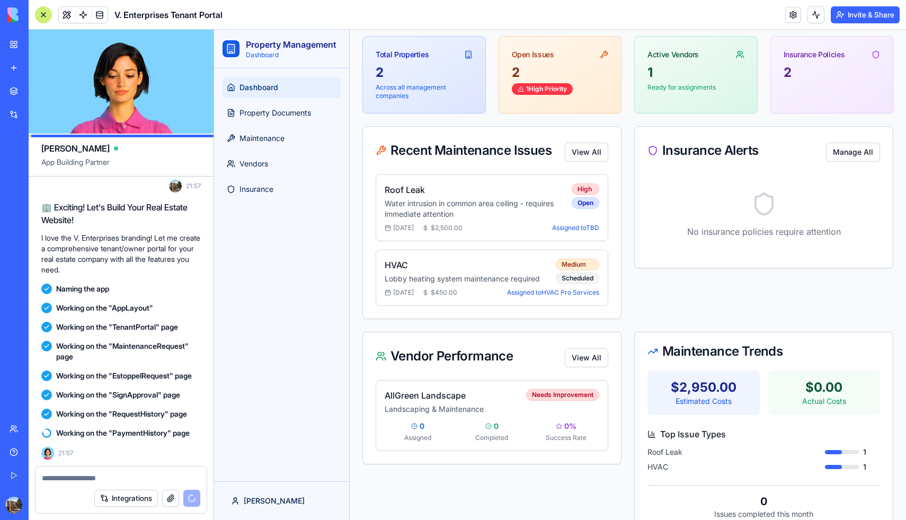
scroll to position [111, 0]
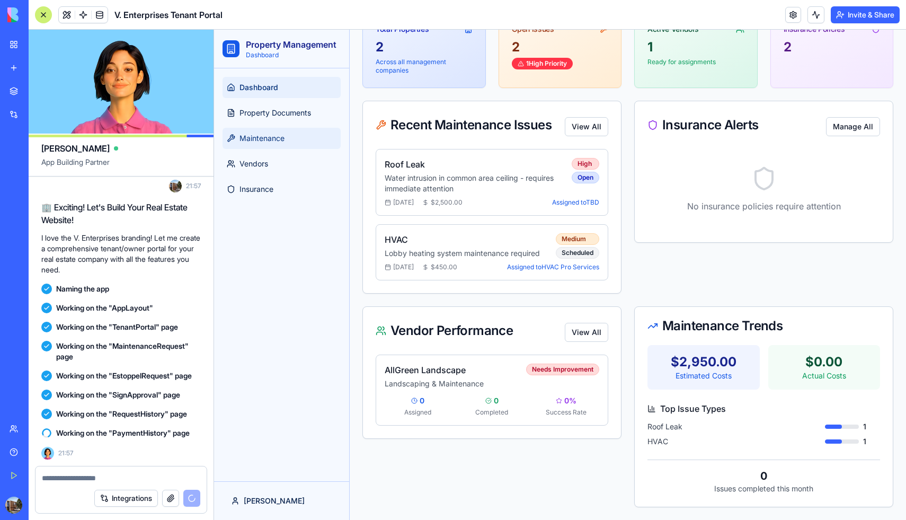
click at [286, 135] on link "Maintenance" at bounding box center [282, 138] width 118 height 21
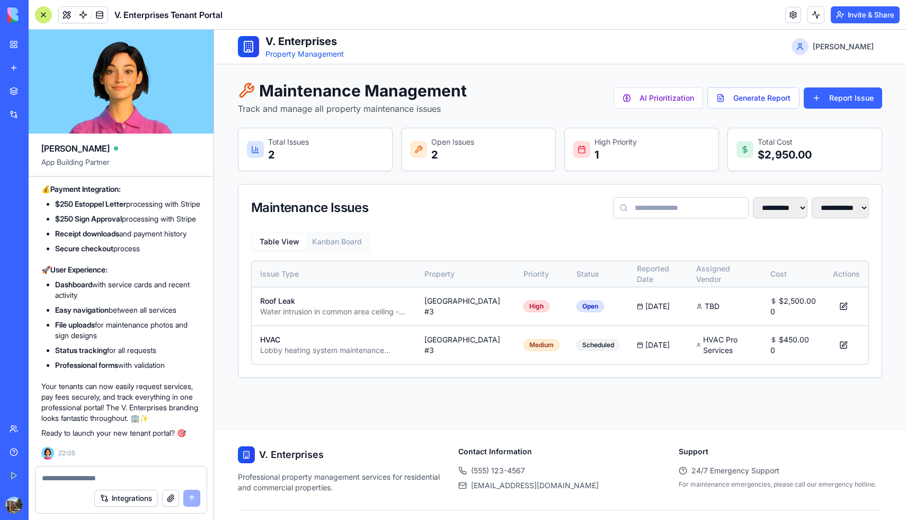
scroll to position [10490, 0]
click at [109, 477] on textarea at bounding box center [121, 478] width 158 height 11
type textarea "**********"
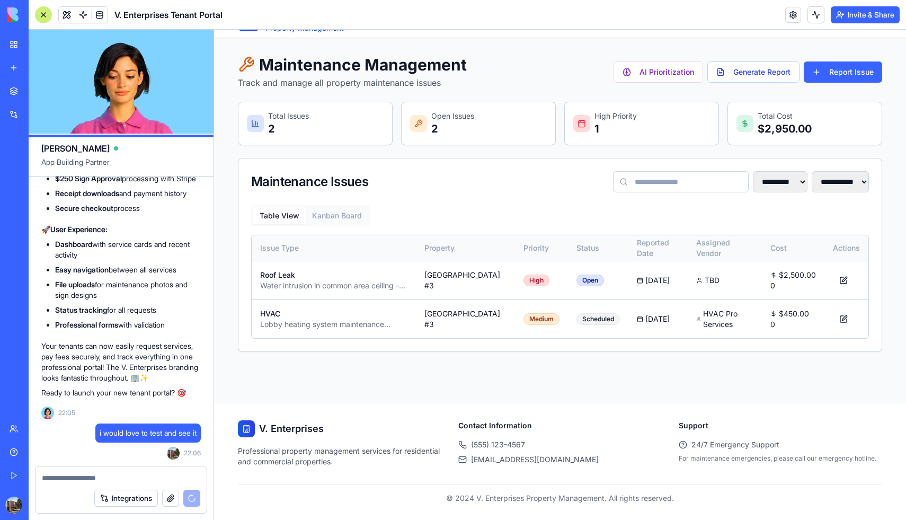
scroll to position [0, 0]
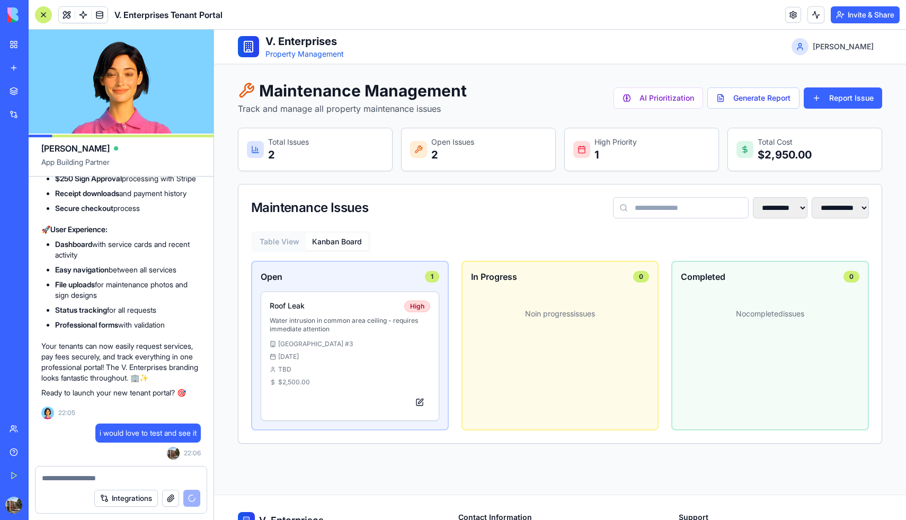
click at [347, 237] on button "Kanban Board" at bounding box center [337, 241] width 63 height 17
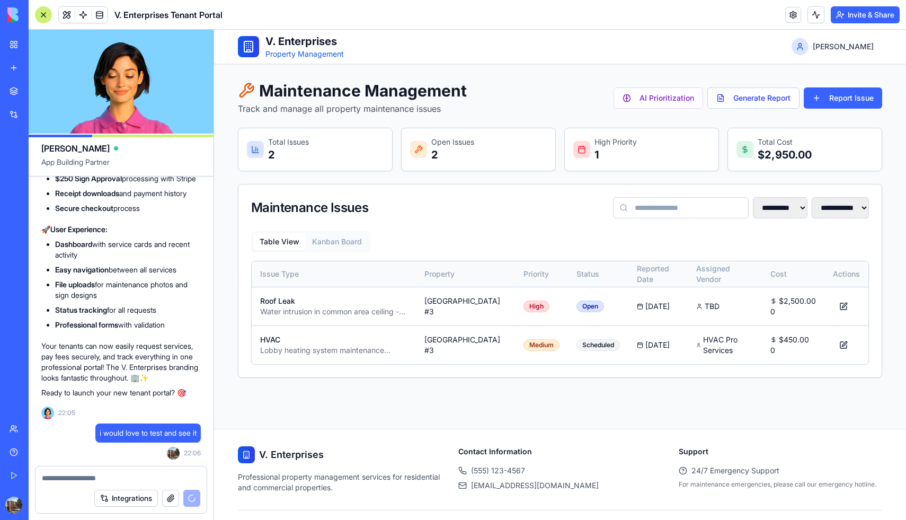
click at [269, 239] on button "Table View" at bounding box center [279, 241] width 52 height 17
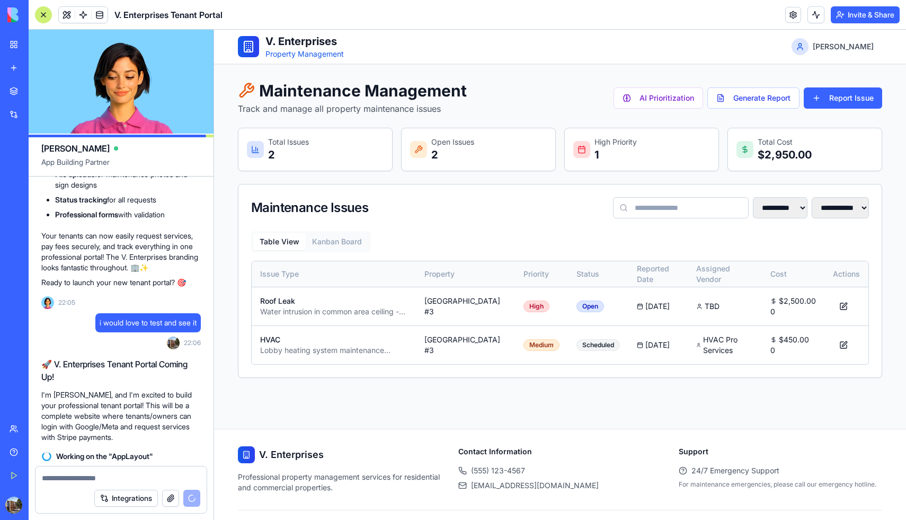
click at [39, 166] on div "Property Management Dashboard" at bounding box center [25, 165] width 30 height 11
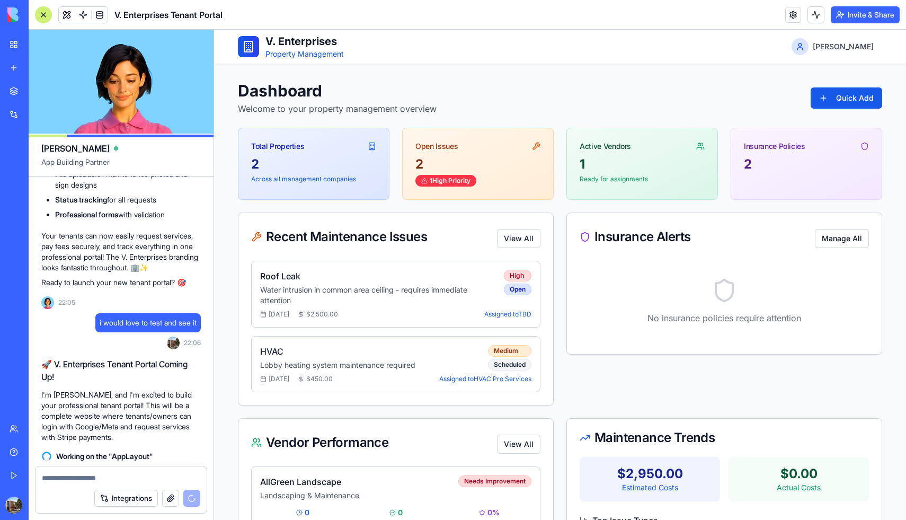
click at [239, 47] on div at bounding box center [248, 46] width 21 height 21
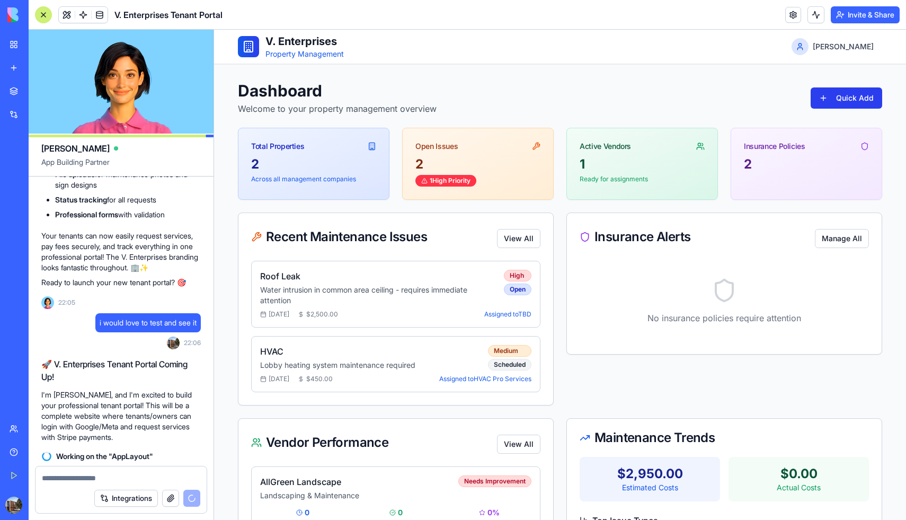
click at [840, 93] on html "V. Enterprises Property Management Ray Dashboard Welcome to your property manag…" at bounding box center [560, 409] width 692 height 758
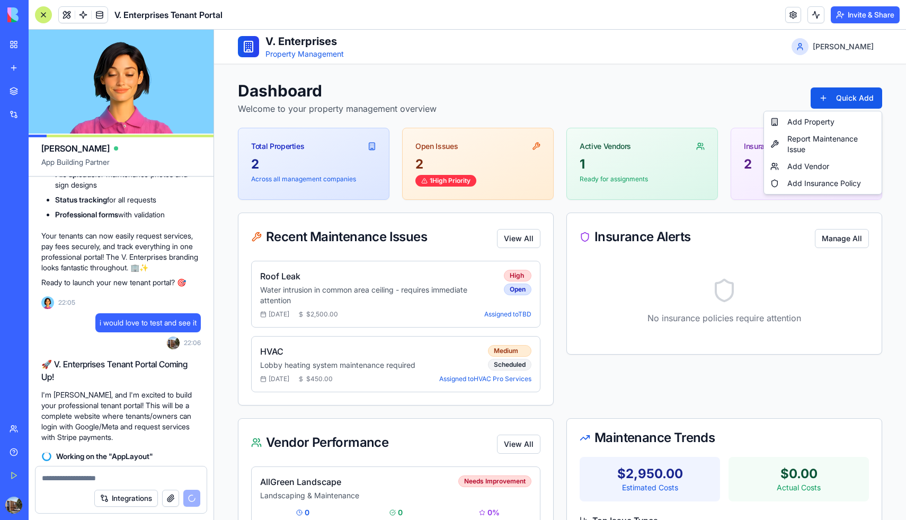
click at [655, 292] on html "V. Enterprises Property Management Ray Dashboard Welcome to your property manag…" at bounding box center [560, 409] width 692 height 758
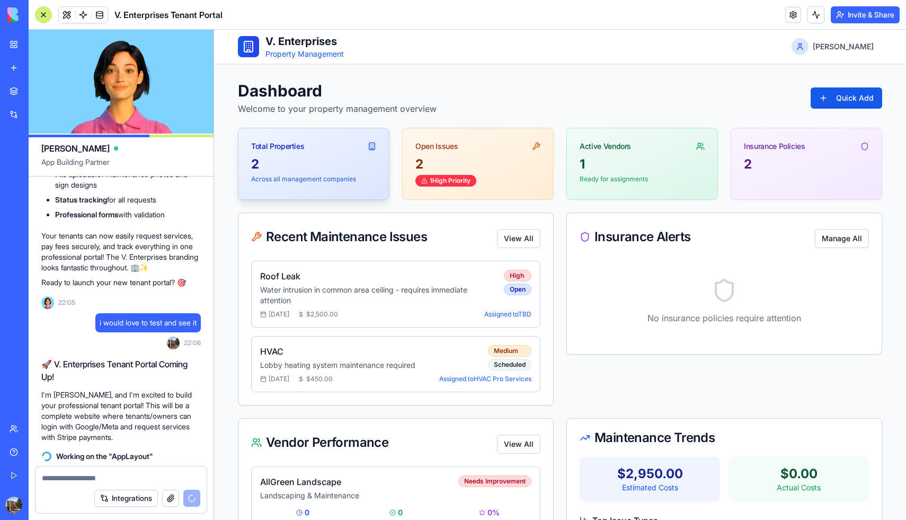
click at [340, 161] on div "2" at bounding box center [313, 164] width 125 height 17
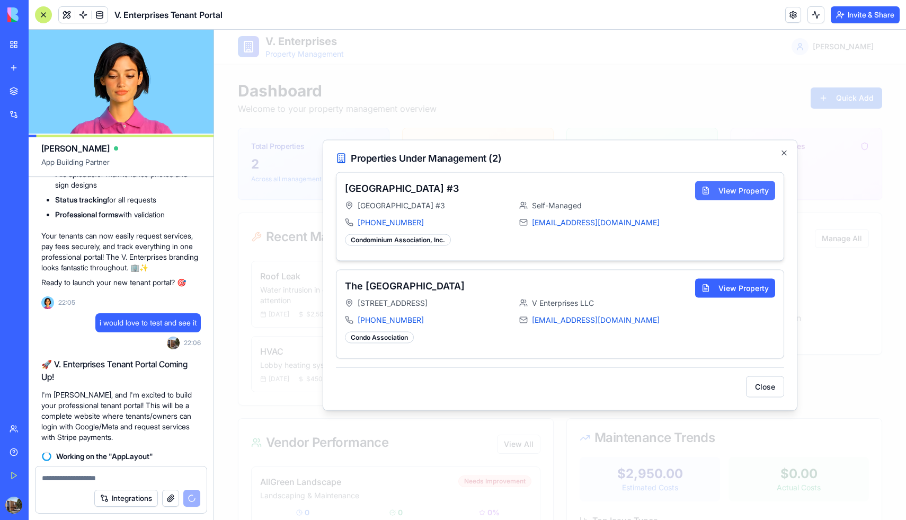
click at [736, 191] on button "View Property" at bounding box center [735, 190] width 80 height 19
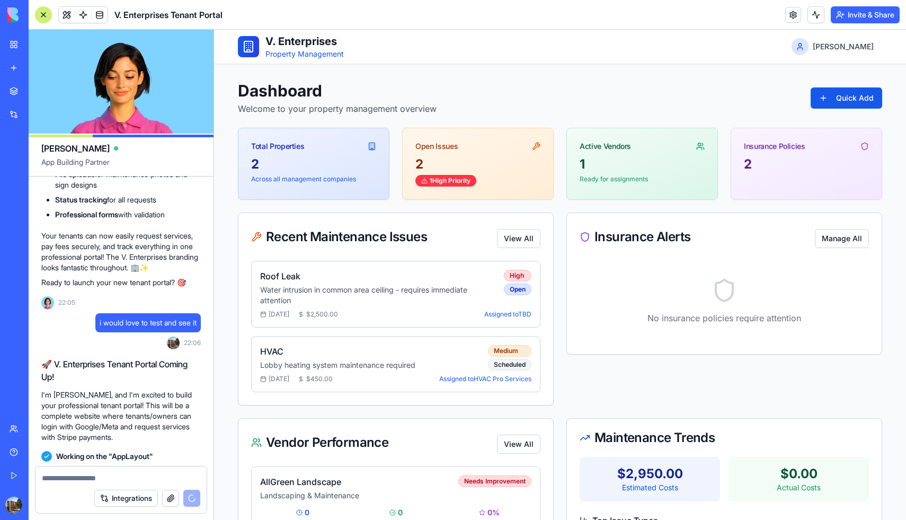
click at [245, 44] on icon at bounding box center [248, 46] width 13 height 13
click at [294, 54] on p "Property Management" at bounding box center [304, 54] width 78 height 11
click at [855, 46] on html "V. Enterprises Property Management Ray Dashboard Welcome to your property manag…" at bounding box center [560, 409] width 692 height 758
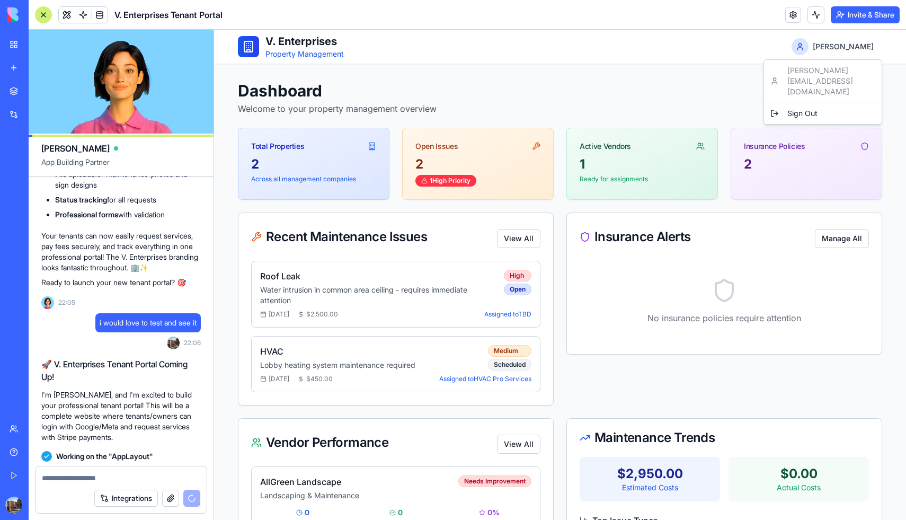
click at [705, 39] on html "V. Enterprises Property Management Ray Dashboard Welcome to your property manag…" at bounding box center [560, 409] width 692 height 758
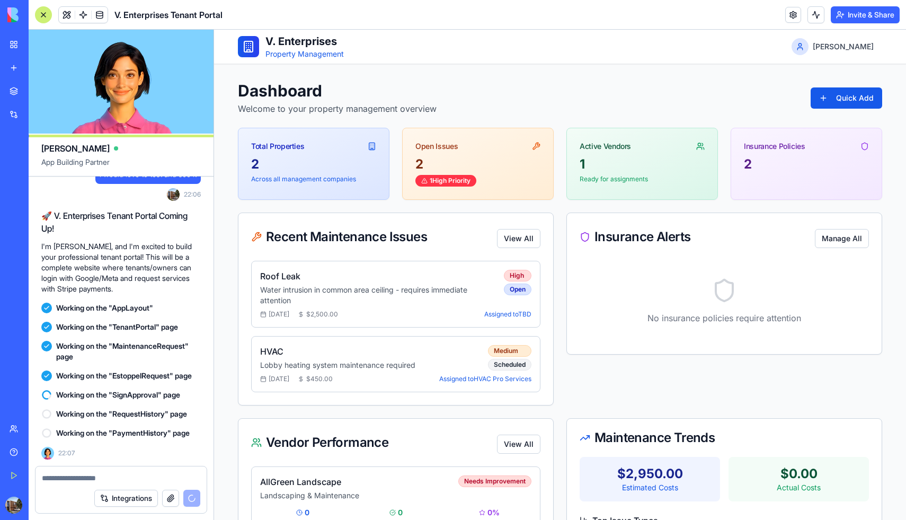
scroll to position [10741, 0]
click at [326, 155] on div "Total Properties" at bounding box center [313, 142] width 150 height 28
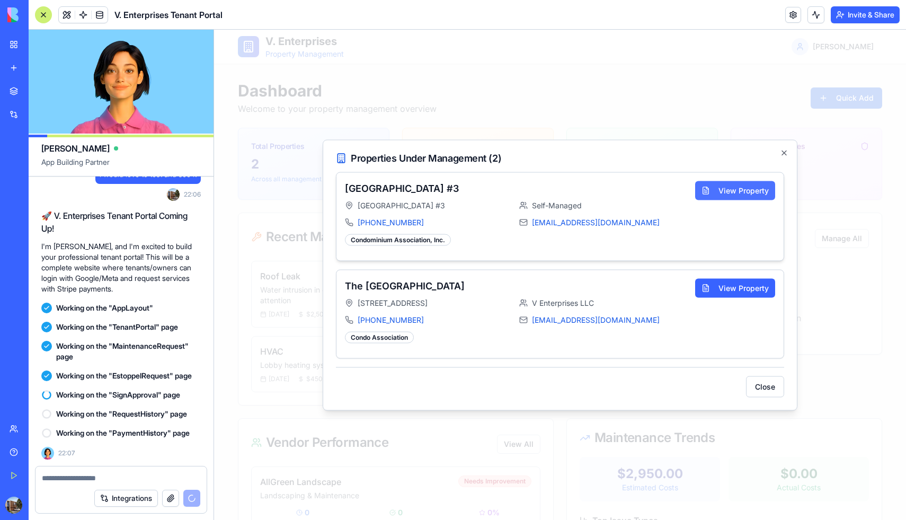
click at [722, 192] on button "View Property" at bounding box center [735, 190] width 80 height 19
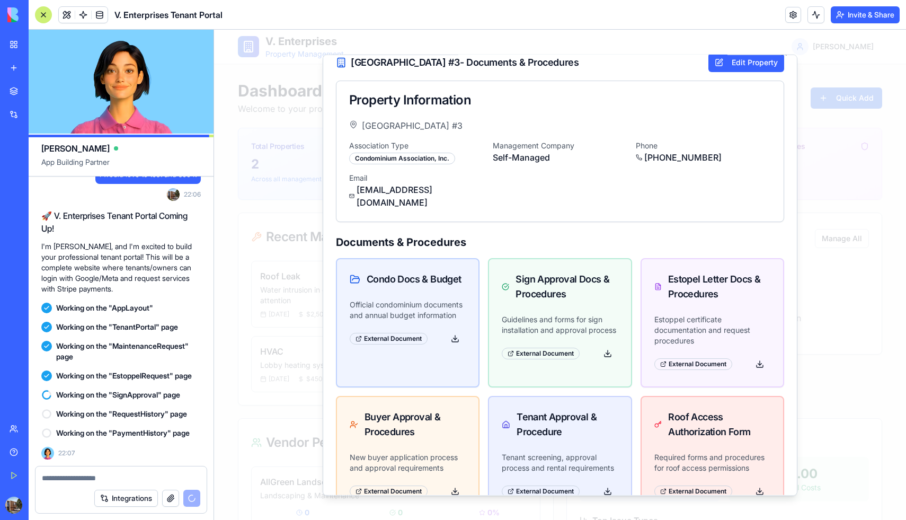
scroll to position [0, 0]
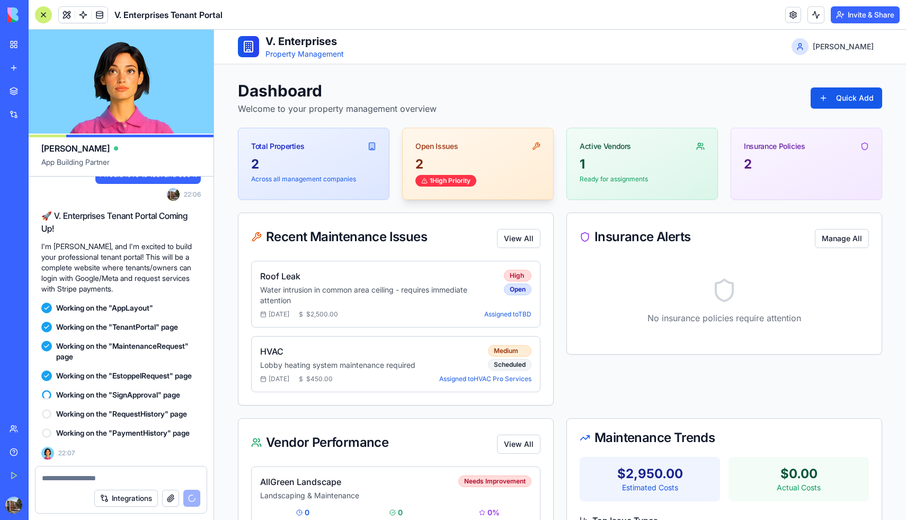
click at [495, 163] on div "2" at bounding box center [477, 164] width 125 height 17
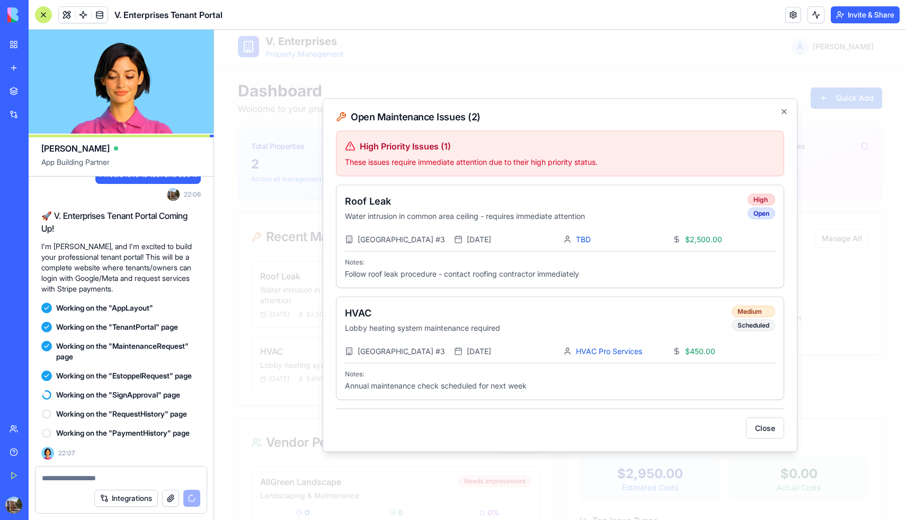
click at [843, 340] on div at bounding box center [560, 275] width 692 height 490
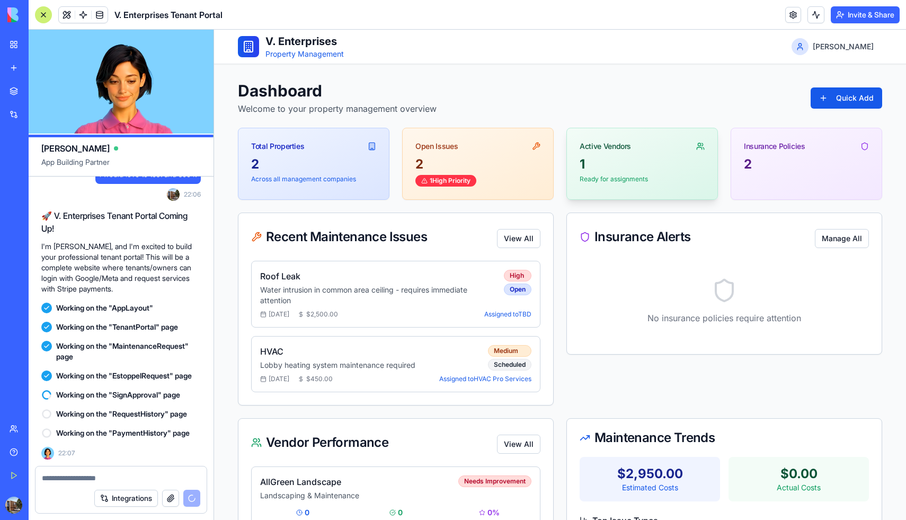
click at [662, 163] on div "1" at bounding box center [642, 164] width 125 height 17
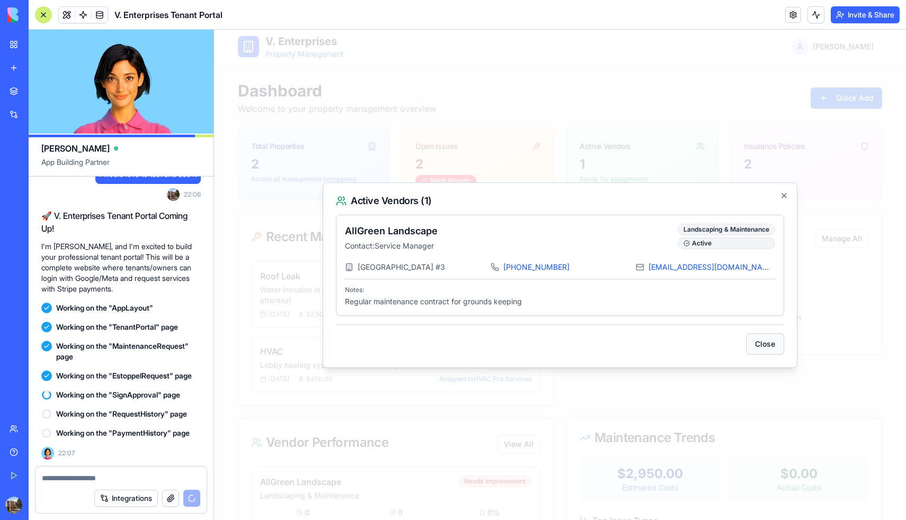
click at [768, 342] on button "Close" at bounding box center [765, 343] width 38 height 21
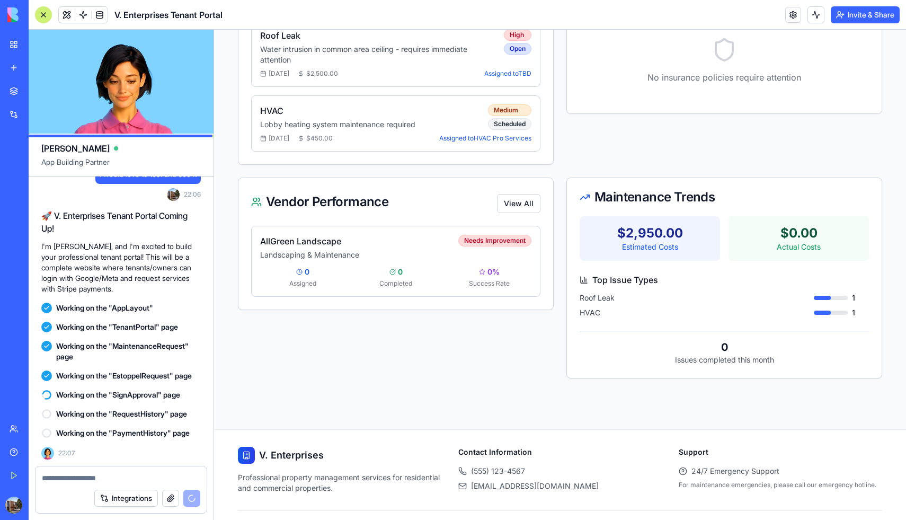
scroll to position [268, 0]
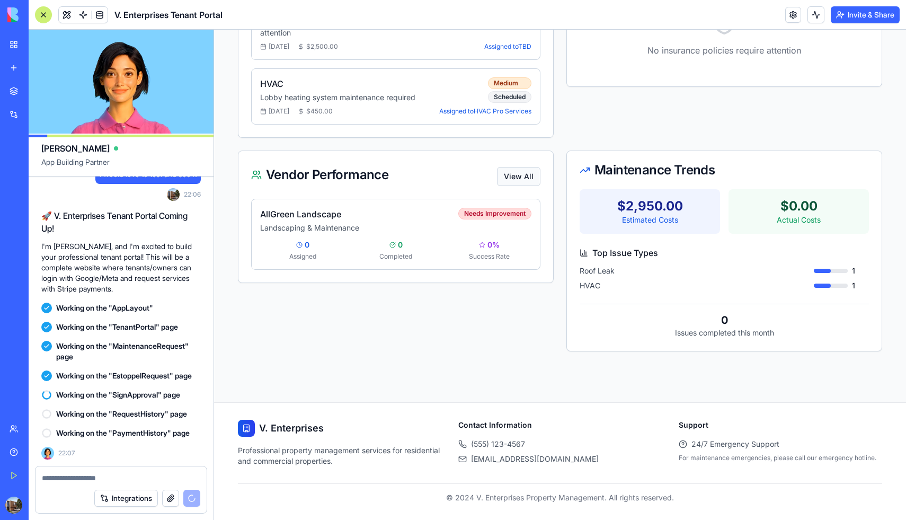
click at [522, 180] on button "View All" at bounding box center [518, 176] width 43 height 19
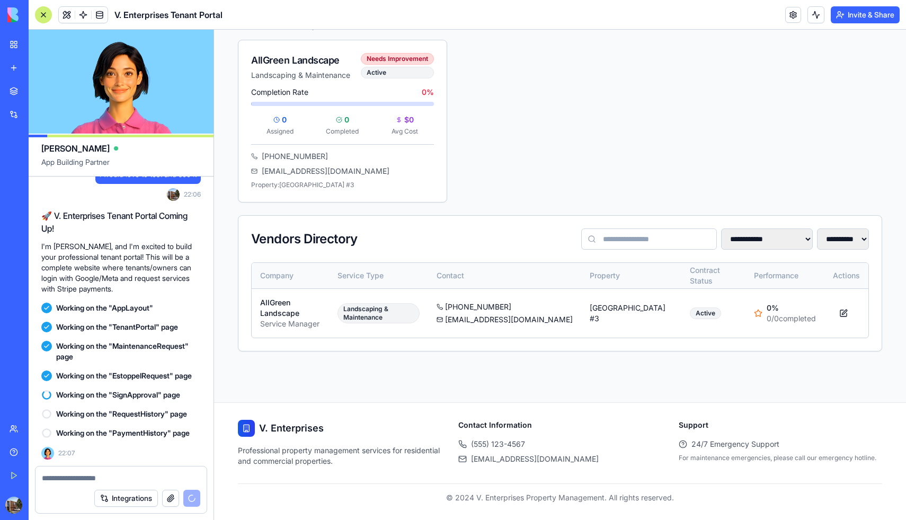
scroll to position [167, 0]
click at [517, 309] on div "[PHONE_NUMBER]" at bounding box center [505, 307] width 136 height 11
click at [847, 315] on button at bounding box center [843, 313] width 21 height 19
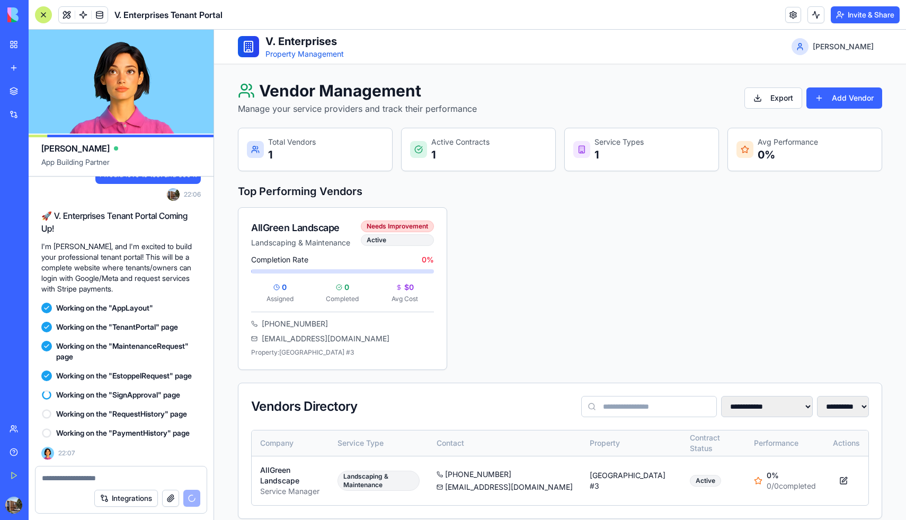
click at [288, 41] on h1 "V. Enterprises" at bounding box center [304, 41] width 78 height 15
click at [239, 45] on div at bounding box center [248, 46] width 21 height 21
click at [183, 14] on span "V. Enterprises Tenant Portal" at bounding box center [168, 14] width 108 height 13
click at [283, 56] on p "Property Management" at bounding box center [304, 54] width 78 height 11
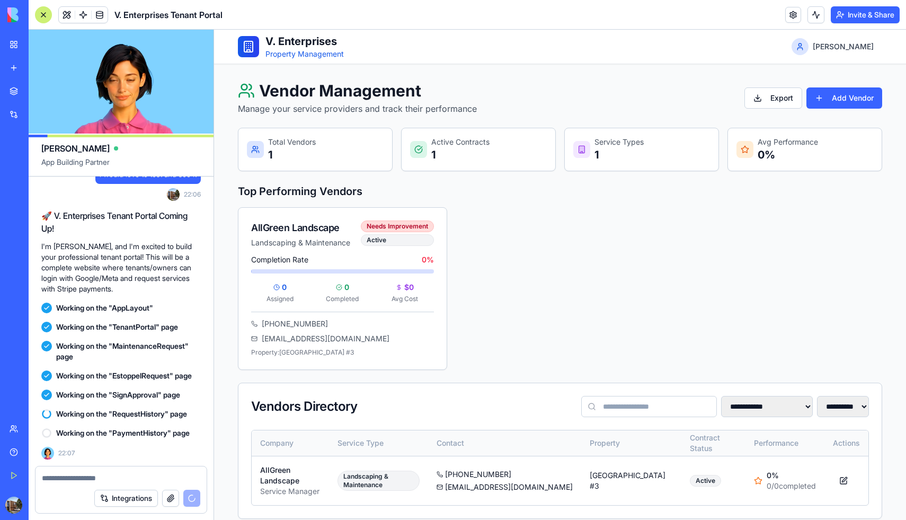
click at [254, 42] on icon at bounding box center [248, 46] width 13 height 13
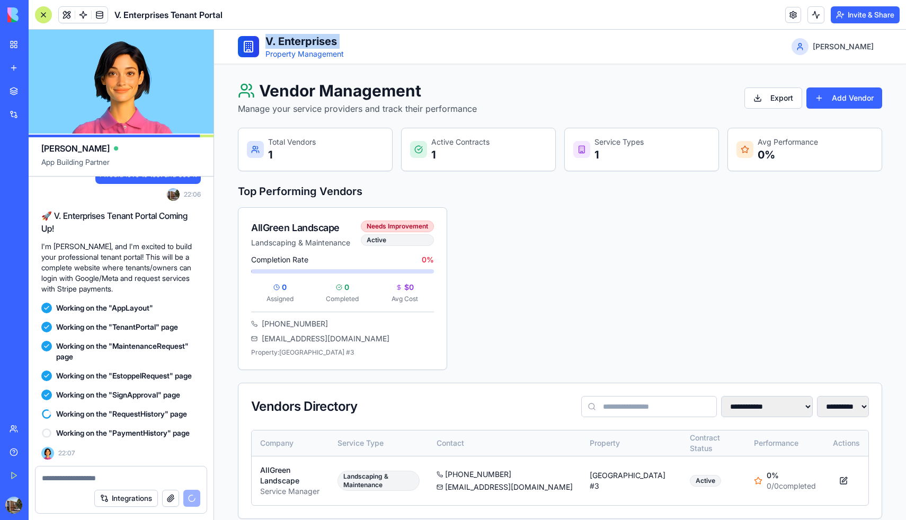
click at [254, 42] on icon at bounding box center [248, 46] width 13 height 13
click at [301, 34] on h1 "V. Enterprises" at bounding box center [304, 41] width 78 height 15
click at [184, 11] on span "V. Enterprises Tenant Portal" at bounding box center [168, 14] width 108 height 13
click at [39, 167] on div "Property Management Dashboard" at bounding box center [25, 165] width 30 height 11
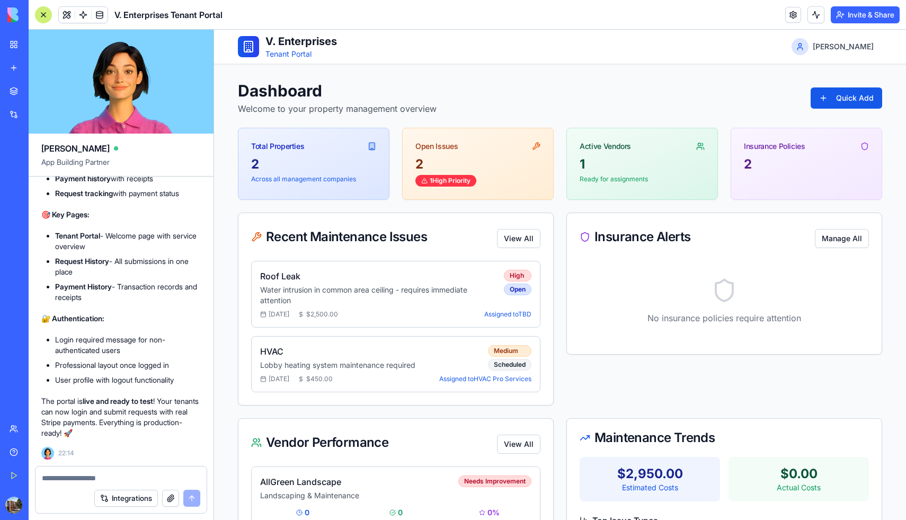
scroll to position [11317, 0]
click at [122, 479] on textarea at bounding box center [121, 478] width 158 height 11
type textarea "*"
type textarea "**********"
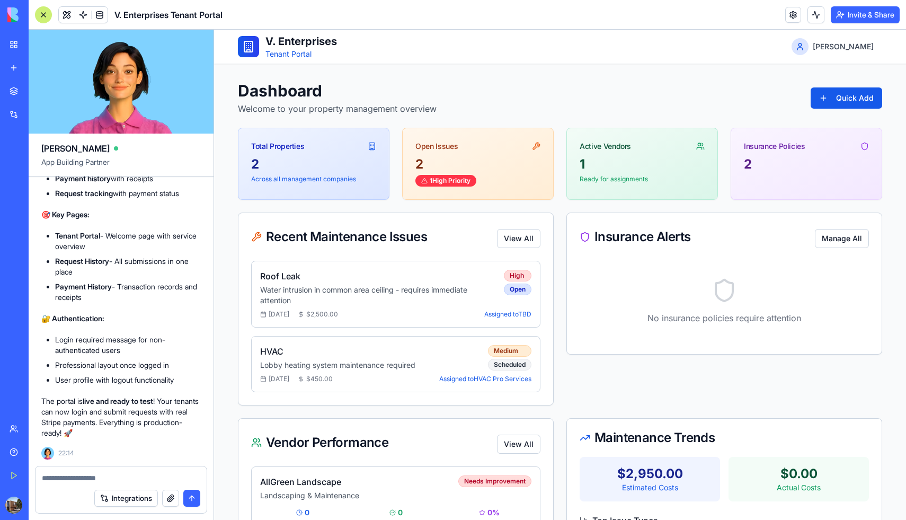
scroll to position [11378, 0]
click at [128, 420] on p "The portal is live and ready to test ! Your tenants can now login and submit re…" at bounding box center [120, 417] width 159 height 42
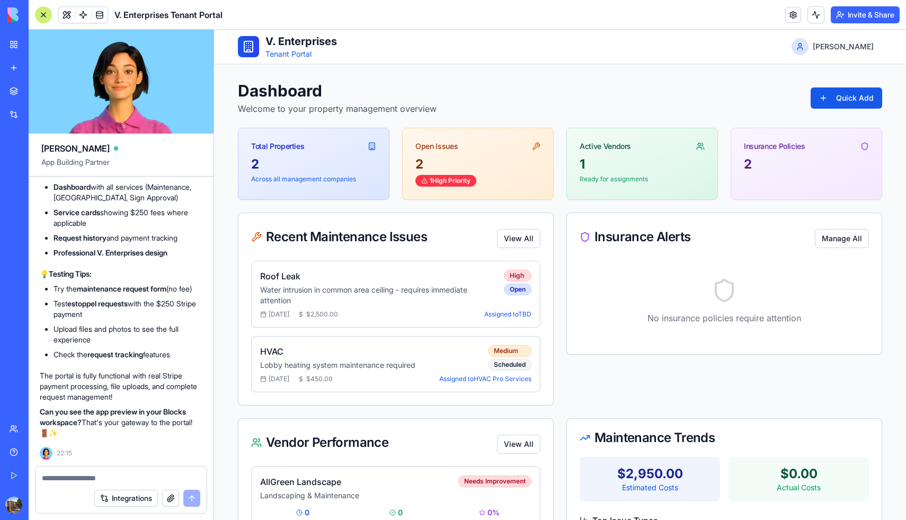
scroll to position [11618, 2]
click at [37, 43] on div "My Workspace" at bounding box center [32, 44] width 14 height 11
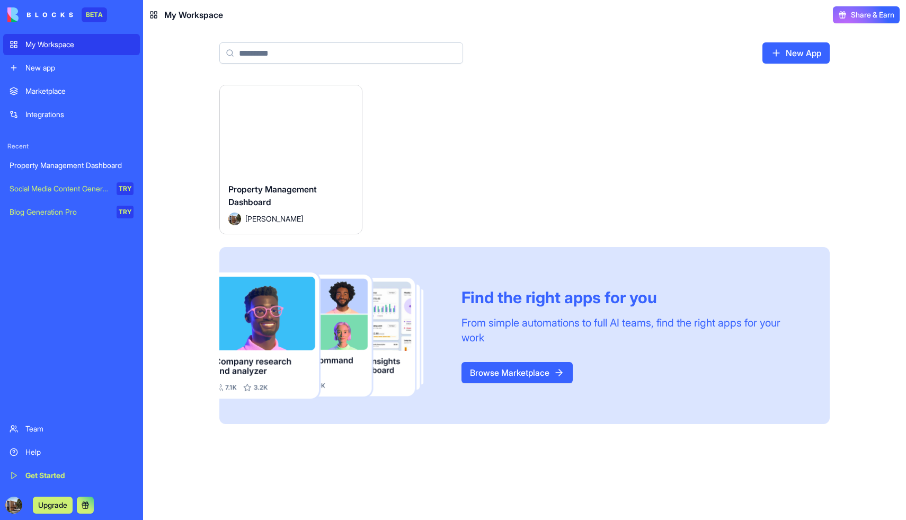
click at [335, 162] on div "Launch" at bounding box center [291, 129] width 142 height 89
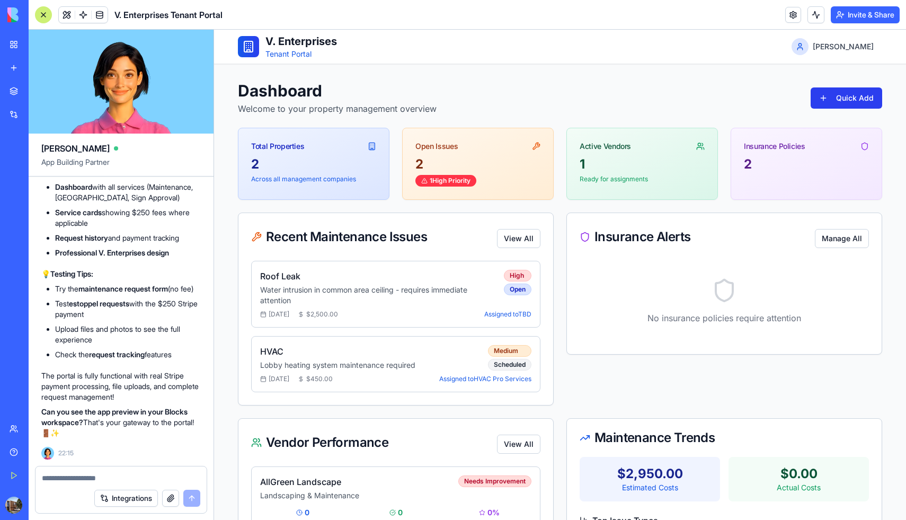
click at [836, 102] on html "V. Enterprises Tenant Portal Ray Dashboard Welcome to your property management …" at bounding box center [560, 415] width 692 height 771
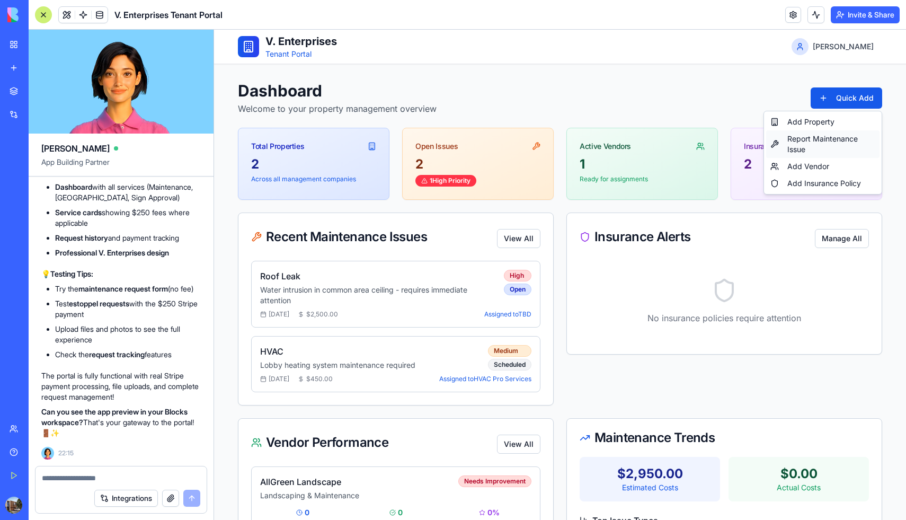
click at [824, 141] on div "Report Maintenance Issue" at bounding box center [822, 144] width 113 height 28
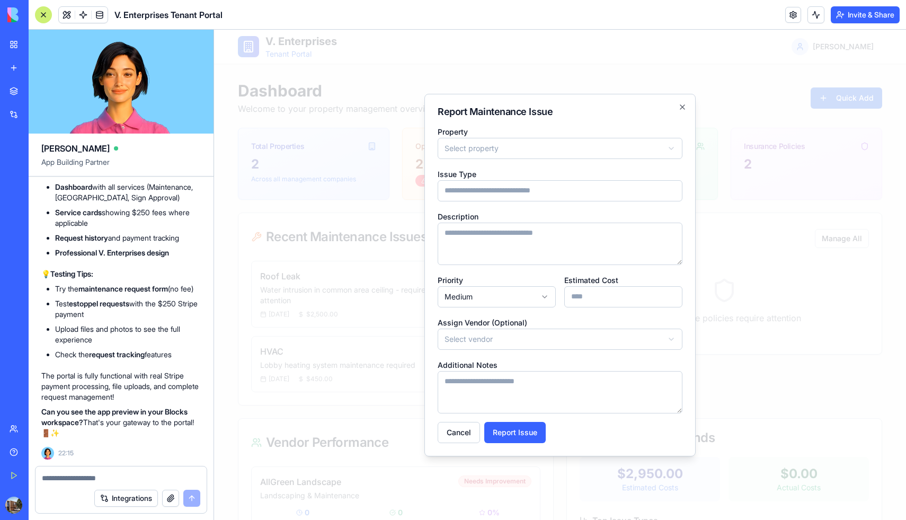
click at [663, 144] on body "V. Enterprises Tenant Portal Ray Dashboard Welcome to your property management …" at bounding box center [560, 415] width 692 height 771
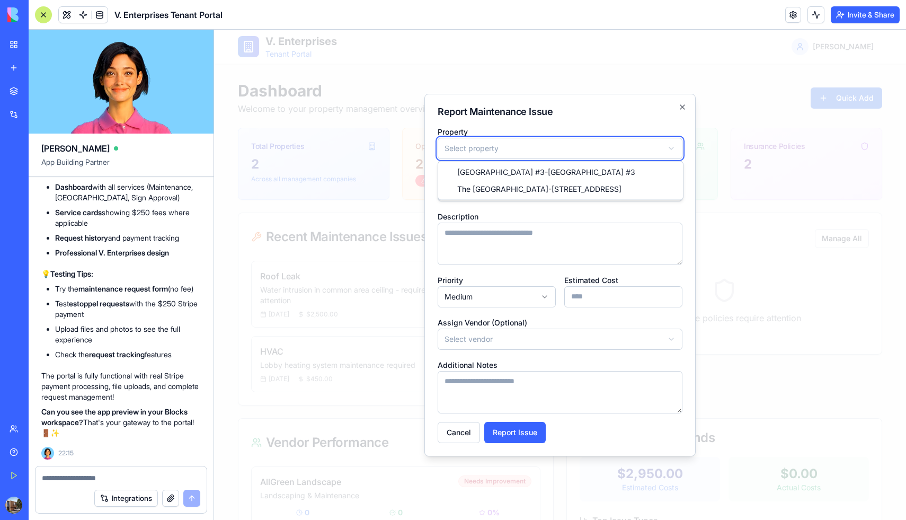
click at [563, 337] on body "V. Enterprises Tenant Portal Ray Dashboard Welcome to your property management …" at bounding box center [560, 415] width 692 height 771
click at [647, 147] on body "V. Enterprises Tenant Portal Ray Dashboard Welcome to your property management …" at bounding box center [560, 415] width 692 height 771
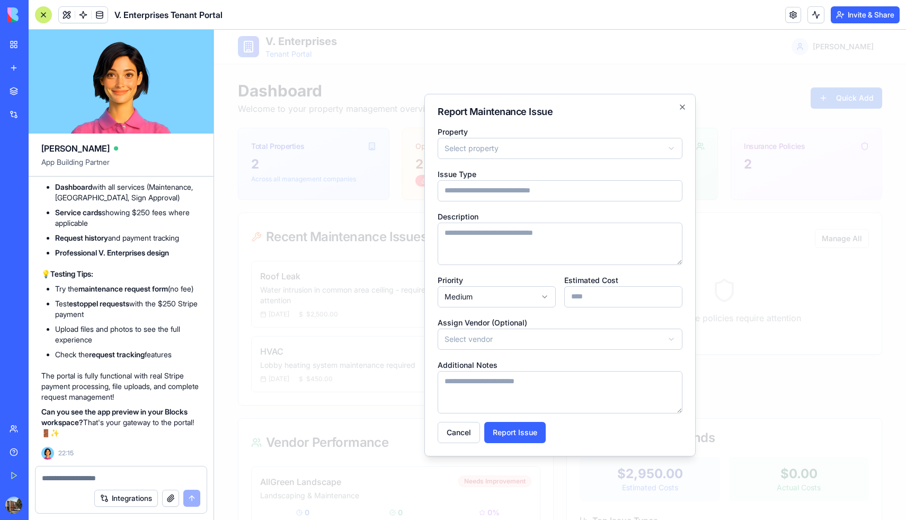
click at [644, 198] on input "Issue Type" at bounding box center [560, 190] width 245 height 21
click at [645, 193] on input "Issue Type" at bounding box center [560, 190] width 245 height 21
click at [742, 310] on div at bounding box center [560, 275] width 692 height 490
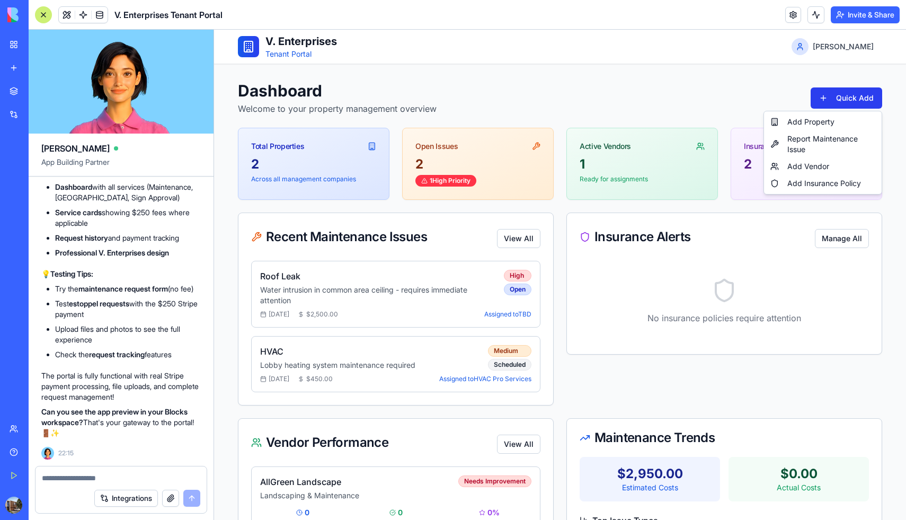
click at [863, 105] on html "V. Enterprises Tenant Portal Ray Dashboard Welcome to your property management …" at bounding box center [560, 415] width 692 height 771
click at [701, 80] on html "V. Enterprises Tenant Portal Ray Dashboard Welcome to your property management …" at bounding box center [560, 415] width 692 height 771
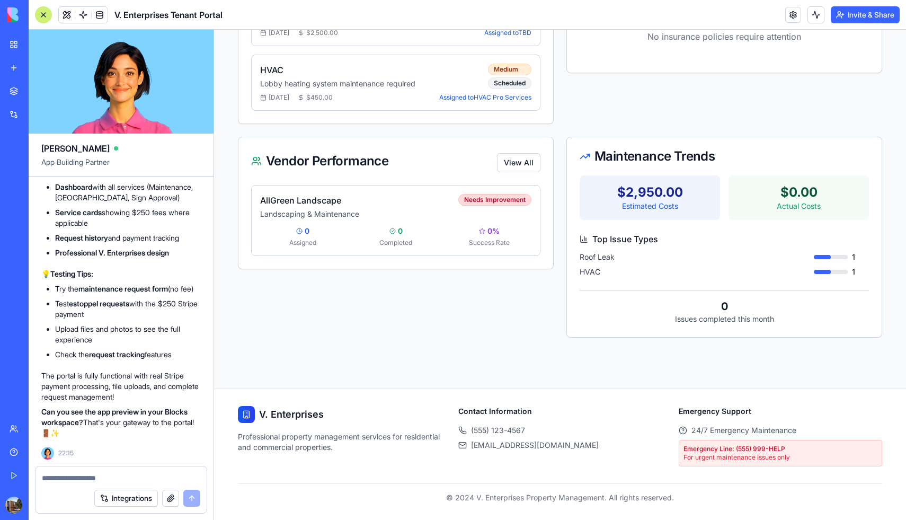
scroll to position [11714, 0]
click at [39, 167] on div "Property Management Dashboard" at bounding box center [25, 165] width 30 height 11
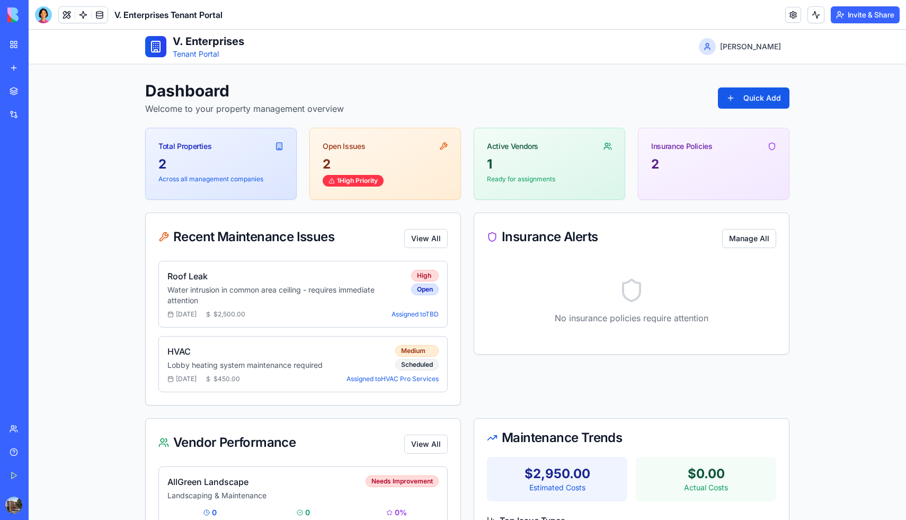
click at [860, 16] on button "Invite & Share" at bounding box center [865, 14] width 69 height 17
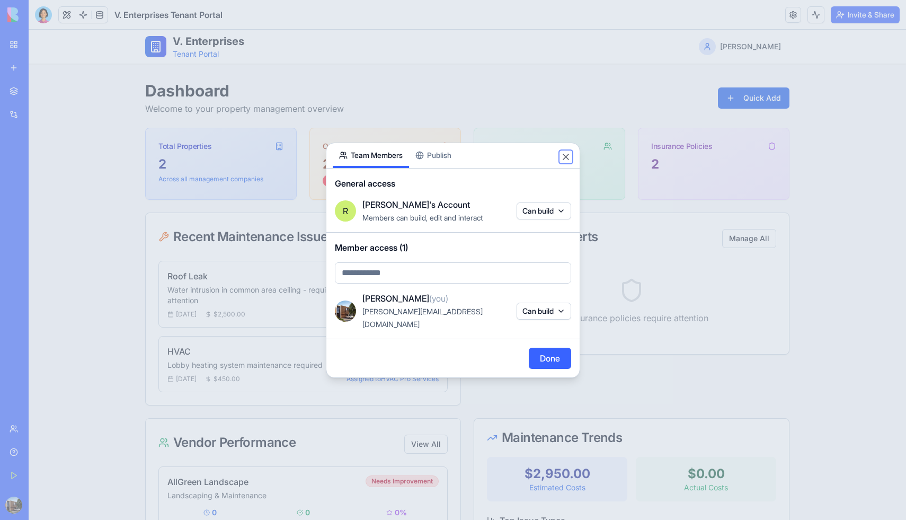
click at [569, 158] on button "Close" at bounding box center [566, 157] width 11 height 11
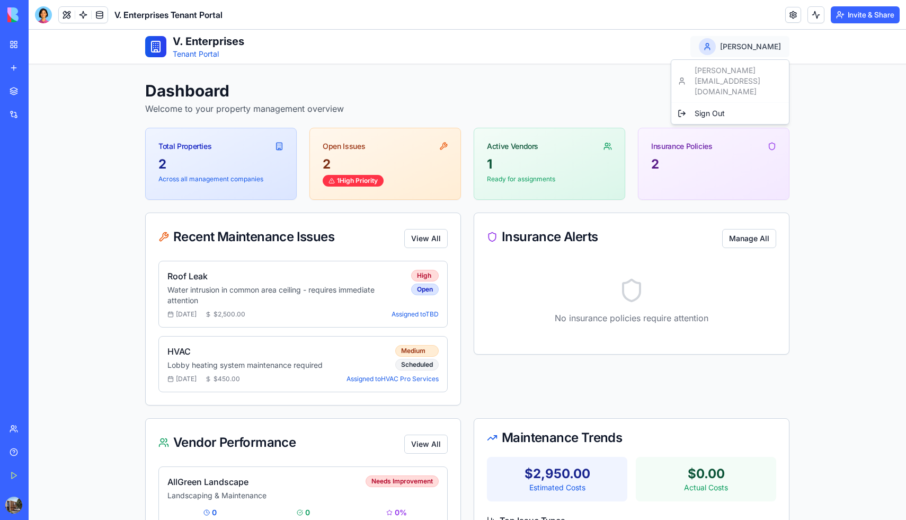
click at [781, 42] on html "V. Enterprises Tenant Portal Ray Dashboard Welcome to your property management …" at bounding box center [467, 415] width 877 height 771
click at [828, 105] on html "V. Enterprises Tenant Portal Ray Dashboard Welcome to your property management …" at bounding box center [467, 415] width 877 height 771
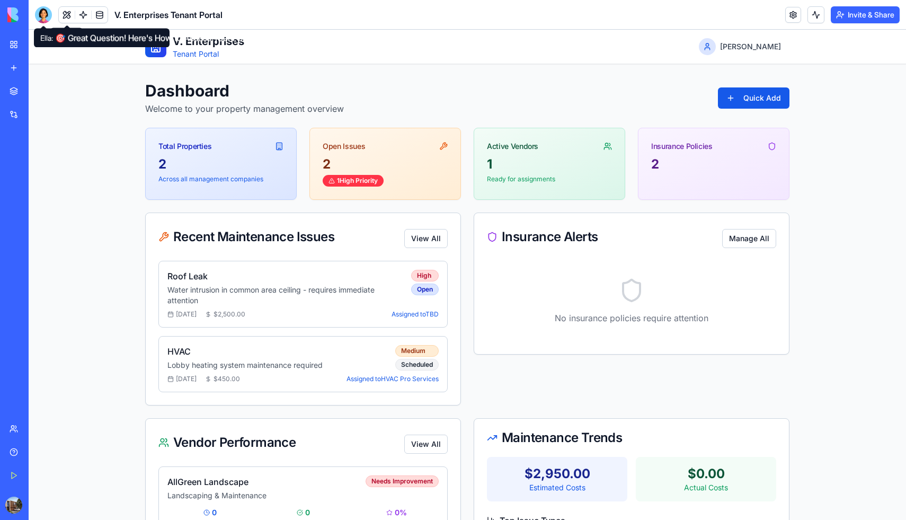
click at [39, 9] on div at bounding box center [43, 14] width 17 height 17
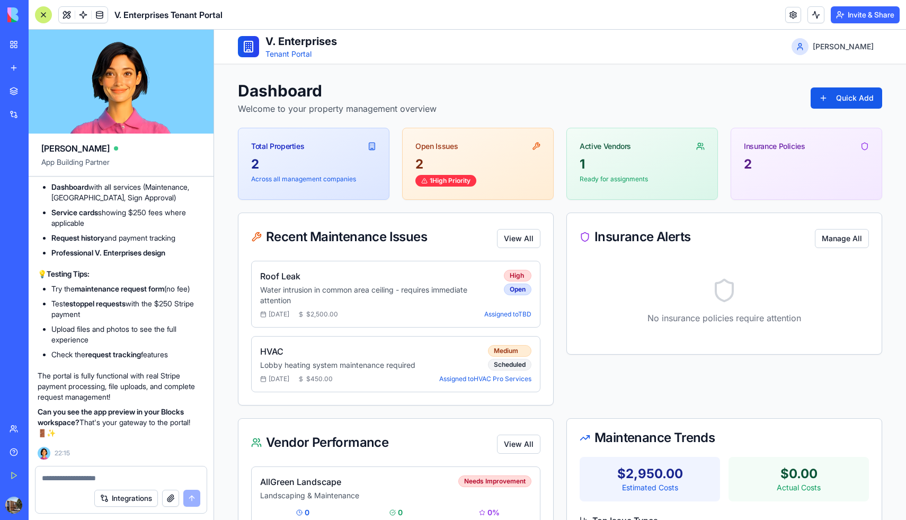
scroll to position [11653, 4]
type textarea "*"
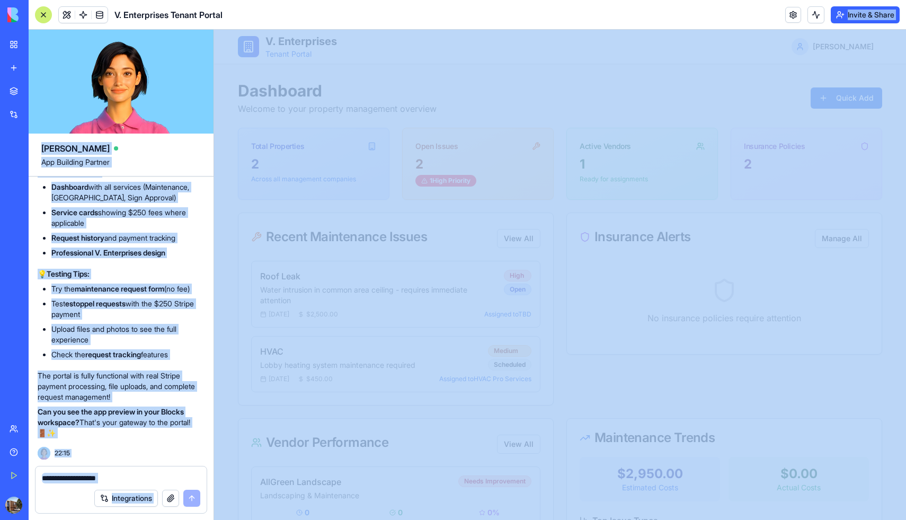
drag, startPoint x: 439, startPoint y: 55, endPoint x: 665, endPoint y: 232, distance: 286.8
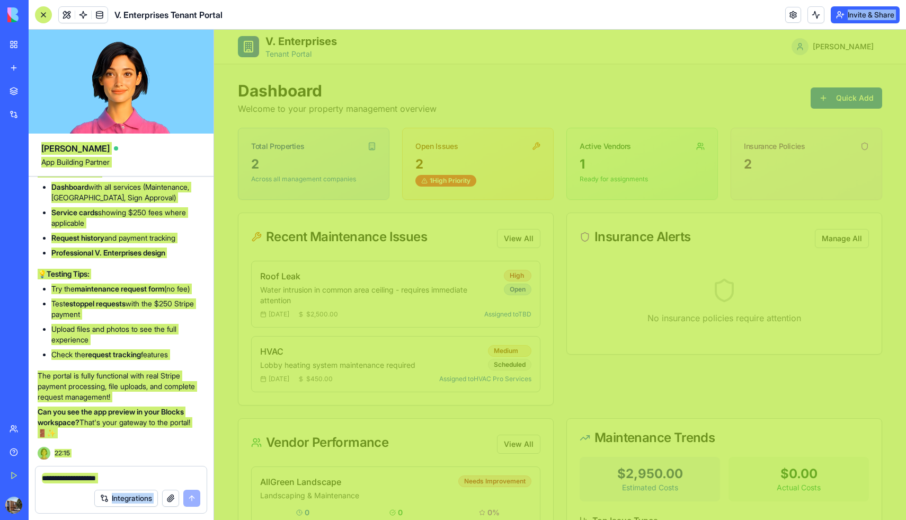
click at [544, 87] on div "Dashboard Welcome to your property management overview Quick Add" at bounding box center [560, 98] width 644 height 34
click at [520, 48] on div "V. Enterprises Tenant Portal Ray" at bounding box center [560, 47] width 644 height 34
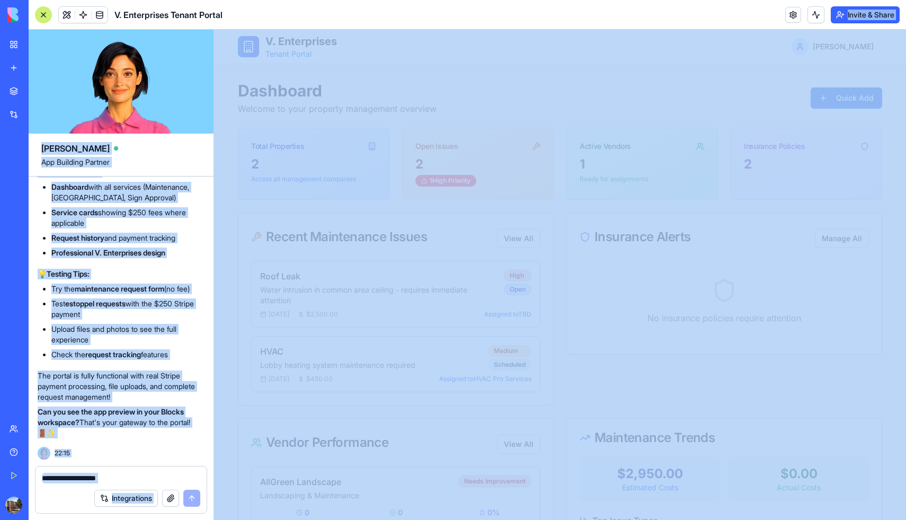
click at [433, 10] on header "V. Enterprises Tenant Portal Invite & Share" at bounding box center [467, 15] width 877 height 30
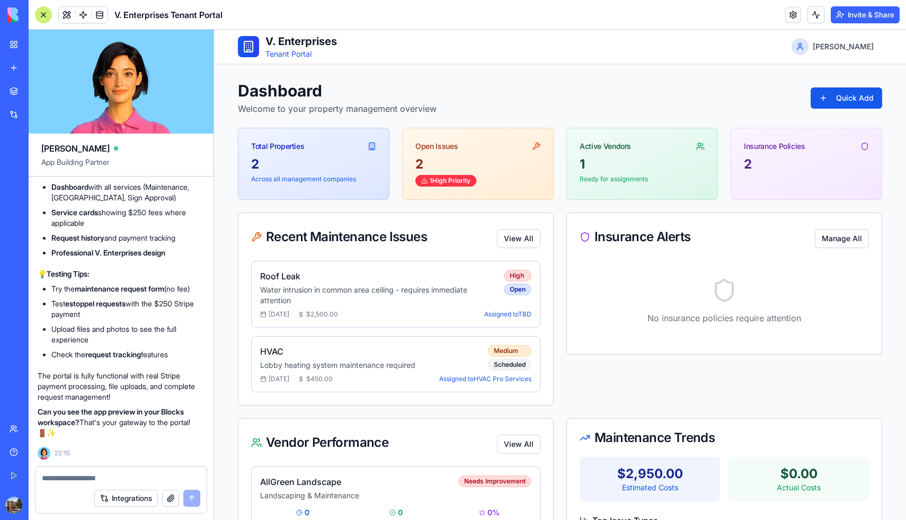
click at [433, 10] on header "V. Enterprises Tenant Portal Invite & Share" at bounding box center [467, 15] width 877 height 30
click at [67, 480] on textarea at bounding box center [121, 478] width 158 height 11
type textarea "**********"
click at [167, 498] on button "button" at bounding box center [170, 498] width 17 height 17
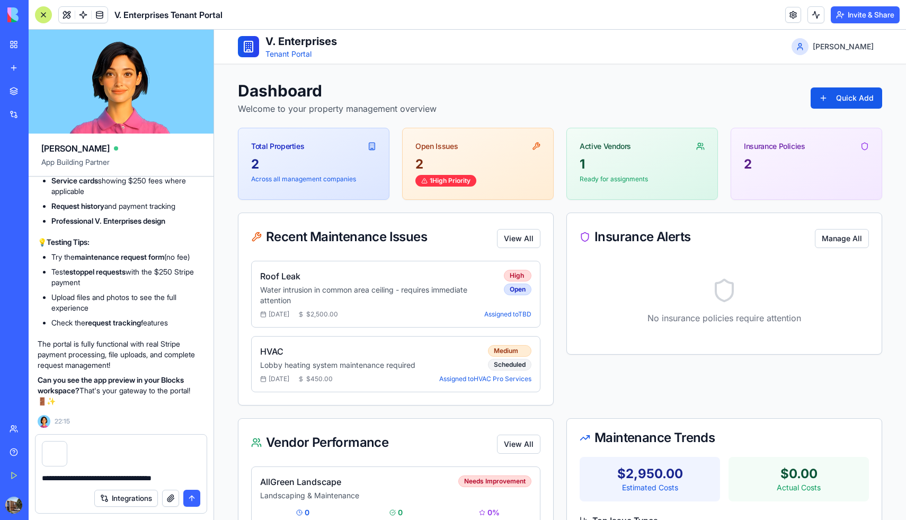
click at [190, 496] on button "submit" at bounding box center [191, 498] width 17 height 17
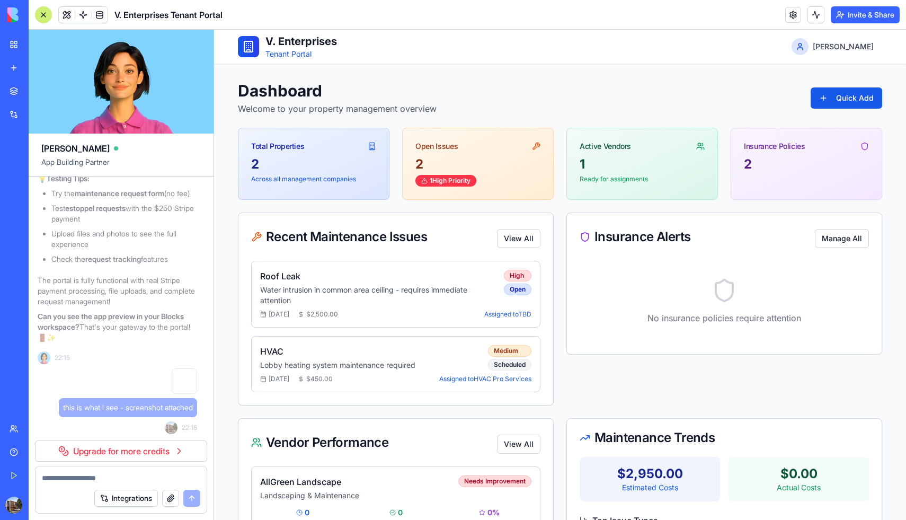
scroll to position [12010, 4]
click at [130, 448] on link "Upgrade for more credits" at bounding box center [121, 450] width 172 height 21
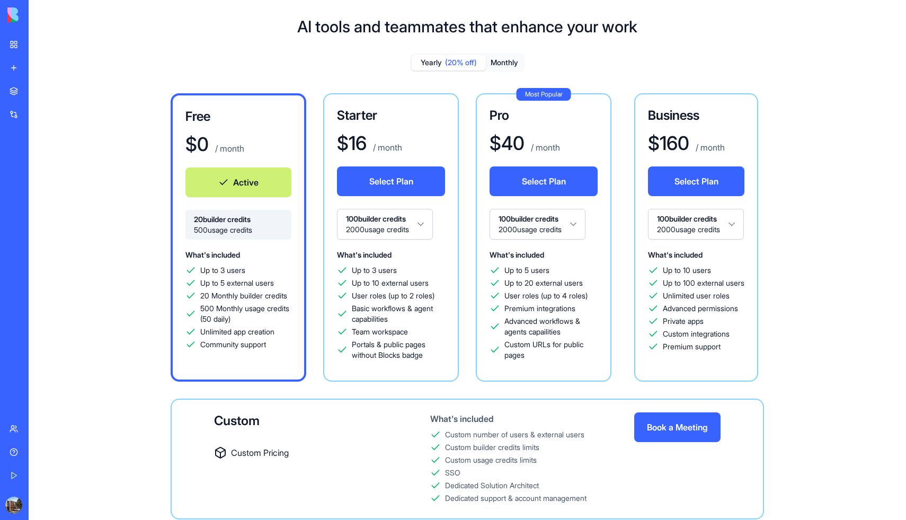
click at [150, 382] on div "Free $ 0 / month Active 20 builder credits 500 usage credits What's included Up…" at bounding box center [467, 306] width 805 height 426
click at [82, 36] on div "AI tools and teammates that enhance your work Yearly (20% off) Monthly Free $ 0…" at bounding box center [467, 276] width 877 height 553
click at [17, 13] on img at bounding box center [40, 14] width 66 height 15
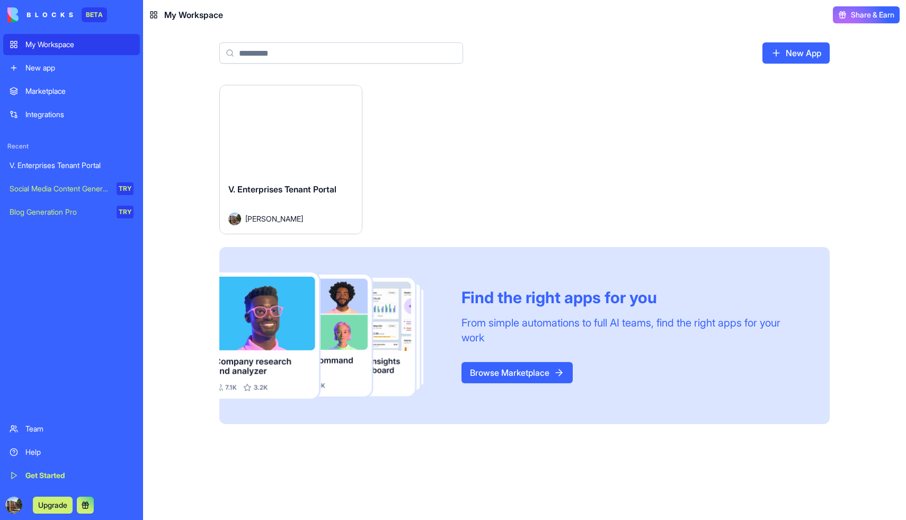
click at [289, 119] on div "Launch" at bounding box center [291, 129] width 142 height 89
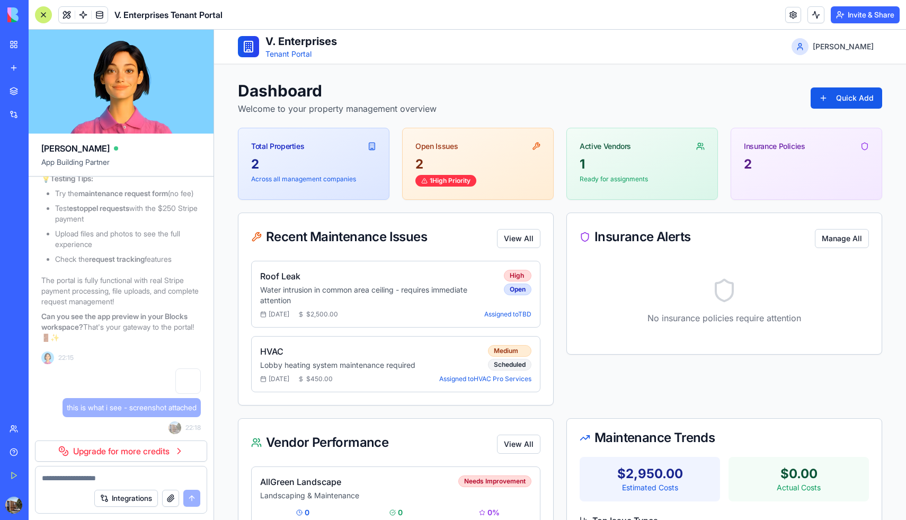
click at [132, 483] on div "Integrations" at bounding box center [120, 498] width 171 height 30
click at [89, 484] on div "Integrations" at bounding box center [120, 498] width 171 height 30
click at [63, 475] on textarea at bounding box center [121, 478] width 158 height 11
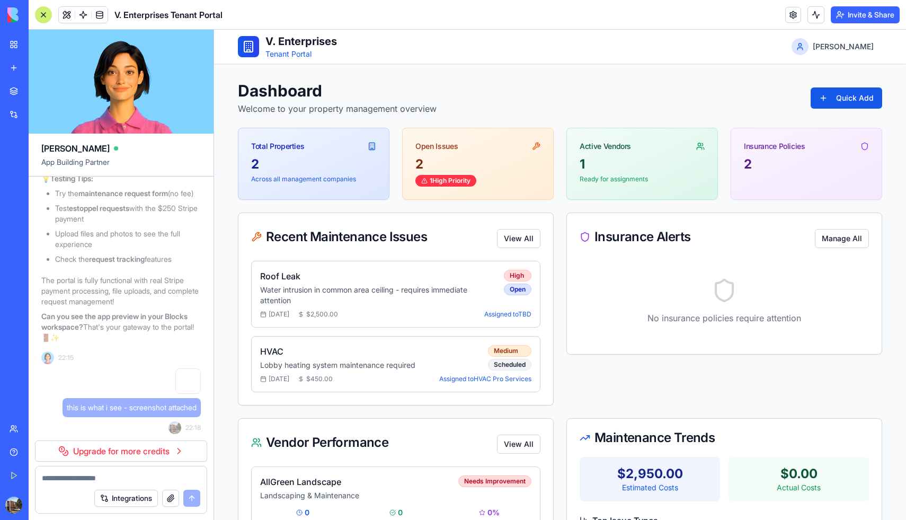
click at [63, 475] on textarea at bounding box center [121, 478] width 158 height 11
type textarea "*******"
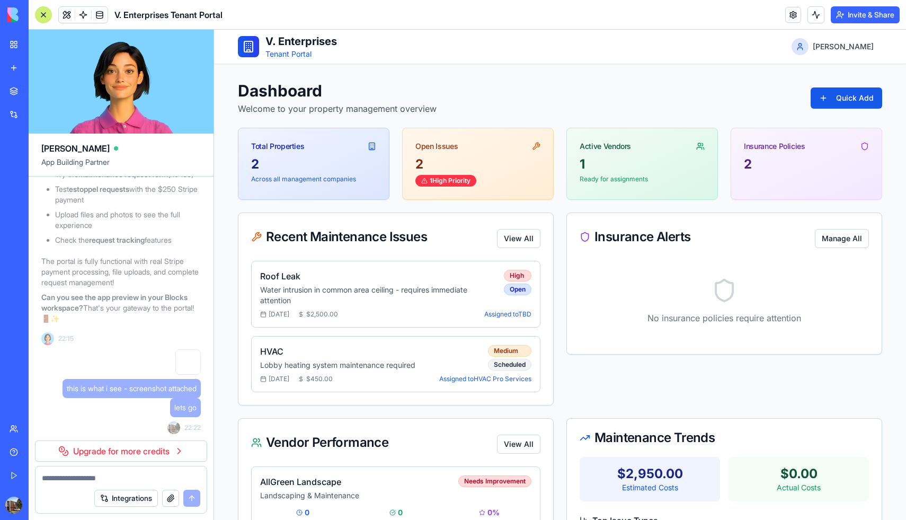
scroll to position [12029, 0]
type textarea "**********"
